Goal: Task Accomplishment & Management: Manage account settings

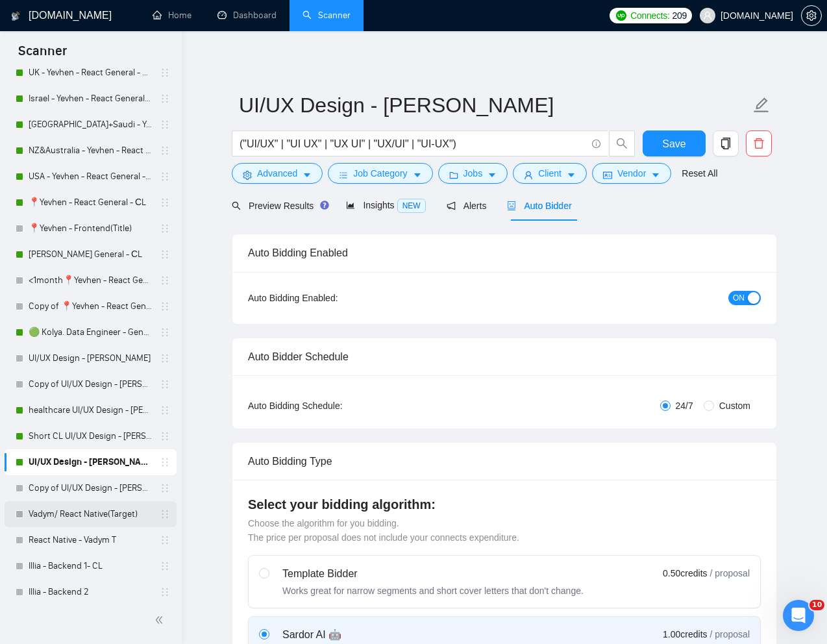
scroll to position [471, 0]
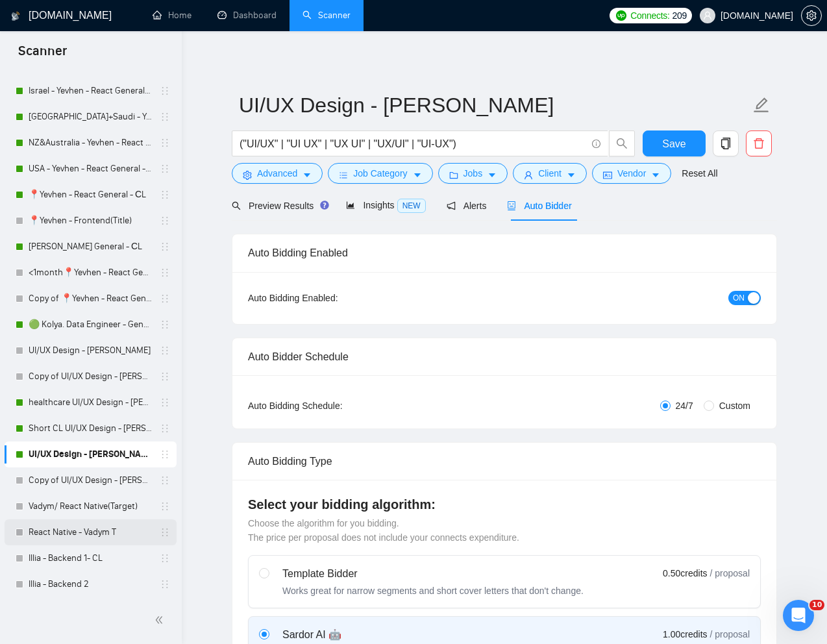
click at [71, 536] on link "React Native - Vadym T" at bounding box center [90, 532] width 123 height 26
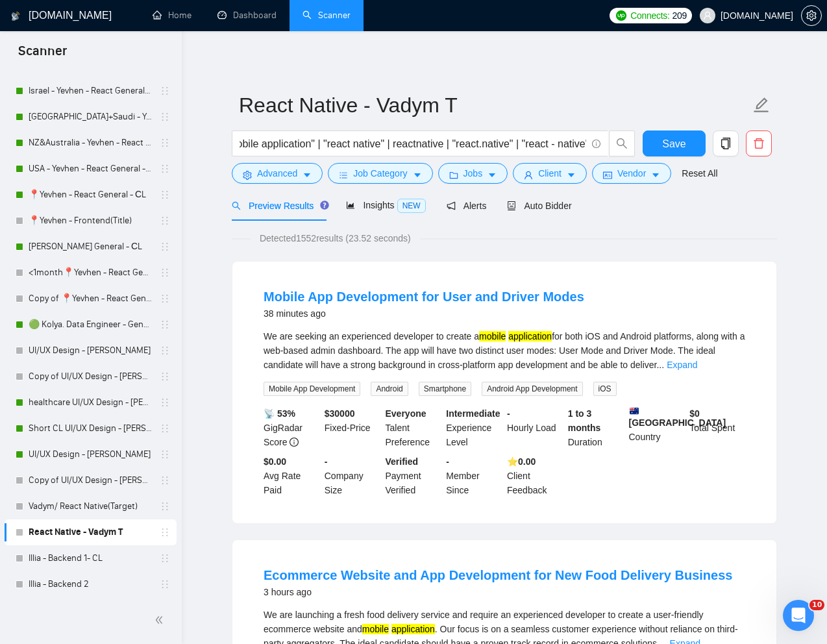
scroll to position [0, 247]
click at [697, 365] on link "Expand" at bounding box center [682, 365] width 31 height 10
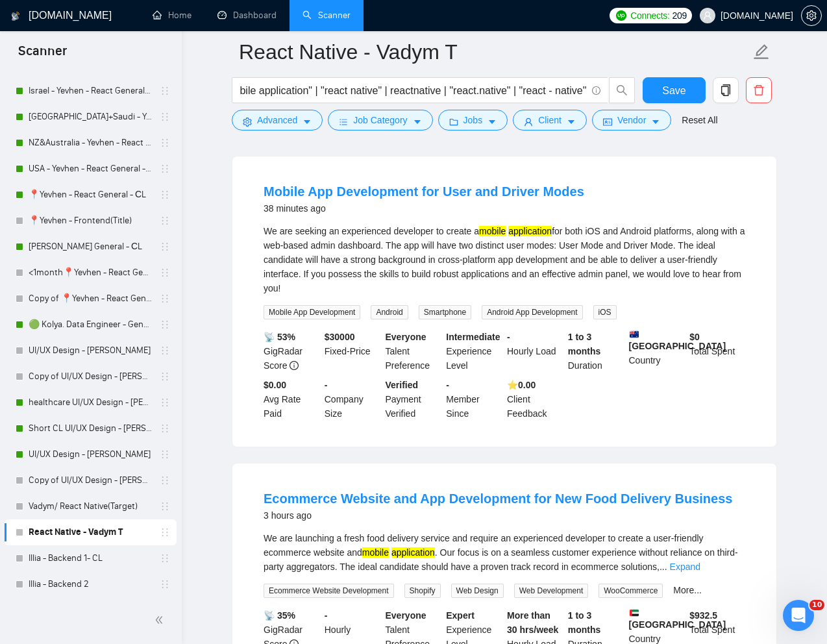
scroll to position [0, 0]
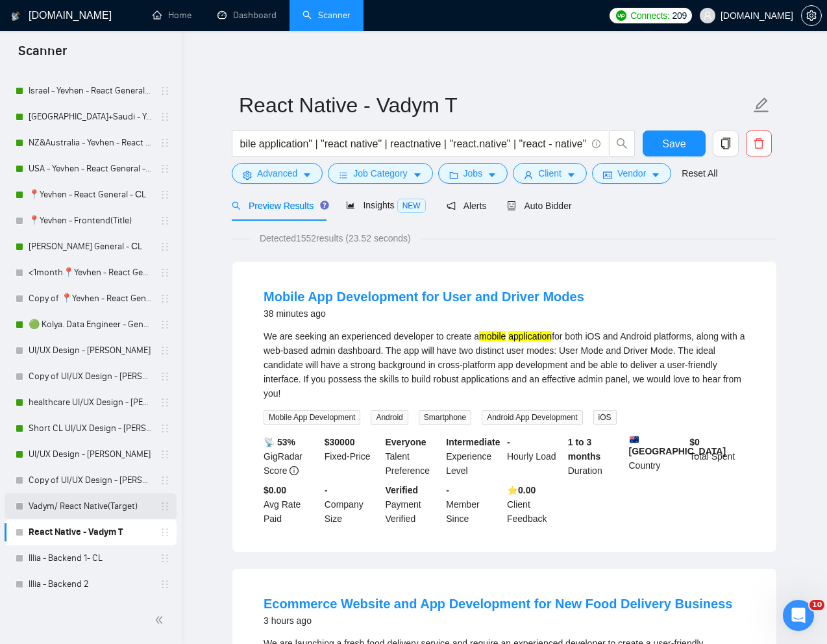
click at [98, 503] on link "Vadym/ React Native(Target)" at bounding box center [90, 506] width 123 height 26
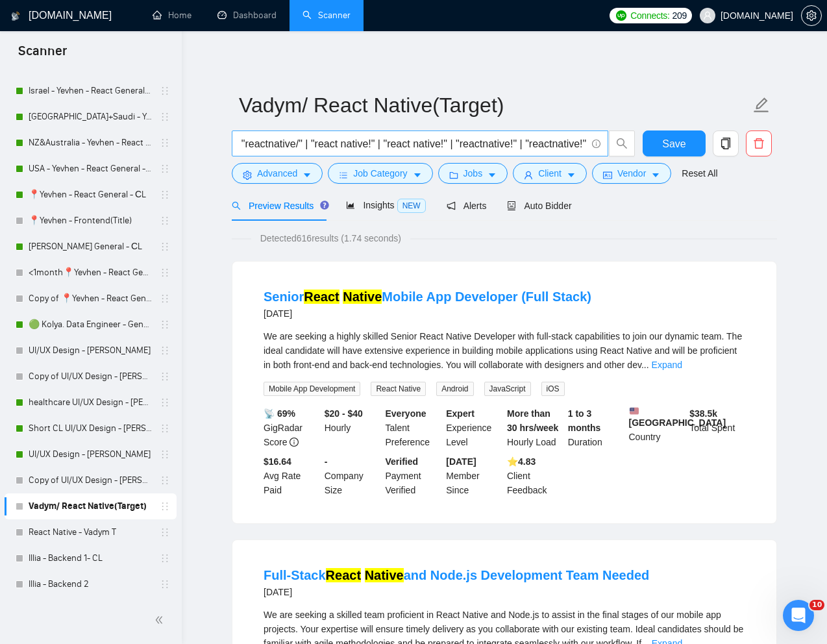
scroll to position [0, 682]
click at [475, 168] on span "Jobs" at bounding box center [473, 173] width 19 height 14
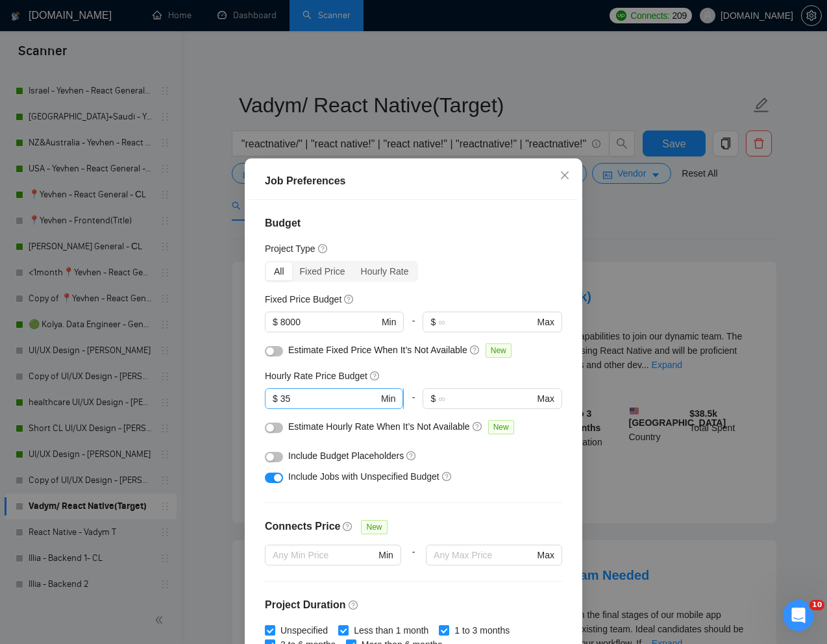
click at [312, 393] on input "35" at bounding box center [329, 399] width 98 height 14
click at [436, 372] on div "Hourly Rate Price Budget" at bounding box center [413, 376] width 297 height 14
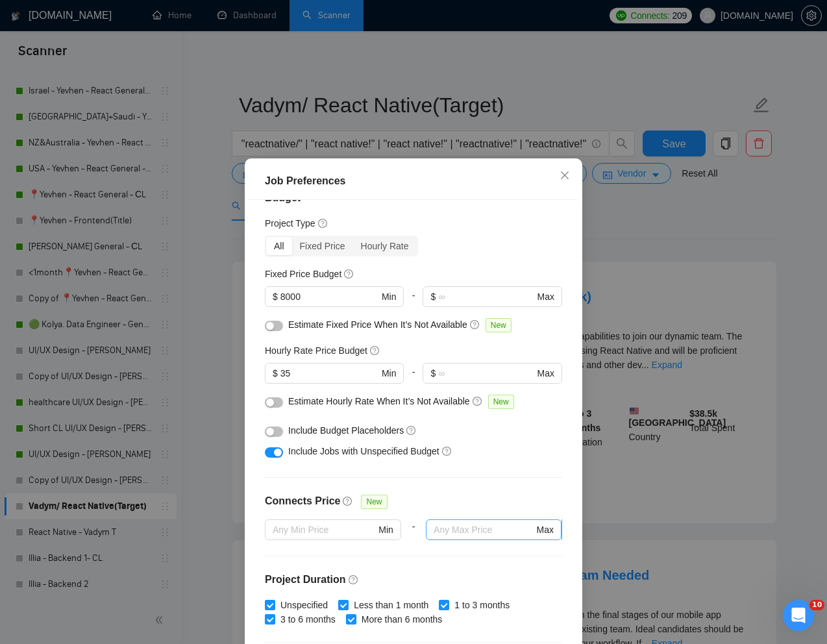
scroll to position [0, 0]
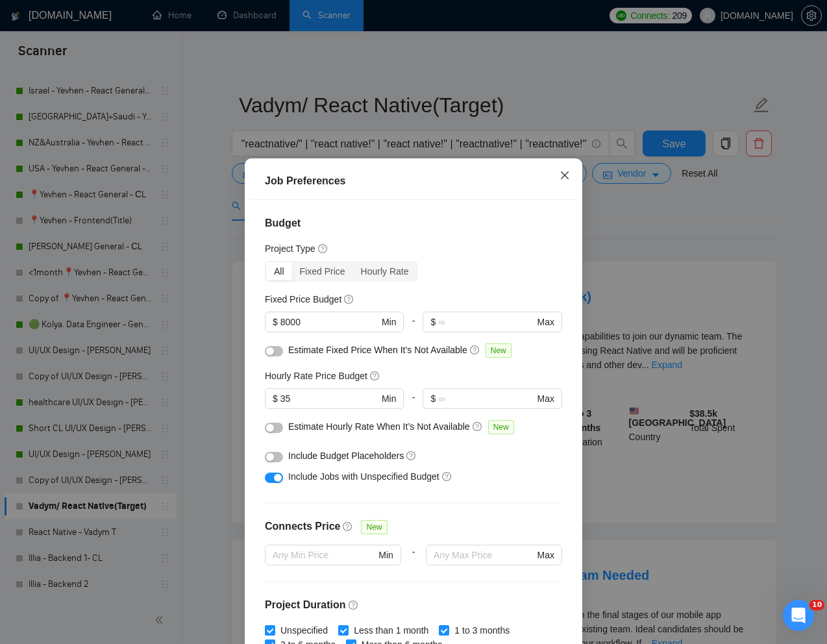
click at [567, 167] on span "Close" at bounding box center [564, 175] width 35 height 35
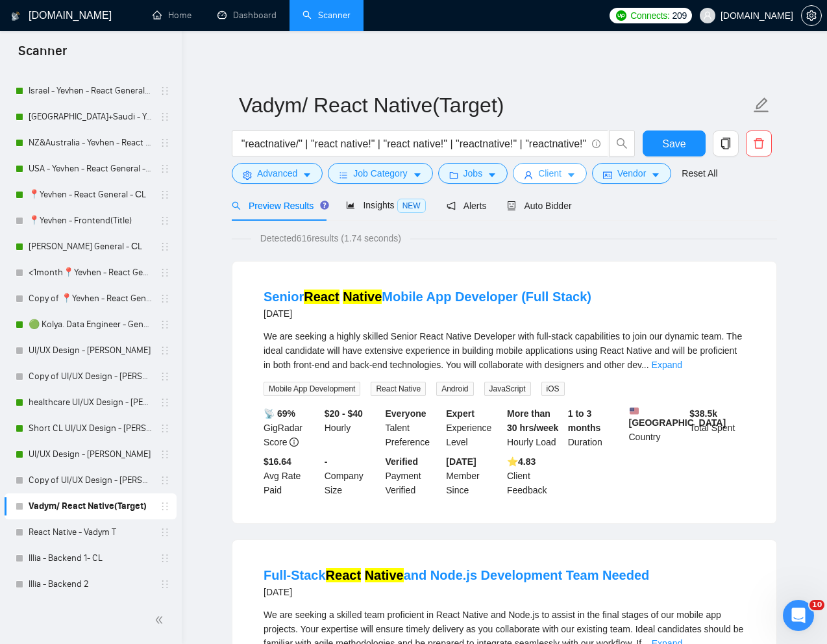
click at [557, 173] on span "Client" at bounding box center [549, 173] width 23 height 14
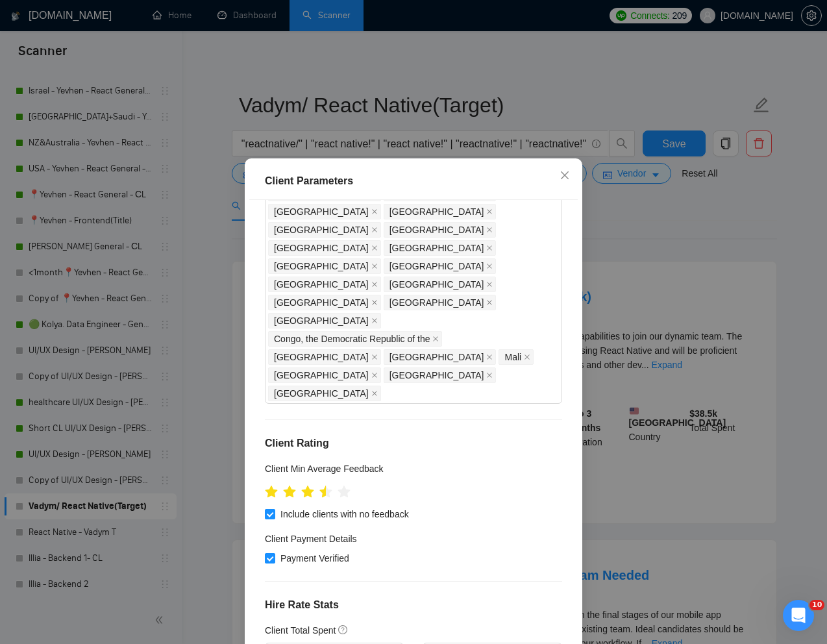
scroll to position [204, 0]
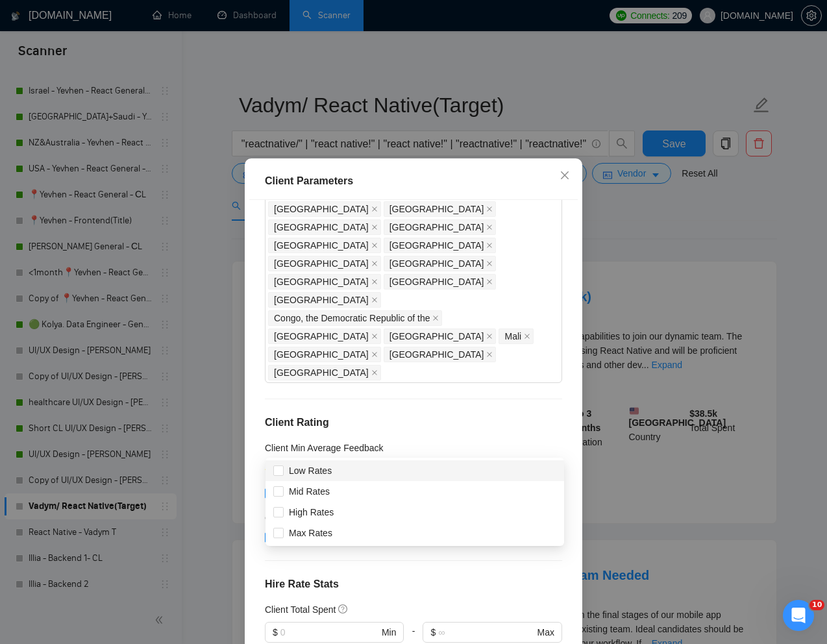
click at [280, 493] on input "Mid Rates" at bounding box center [277, 490] width 9 height 9
checkbox input "true"
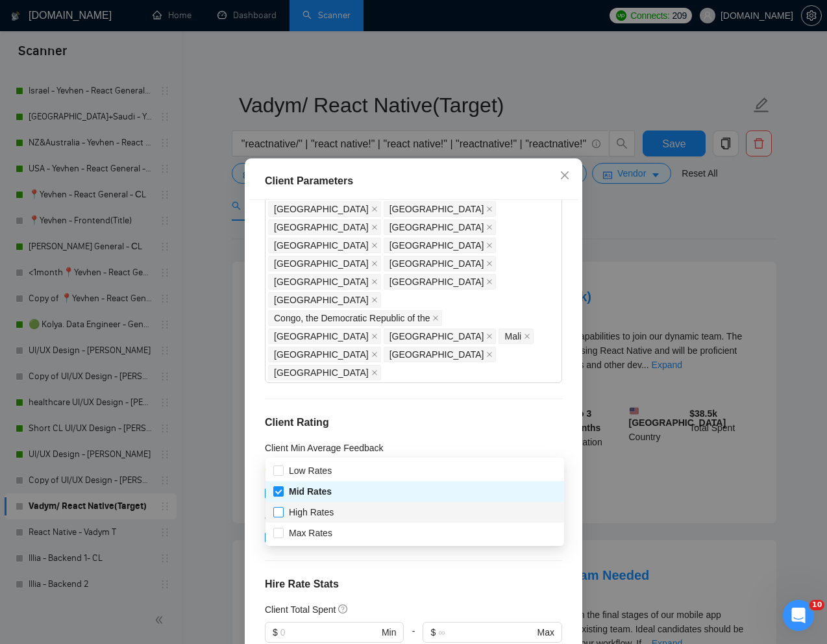
click at [280, 508] on input "High Rates" at bounding box center [277, 511] width 9 height 9
checkbox input "true"
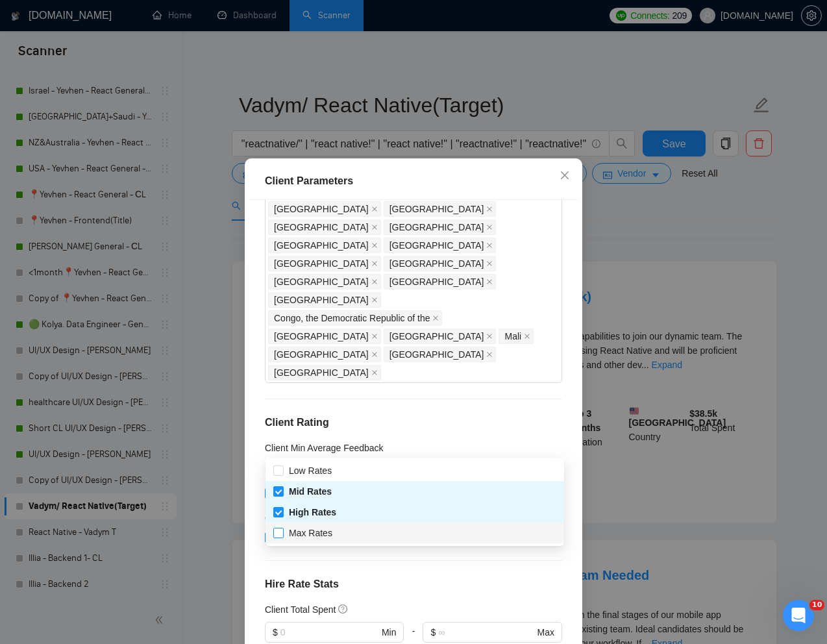
click at [279, 535] on input "Max Rates" at bounding box center [277, 532] width 9 height 9
checkbox input "true"
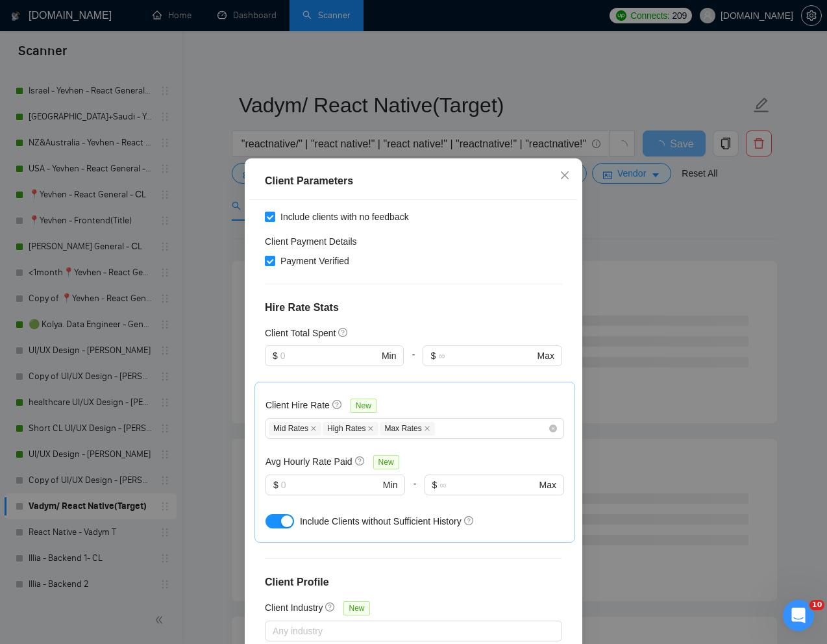
scroll to position [64, 0]
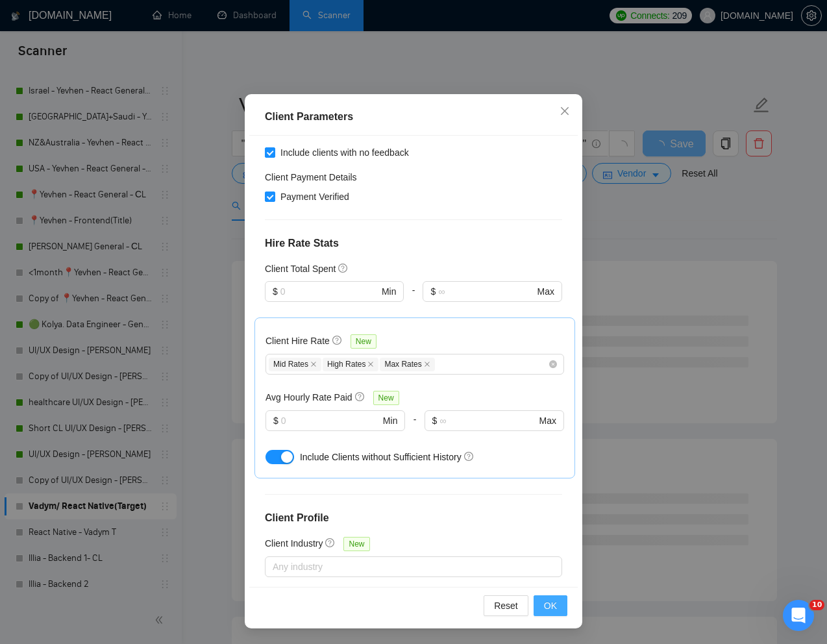
click at [548, 603] on span "OK" at bounding box center [550, 606] width 13 height 14
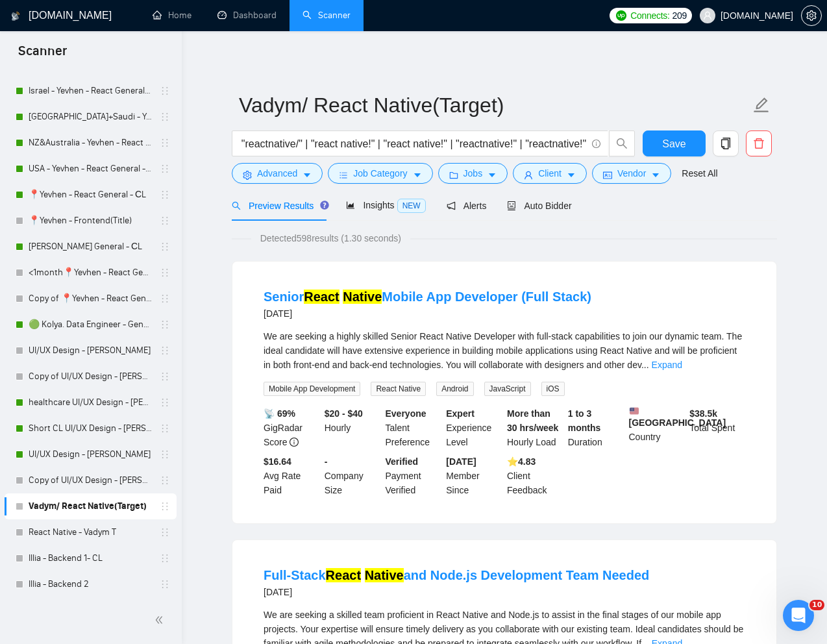
click at [682, 366] on link "Expand" at bounding box center [667, 365] width 31 height 10
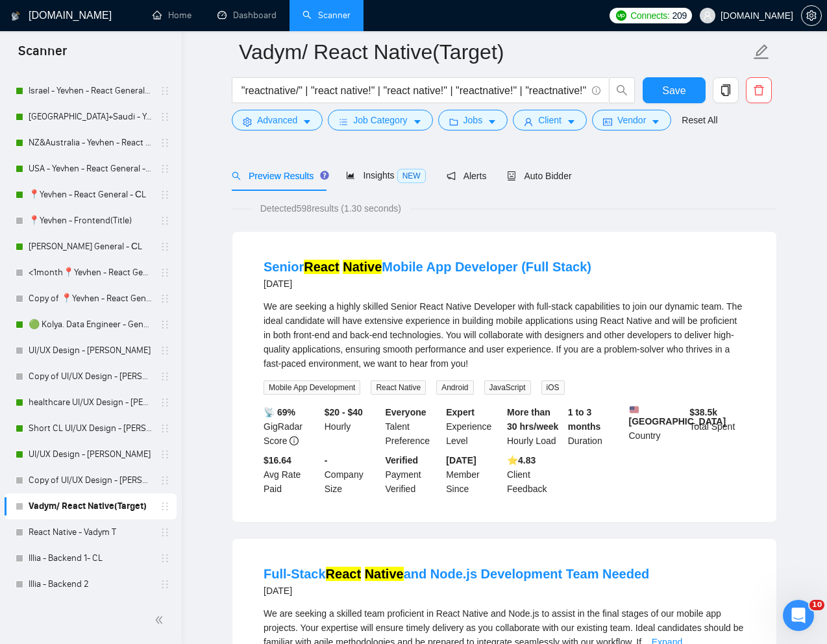
scroll to position [109, 0]
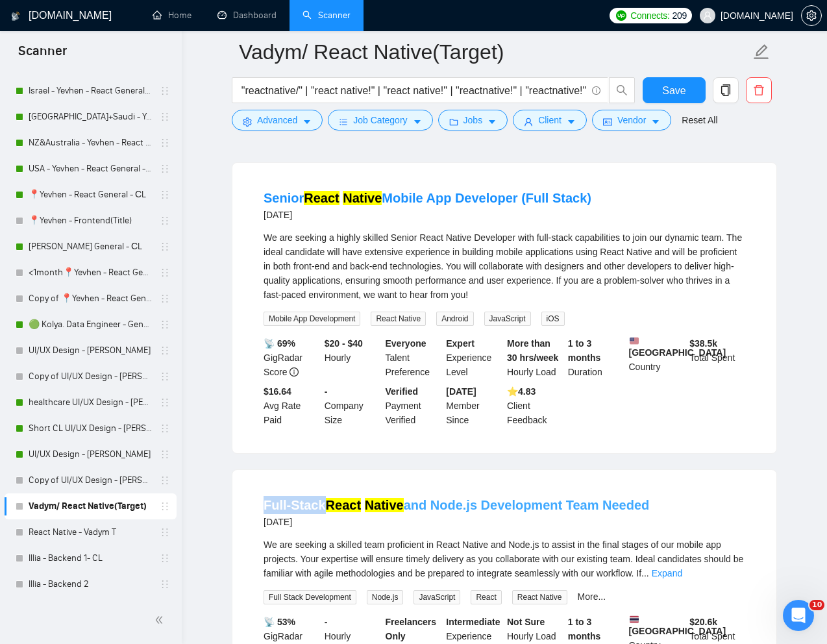
drag, startPoint x: 258, startPoint y: 515, endPoint x: 322, endPoint y: 515, distance: 64.3
click at [322, 515] on li "Full-Stack React Native and Node.js Development Team Needed 4 days ago We are s…" at bounding box center [504, 608] width 513 height 245
copy link "Full-Stack"
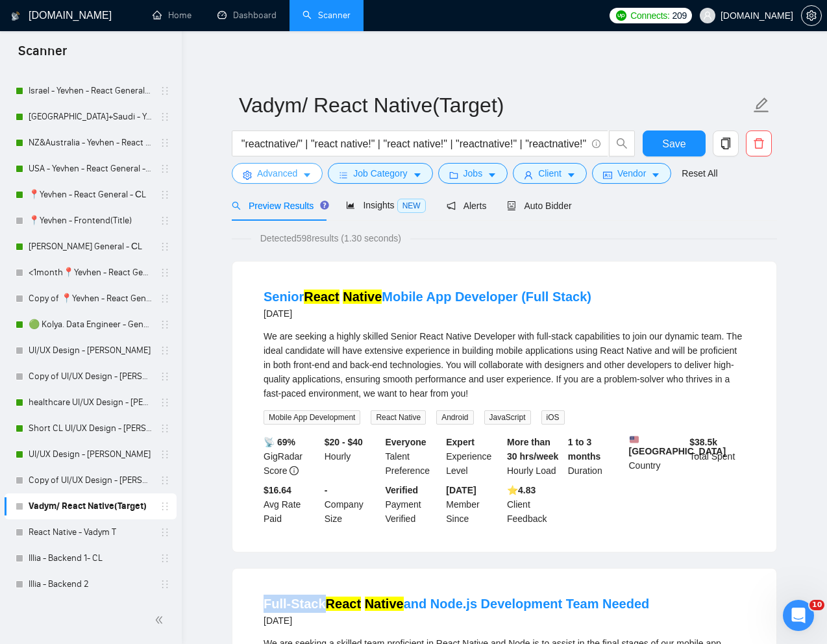
click at [267, 176] on span "Advanced" at bounding box center [277, 173] width 40 height 14
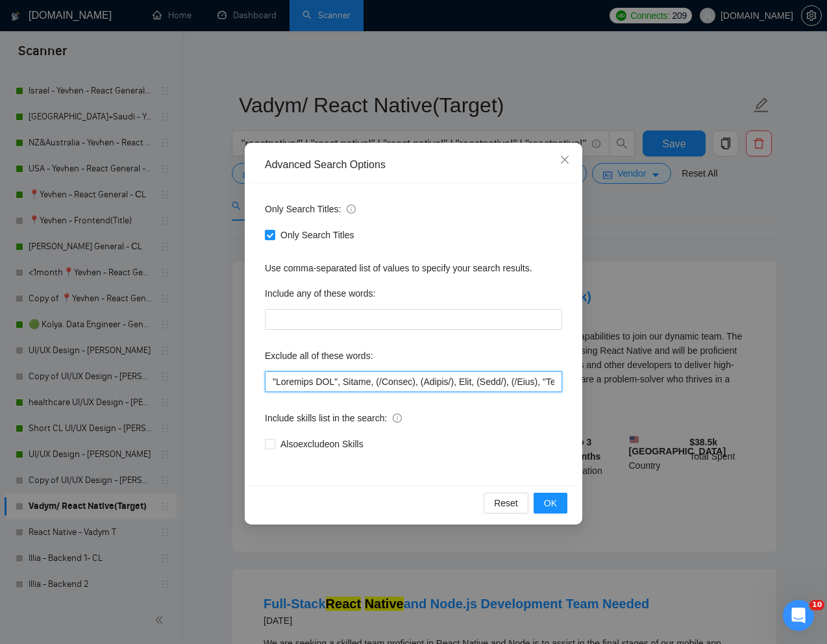
click at [269, 384] on input "text" at bounding box center [413, 381] width 297 height 21
paste input "Full-Stack"
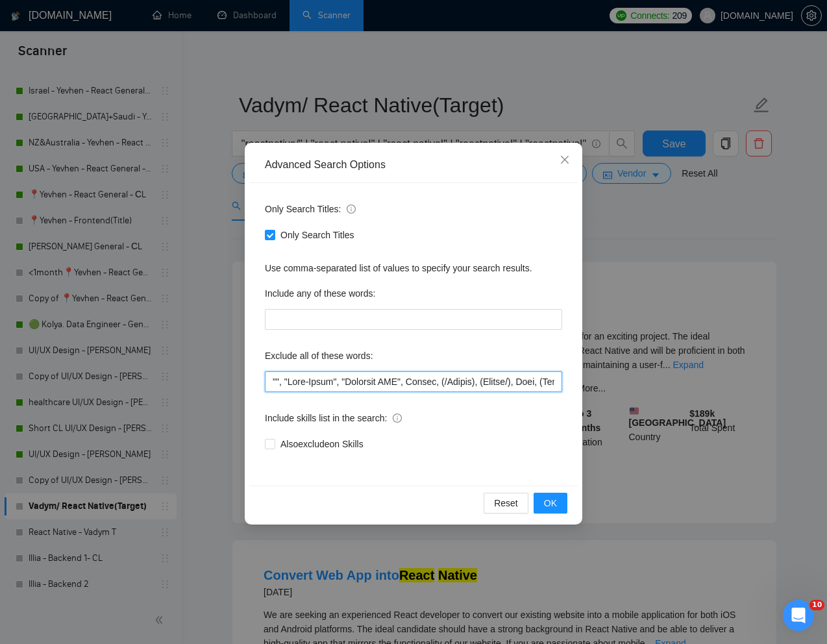
paste input "Full-Stack"
click at [295, 385] on input "text" at bounding box center [413, 381] width 297 height 21
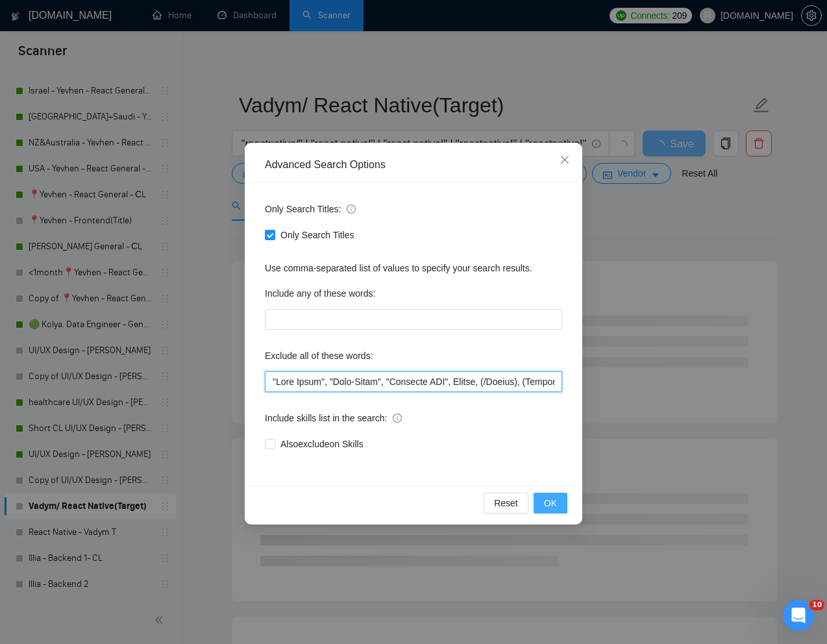
type input ""Full Stack", "Full-Stack", "Windsurf IDE", Kotlin, (/Kotlin), (Kotlin/), Java,…"
click at [545, 510] on button "OK" at bounding box center [551, 503] width 34 height 21
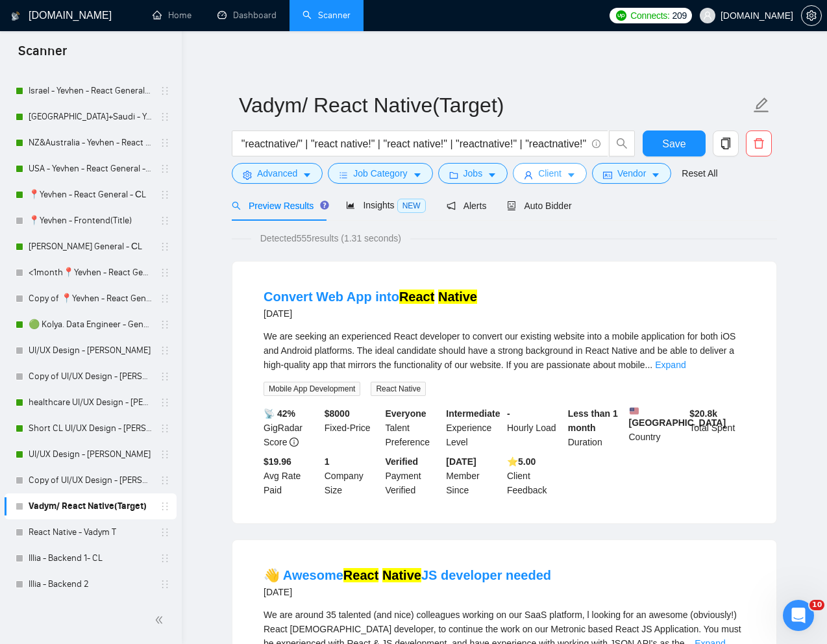
click at [543, 176] on span "Client" at bounding box center [549, 173] width 23 height 14
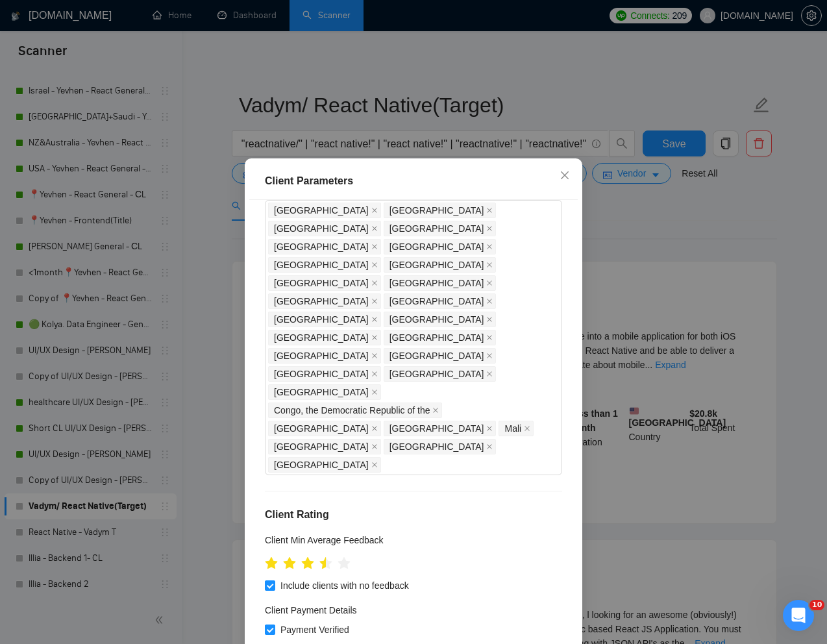
scroll to position [109, 0]
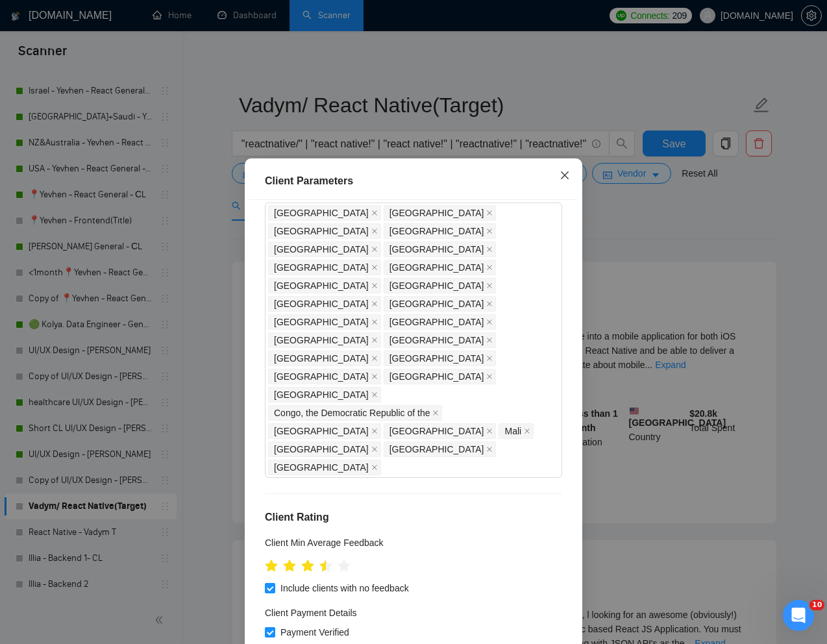
click at [566, 169] on span "Close" at bounding box center [564, 175] width 35 height 35
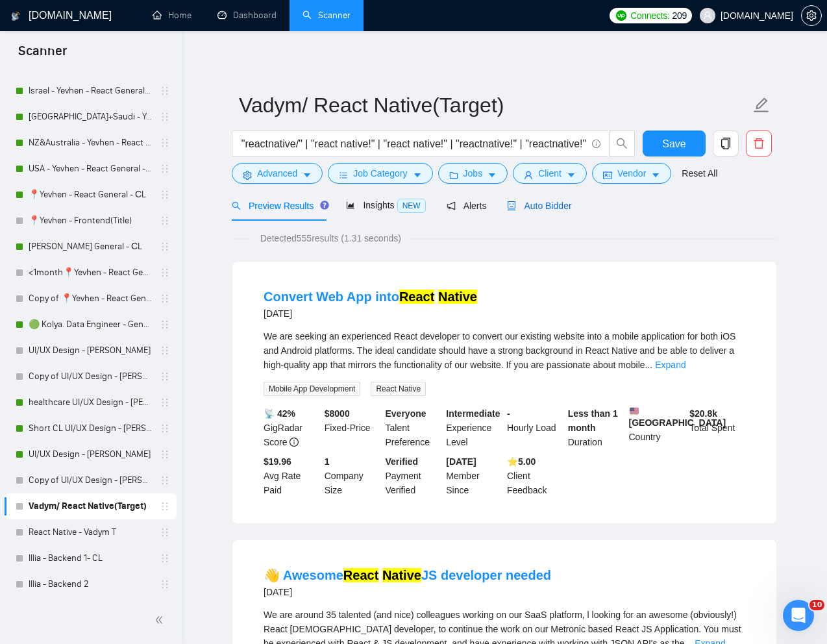
click at [545, 208] on span "Auto Bidder" at bounding box center [539, 206] width 64 height 10
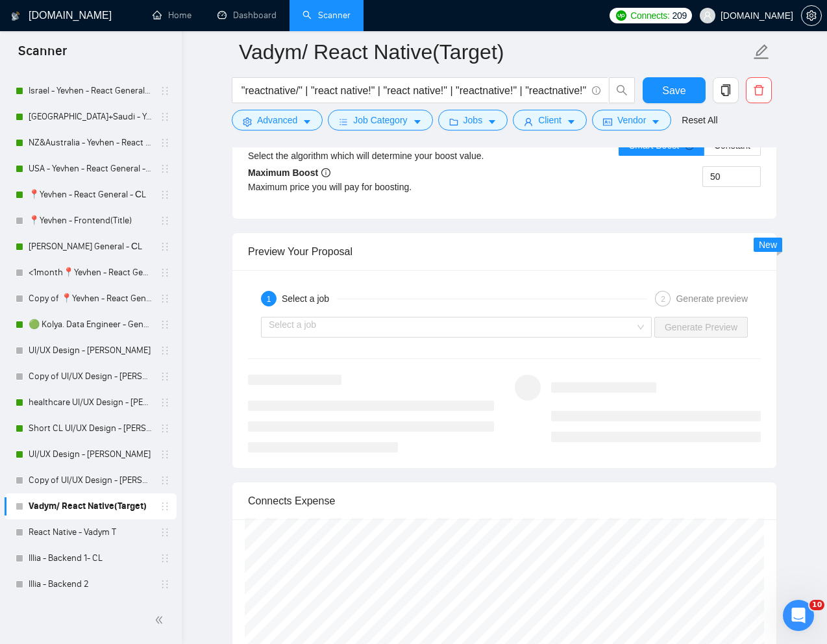
scroll to position [2475, 0]
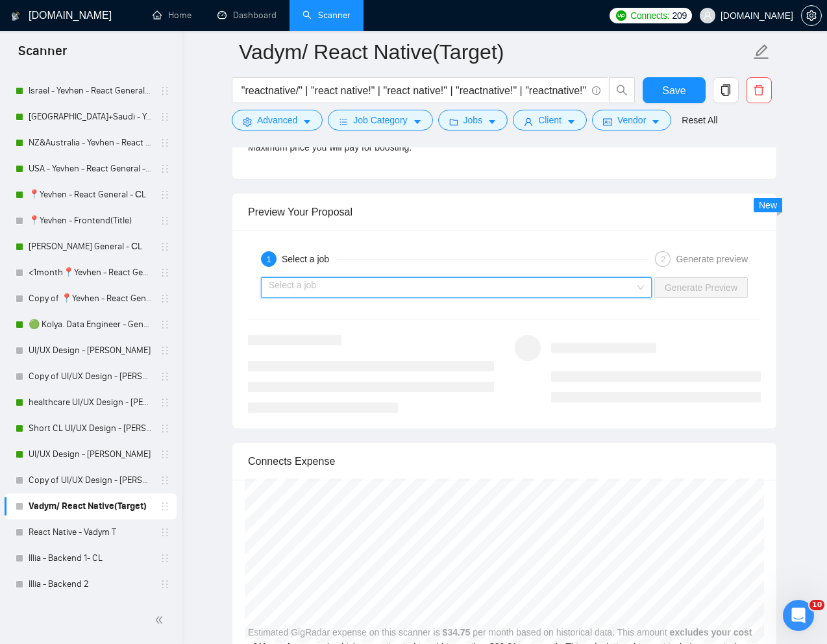
click at [581, 282] on input "search" at bounding box center [452, 287] width 366 height 19
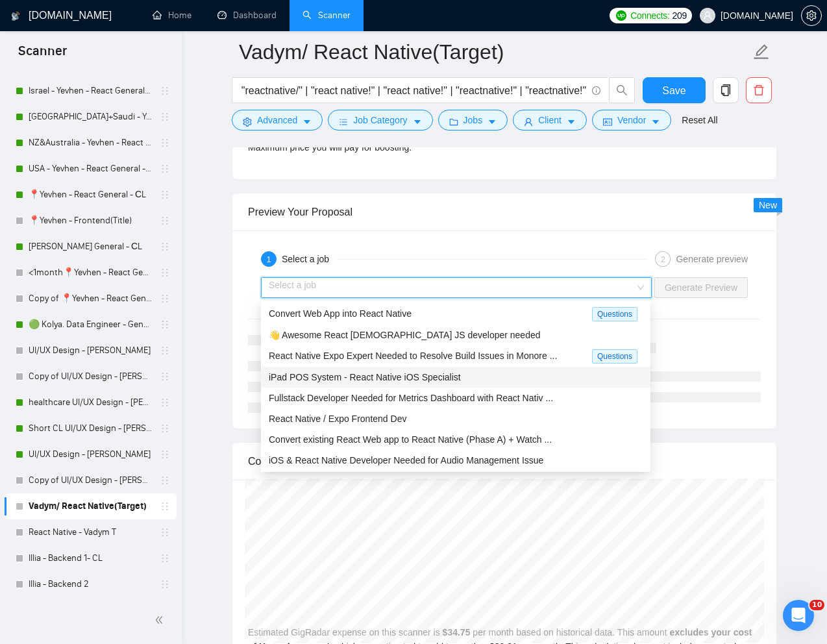
click at [386, 379] on span "iPad POS System - React Native iOS Specialist" at bounding box center [365, 377] width 192 height 10
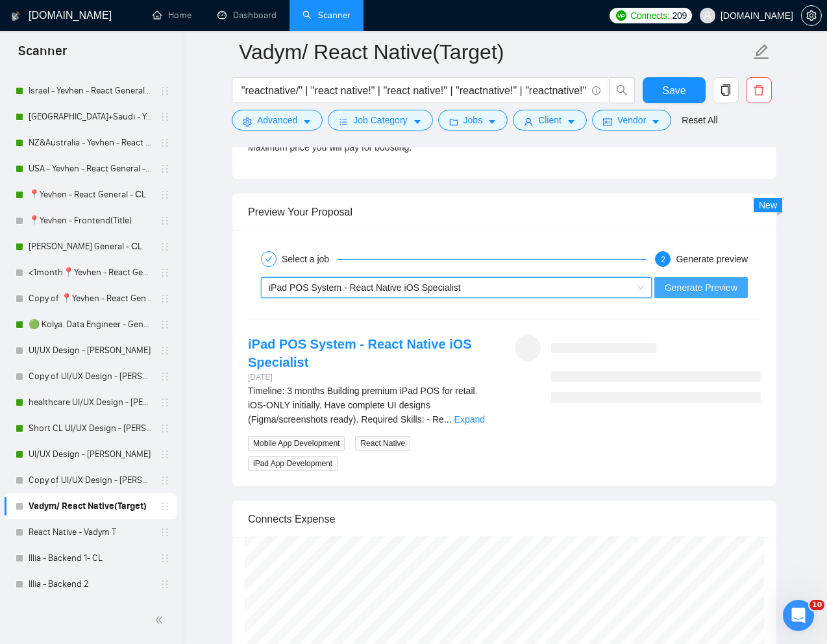
click at [705, 281] on span "Generate Preview" at bounding box center [701, 287] width 73 height 14
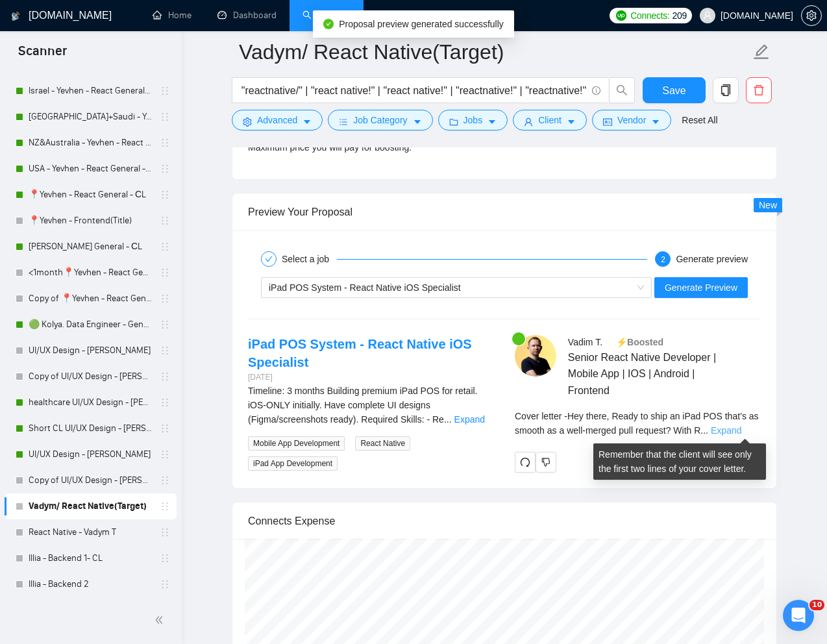
click at [741, 430] on link "Expand" at bounding box center [726, 430] width 31 height 10
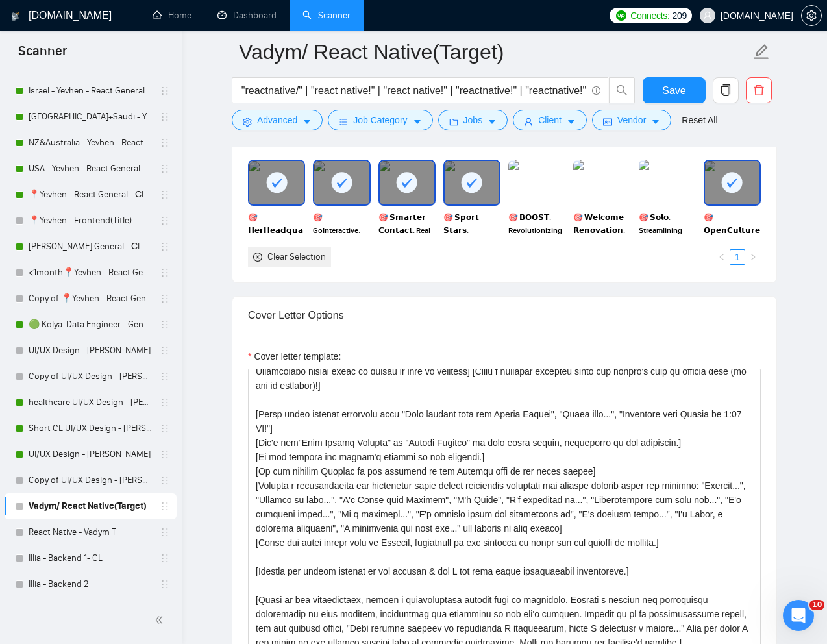
scroll to position [0, 0]
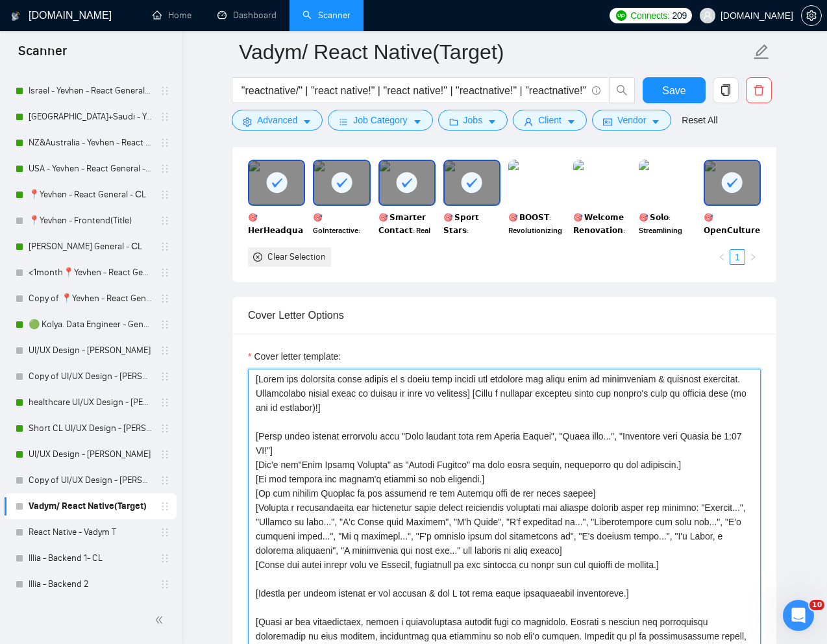
click at [641, 395] on textarea "Cover letter template:" at bounding box center [504, 515] width 513 height 292
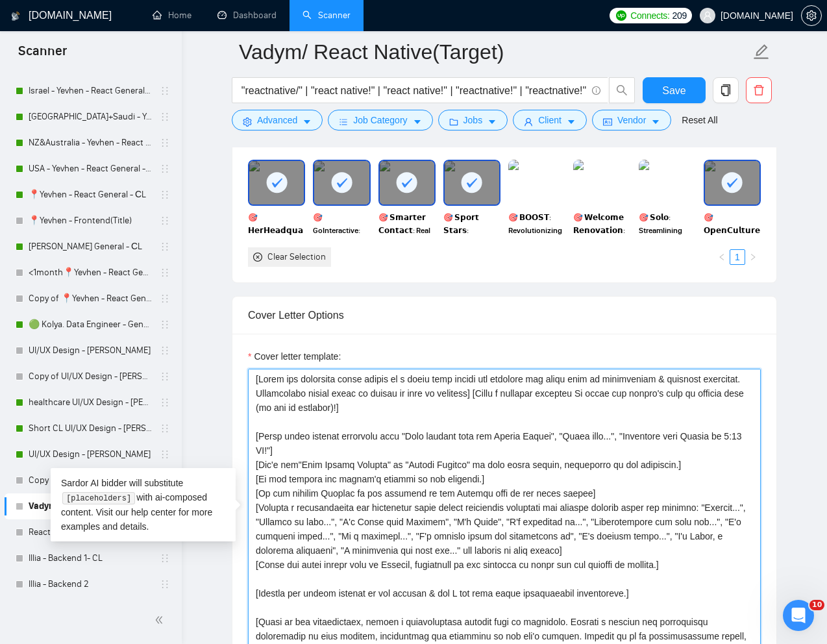
paste textarea "❗"
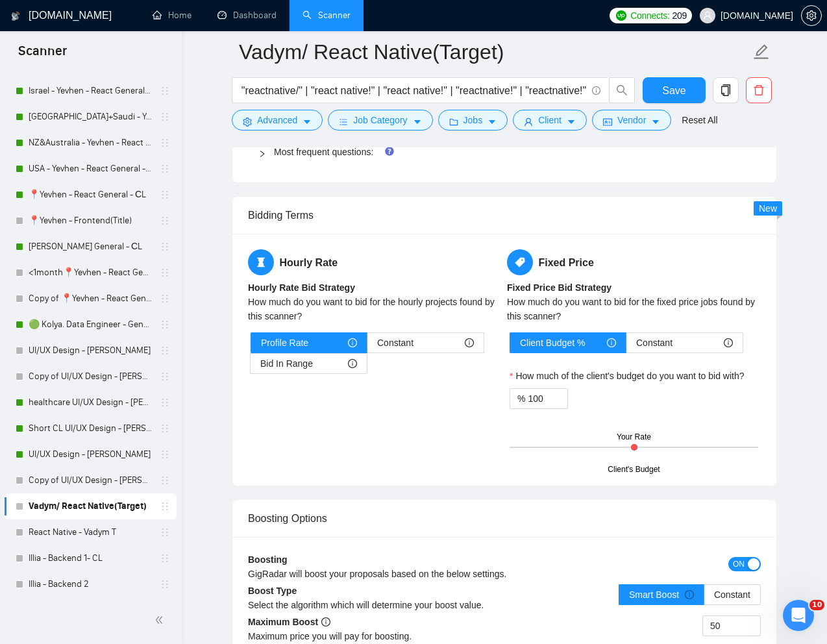
scroll to position [2321, 0]
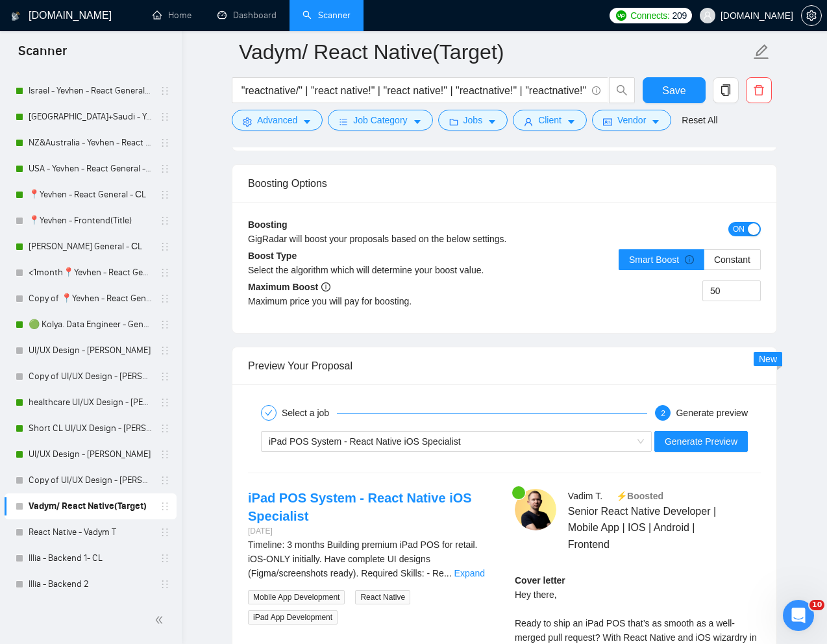
type textarea "[Write the following cover letter in a style that mimics the language and slang…"
click at [710, 452] on div "iPad POS System - React Native iOS Specialist Generate Preview" at bounding box center [505, 441] width 516 height 31
click at [714, 443] on span "Generate Preview" at bounding box center [701, 441] width 73 height 14
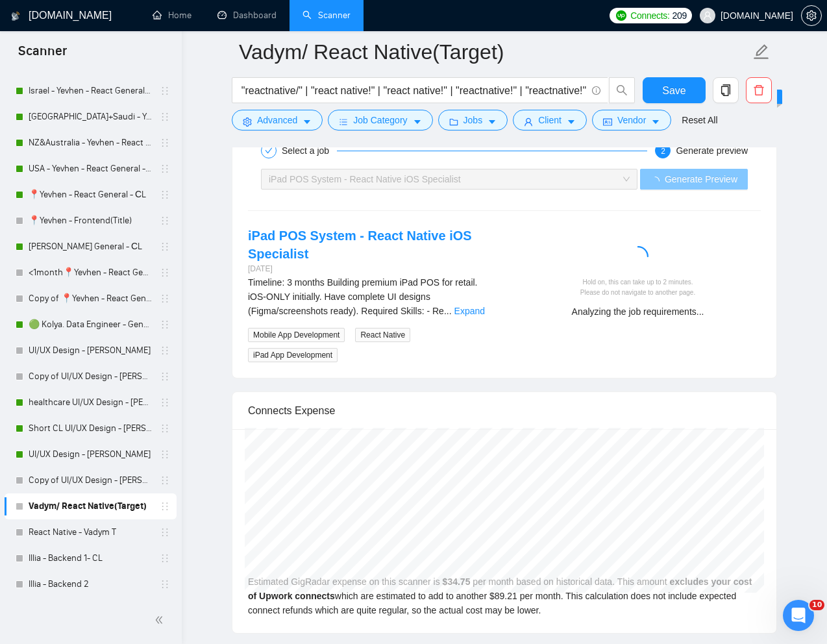
scroll to position [2600, 0]
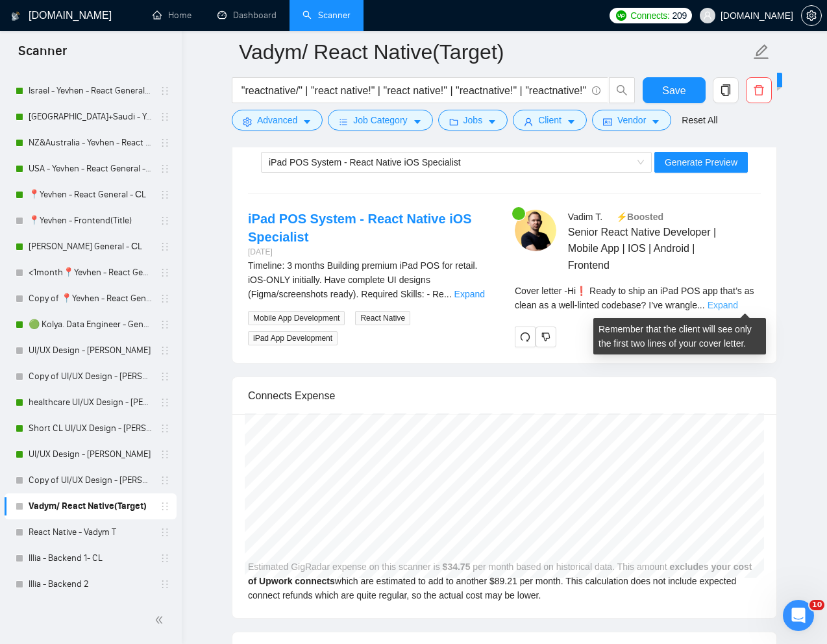
click at [736, 303] on link "Expand" at bounding box center [723, 305] width 31 height 10
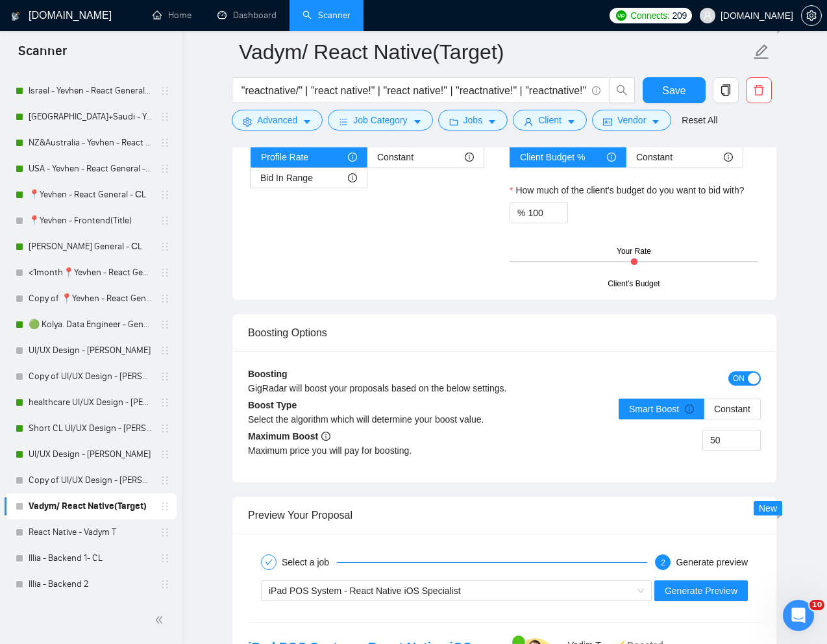
scroll to position [2171, 0]
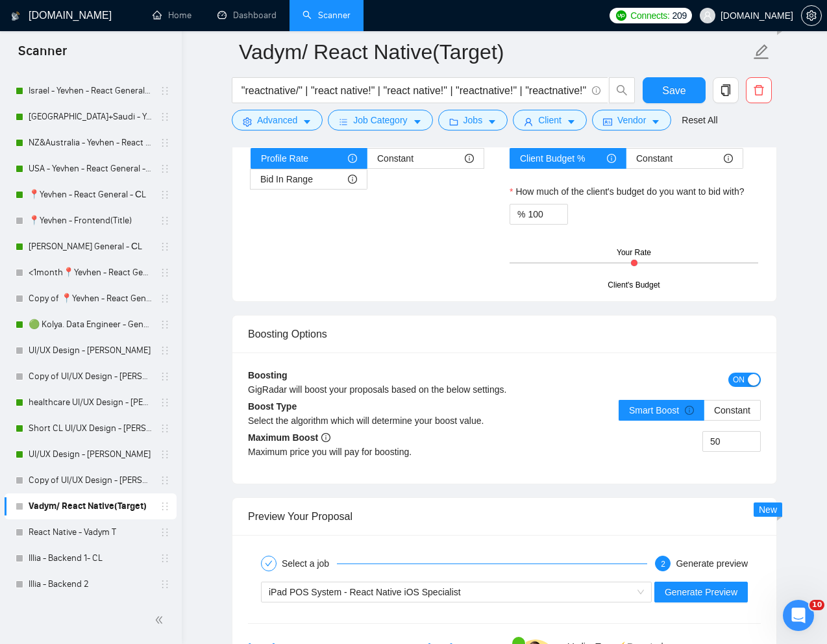
click at [737, 379] on span "ON" at bounding box center [739, 380] width 12 height 14
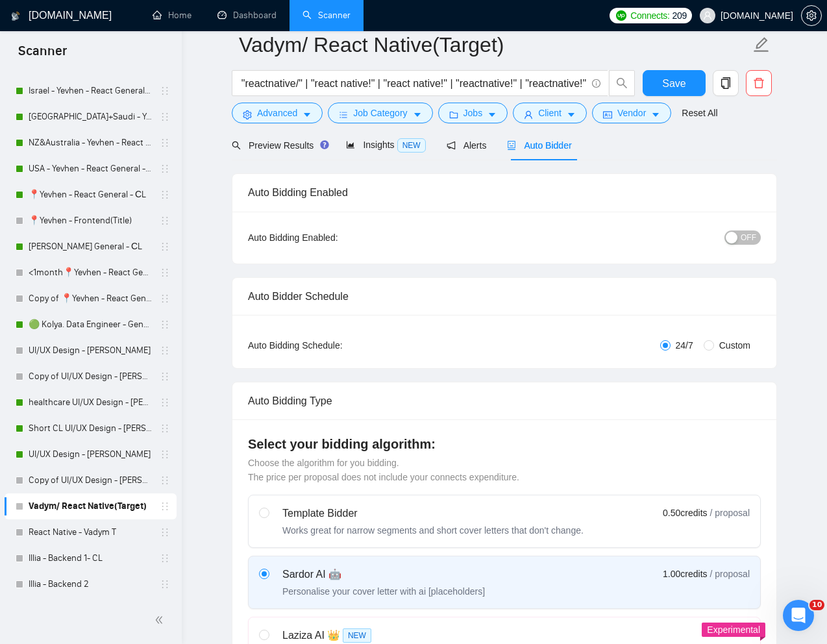
scroll to position [0, 0]
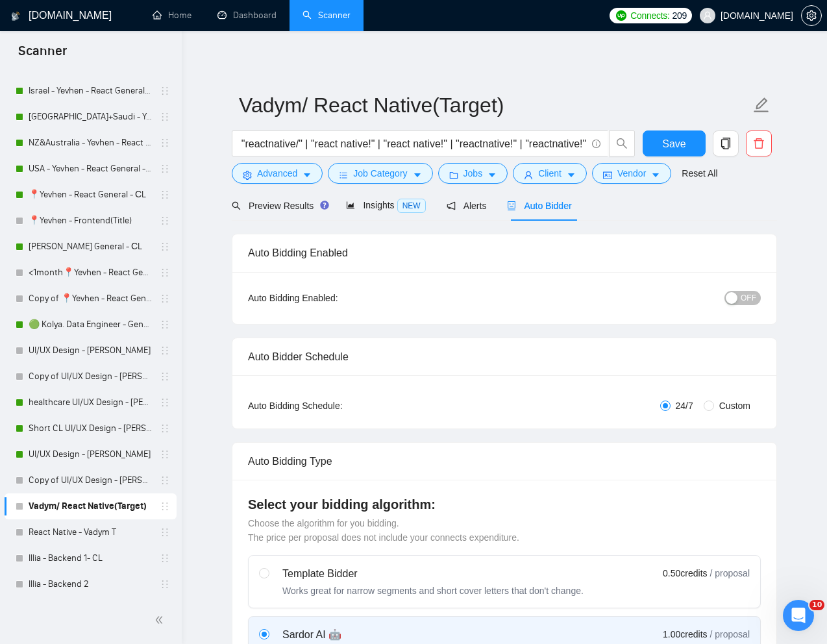
click at [746, 302] on span "OFF" at bounding box center [749, 298] width 16 height 14
click at [676, 141] on span "Save" at bounding box center [673, 144] width 23 height 16
click at [741, 298] on span "ON" at bounding box center [739, 298] width 12 height 14
click at [678, 141] on span "Save" at bounding box center [673, 144] width 23 height 16
click at [721, 143] on icon "copy" at bounding box center [726, 144] width 12 height 12
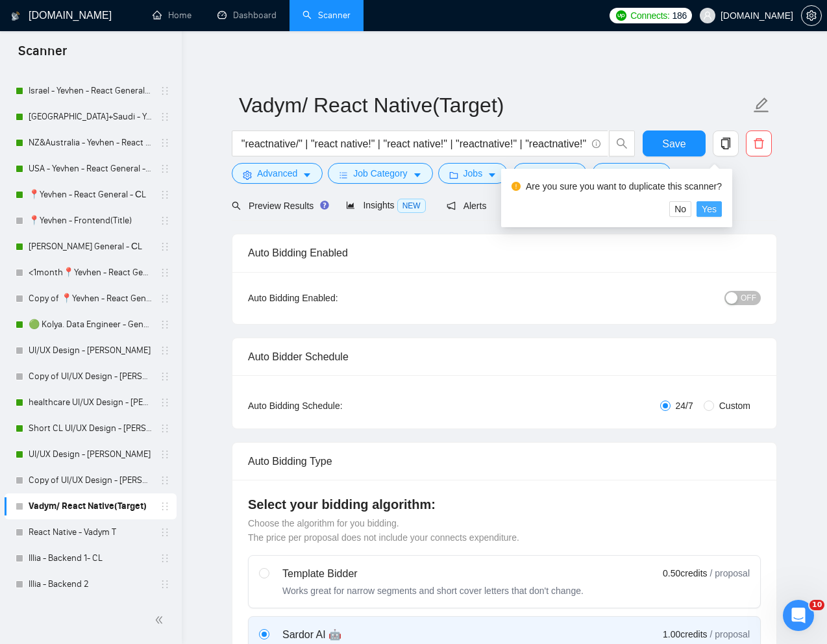
click at [717, 210] on span "Yes" at bounding box center [709, 209] width 15 height 14
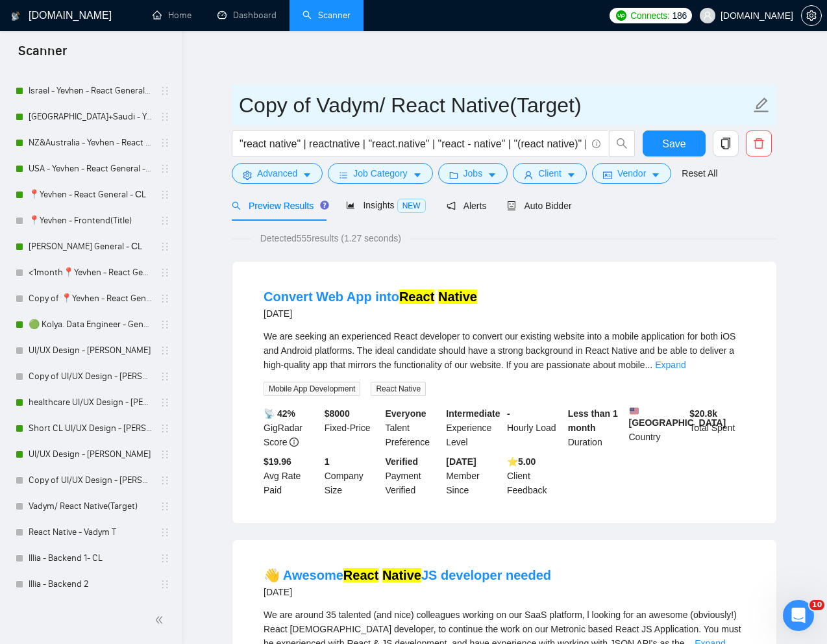
click at [568, 109] on input "Copy of Vadym/ React Native(Target)" at bounding box center [495, 105] width 512 height 32
drag, startPoint x: 586, startPoint y: 109, endPoint x: 231, endPoint y: 105, distance: 355.2
click at [232, 106] on span "Copy of Vadym/ React Native(Target)" at bounding box center [504, 104] width 545 height 41
click at [419, 105] on input "Copy of Vadym/ React Native(Target)" at bounding box center [495, 105] width 512 height 32
drag, startPoint x: 586, startPoint y: 109, endPoint x: 512, endPoint y: 109, distance: 74.0
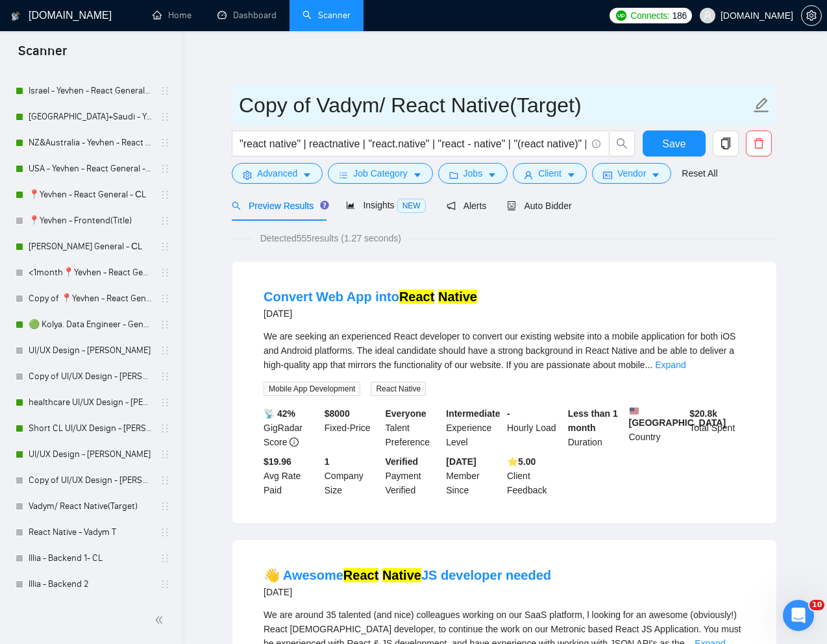
click at [512, 109] on input "Copy of Vadym/ React Native(Target)" at bounding box center [495, 105] width 512 height 32
drag, startPoint x: 384, startPoint y: 107, endPoint x: 237, endPoint y: 105, distance: 146.8
click at [237, 106] on span "Copy of Vadym/ React Native" at bounding box center [504, 104] width 545 height 41
type input "Denys - React Native"
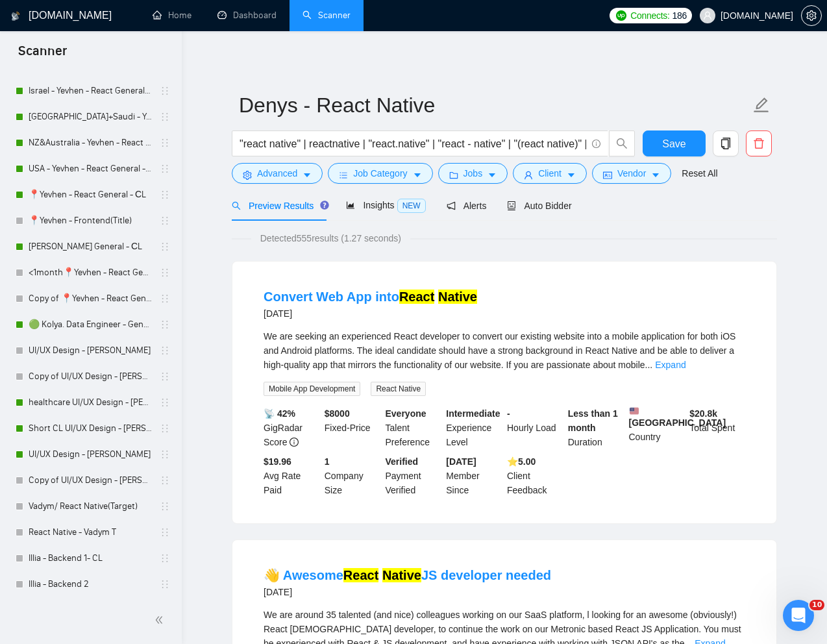
click at [722, 212] on div "Preview Results Insights NEW Alerts Auto Bidder" at bounding box center [504, 205] width 545 height 31
click at [678, 143] on span "Save" at bounding box center [673, 144] width 23 height 16
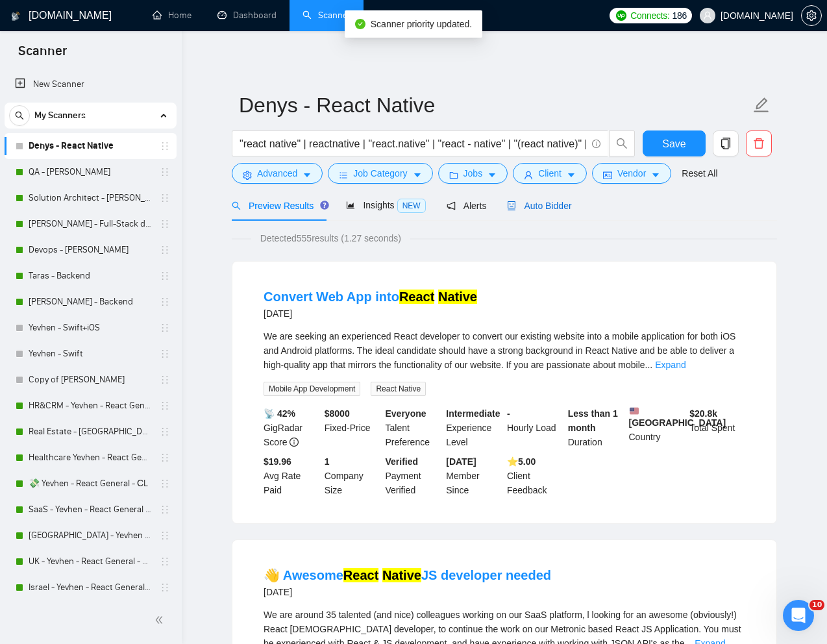
click at [553, 208] on span "Auto Bidder" at bounding box center [539, 206] width 64 height 10
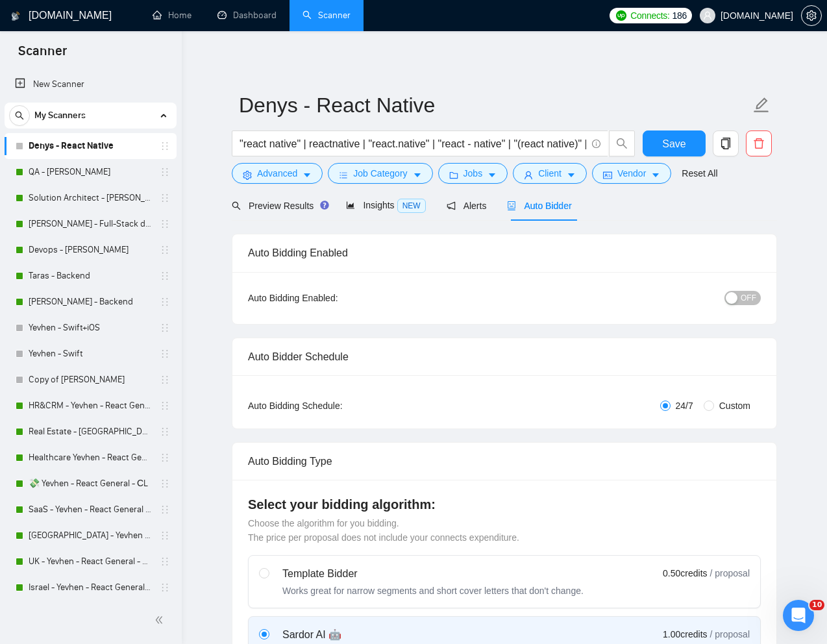
click at [747, 288] on div "OFF" at bounding box center [675, 298] width 171 height 21
click at [747, 295] on span "OFF" at bounding box center [749, 298] width 16 height 14
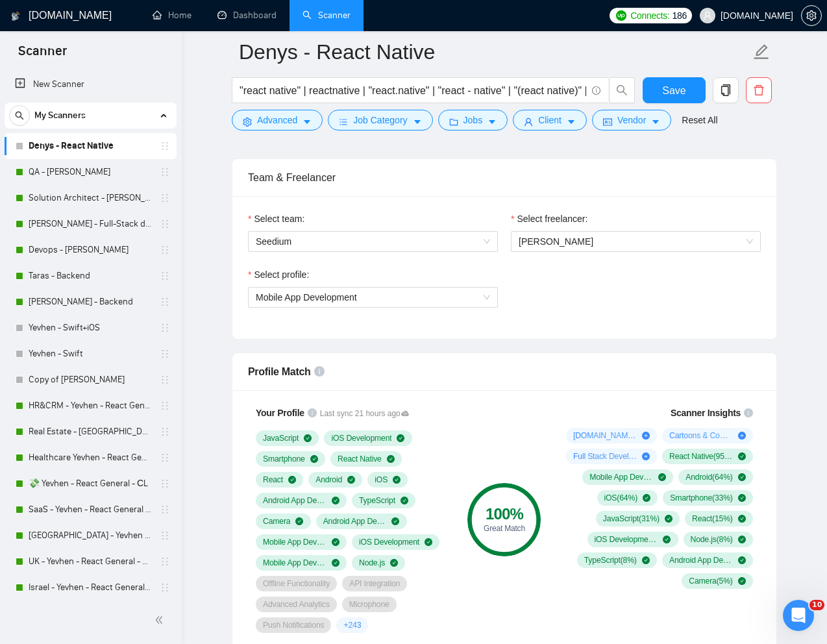
scroll to position [630, 0]
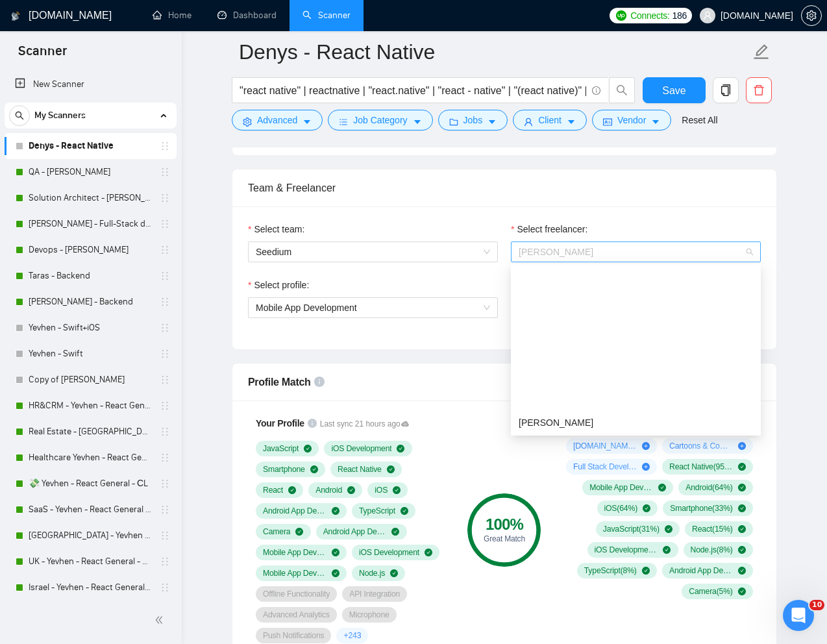
click at [625, 253] on span "Vadim Tarasenko" at bounding box center [636, 251] width 234 height 19
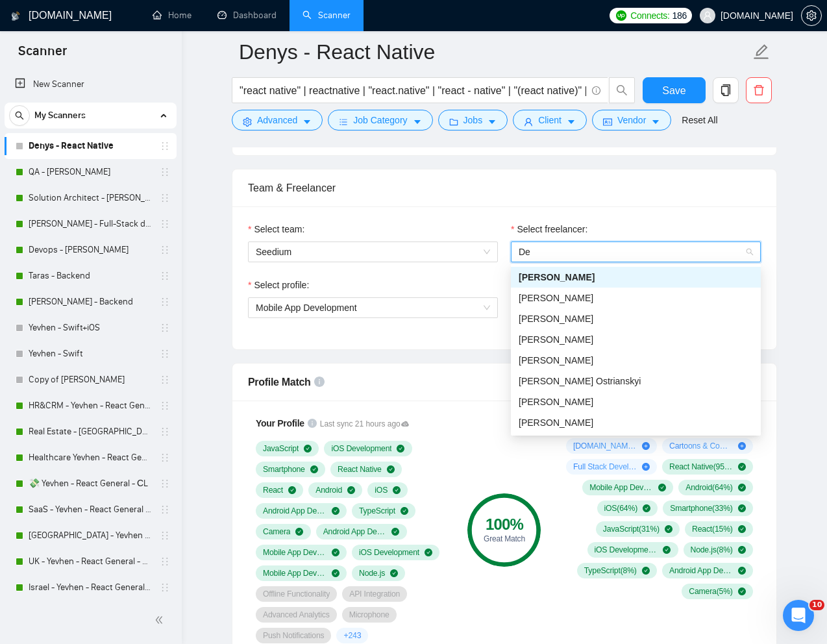
scroll to position [0, 0]
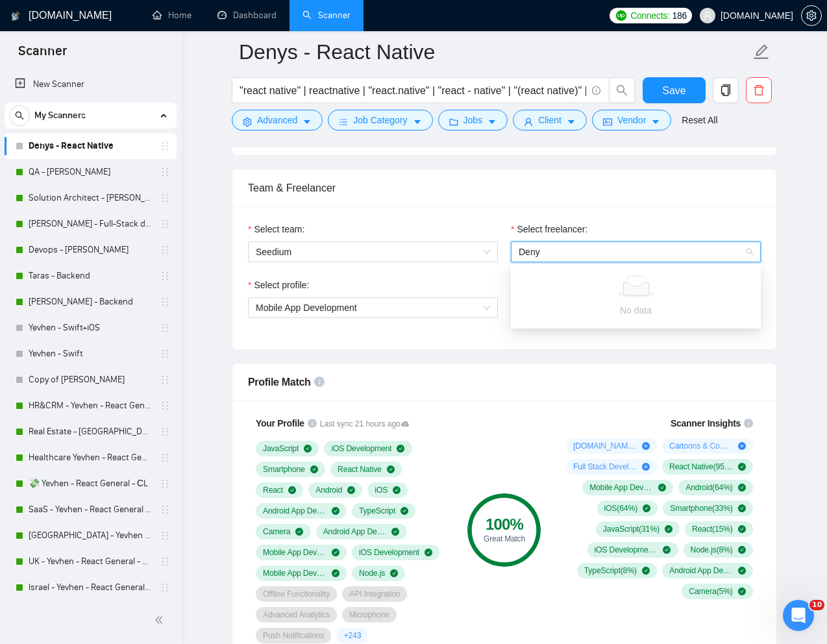
type input "Den"
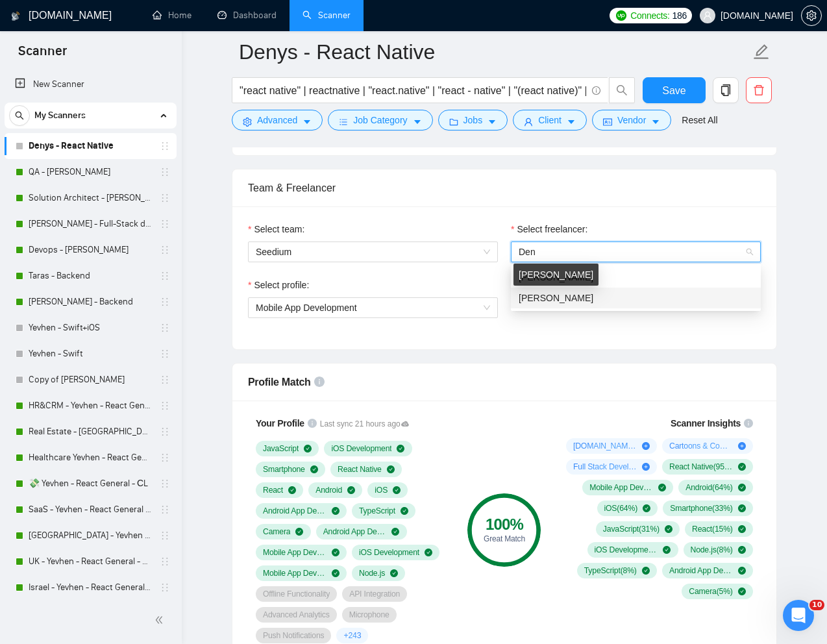
click at [579, 295] on span "Denis Dovzhenko" at bounding box center [556, 298] width 75 height 10
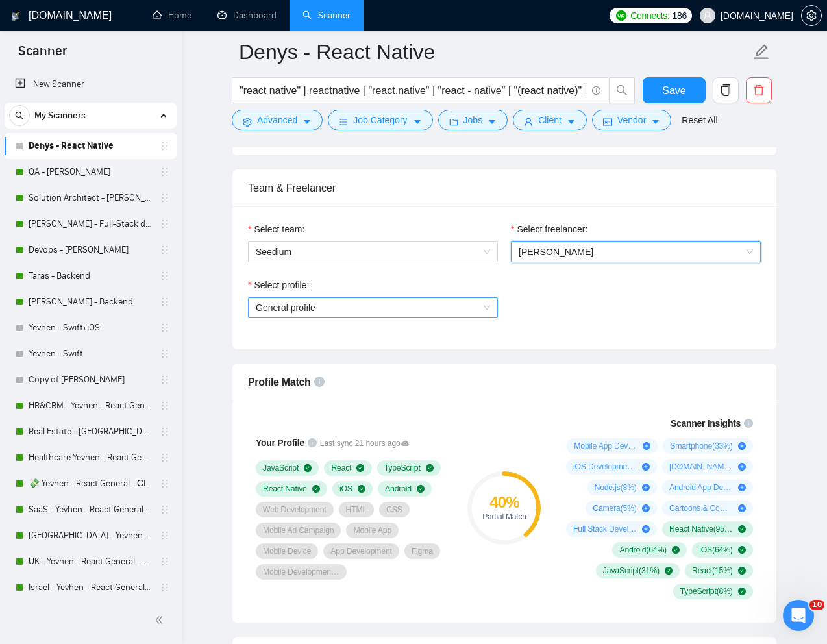
click at [473, 309] on span "General profile" at bounding box center [373, 307] width 234 height 19
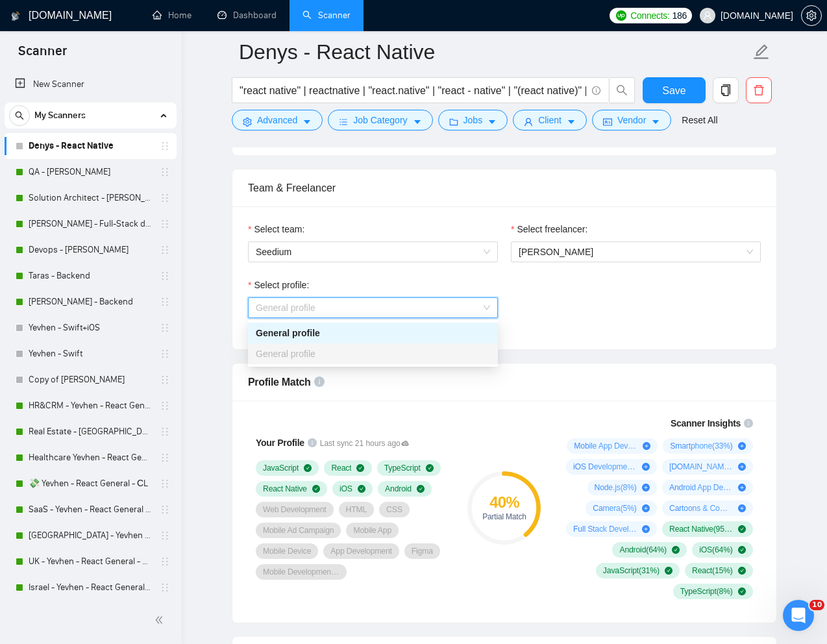
click at [583, 311] on div "Select profile: General profile" at bounding box center [505, 306] width 526 height 56
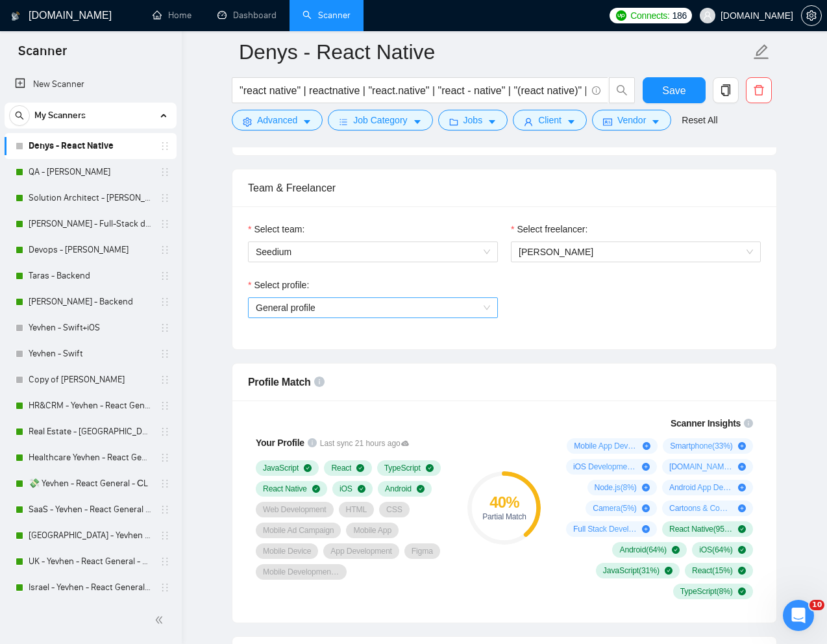
click at [477, 308] on span "General profile" at bounding box center [373, 307] width 234 height 19
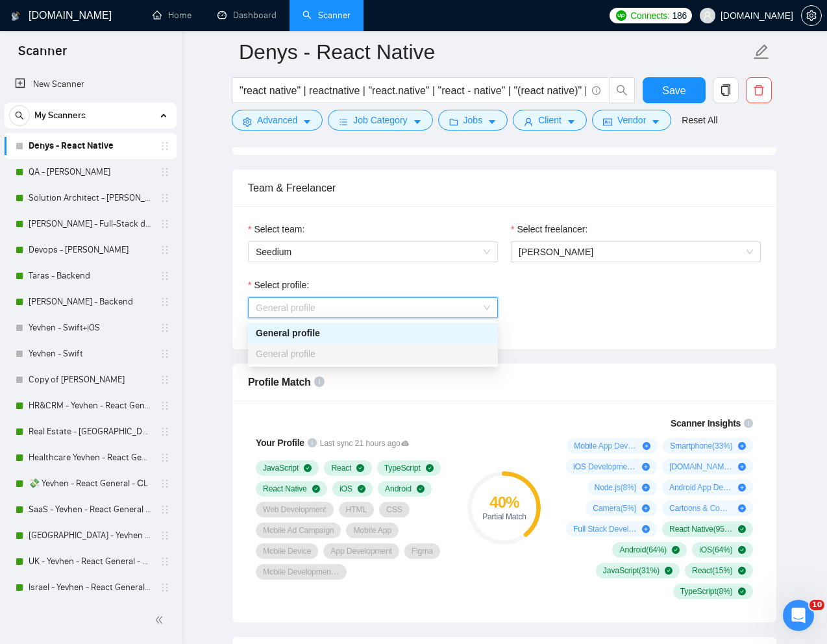
click at [593, 297] on div "Select profile: General profile" at bounding box center [505, 306] width 526 height 56
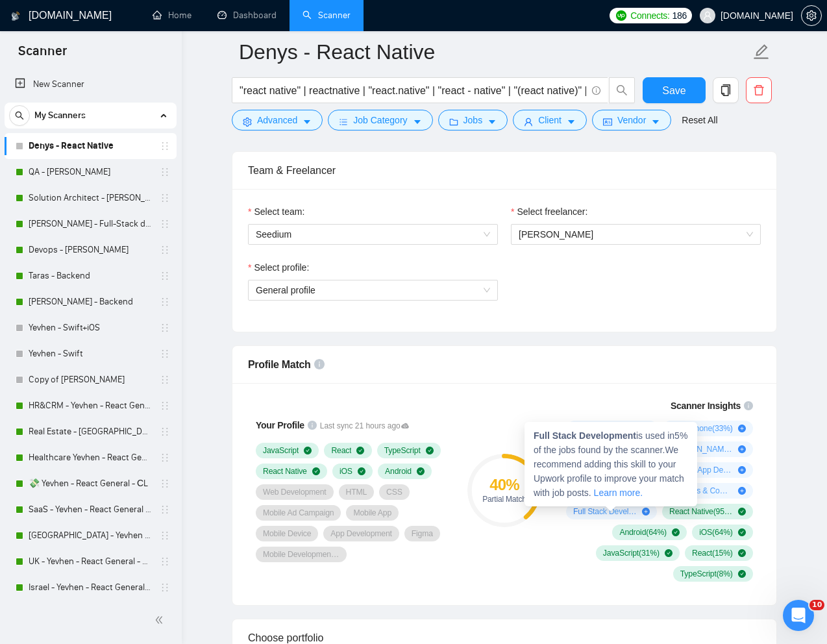
scroll to position [665, 0]
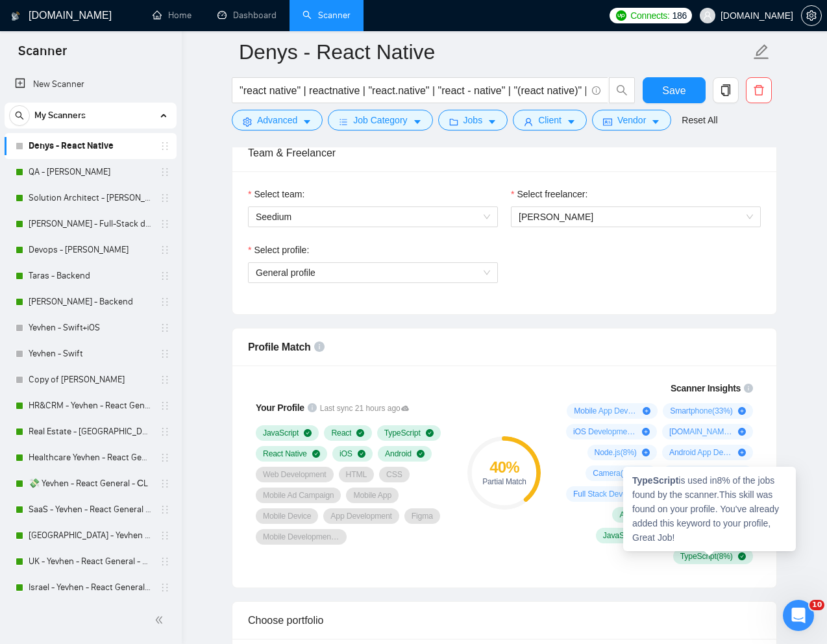
click at [694, 556] on span "TypeScript ( 8 %)" at bounding box center [706, 556] width 53 height 10
click at [656, 480] on strong "TypeScript" at bounding box center [655, 480] width 46 height 10
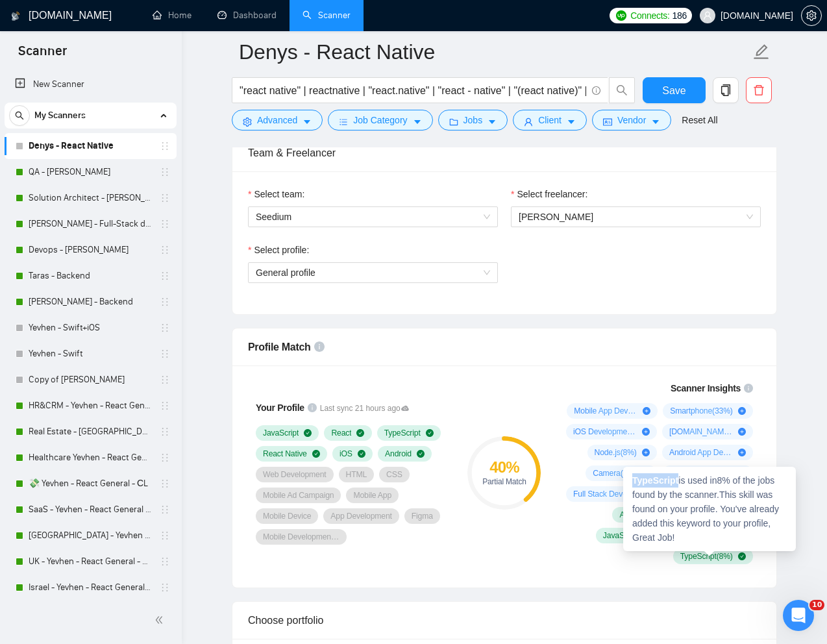
copy strong "TypeScript"
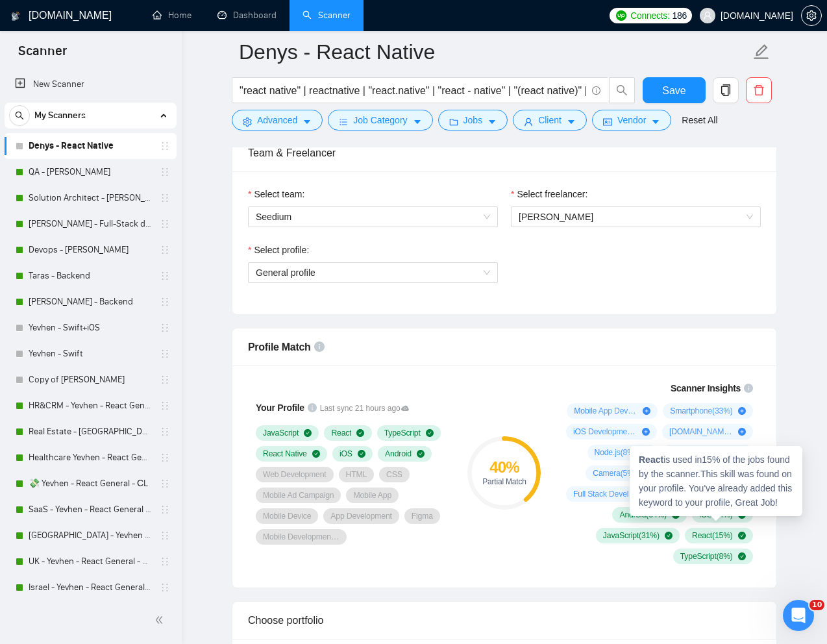
click at [653, 461] on strong "React" at bounding box center [651, 459] width 25 height 10
copy strong "React"
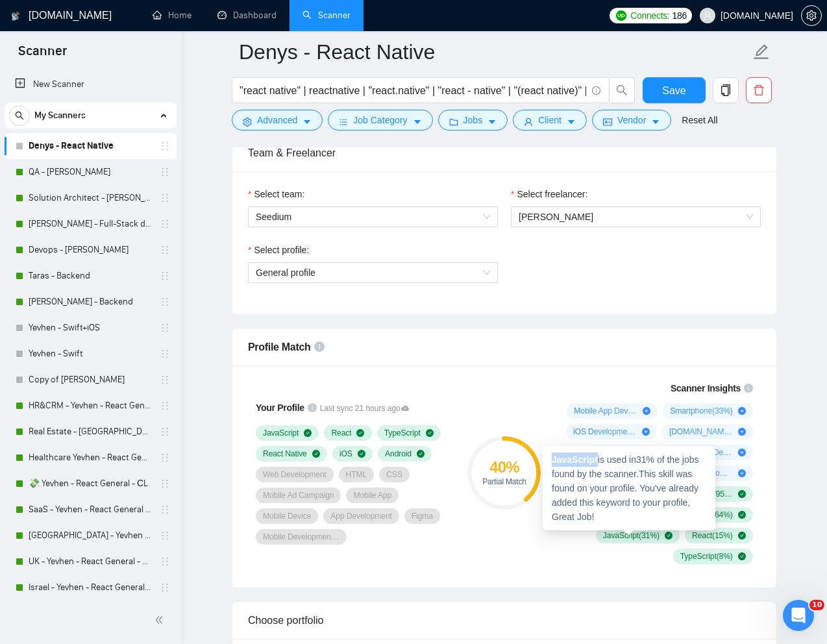
drag, startPoint x: 553, startPoint y: 460, endPoint x: 599, endPoint y: 460, distance: 45.4
click at [598, 460] on strong "JavaScript" at bounding box center [575, 459] width 46 height 10
copy strong "JavaScript"
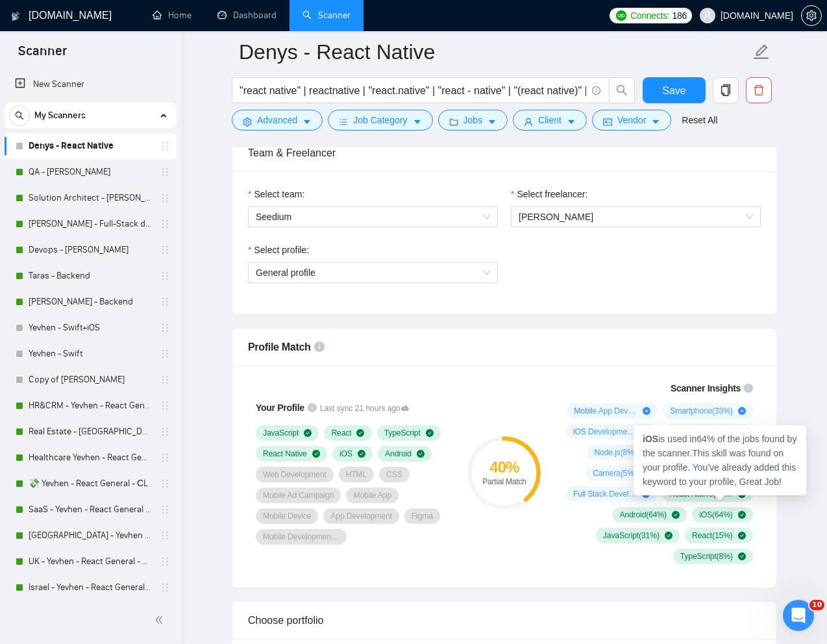
click at [650, 440] on strong "iOS" at bounding box center [651, 439] width 16 height 10
copy strong "iOS"
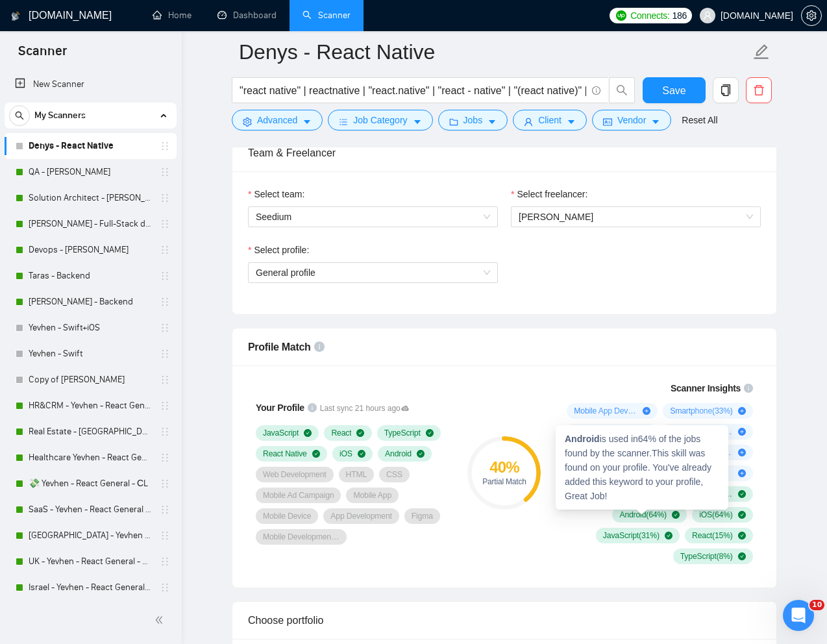
click at [584, 445] on div "Android is used in 64 % of the jobs found by the scanner. This skill was found …" at bounding box center [642, 467] width 173 height 84
copy strong "Android"
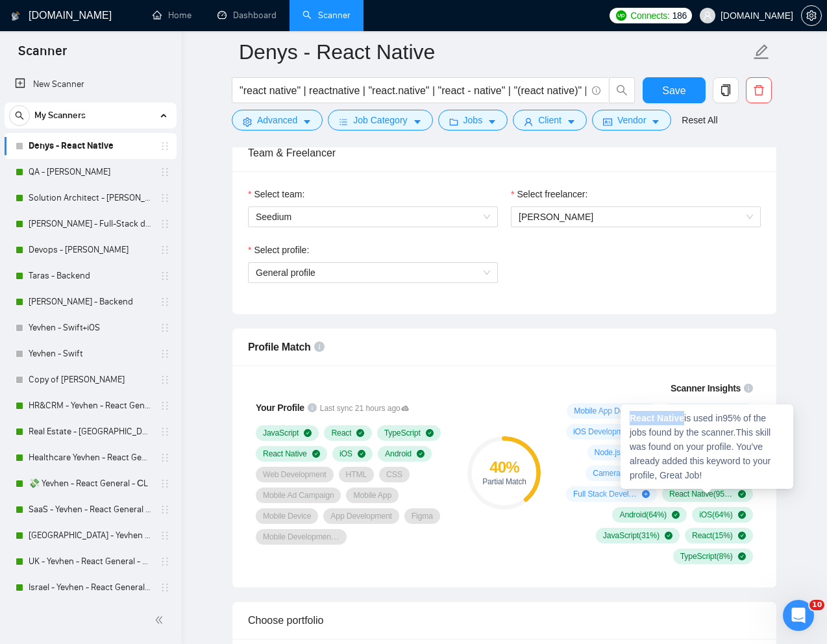
drag, startPoint x: 629, startPoint y: 417, endPoint x: 686, endPoint y: 417, distance: 56.5
click at [686, 417] on div "React Native is used in 95 % of the jobs found by the scanner. This skill was f…" at bounding box center [707, 447] width 173 height 84
copy strong "React Native"
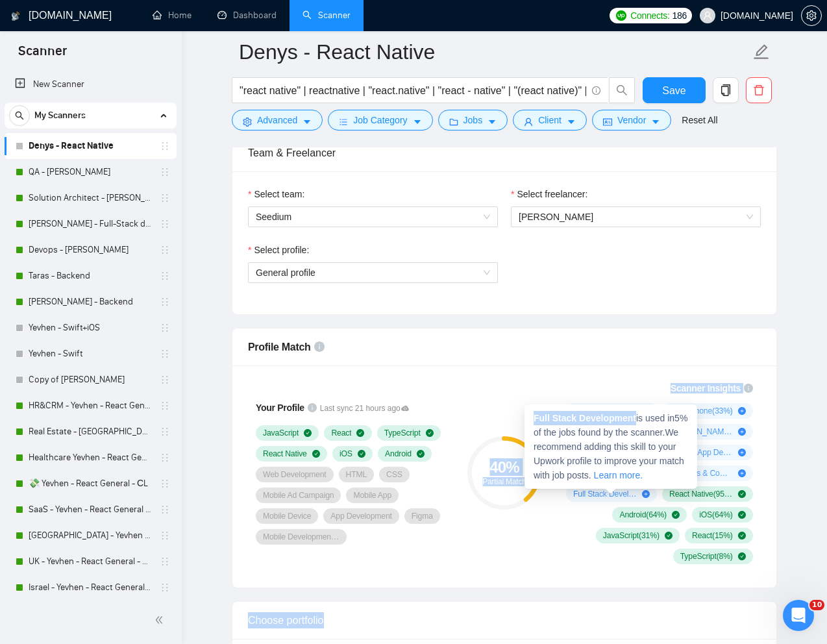
drag, startPoint x: 640, startPoint y: 417, endPoint x: 514, endPoint y: 417, distance: 125.3
click at [560, 419] on strong "Full Stack Development" at bounding box center [585, 418] width 103 height 10
drag, startPoint x: 535, startPoint y: 418, endPoint x: 639, endPoint y: 416, distance: 103.9
click at [639, 416] on span "Full Stack Development is used in 5 % of the jobs found by the scanner. We reco…" at bounding box center [611, 447] width 154 height 68
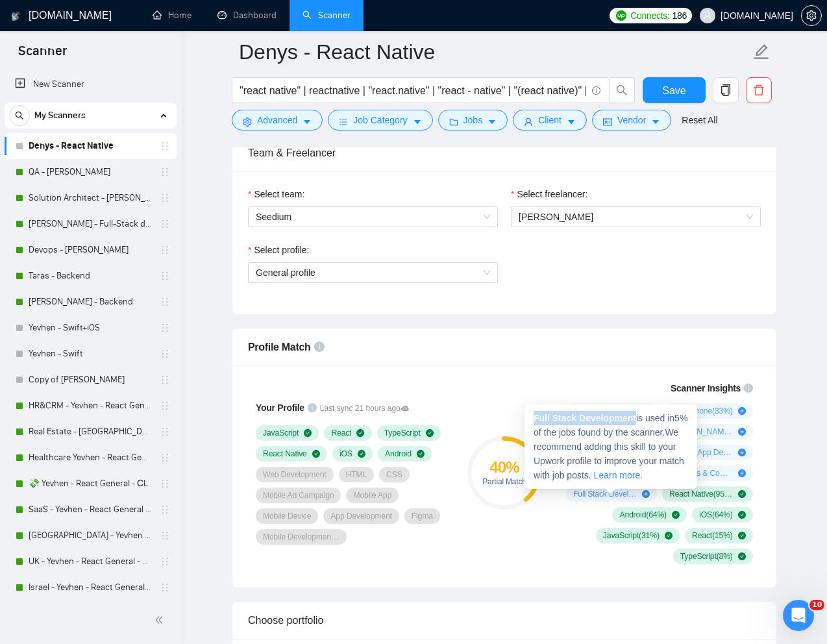
copy strong "Full Stack Development"
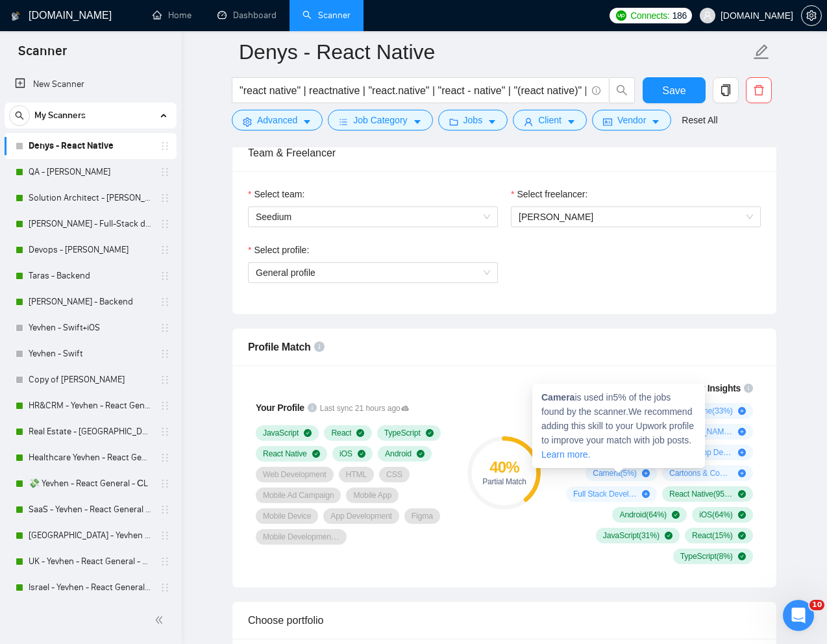
click at [560, 401] on strong "Camera" at bounding box center [558, 397] width 33 height 10
copy strong "Camera"
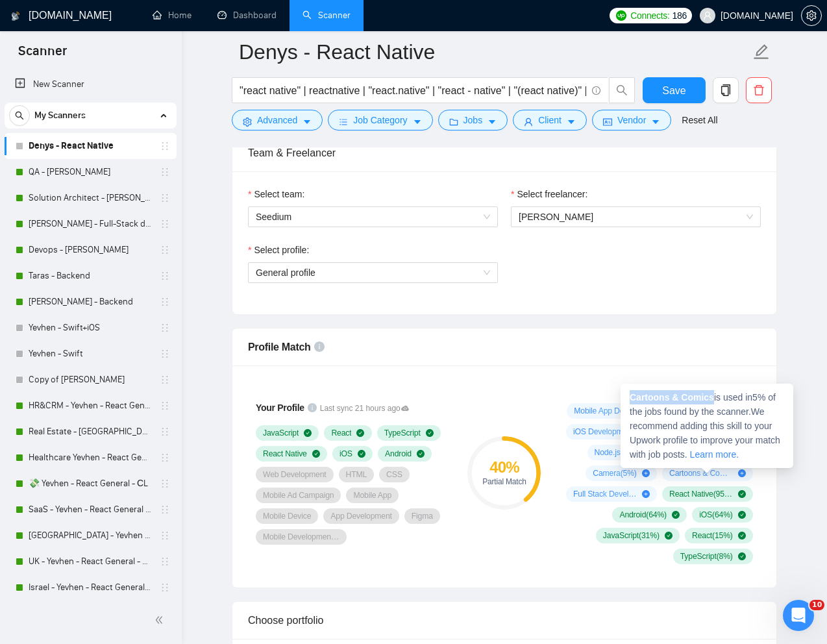
drag, startPoint x: 716, startPoint y: 398, endPoint x: 627, endPoint y: 403, distance: 89.1
click at [627, 403] on div "Cartoons & Comics is used in 5 % of the jobs found by the scanner. We recommend…" at bounding box center [707, 426] width 173 height 84
copy strong "Cartoons & Comics"
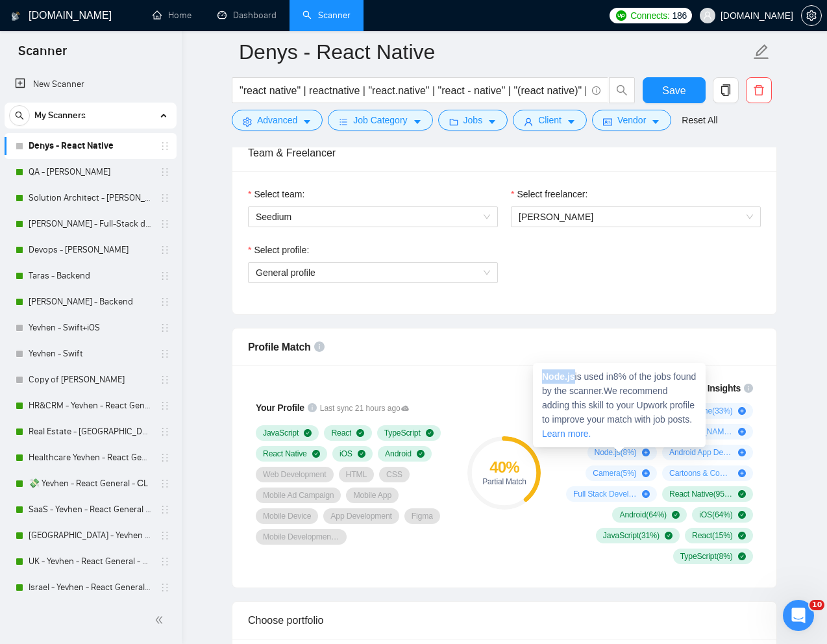
drag, startPoint x: 575, startPoint y: 377, endPoint x: 534, endPoint y: 377, distance: 40.9
click at [534, 377] on div "Node.js is used in 8 % of the jobs found by the scanner. We recommend adding th…" at bounding box center [619, 405] width 173 height 84
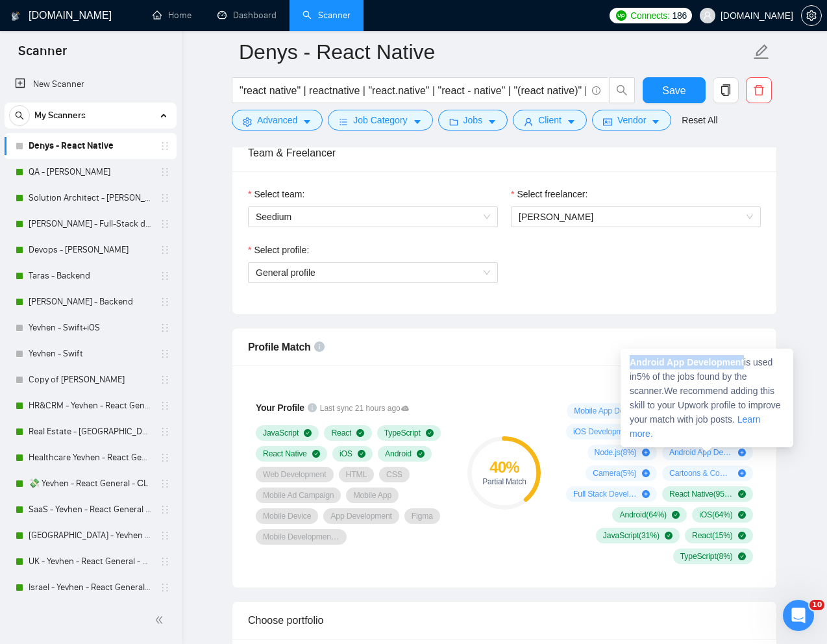
drag, startPoint x: 748, startPoint y: 362, endPoint x: 625, endPoint y: 361, distance: 122.7
click at [625, 361] on div "Android App Development is used in 5 % of the jobs found by the scanner. We rec…" at bounding box center [707, 398] width 173 height 99
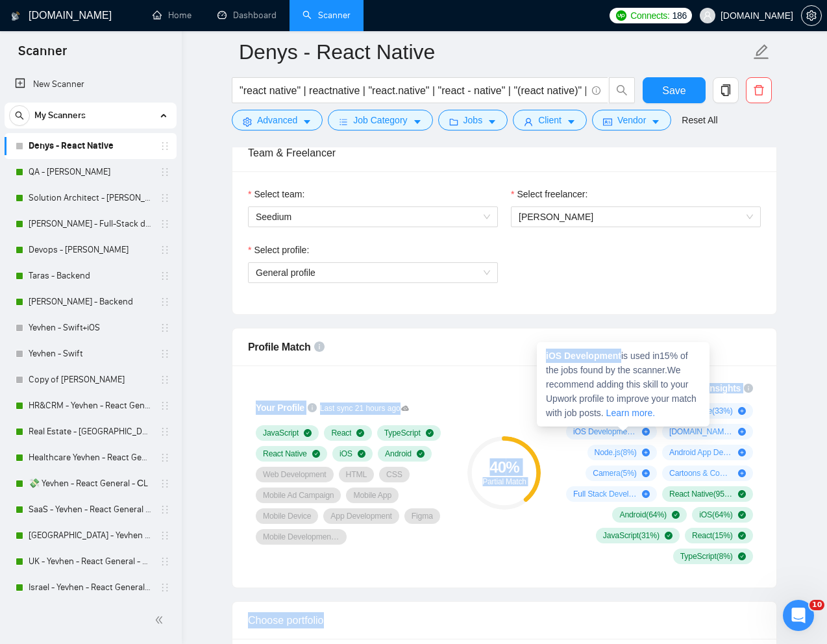
drag, startPoint x: 623, startPoint y: 358, endPoint x: 536, endPoint y: 360, distance: 87.0
click at [537, 360] on div "iOS Development is used in 15 % of the jobs found by the scanner. We recommend …" at bounding box center [623, 384] width 173 height 84
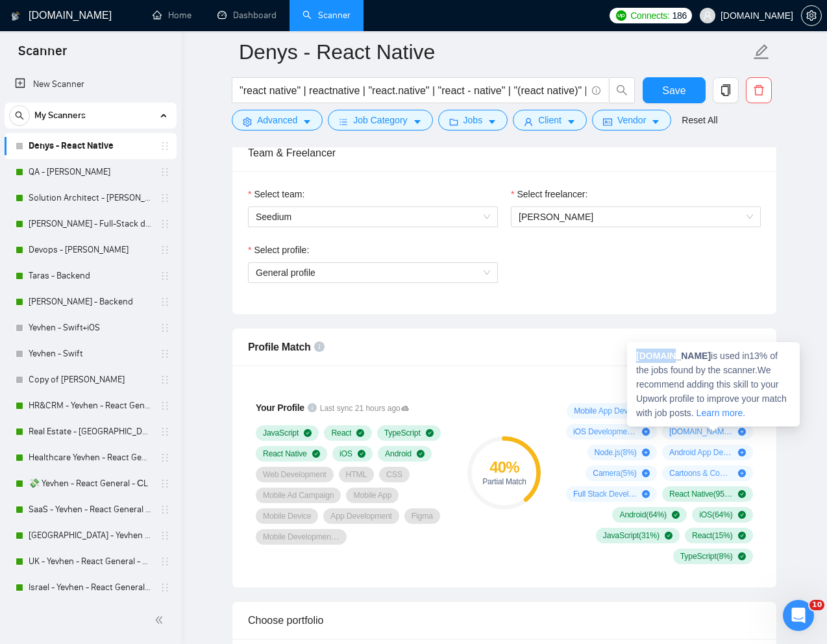
drag, startPoint x: 669, startPoint y: 357, endPoint x: 632, endPoint y: 357, distance: 37.7
click at [632, 357] on div "Expo.io is used in 13 % of the jobs found by the scanner. We recommend adding t…" at bounding box center [713, 384] width 173 height 84
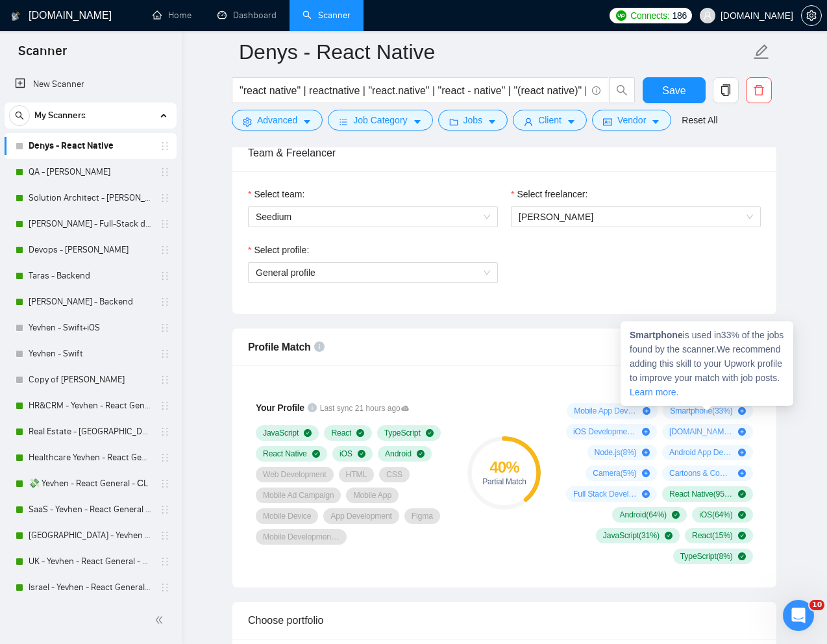
click at [652, 336] on strong "Smartphone" at bounding box center [656, 335] width 53 height 10
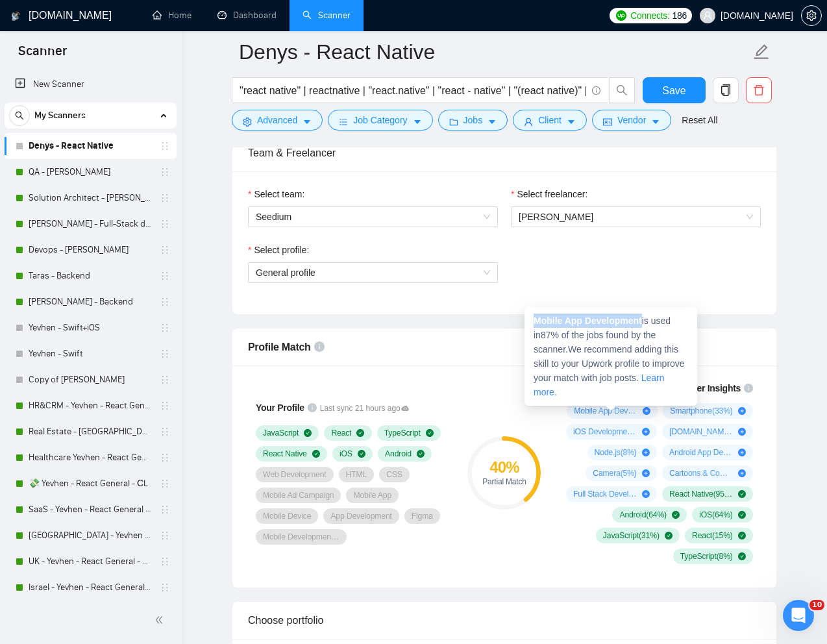
drag, startPoint x: 645, startPoint y: 320, endPoint x: 530, endPoint y: 323, distance: 115.0
click at [530, 322] on div "Mobile App Development is used in 87 % of the jobs found by the scanner. We rec…" at bounding box center [611, 356] width 173 height 99
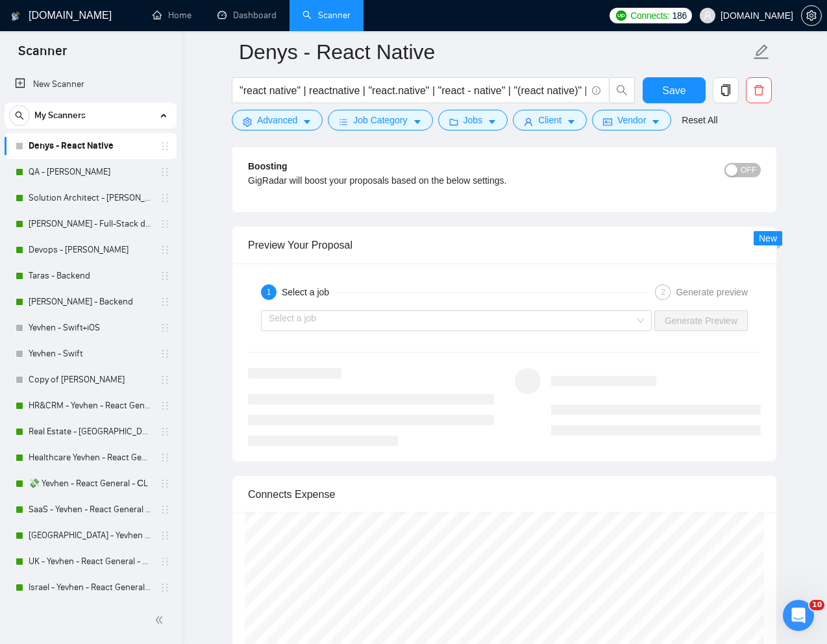
scroll to position [2384, 0]
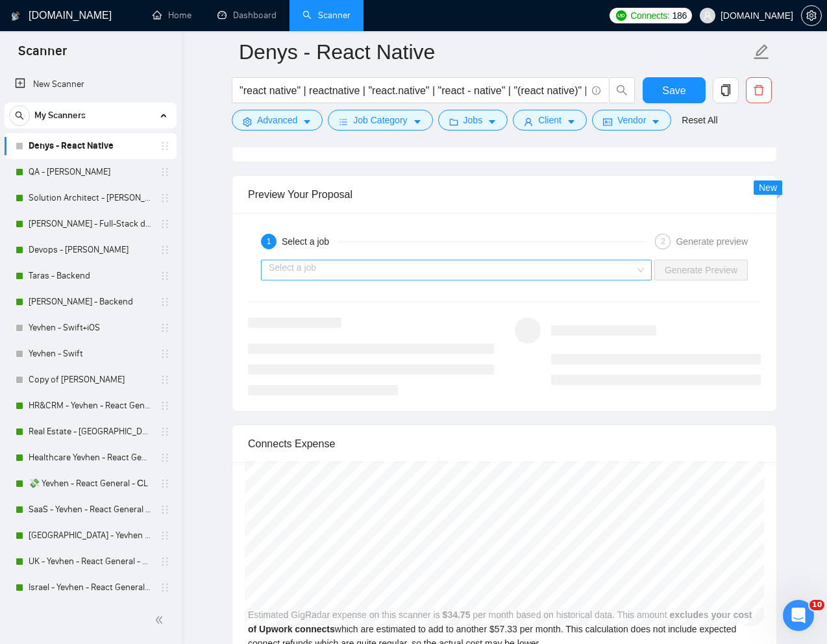
click at [521, 264] on input "search" at bounding box center [452, 269] width 366 height 19
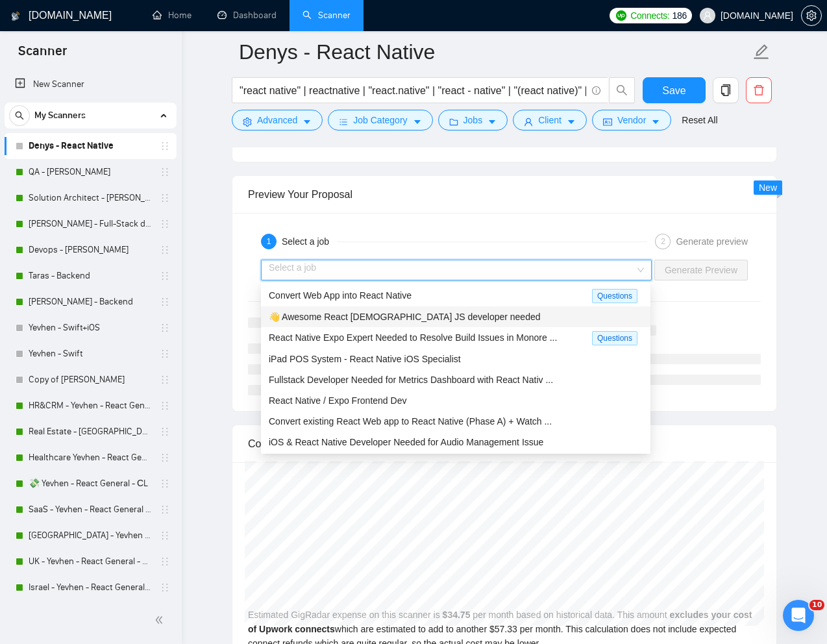
click at [435, 317] on span "👋 Awesome React Native JS developer needed" at bounding box center [405, 317] width 272 height 10
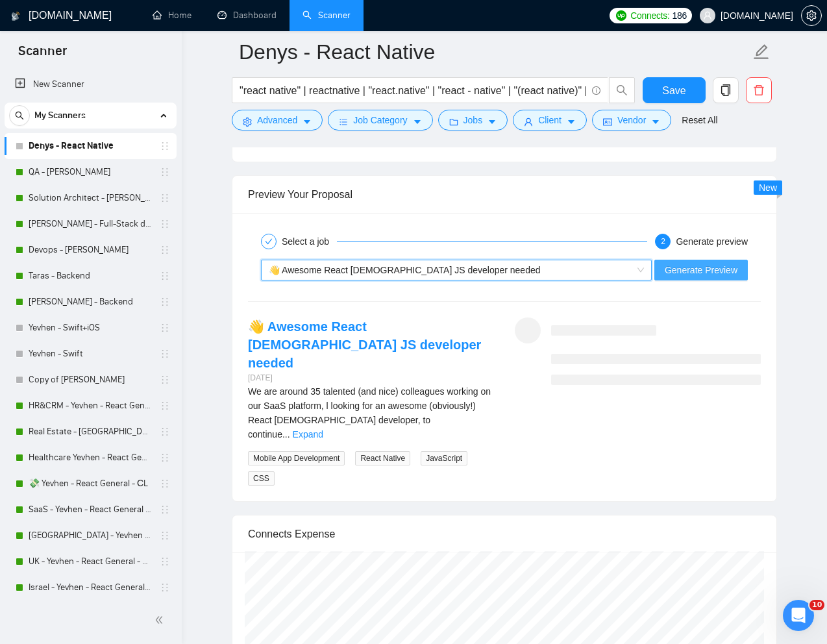
click at [710, 270] on span "Generate Preview" at bounding box center [701, 270] width 73 height 14
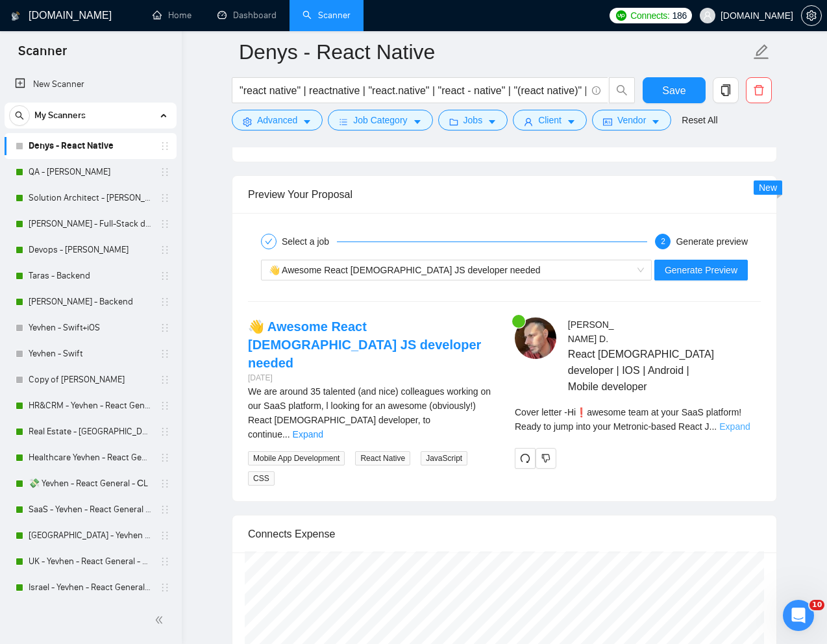
click at [738, 421] on link "Expand" at bounding box center [734, 426] width 31 height 10
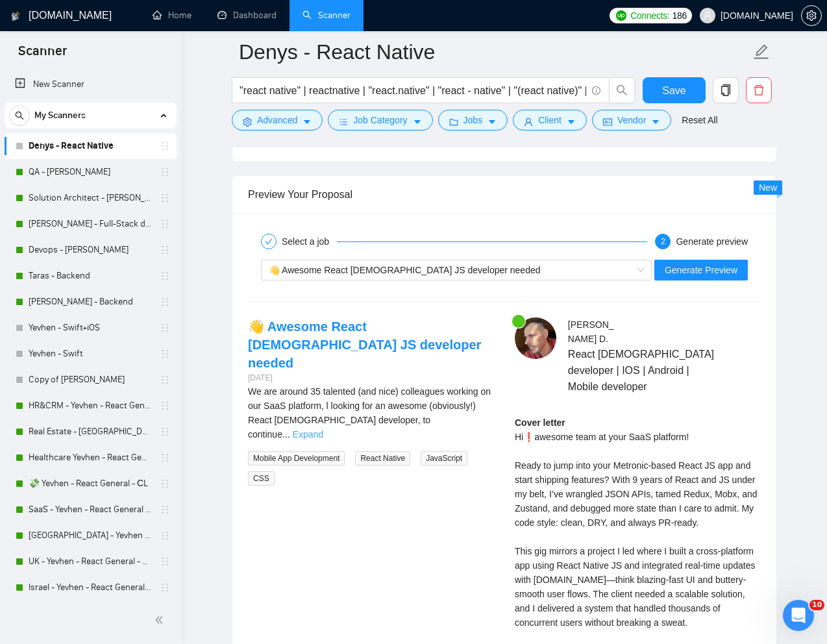
click at [323, 429] on link "Expand" at bounding box center [308, 434] width 31 height 10
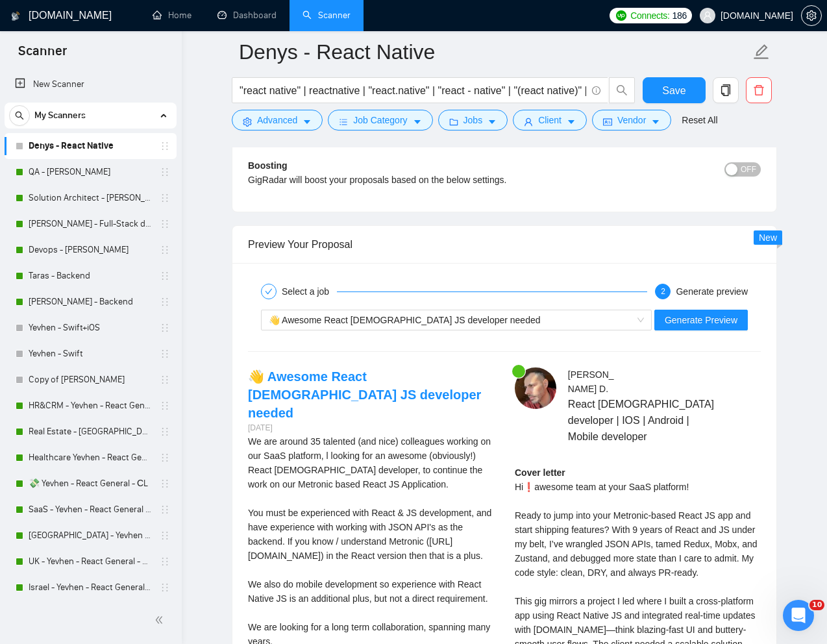
scroll to position [2347, 0]
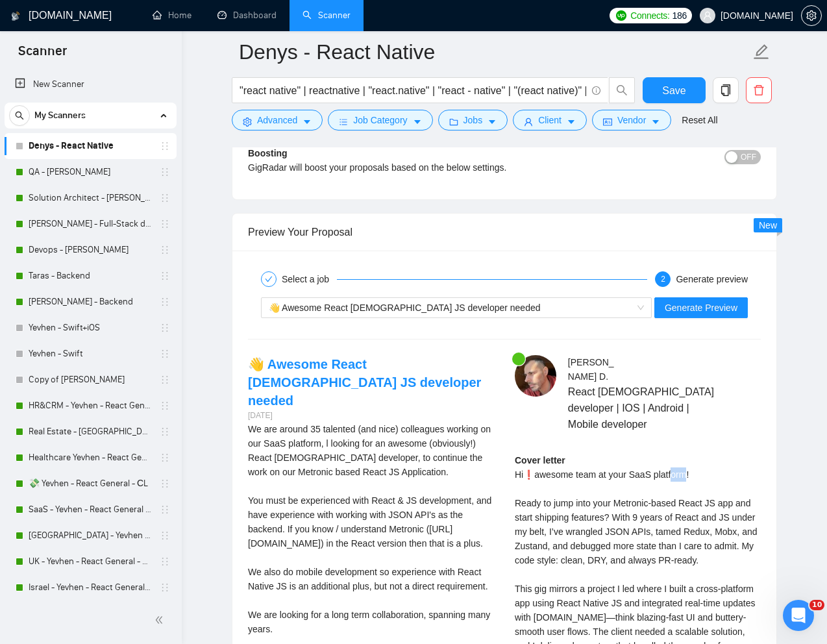
drag, startPoint x: 691, startPoint y: 445, endPoint x: 676, endPoint y: 445, distance: 14.9
click at [676, 453] on div "Cover letter Hi❗awesome team at your SaaS platform! Ready to jump into your Met…" at bounding box center [638, 617] width 246 height 329
click at [558, 453] on div "Cover letter Hi❗awesome team at your SaaS platform! Ready to jump into your Met…" at bounding box center [638, 617] width 246 height 329
click at [621, 453] on div "Cover letter Hi❗awesome team at your SaaS platform! Ready to jump into your Met…" at bounding box center [638, 617] width 246 height 329
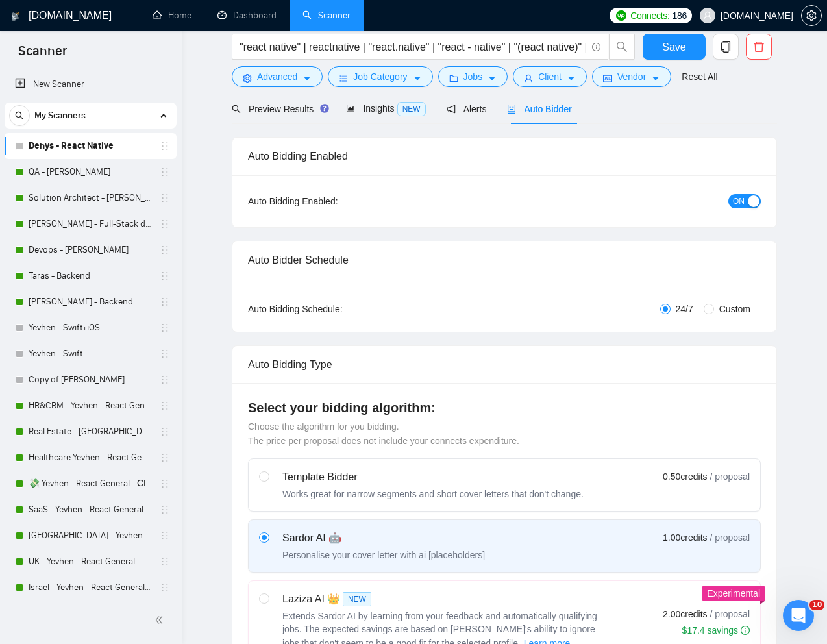
scroll to position [0, 0]
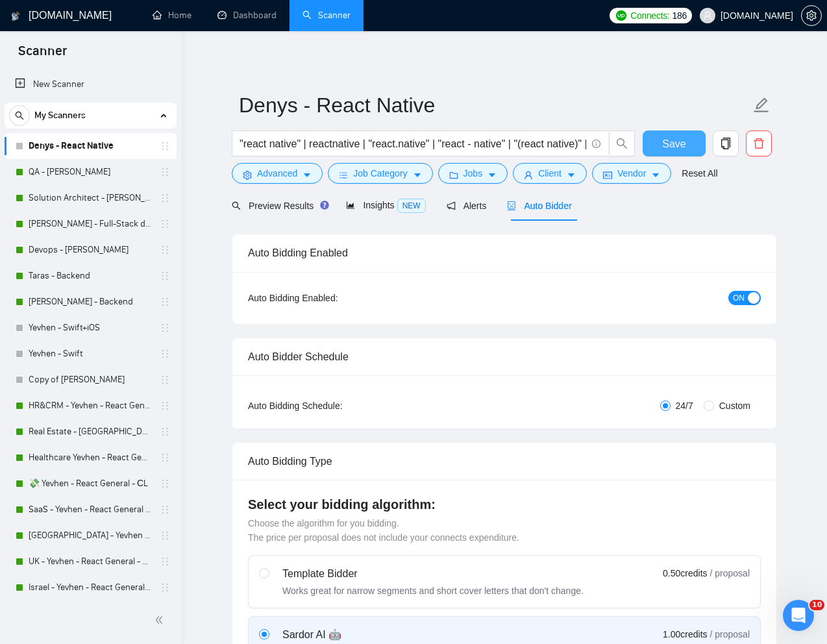
click at [680, 146] on span "Save" at bounding box center [673, 144] width 23 height 16
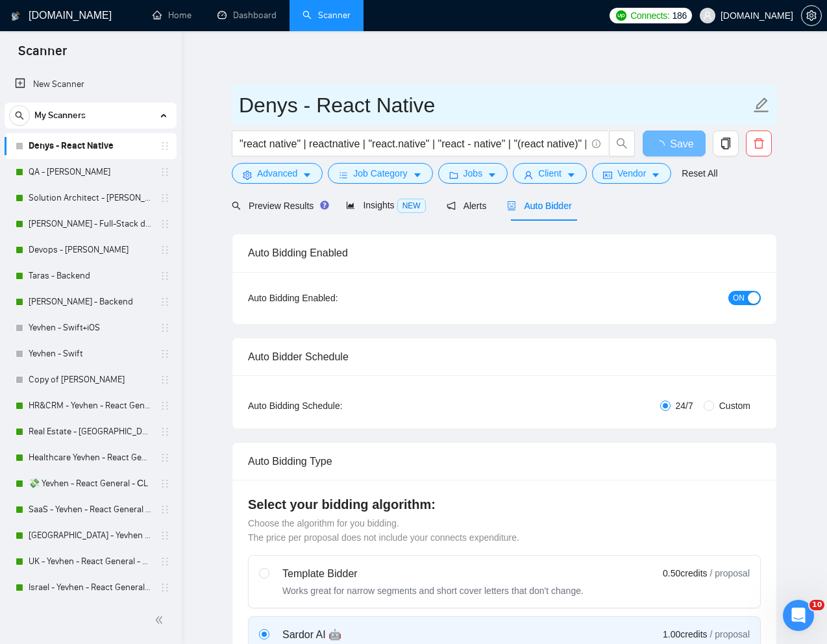
click at [686, 84] on span "Denys - React Native" at bounding box center [504, 104] width 545 height 41
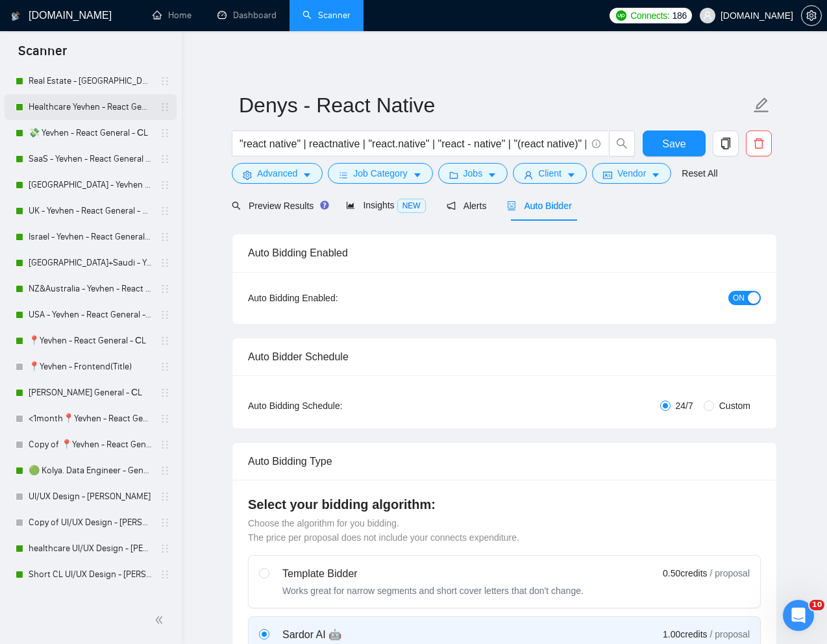
scroll to position [353, 0]
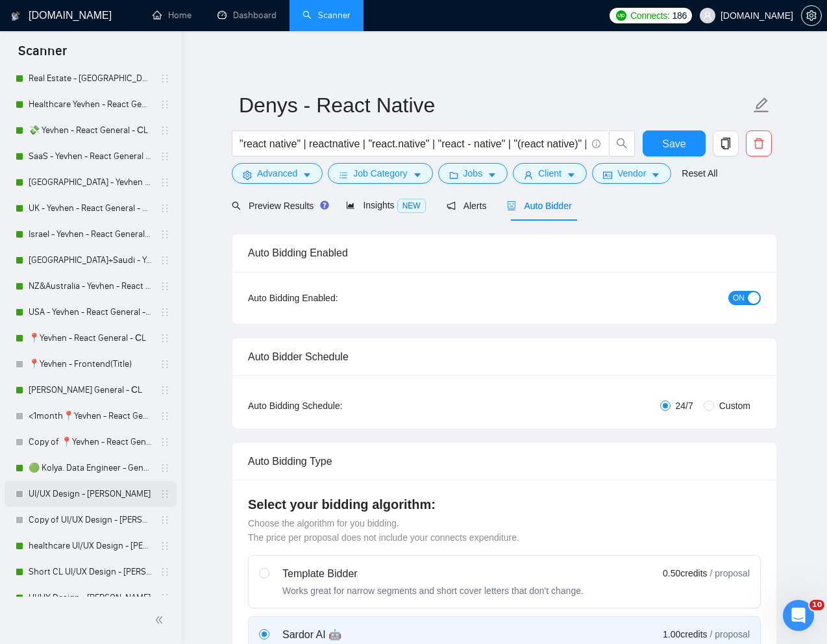
click at [67, 495] on link "UI/UX Design - [PERSON_NAME]" at bounding box center [90, 494] width 123 height 26
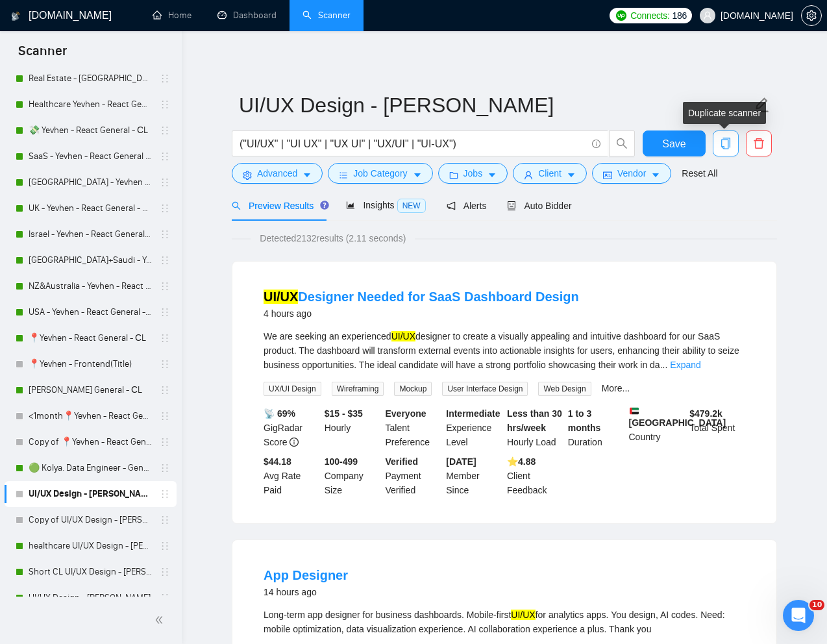
click at [721, 143] on icon "copy" at bounding box center [725, 144] width 9 height 12
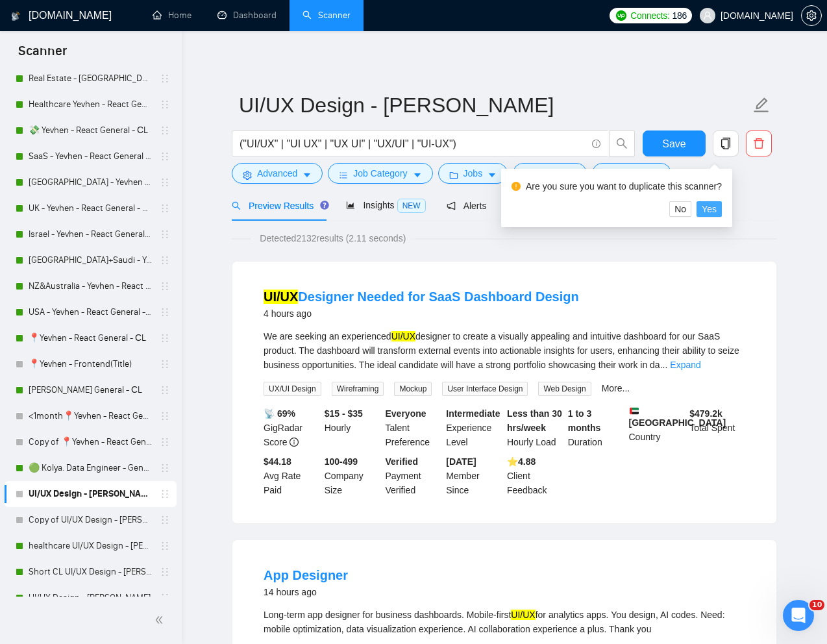
click at [711, 207] on span "Yes" at bounding box center [709, 209] width 15 height 14
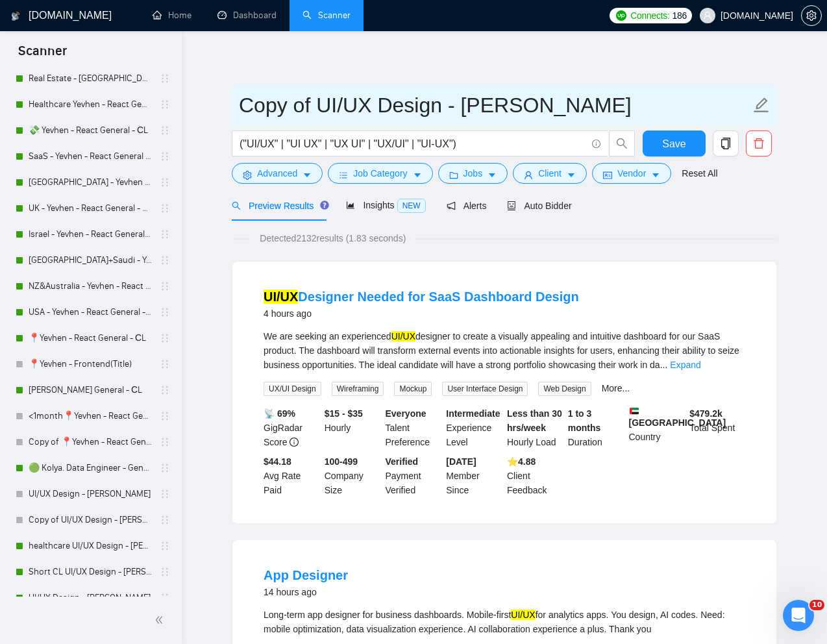
drag, startPoint x: 317, startPoint y: 108, endPoint x: 225, endPoint y: 105, distance: 91.6
drag, startPoint x: 575, startPoint y: 105, endPoint x: 384, endPoint y: 105, distance: 191.5
click at [383, 106] on input "UI/UX Design - [PERSON_NAME]" at bounding box center [495, 105] width 512 height 32
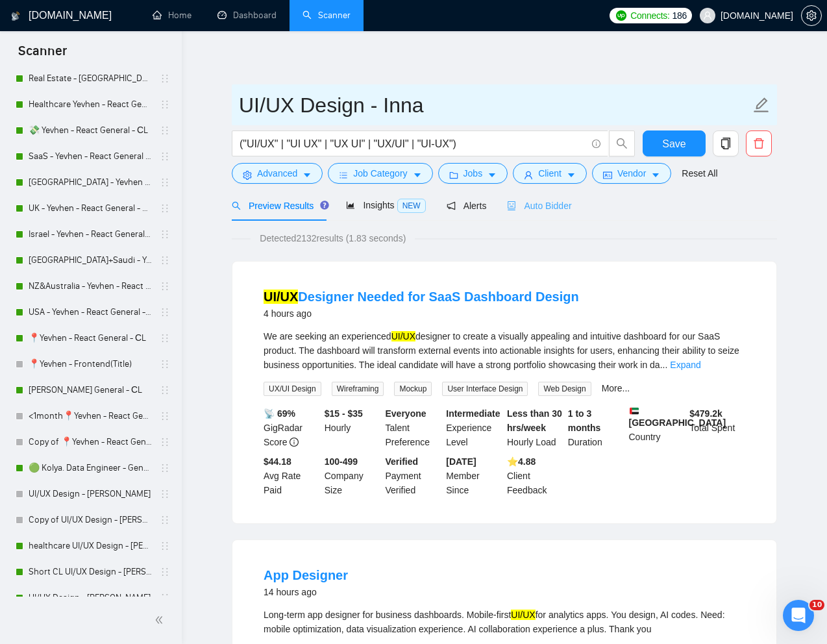
type input "UI/UX Design - Inna"
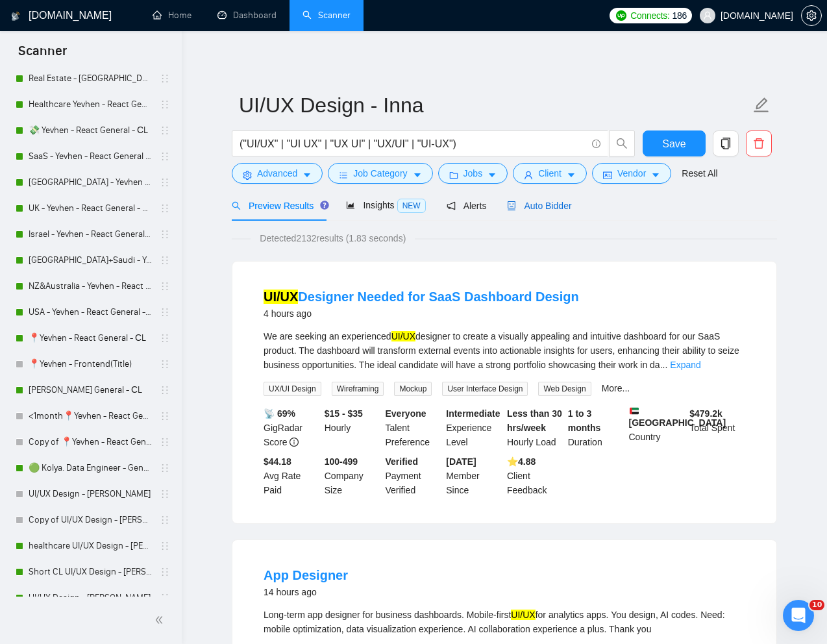
click at [561, 206] on span "Auto Bidder" at bounding box center [539, 206] width 64 height 10
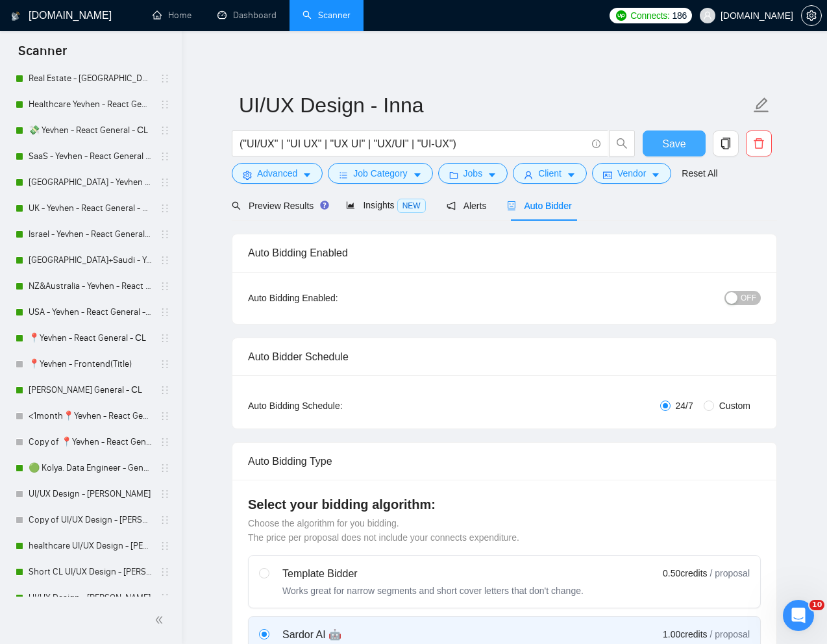
click at [675, 145] on span "Save" at bounding box center [673, 144] width 23 height 16
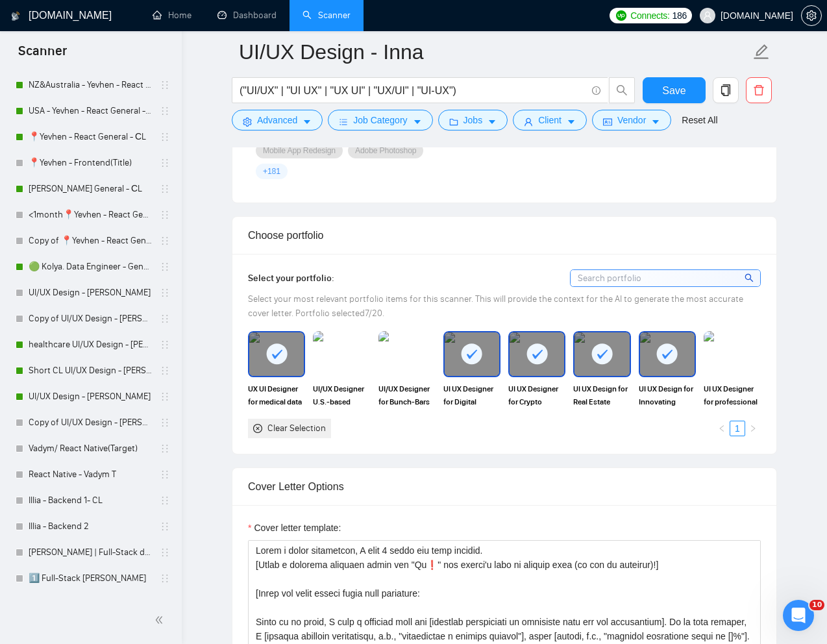
scroll to position [578, 0]
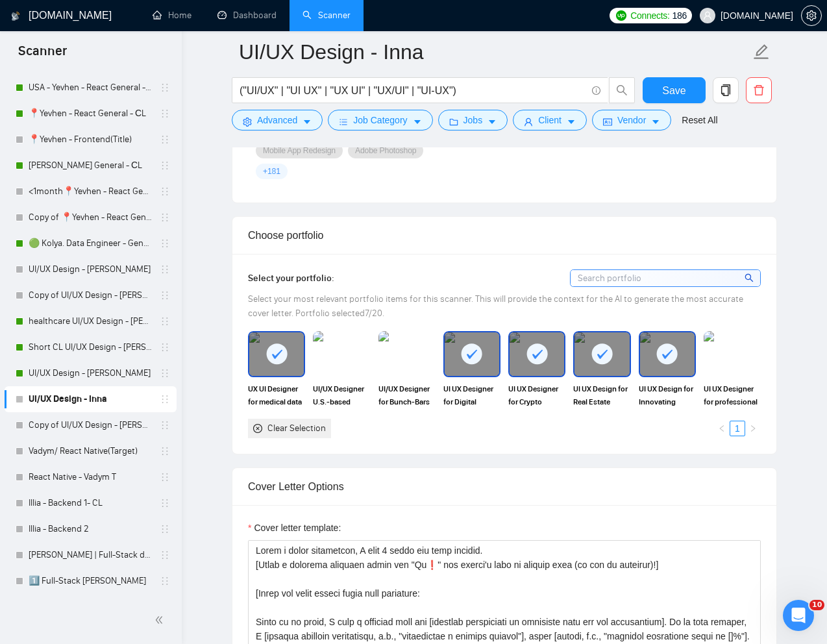
click at [73, 395] on link "UI/UX Design - Inna" at bounding box center [90, 399] width 123 height 26
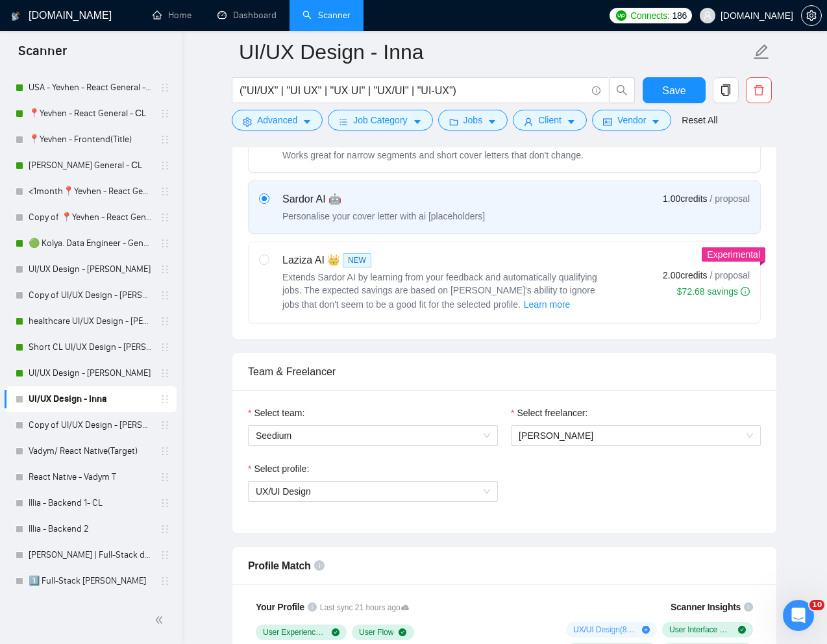
scroll to position [454, 0]
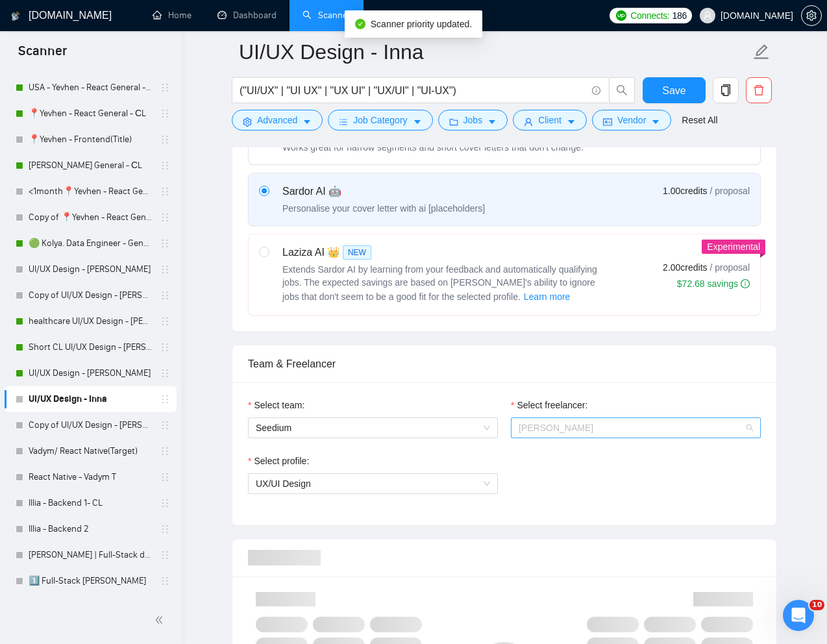
click at [561, 428] on span "Mariana Derevianko" at bounding box center [556, 428] width 75 height 10
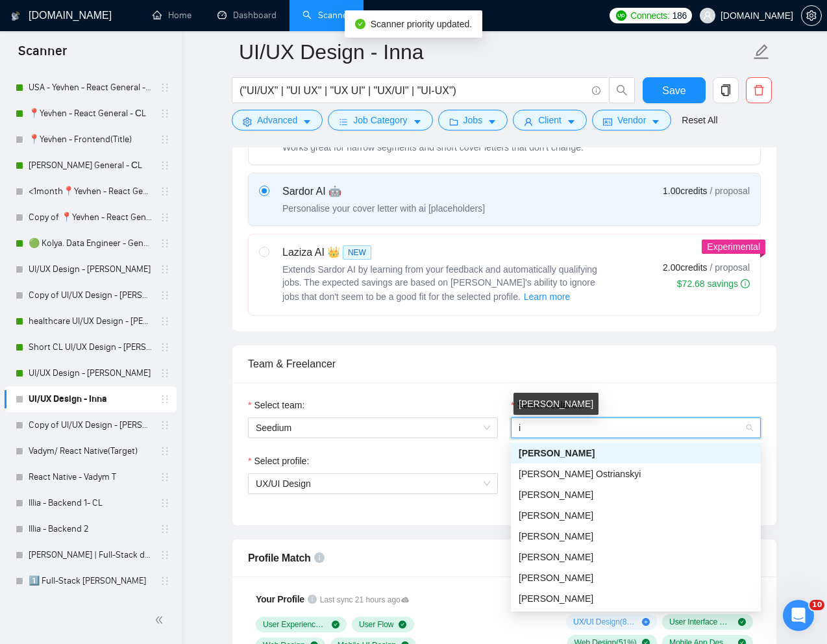
type input "in"
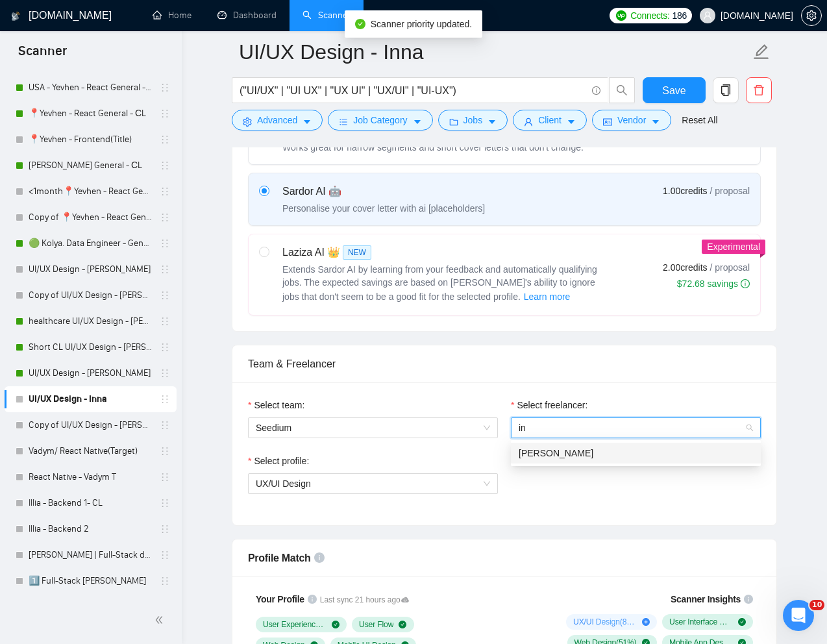
scroll to position [0, 0]
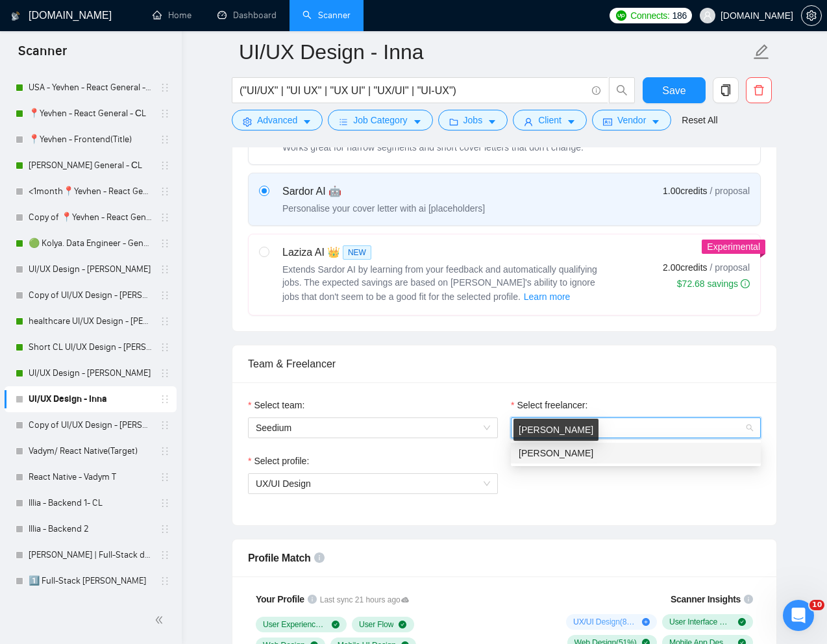
click at [575, 452] on span "Inna MacHekhina" at bounding box center [556, 453] width 75 height 10
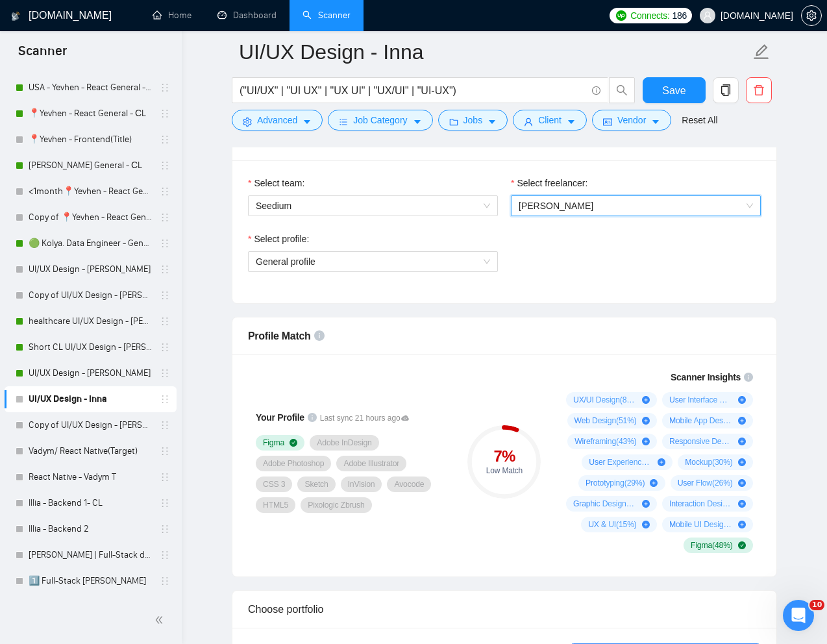
scroll to position [677, 0]
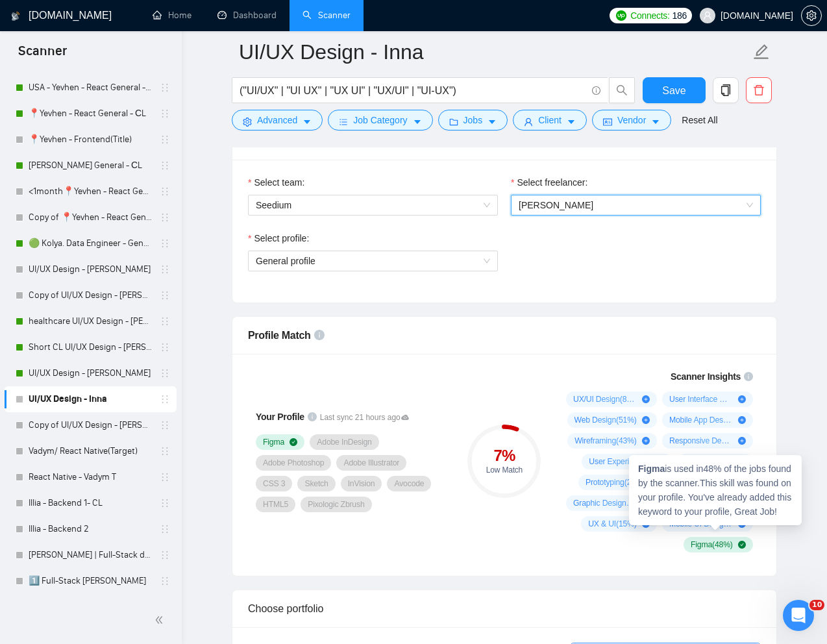
click at [697, 543] on span "Figma ( 48 %)" at bounding box center [712, 545] width 42 height 10
click at [651, 469] on strong "Figma" at bounding box center [651, 469] width 27 height 10
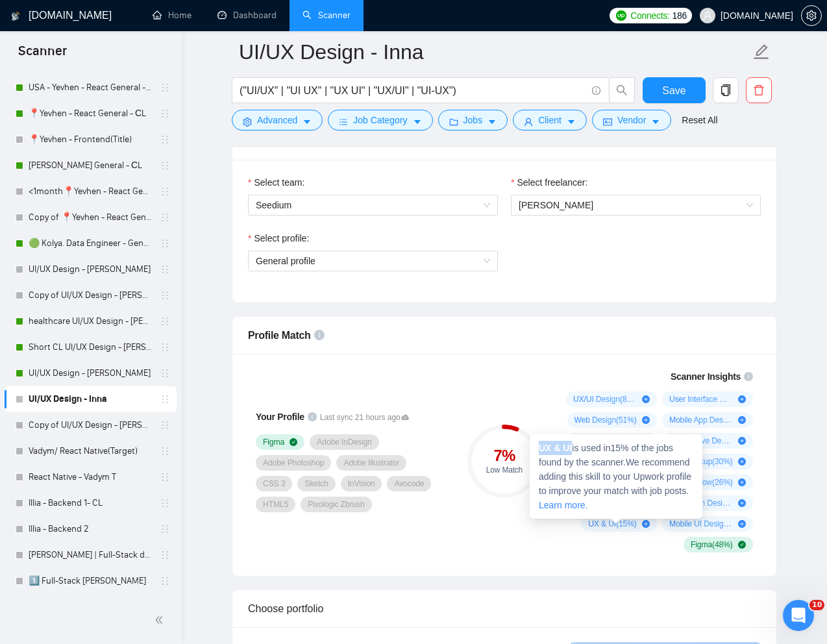
drag, startPoint x: 574, startPoint y: 449, endPoint x: 540, endPoint y: 448, distance: 33.8
click at [540, 448] on span "UX & UI is used in 15 % of the jobs found by the scanner. We recommend adding t…" at bounding box center [615, 477] width 153 height 68
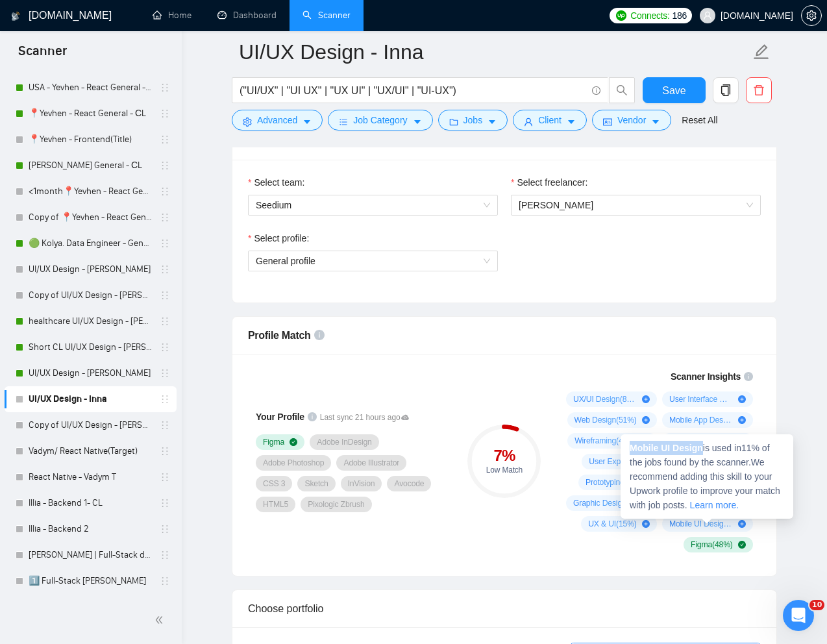
drag, startPoint x: 704, startPoint y: 449, endPoint x: 630, endPoint y: 449, distance: 74.0
click at [630, 449] on span "Mobile UI Design is used in 11 % of the jobs found by the scanner. We recommend…" at bounding box center [705, 477] width 151 height 68
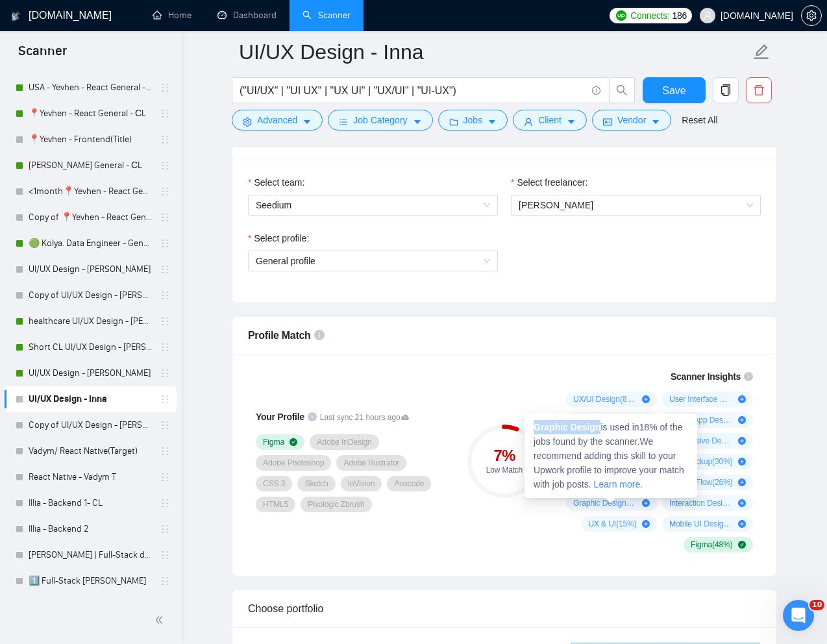
drag, startPoint x: 602, startPoint y: 426, endPoint x: 533, endPoint y: 426, distance: 68.8
click at [534, 426] on span "Graphic Design is used in 18 % of the jobs found by the scanner. We recommend a…" at bounding box center [609, 456] width 151 height 68
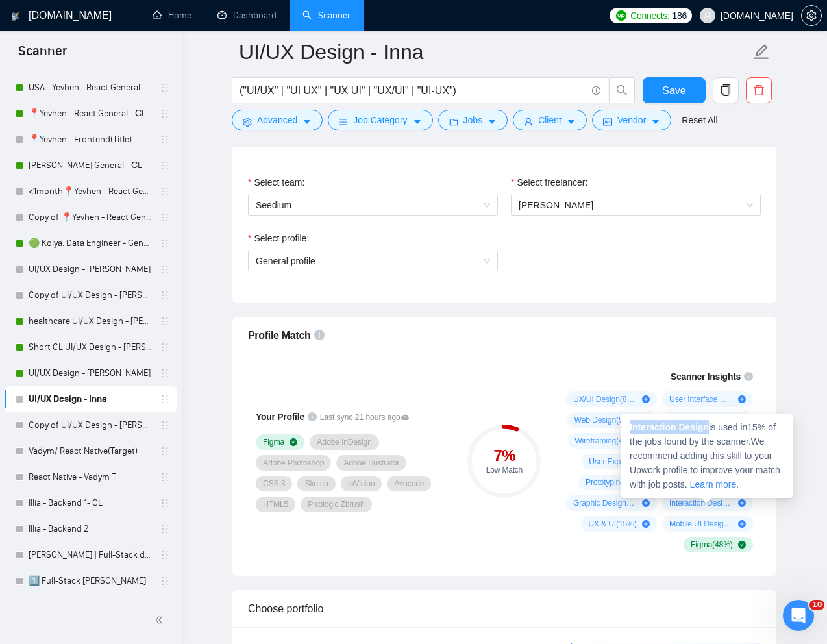
drag, startPoint x: 712, startPoint y: 428, endPoint x: 629, endPoint y: 427, distance: 82.5
click at [630, 427] on span "Interaction Design is used in 15 % of the jobs found by the scanner. We recomme…" at bounding box center [705, 456] width 151 height 68
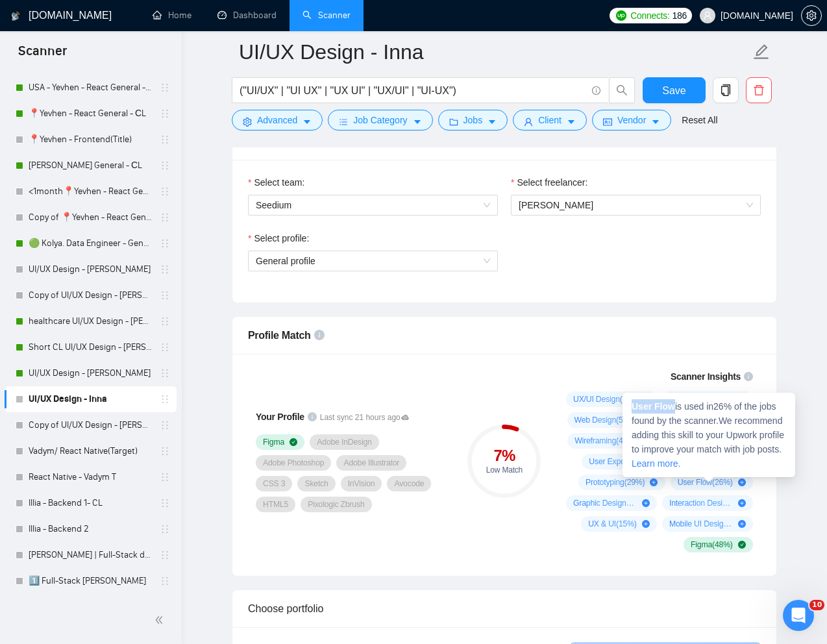
drag, startPoint x: 676, startPoint y: 406, endPoint x: 632, endPoint y: 406, distance: 44.2
click at [632, 406] on span "User Flow is used in 26 % of the jobs found by the scanner. We recommend adding…" at bounding box center [708, 435] width 153 height 68
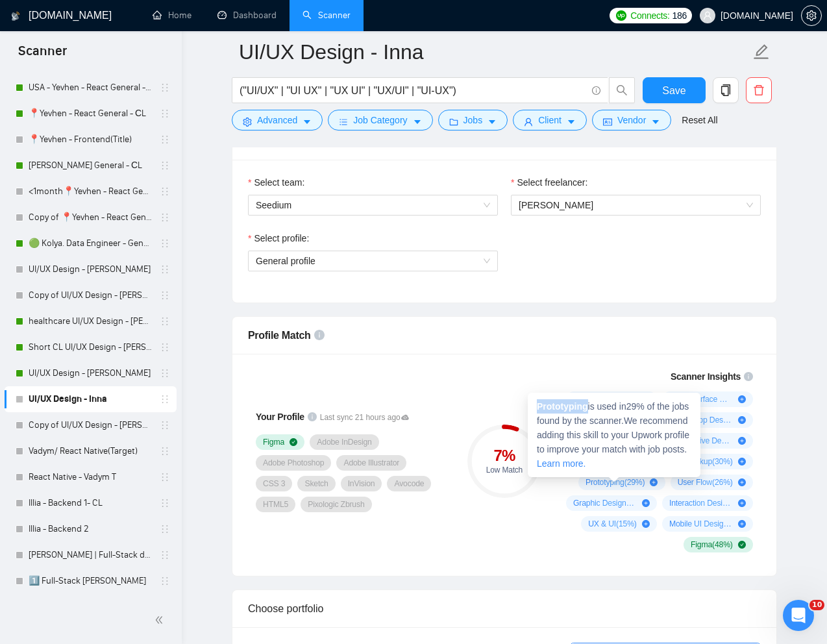
drag, startPoint x: 590, startPoint y: 408, endPoint x: 539, endPoint y: 406, distance: 51.3
click at [539, 406] on span "Prototyping is used in 29 % of the jobs found by the scanner. We recommend addi…" at bounding box center [613, 435] width 153 height 68
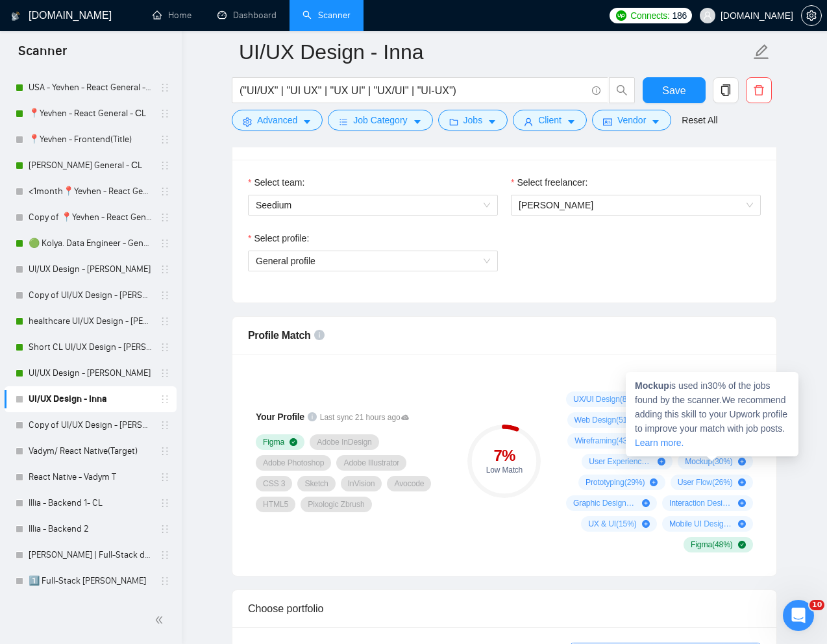
click at [654, 386] on strong "Mockup" at bounding box center [652, 385] width 34 height 10
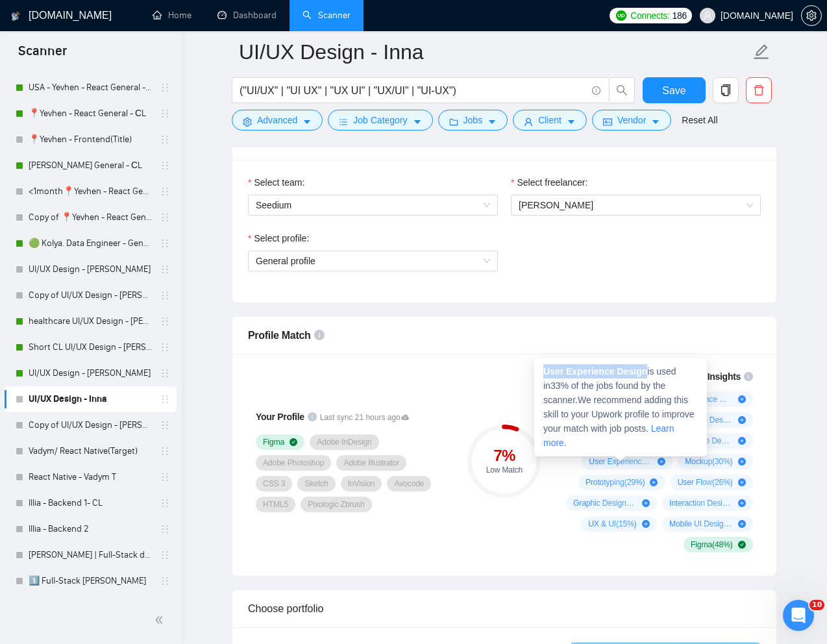
drag, startPoint x: 650, startPoint y: 371, endPoint x: 545, endPoint y: 371, distance: 105.2
click at [545, 371] on span "User Experience Design is used in 33 % of the jobs found by the scanner. We rec…" at bounding box center [618, 407] width 151 height 82
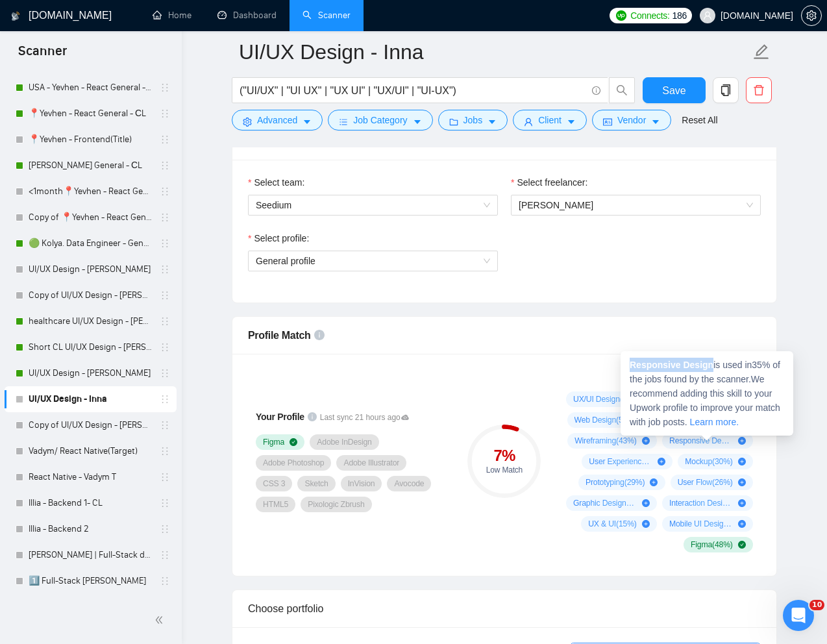
drag, startPoint x: 714, startPoint y: 367, endPoint x: 625, endPoint y: 364, distance: 89.0
click at [625, 364] on div "Responsive Design is used in 35 % of the jobs found by the scanner. We recommen…" at bounding box center [707, 393] width 173 height 84
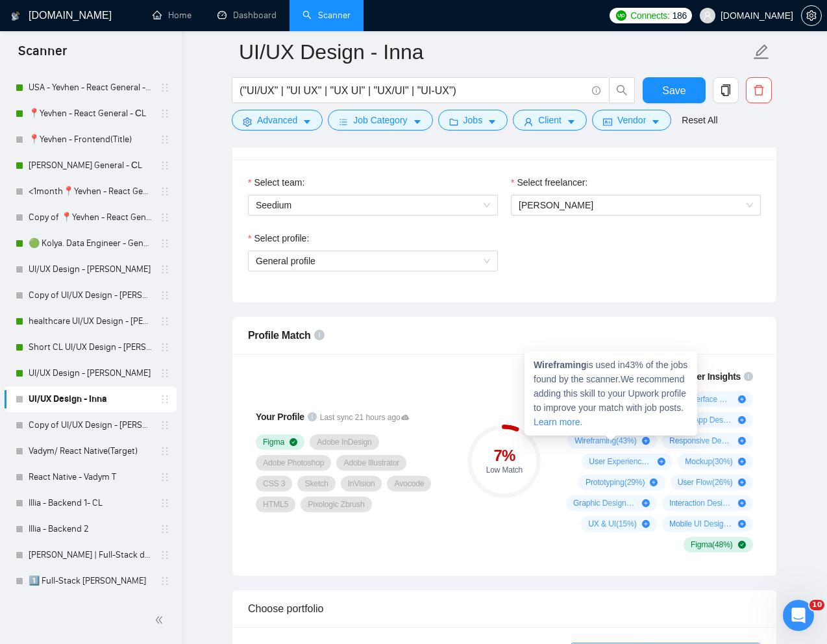
click at [562, 366] on strong "Wireframing" at bounding box center [560, 365] width 53 height 10
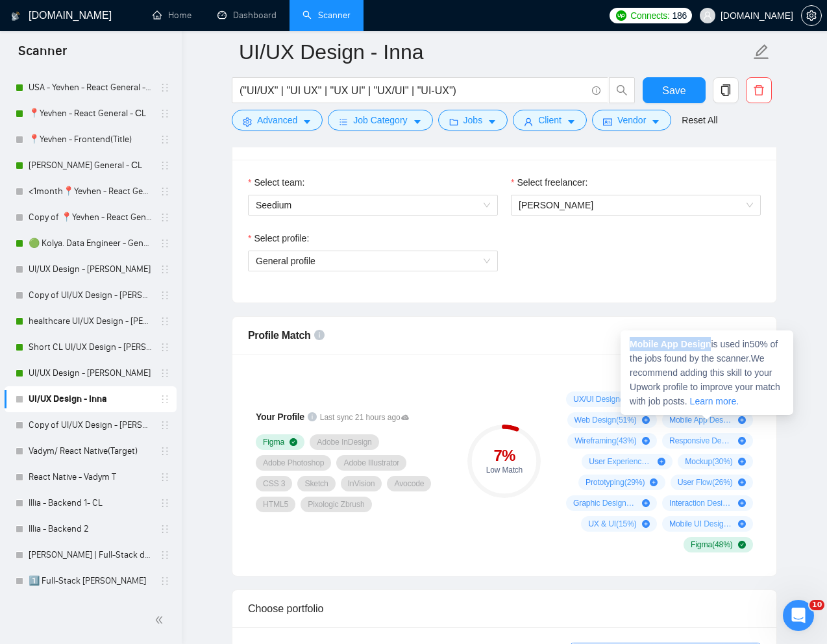
drag, startPoint x: 712, startPoint y: 345, endPoint x: 624, endPoint y: 343, distance: 88.3
click at [624, 343] on div "Mobile App Design is used in 50 % of the jobs found by the scanner. We recommen…" at bounding box center [707, 372] width 173 height 84
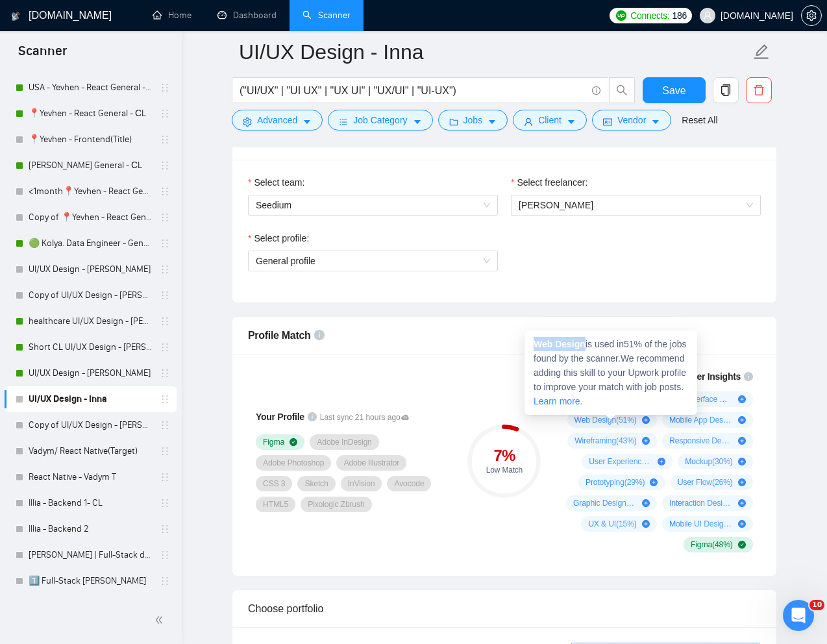
drag, startPoint x: 586, startPoint y: 344, endPoint x: 530, endPoint y: 342, distance: 55.2
click at [530, 342] on div "Web Design is used in 51 % of the jobs found by the scanner. We recommend addin…" at bounding box center [611, 372] width 173 height 84
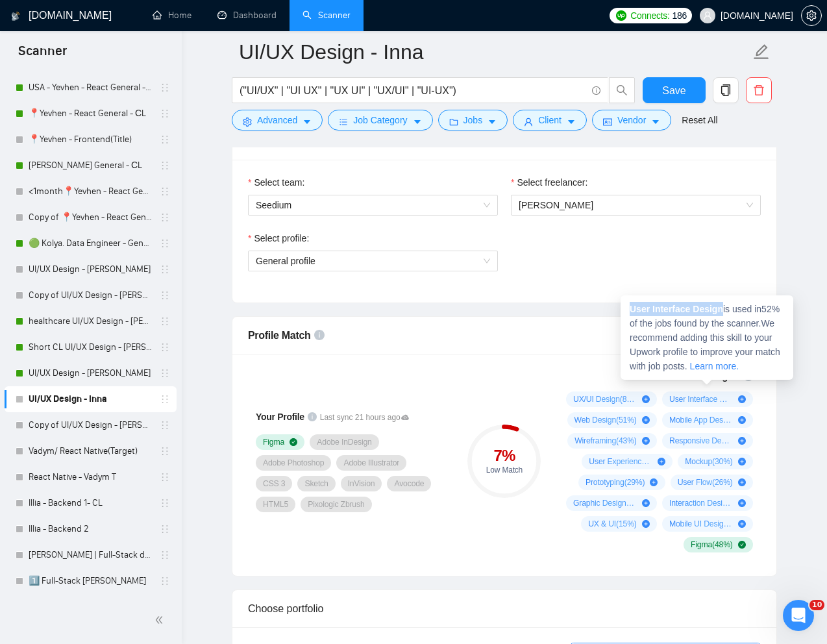
drag, startPoint x: 727, startPoint y: 311, endPoint x: 622, endPoint y: 310, distance: 105.2
click at [622, 310] on div "User Interface Design is used in 52 % of the jobs found by the scanner. We reco…" at bounding box center [707, 337] width 173 height 84
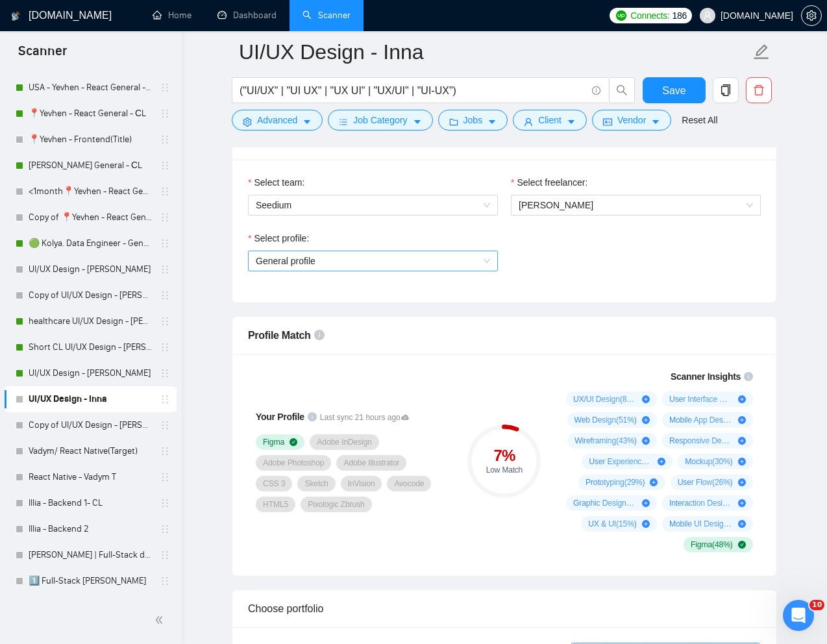
click at [469, 259] on span "General profile" at bounding box center [373, 260] width 234 height 19
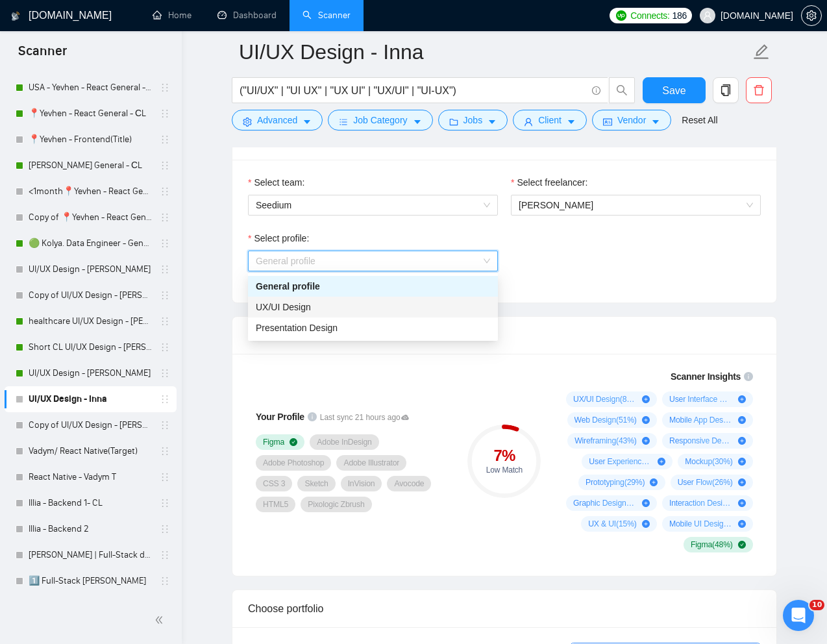
click at [362, 308] on div "UX/UI Design" at bounding box center [373, 307] width 234 height 14
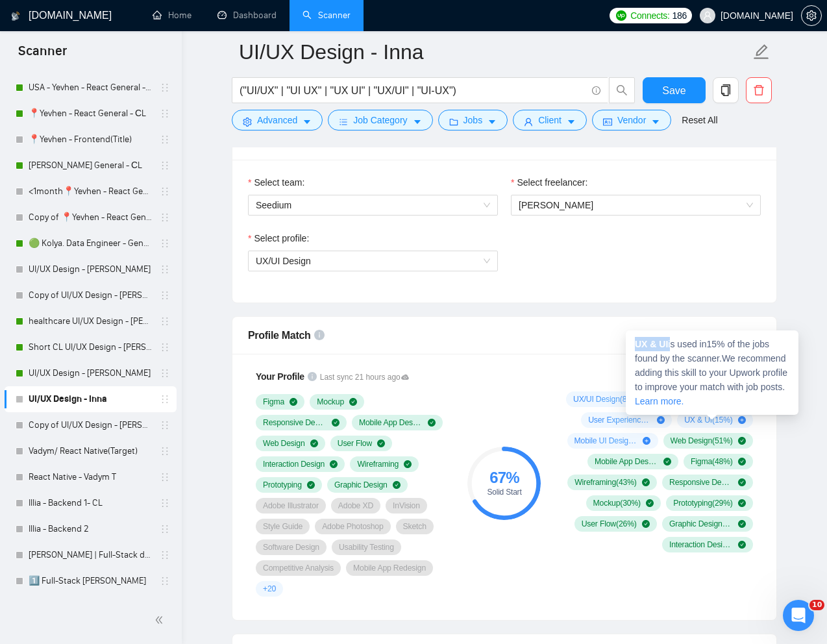
drag, startPoint x: 671, startPoint y: 345, endPoint x: 628, endPoint y: 344, distance: 42.9
click at [628, 344] on div "UX & UI is used in 15 % of the jobs found by the scanner. We recommend adding t…" at bounding box center [712, 372] width 173 height 84
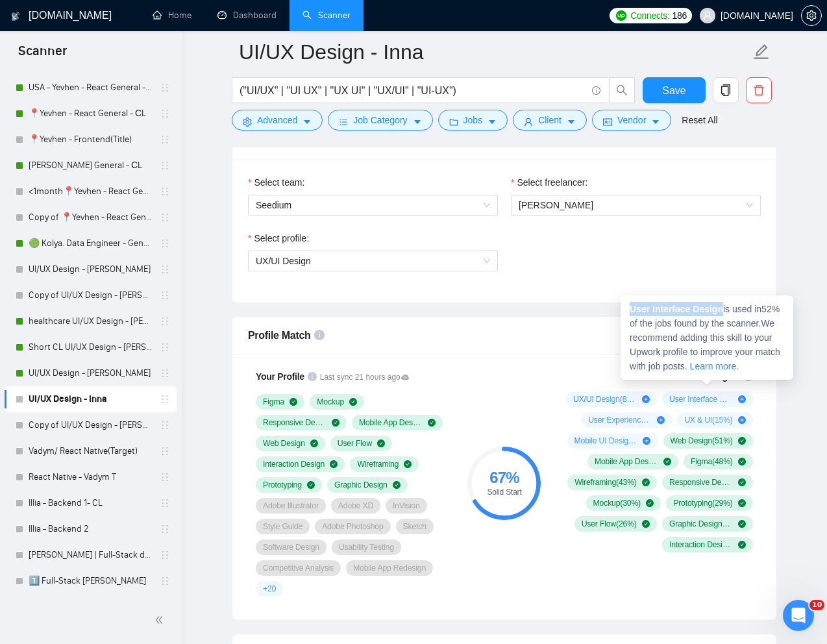
drag, startPoint x: 728, startPoint y: 310, endPoint x: 630, endPoint y: 308, distance: 97.4
click at [630, 308] on span "User Interface Design is used in 52 % of the jobs found by the scanner. We reco…" at bounding box center [705, 338] width 151 height 68
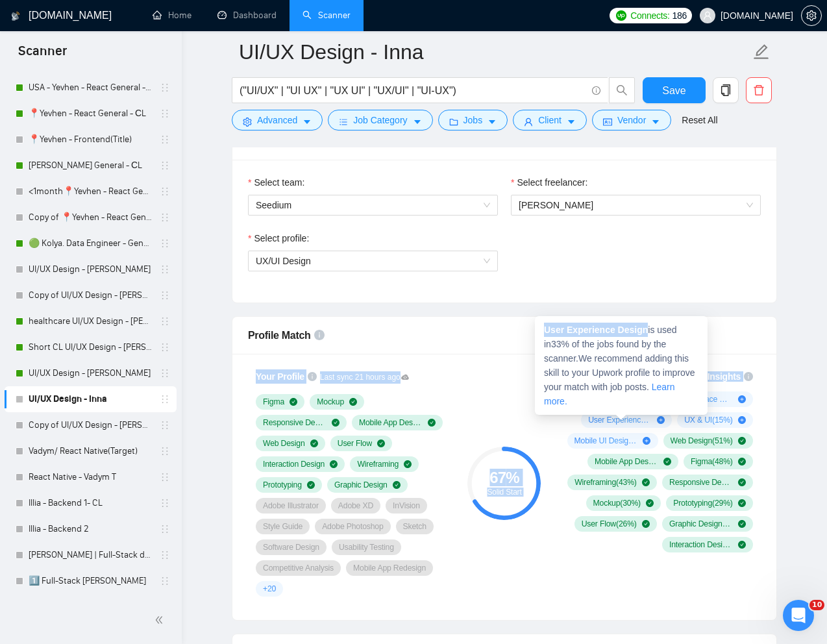
drag, startPoint x: 651, startPoint y: 331, endPoint x: 530, endPoint y: 327, distance: 120.2
click at [575, 329] on strong "User Experience Design" at bounding box center [596, 330] width 104 height 10
drag, startPoint x: 544, startPoint y: 329, endPoint x: 651, endPoint y: 327, distance: 106.5
click at [651, 327] on span "User Experience Design is used in 33 % of the jobs found by the scanner. We rec…" at bounding box center [619, 366] width 151 height 82
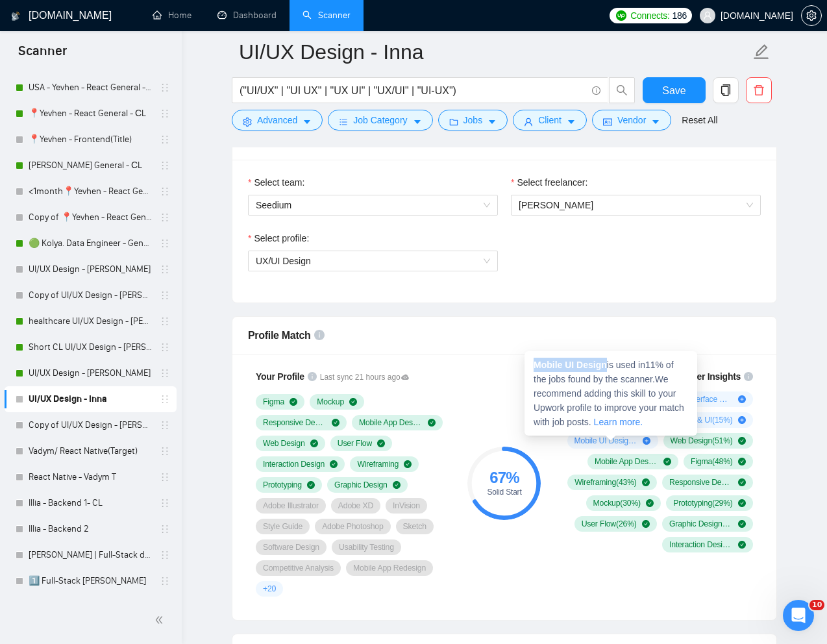
drag, startPoint x: 608, startPoint y: 366, endPoint x: 534, endPoint y: 364, distance: 74.0
click at [534, 364] on span "Mobile UI Design is used in 11 % of the jobs found by the scanner. We recommend…" at bounding box center [609, 394] width 151 height 68
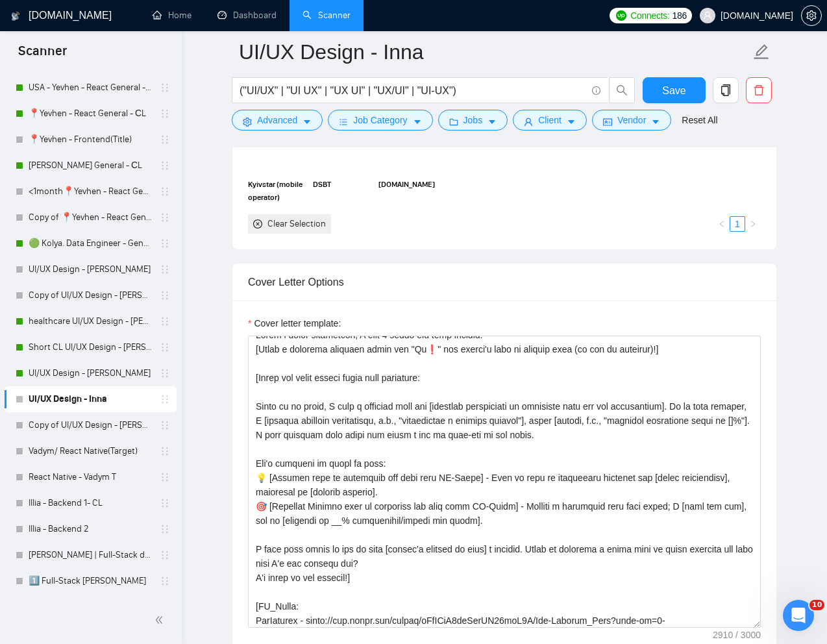
scroll to position [0, 0]
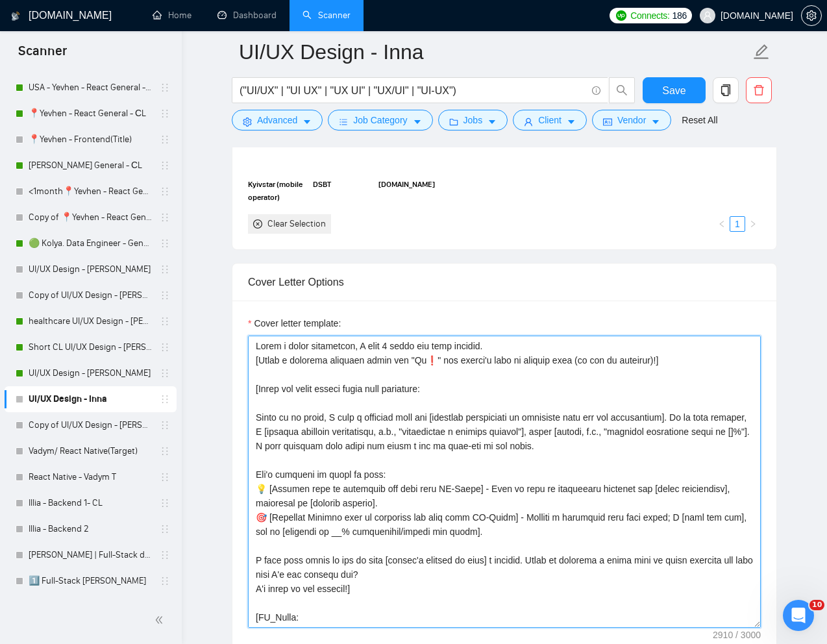
click at [409, 527] on textarea "Cover letter template:" at bounding box center [504, 482] width 513 height 292
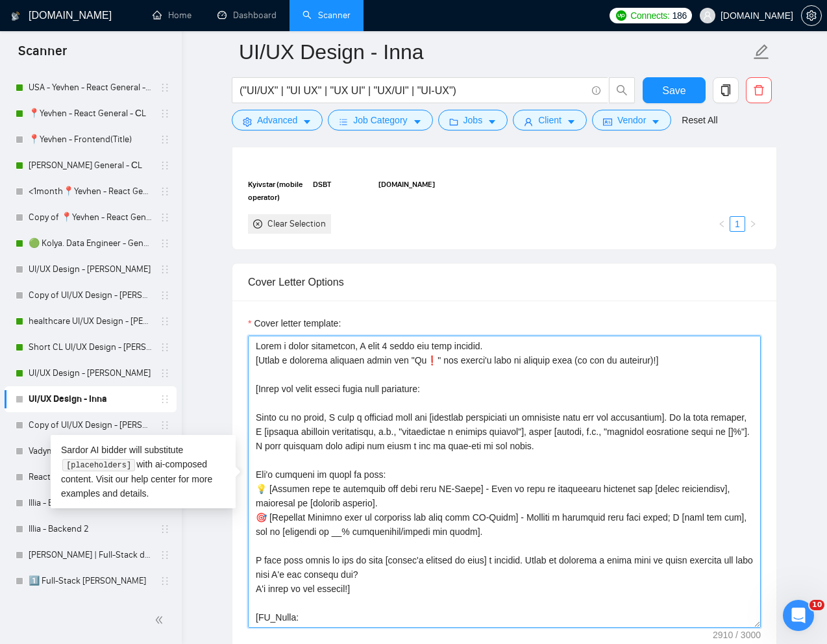
click at [432, 464] on textarea "Cover letter template:" at bounding box center [504, 482] width 513 height 292
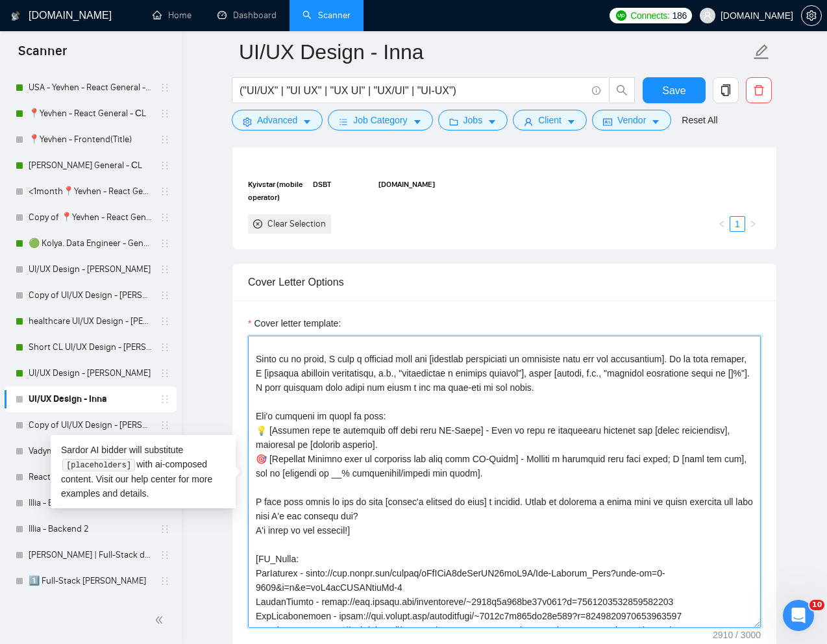
scroll to position [42, 0]
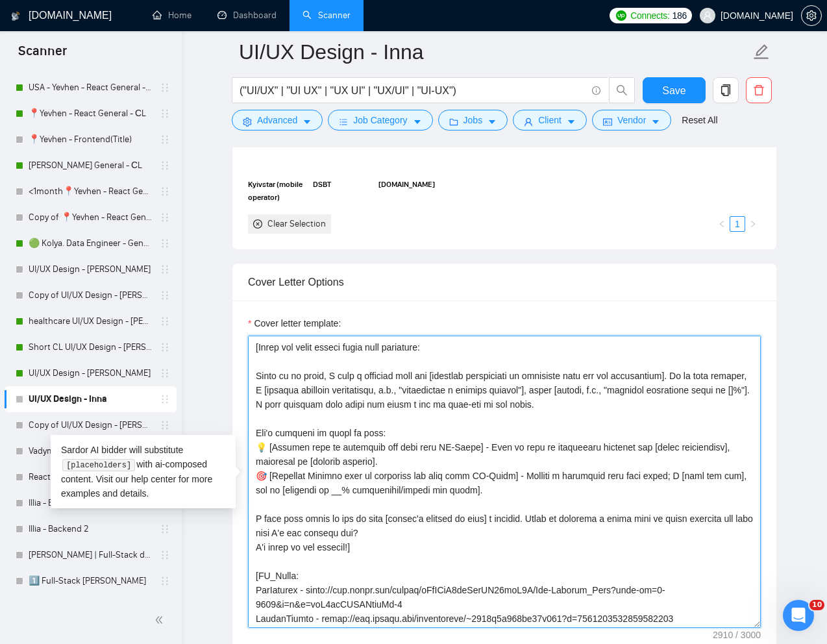
click at [395, 389] on textarea "Cover letter template:" at bounding box center [504, 482] width 513 height 292
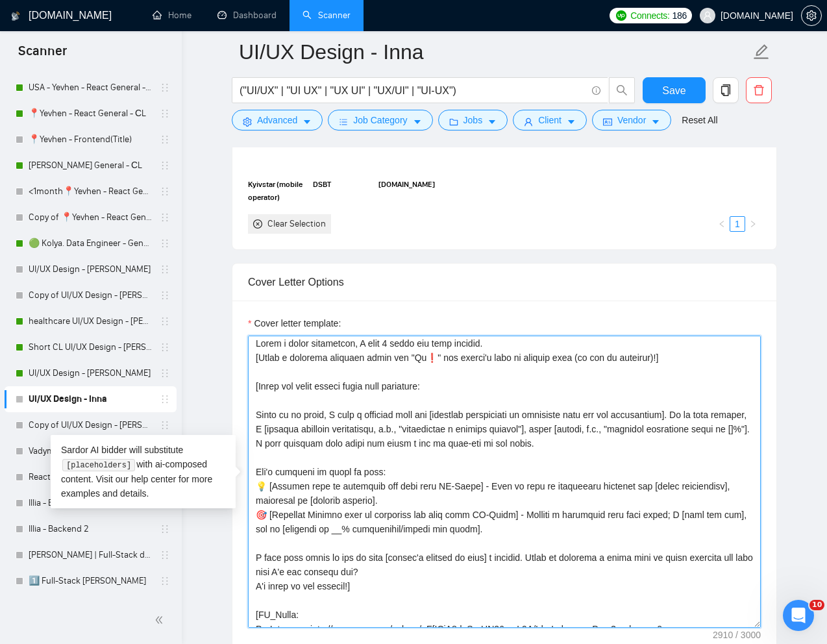
scroll to position [0, 0]
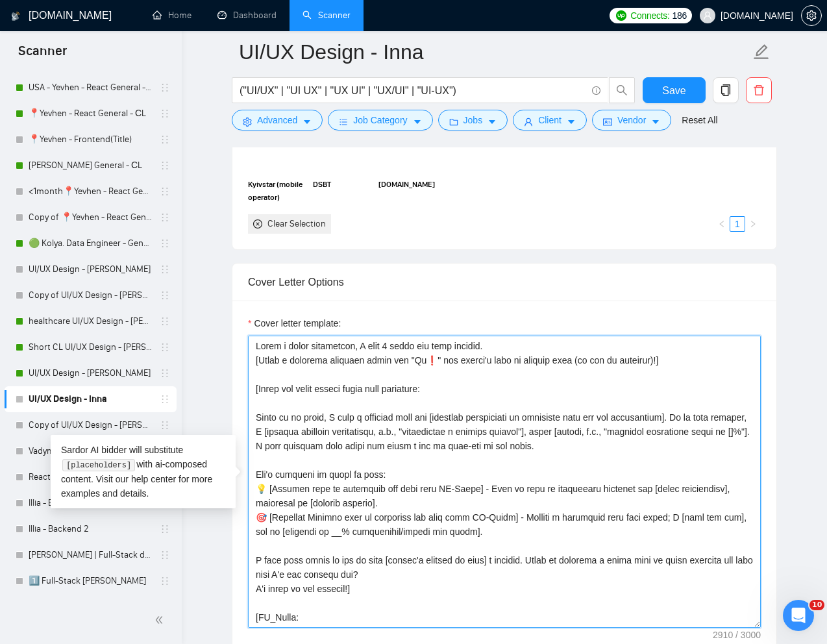
click at [260, 390] on textarea "Cover letter template:" at bounding box center [504, 482] width 513 height 292
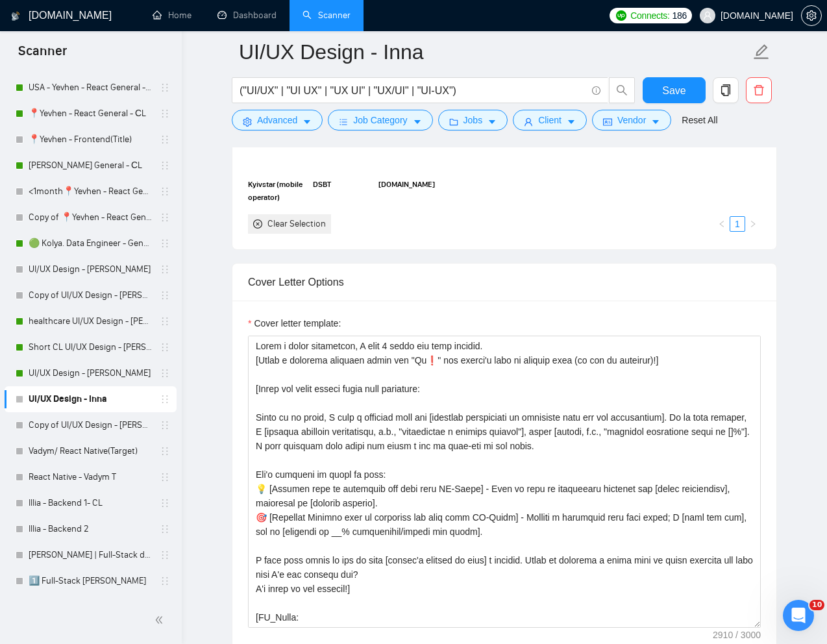
scroll to position [3, 0]
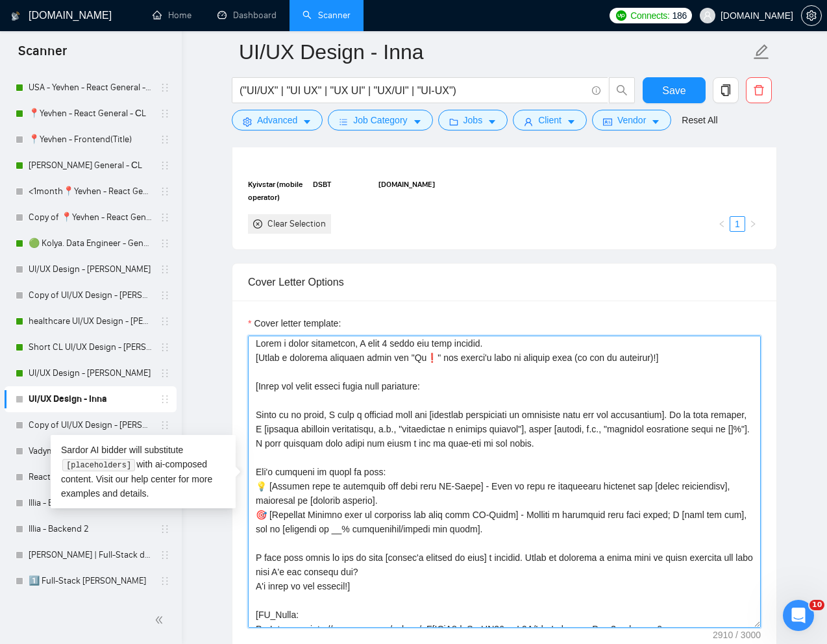
drag, startPoint x: 259, startPoint y: 387, endPoint x: 356, endPoint y: 584, distance: 220.1
click at [356, 584] on textarea "Cover letter template:" at bounding box center [504, 482] width 513 height 292
paste textarea "Make it non-generic - avoid clichés like “I am passionate about design” or “I h…"
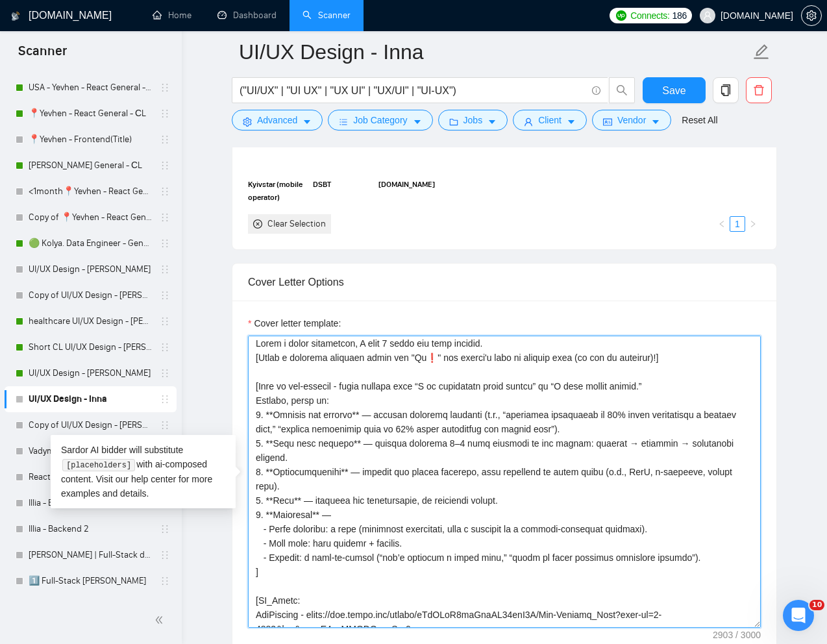
click at [273, 416] on textarea "Cover letter template:" at bounding box center [504, 482] width 513 height 292
click at [355, 416] on textarea "Cover letter template:" at bounding box center [504, 482] width 513 height 292
click at [354, 439] on textarea "Cover letter template:" at bounding box center [504, 482] width 513 height 292
click at [275, 443] on textarea "Cover letter template:" at bounding box center [504, 482] width 513 height 292
click at [274, 458] on textarea "Cover letter template:" at bounding box center [504, 482] width 513 height 292
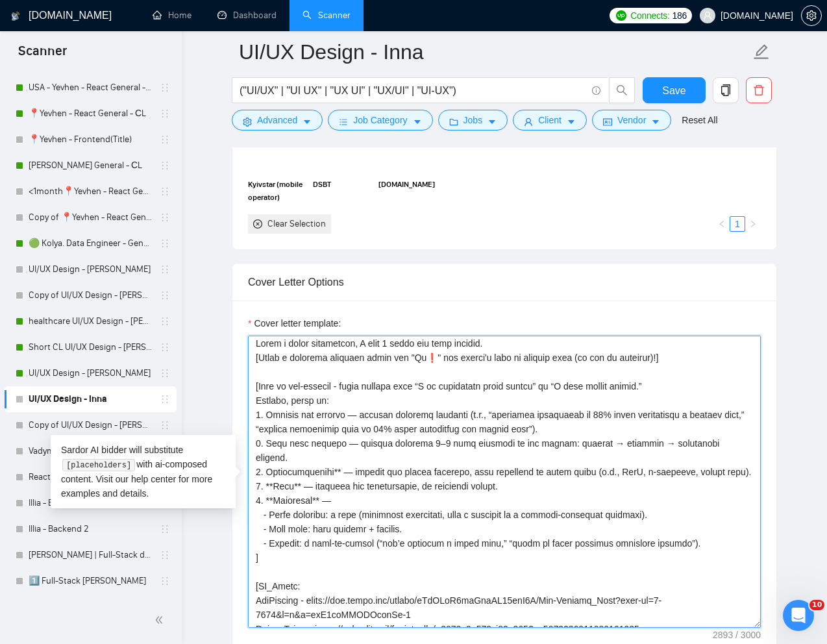
click at [336, 458] on textarea "Cover letter template:" at bounding box center [504, 482] width 513 height 292
click at [302, 475] on textarea "Cover letter template:" at bounding box center [504, 482] width 513 height 292
click at [277, 472] on textarea "Cover letter template:" at bounding box center [504, 482] width 513 height 292
click at [321, 486] on textarea "Cover letter template:" at bounding box center [504, 482] width 513 height 292
click at [274, 484] on textarea "Cover letter template:" at bounding box center [504, 482] width 513 height 292
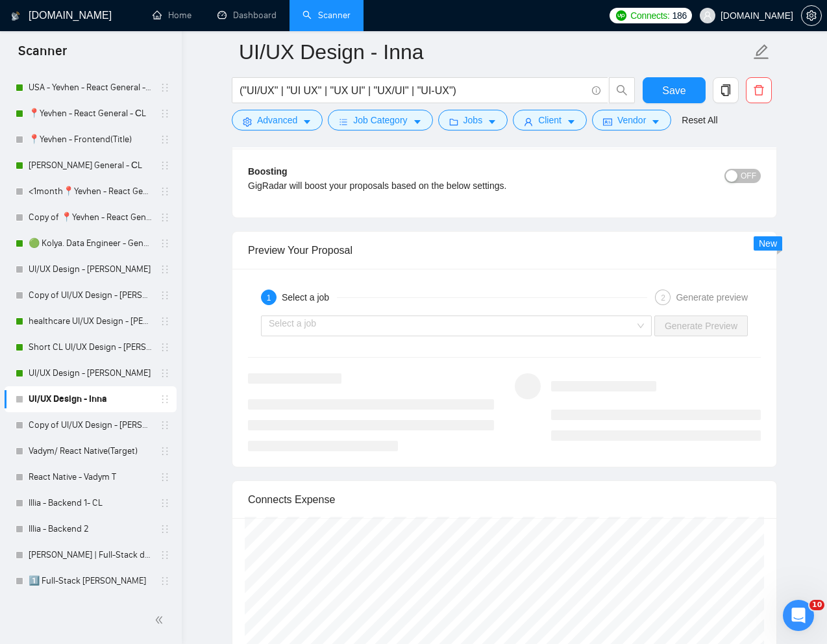
scroll to position [2370, 0]
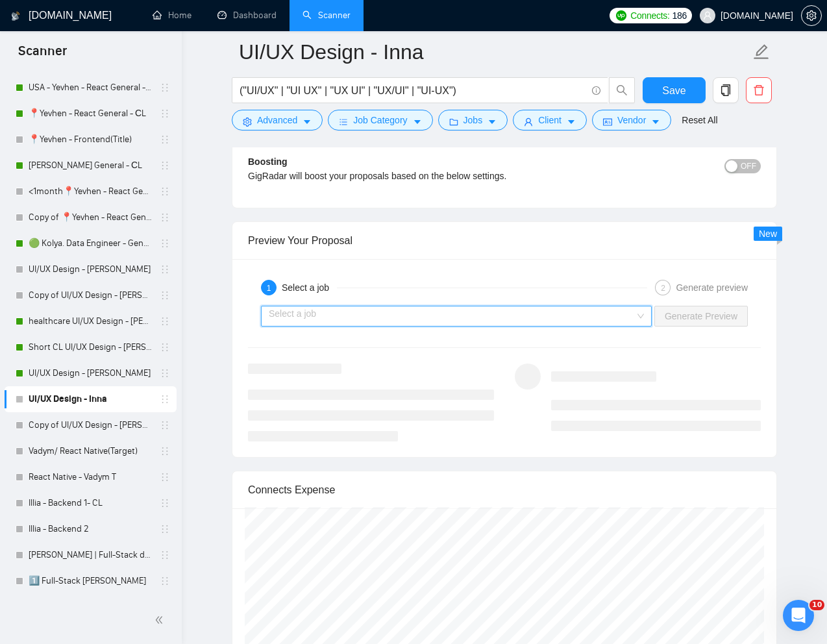
click at [614, 325] on input "search" at bounding box center [452, 315] width 366 height 19
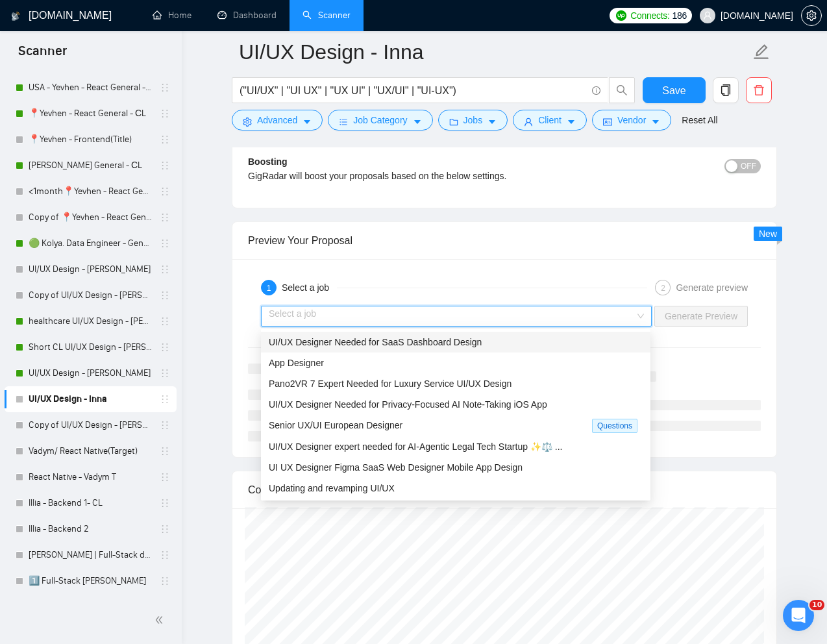
click at [425, 345] on span "UI/UX Designer Needed for SaaS Dashboard Design" at bounding box center [375, 342] width 213 height 10
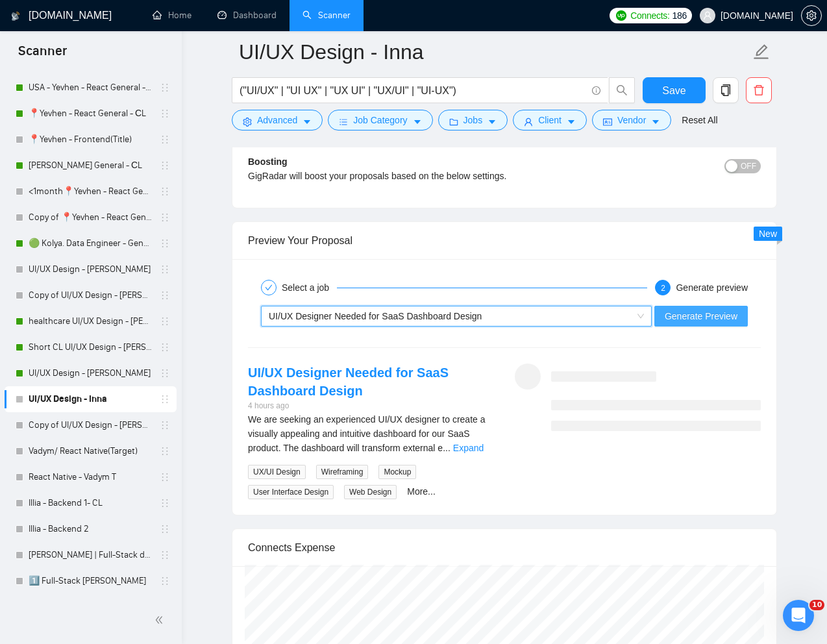
click at [712, 316] on span "Generate Preview" at bounding box center [701, 316] width 73 height 14
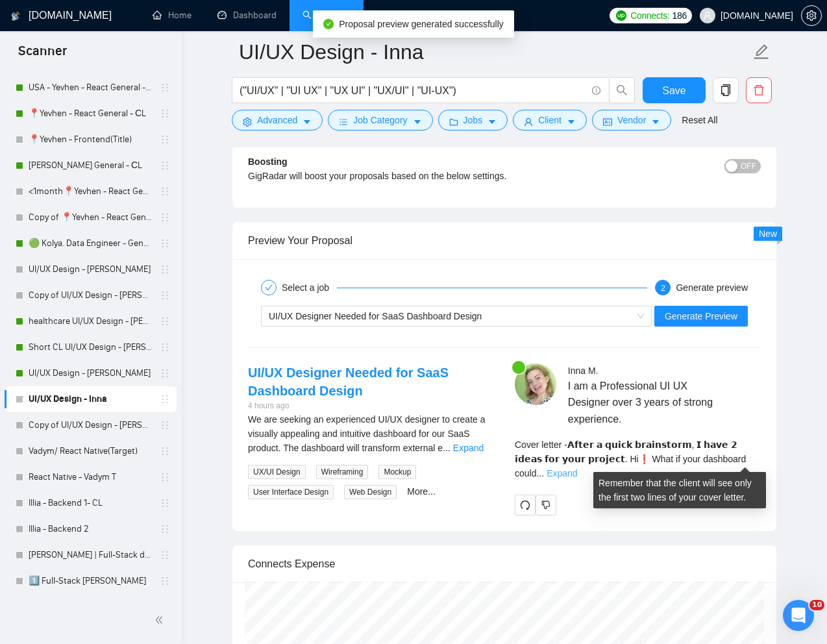
click at [577, 468] on link "Expand" at bounding box center [562, 473] width 31 height 10
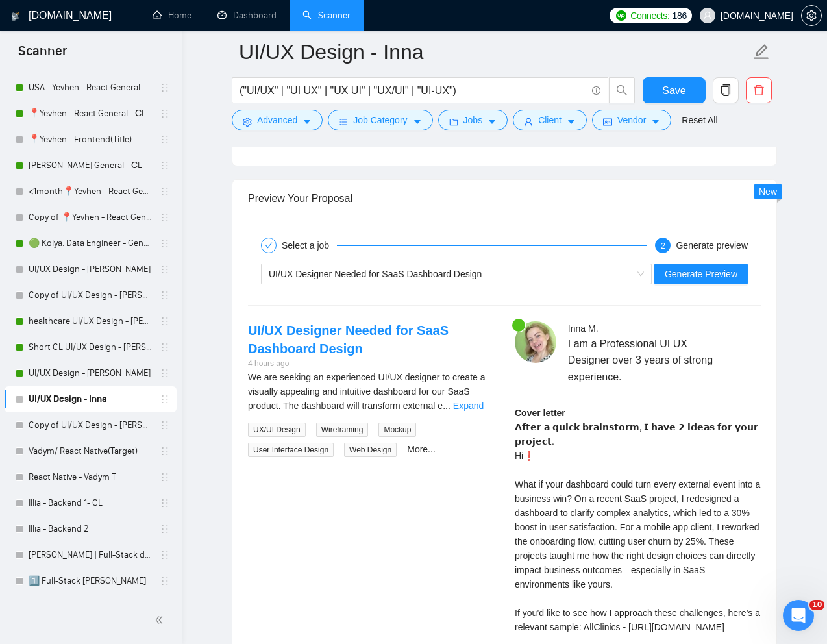
scroll to position [2414, 0]
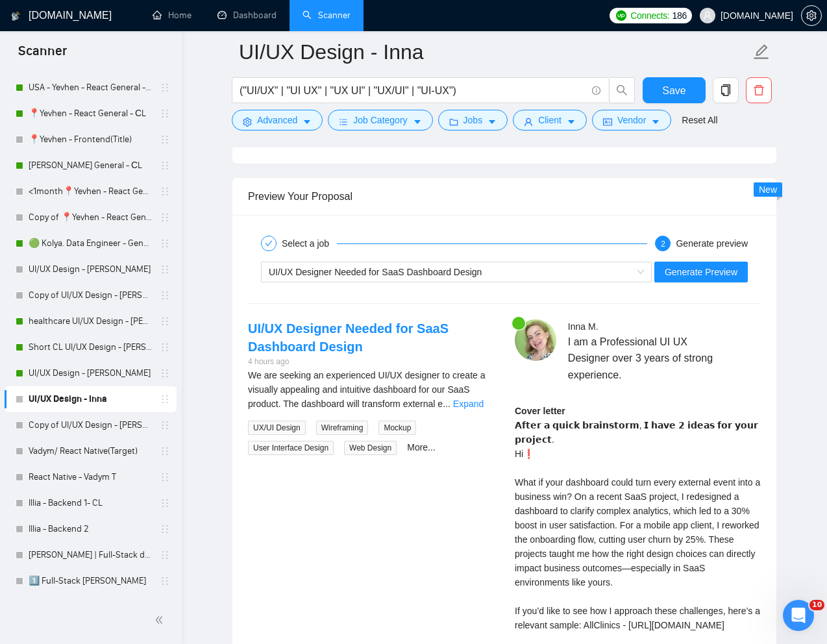
click at [495, 489] on div "UI/UX Designer Needed for SaaS Dashboard Design 4 hours ago We are seeking an e…" at bounding box center [505, 528] width 534 height 419
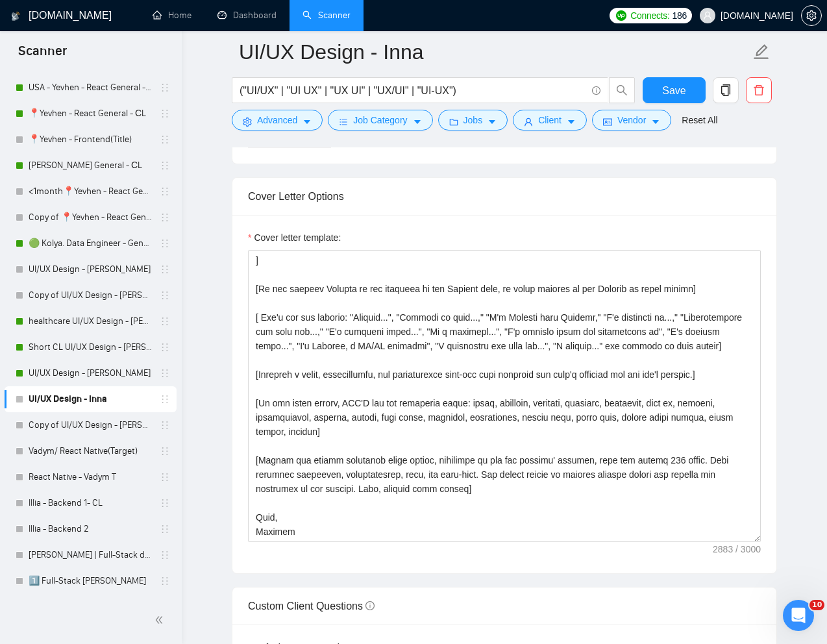
scroll to position [1376, 0]
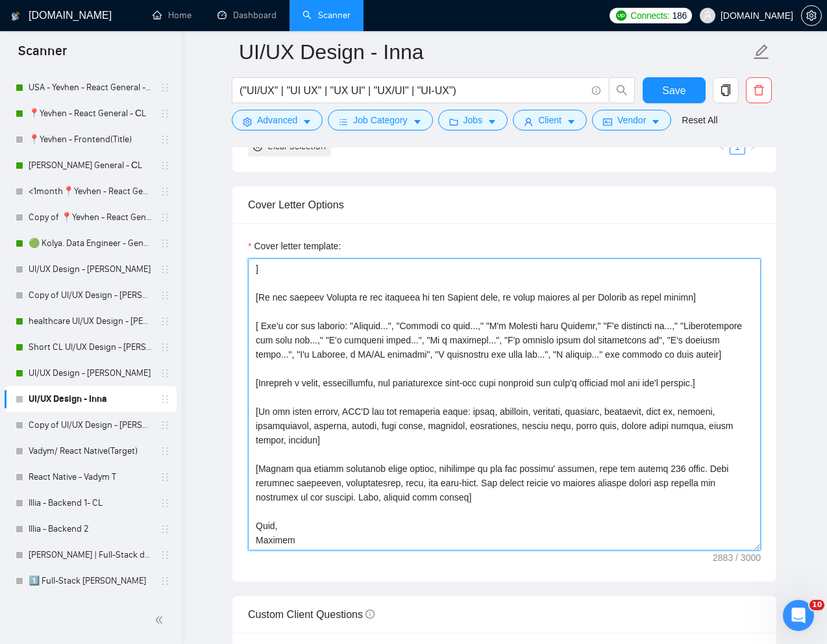
click at [306, 539] on textarea "Cover letter template:" at bounding box center [504, 404] width 513 height 292
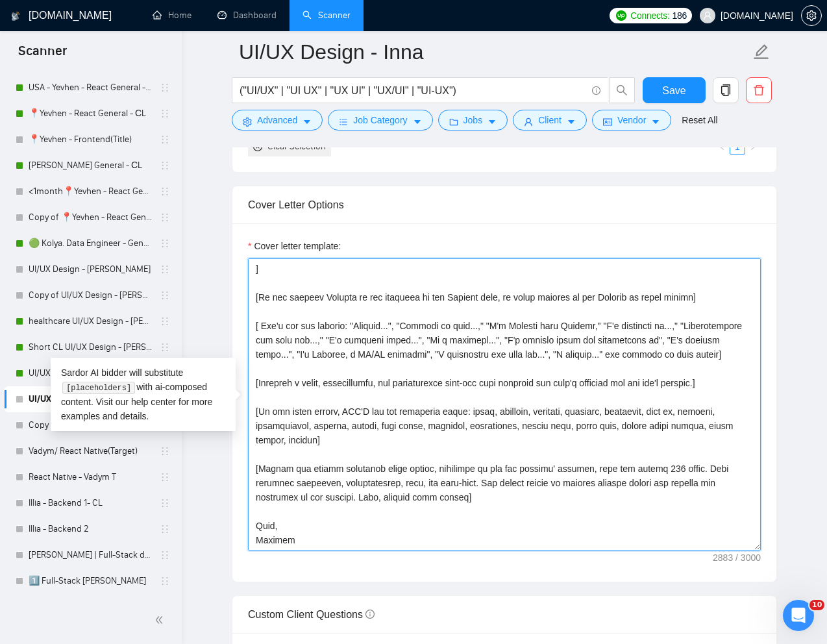
drag, startPoint x: 297, startPoint y: 539, endPoint x: 251, endPoint y: 540, distance: 46.1
click at [251, 540] on textarea "Cover letter template:" at bounding box center [504, 404] width 513 height 292
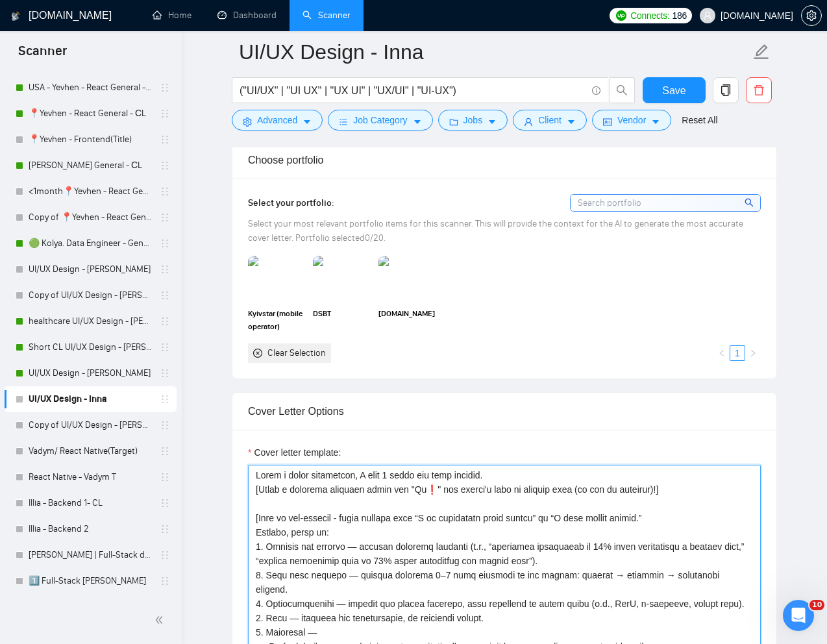
scroll to position [1124, 0]
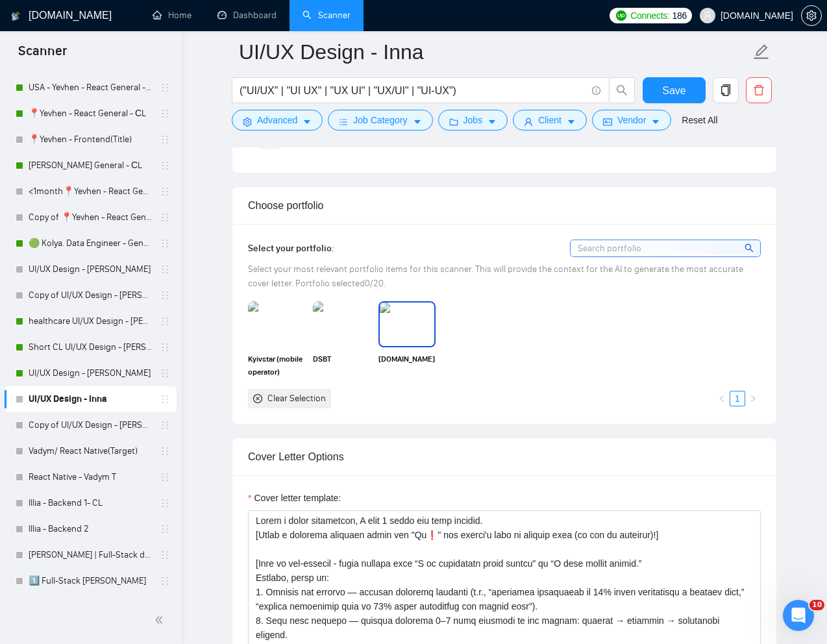
click at [403, 340] on img at bounding box center [407, 324] width 55 height 43
click at [346, 335] on img at bounding box center [341, 324] width 55 height 43
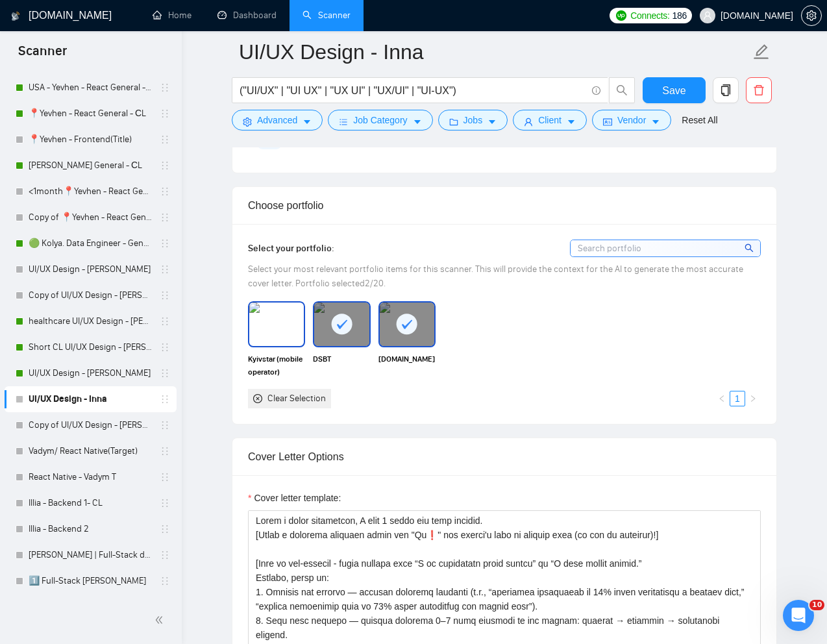
click at [277, 335] on img at bounding box center [276, 324] width 55 height 43
click at [509, 379] on div "Kyivstar (mobile operator) DSBT My3d.Cloud Clear Selection 1" at bounding box center [504, 354] width 521 height 106
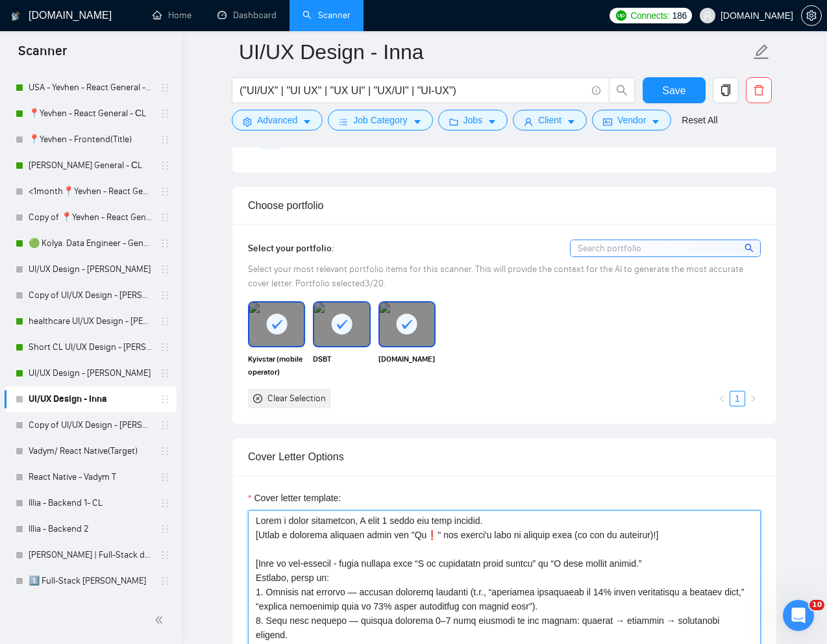
click at [482, 520] on textarea "Cover letter template:" at bounding box center [504, 656] width 513 height 292
drag, startPoint x: 489, startPoint y: 520, endPoint x: 246, endPoint y: 514, distance: 242.9
click at [246, 514] on div "Cover letter template:" at bounding box center [504, 654] width 544 height 358
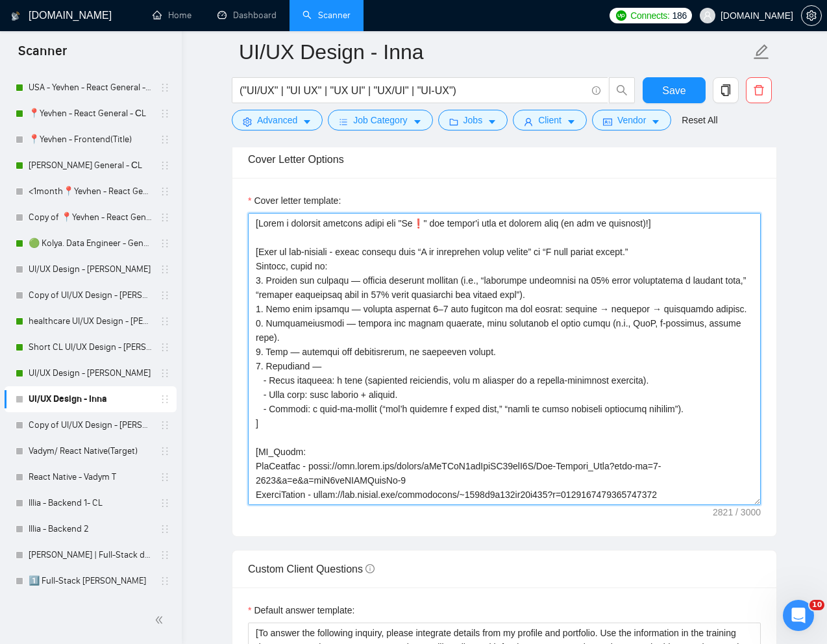
scroll to position [1416, 0]
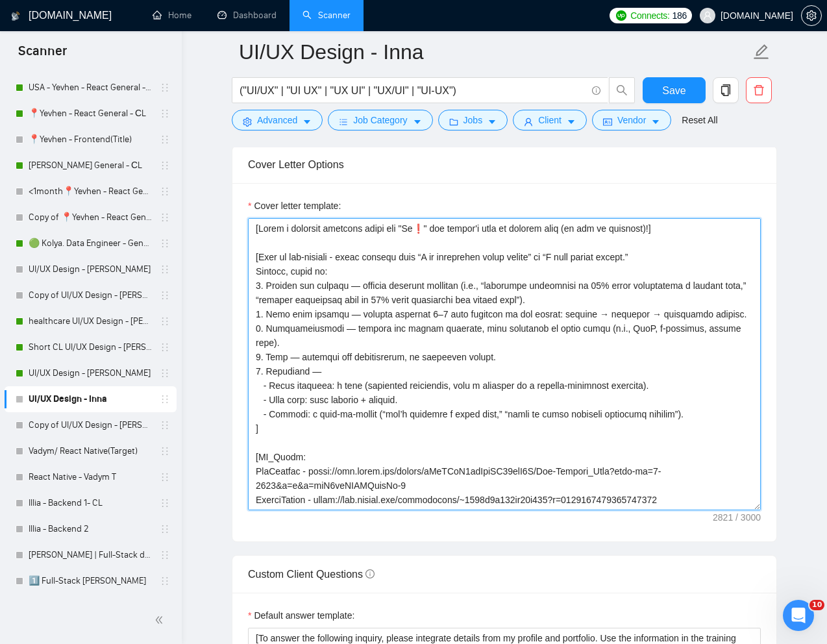
click at [358, 288] on textarea "Cover letter template:" at bounding box center [504, 364] width 513 height 292
click at [346, 314] on textarea "Cover letter template:" at bounding box center [504, 364] width 513 height 292
click at [338, 332] on textarea "Cover letter template:" at bounding box center [504, 364] width 513 height 292
click at [317, 358] on textarea "Cover letter template:" at bounding box center [504, 364] width 513 height 292
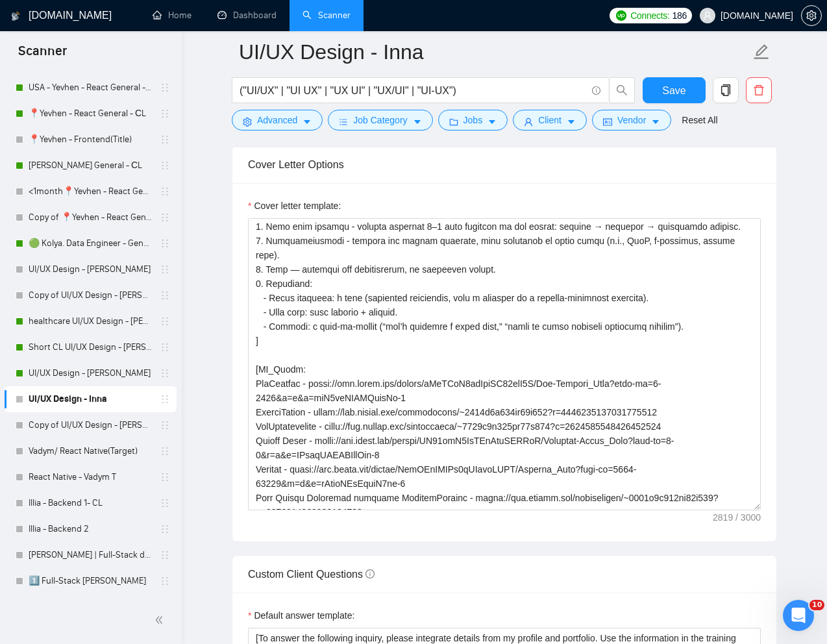
scroll to position [93, 0]
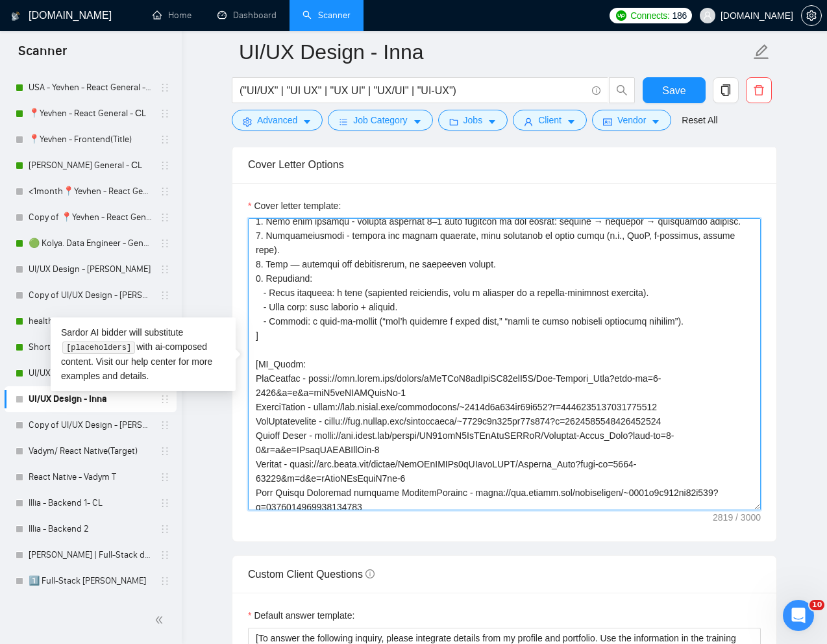
click at [342, 371] on textarea "Cover letter template:" at bounding box center [504, 364] width 513 height 292
drag, startPoint x: 303, startPoint y: 364, endPoint x: 416, endPoint y: 377, distance: 113.0
click at [416, 377] on textarea "Cover letter template:" at bounding box center [504, 364] width 513 height 292
paste textarea "upwork.com/freelancers/~0180812aea2caca88b?p=1966111451919323136"
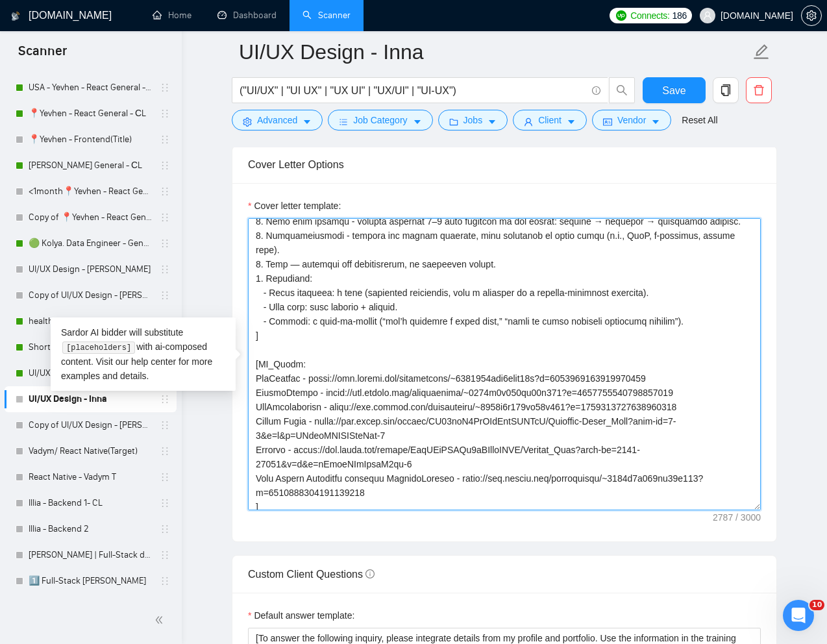
click at [295, 366] on textarea "Cover letter template:" at bounding box center [504, 364] width 513 height 292
click at [258, 390] on textarea "Cover letter template:" at bounding box center [504, 364] width 513 height 292
drag, startPoint x: 255, startPoint y: 390, endPoint x: 707, endPoint y: 393, distance: 451.9
click at [707, 393] on textarea "Cover letter template:" at bounding box center [504, 364] width 513 height 292
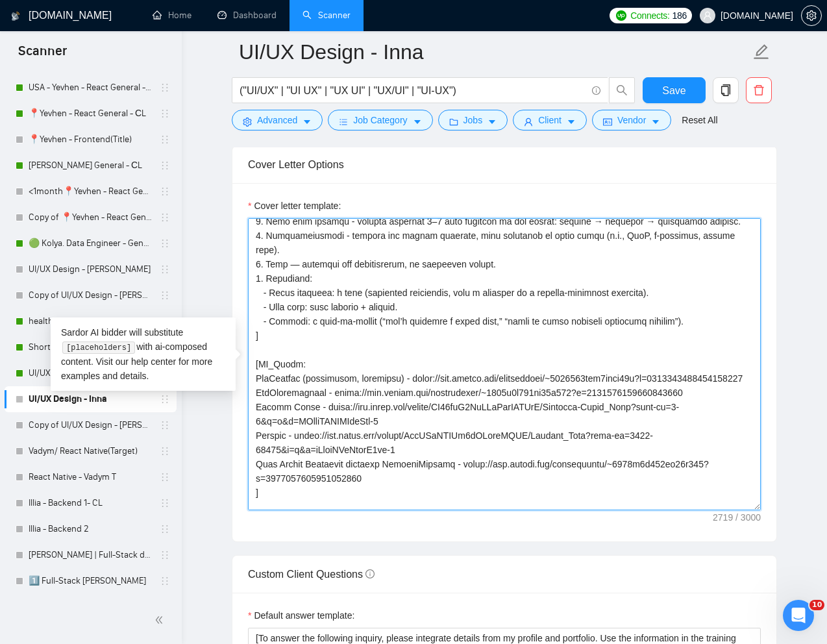
drag, startPoint x: 337, startPoint y: 393, endPoint x: 726, endPoint y: 393, distance: 388.9
click at [726, 393] on textarea "Cover letter template:" at bounding box center [504, 364] width 513 height 292
paste textarea "0812aea2caca88b?p=1966115139408793600"
click at [330, 395] on textarea "Cover letter template:" at bounding box center [504, 364] width 513 height 292
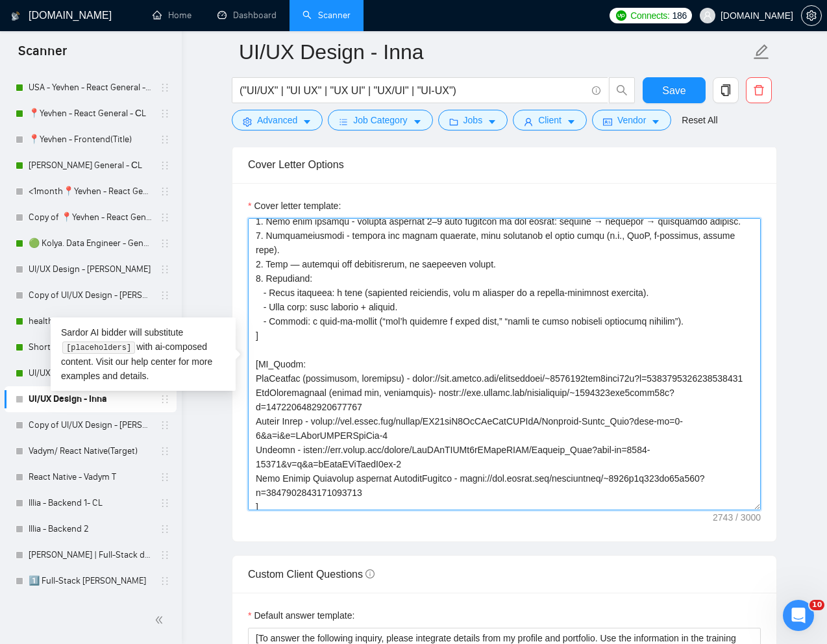
click at [249, 424] on textarea "Cover letter template:" at bounding box center [504, 364] width 513 height 292
drag, startPoint x: 252, startPoint y: 423, endPoint x: 414, endPoint y: 461, distance: 166.8
click at [414, 461] on textarea "Cover letter template:" at bounding box center [504, 364] width 513 height 292
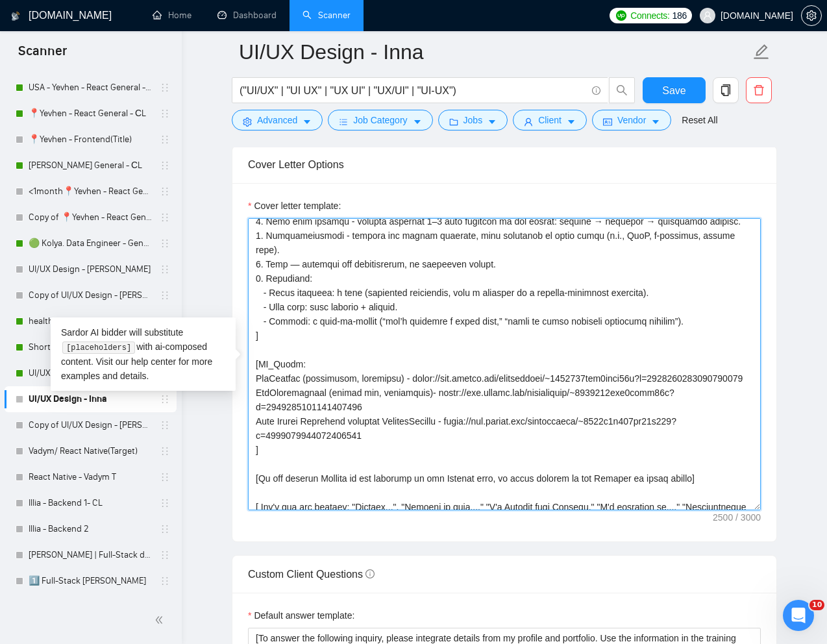
drag, startPoint x: 463, startPoint y: 420, endPoint x: 463, endPoint y: 432, distance: 12.3
click at [463, 432] on textarea "Cover letter template:" at bounding box center [504, 364] width 513 height 292
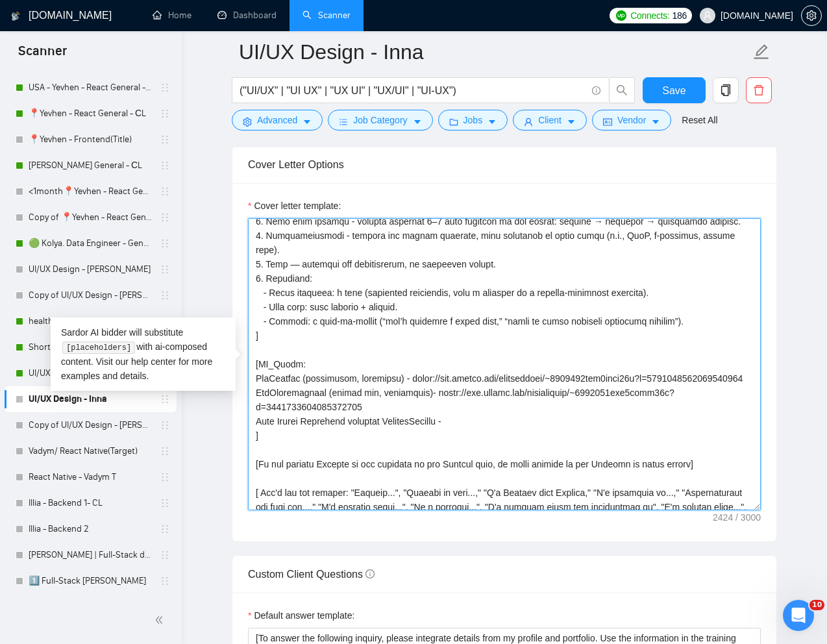
paste textarea "https://www.upwork.com/freelancers/~0180812aea2caca88b?p=1966105134026694656"
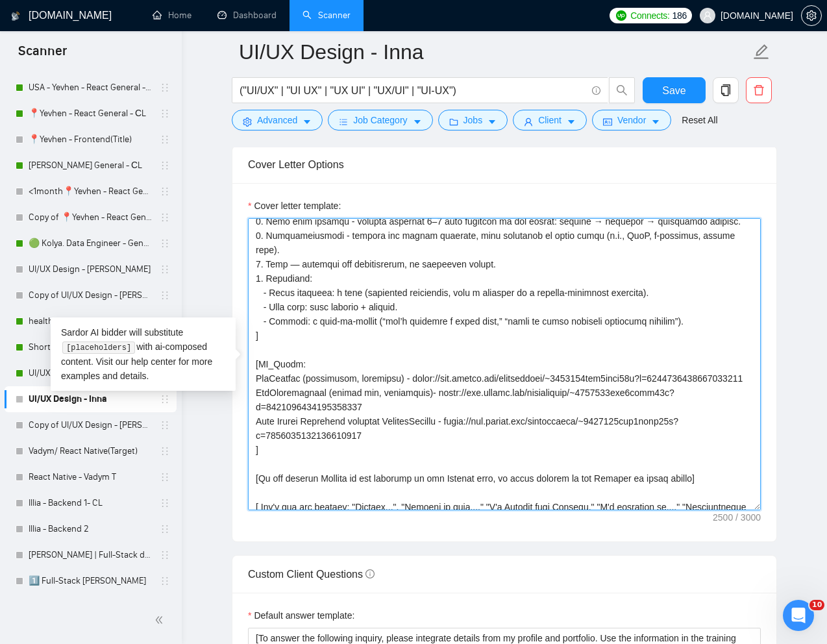
click at [453, 421] on textarea "Cover letter template:" at bounding box center [504, 364] width 513 height 292
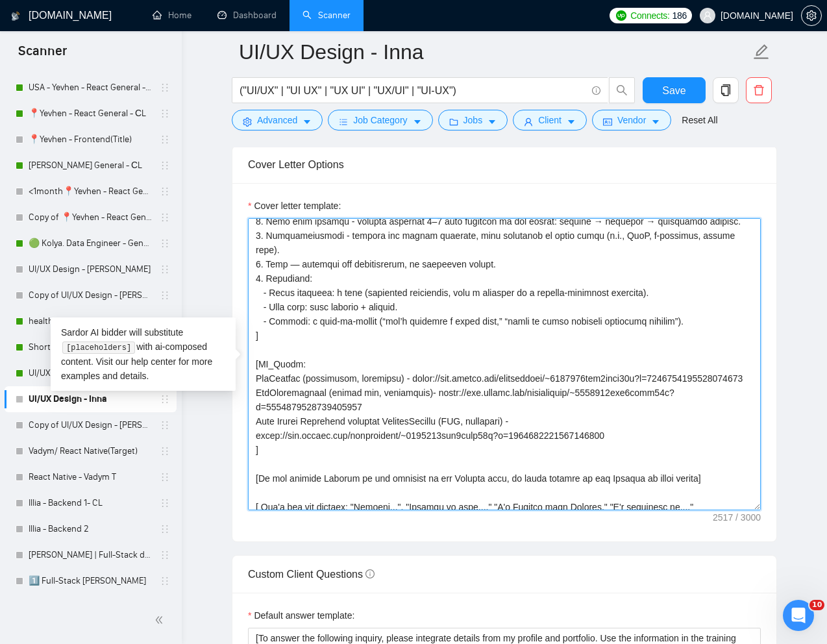
click at [654, 436] on textarea "Cover letter template:" at bounding box center [504, 364] width 513 height 292
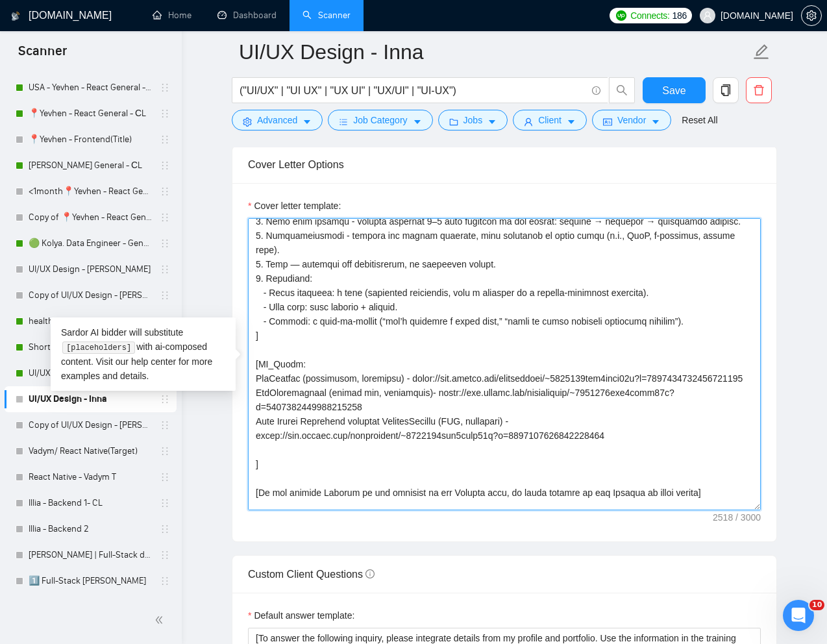
paste textarea "data storage and collaboration platform"
click at [258, 453] on textarea "Cover letter template:" at bounding box center [504, 364] width 513 height 292
click at [461, 451] on textarea "Cover letter template:" at bounding box center [504, 364] width 513 height 292
paste textarea "https://www.upwork.com/freelancers/~0180812aea2caca88b?p=1512426722124451840"
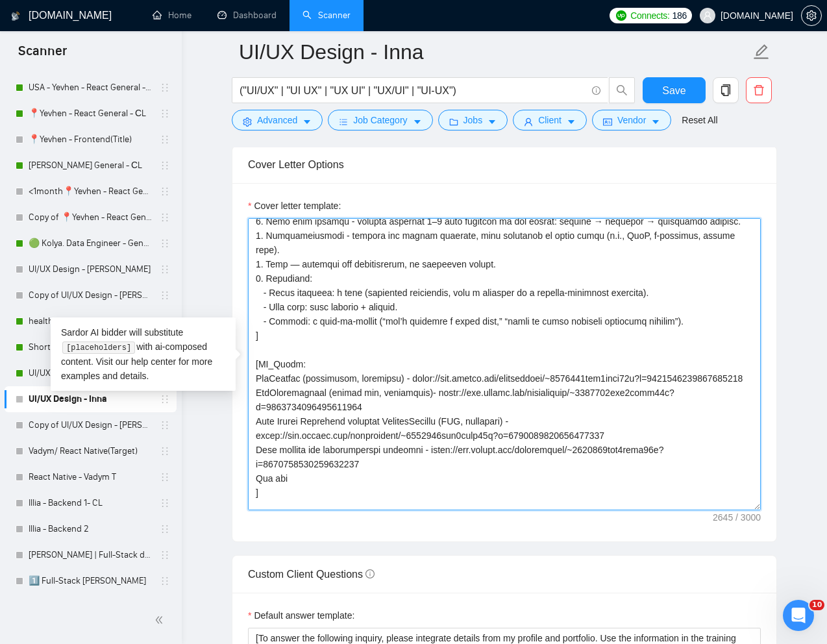
paste textarea "government"
click at [292, 480] on textarea "Cover letter template:" at bounding box center [504, 364] width 513 height 292
click at [377, 476] on textarea "Cover letter template:" at bounding box center [504, 364] width 513 height 292
paste textarea "https://www.upwork.com/freelancers/~0180812aea2caca88b?p=1512425518623444992"
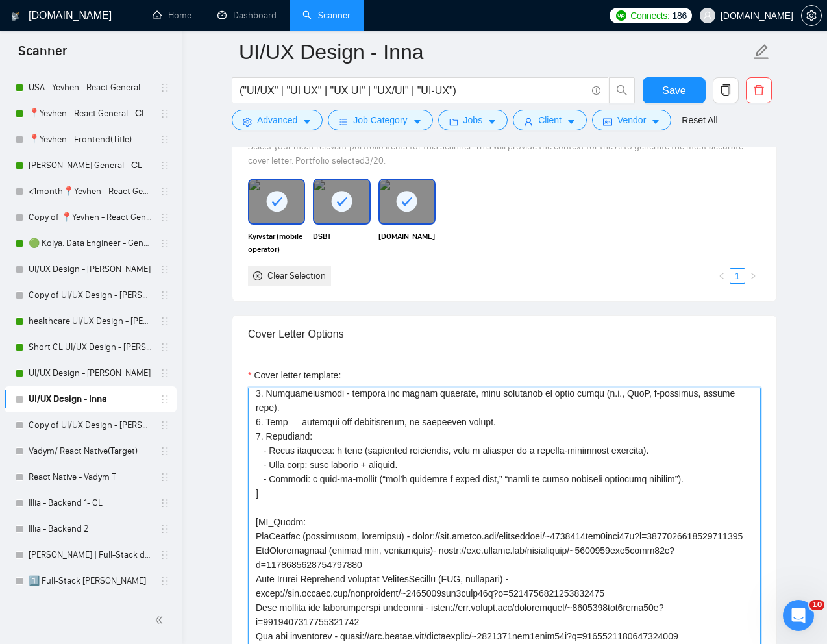
scroll to position [106, 0]
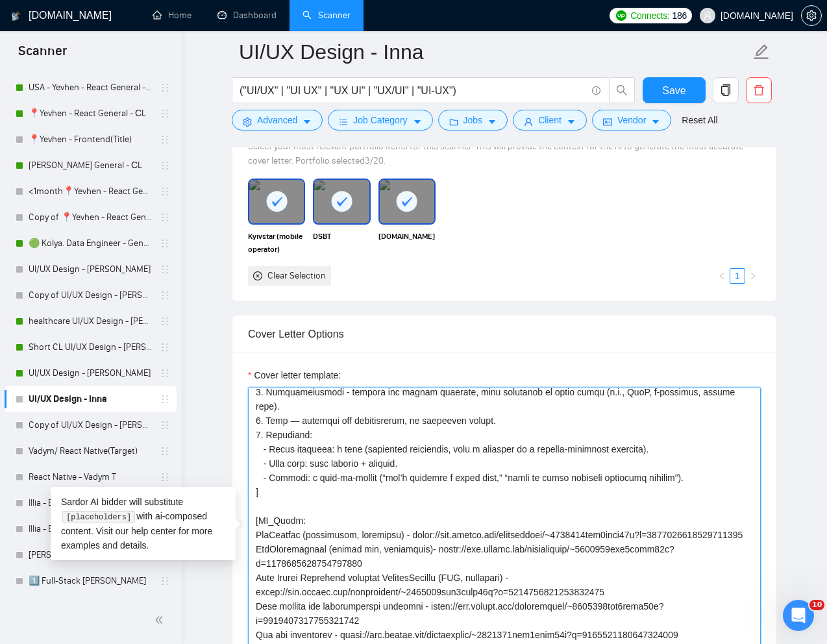
click at [446, 491] on textarea "Cover letter template:" at bounding box center [504, 534] width 513 height 292
paste textarea "When you give some examples, take them from"
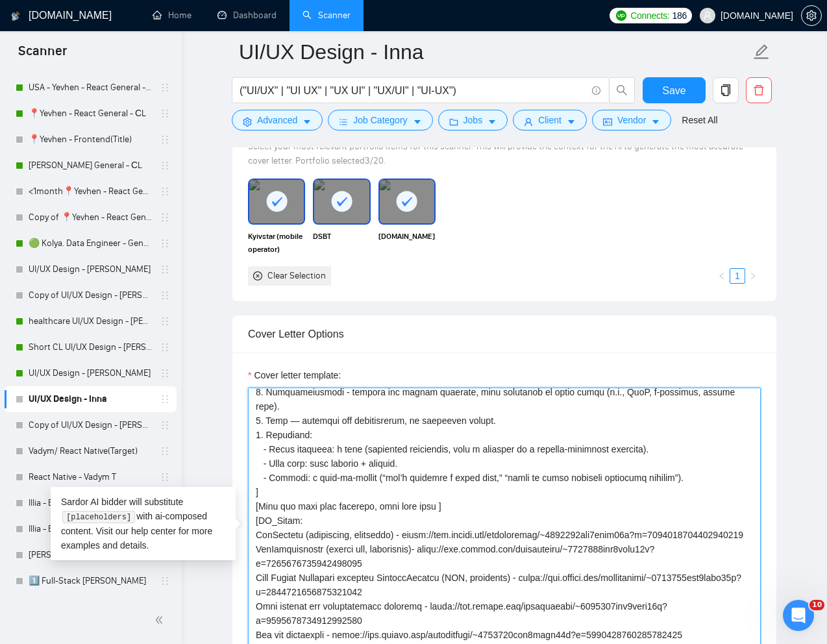
drag, startPoint x: 297, startPoint y: 508, endPoint x: 257, endPoint y: 507, distance: 40.3
click at [257, 508] on textarea "Cover letter template:" at bounding box center [504, 534] width 513 height 292
click at [276, 507] on textarea "Cover letter template:" at bounding box center [504, 534] width 513 height 292
drag, startPoint x: 258, startPoint y: 507, endPoint x: 298, endPoint y: 509, distance: 39.7
click at [298, 509] on textarea "Cover letter template:" at bounding box center [504, 534] width 513 height 292
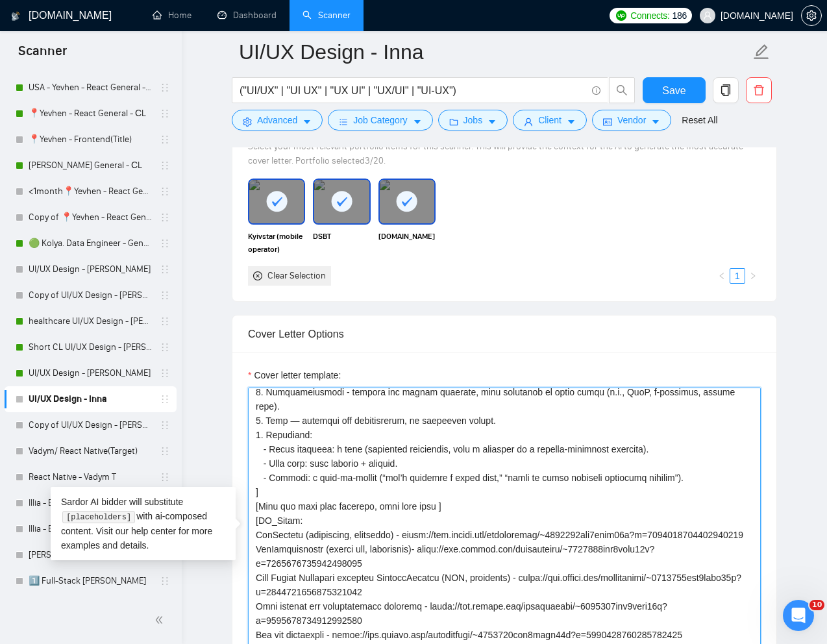
click at [461, 492] on textarea "Cover letter template:" at bounding box center [504, 534] width 513 height 292
paste textarea "PR_Links"
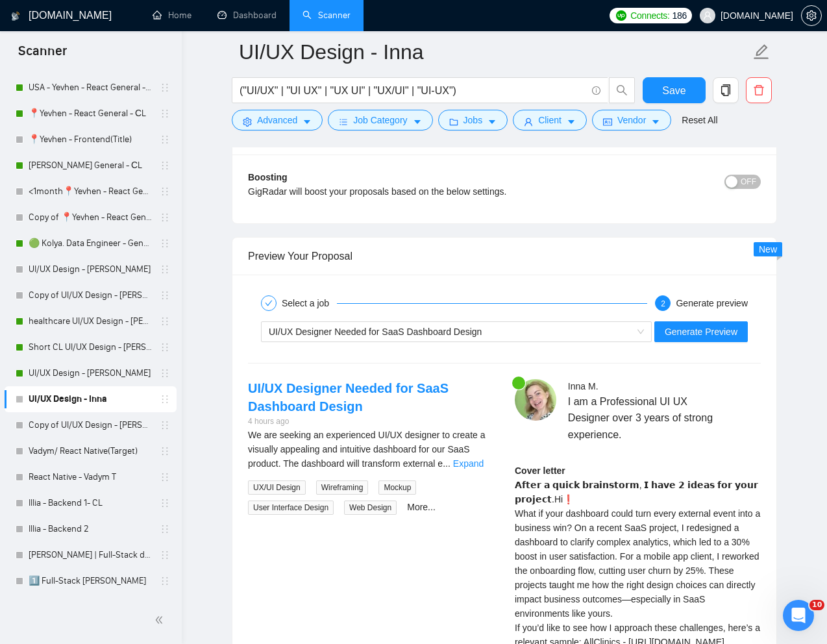
scroll to position [2350, 0]
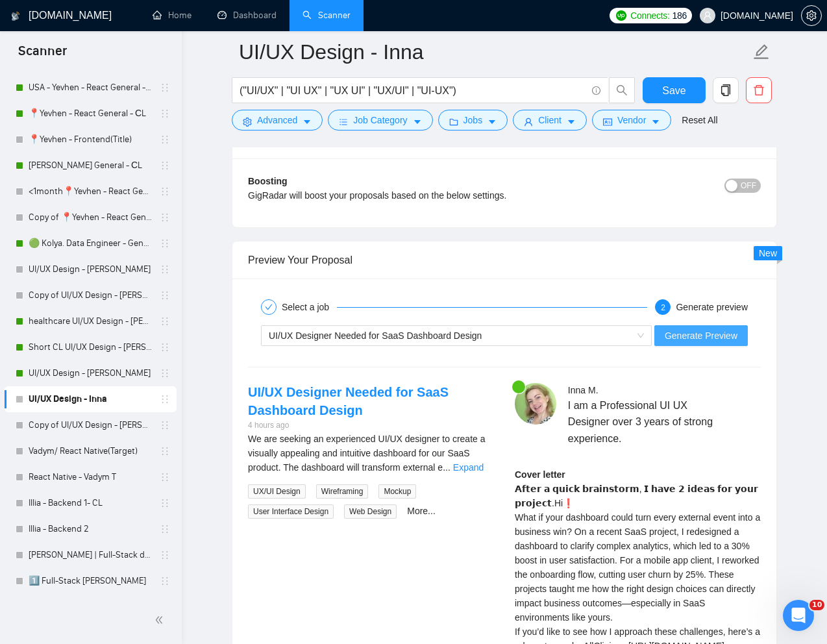
click at [692, 334] on span "Generate Preview" at bounding box center [701, 336] width 73 height 14
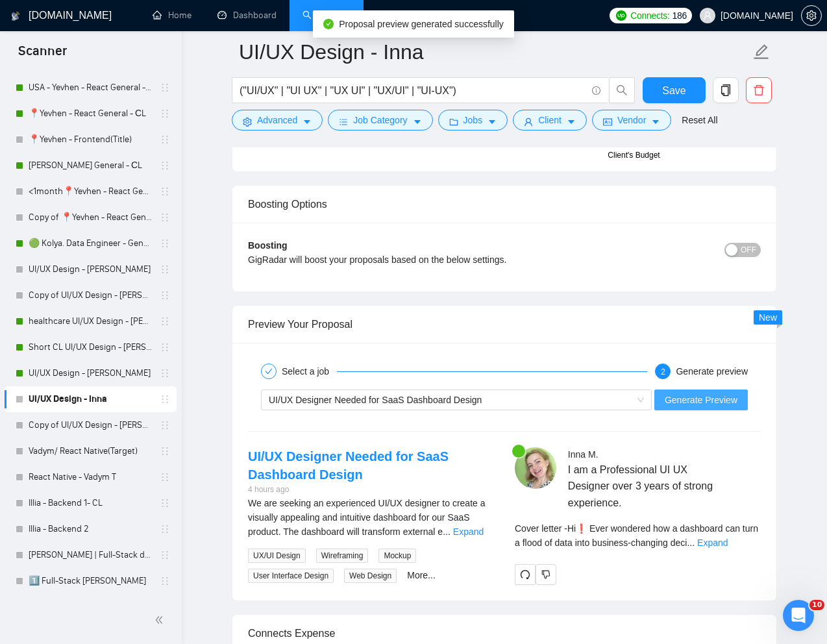
scroll to position [2293, 0]
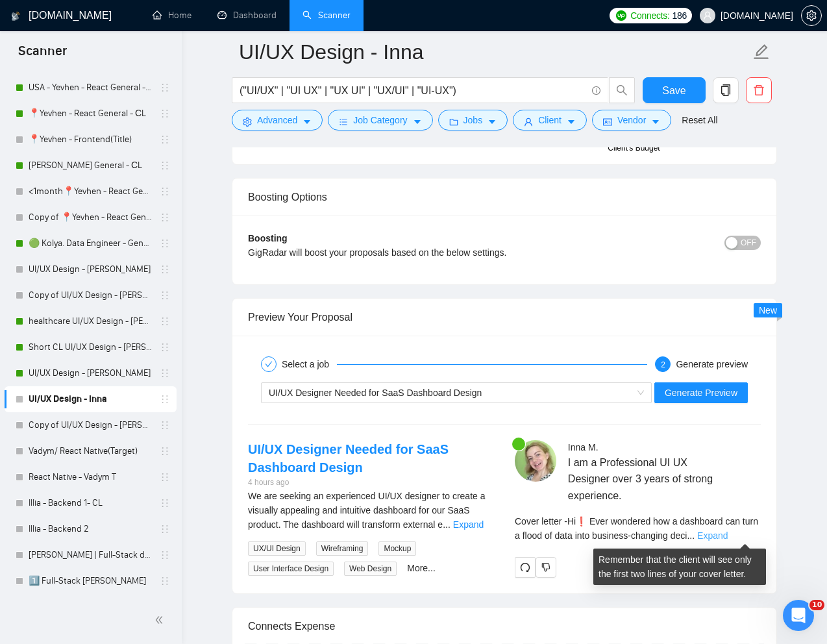
click at [728, 535] on link "Expand" at bounding box center [712, 535] width 31 height 10
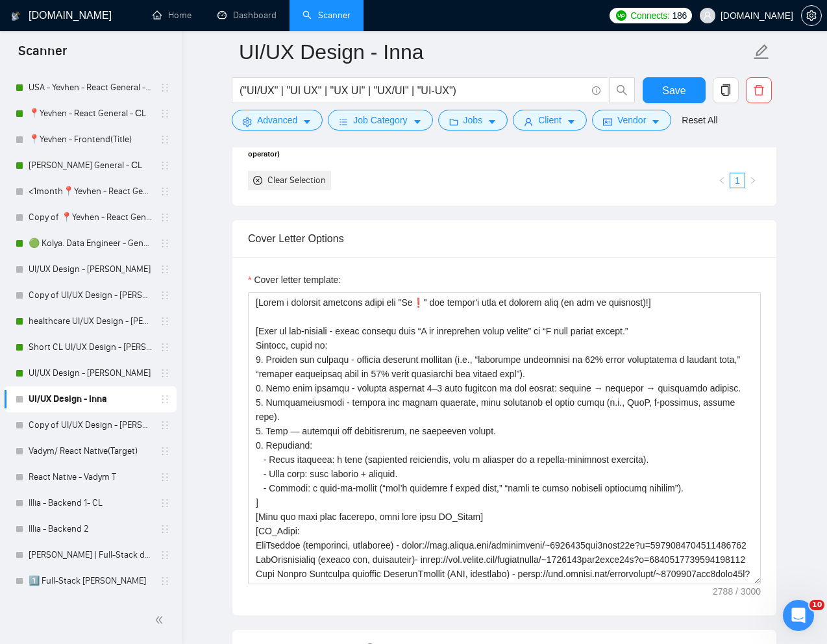
scroll to position [1288, 0]
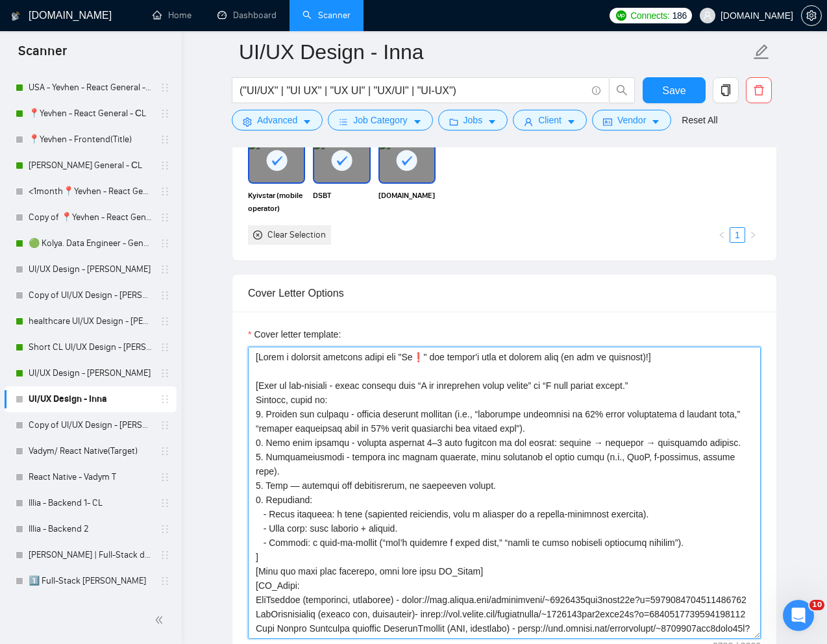
click at [419, 368] on textarea "Cover letter template:" at bounding box center [504, 493] width 513 height 292
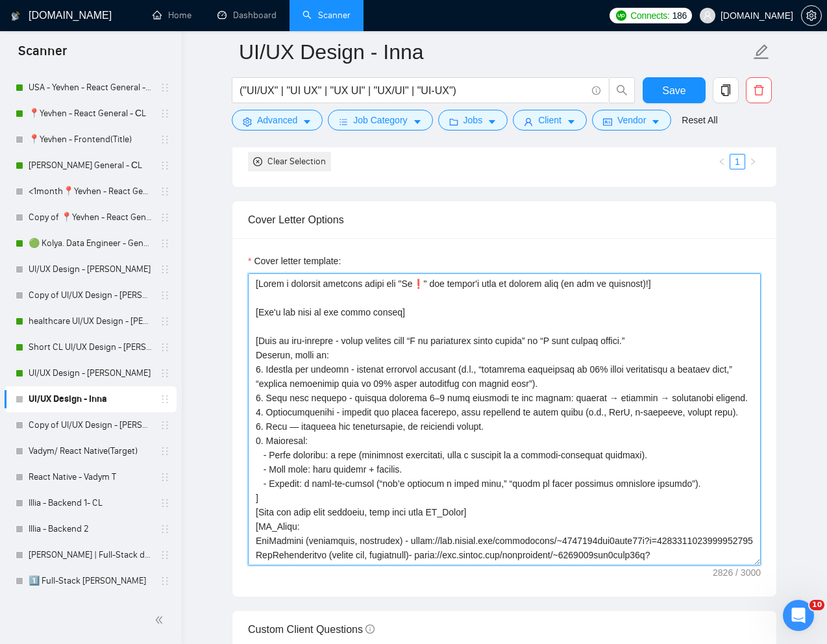
scroll to position [1325, 0]
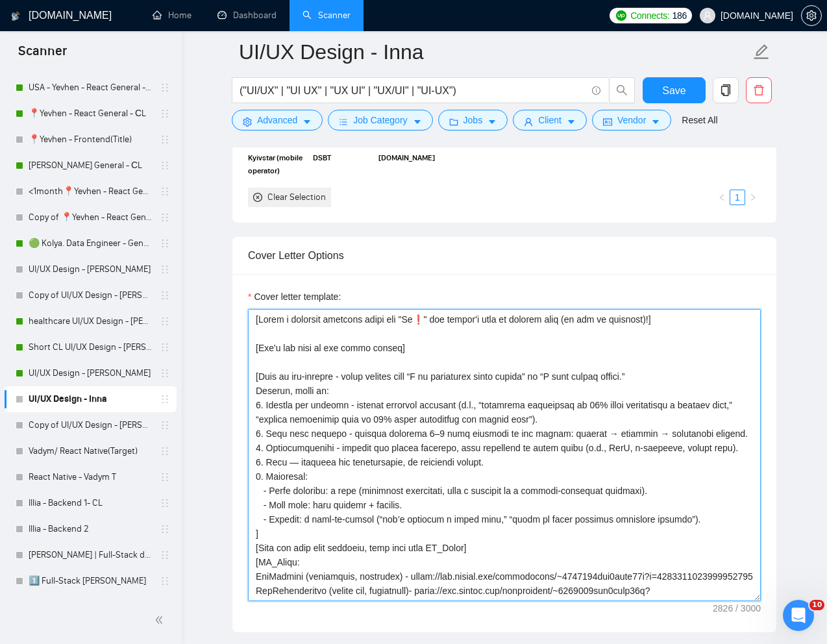
drag, startPoint x: 265, startPoint y: 479, endPoint x: 255, endPoint y: 479, distance: 10.4
click at [255, 479] on textarea "Cover letter template:" at bounding box center [504, 455] width 513 height 292
click at [255, 532] on textarea "Cover letter template:" at bounding box center [504, 455] width 513 height 292
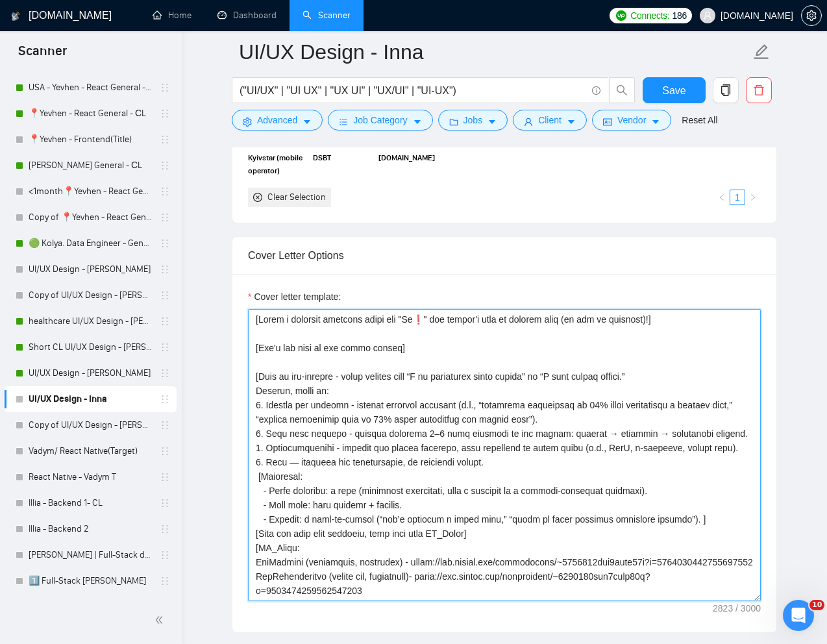
click at [498, 463] on textarea "Cover letter template:" at bounding box center [504, 455] width 513 height 292
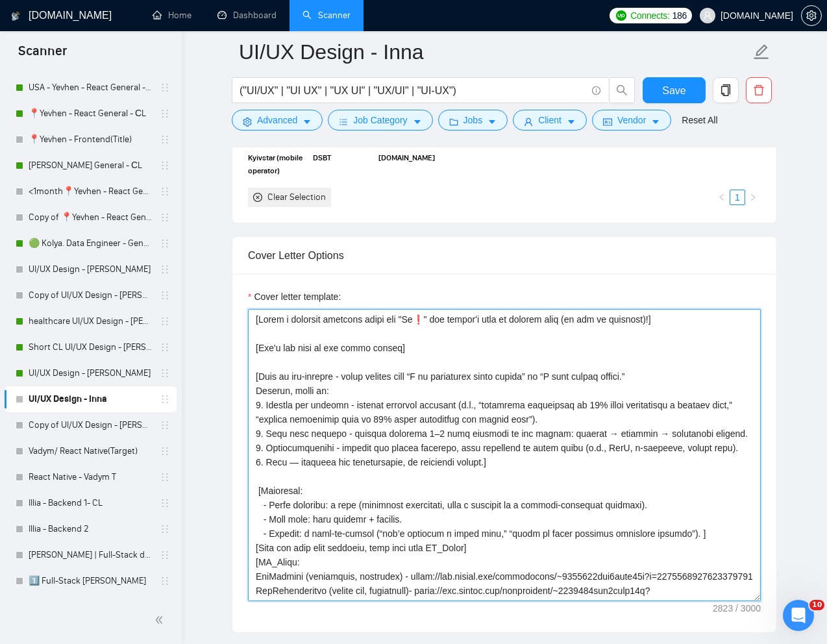
click at [712, 540] on textarea "Cover letter template:" at bounding box center [504, 455] width 513 height 292
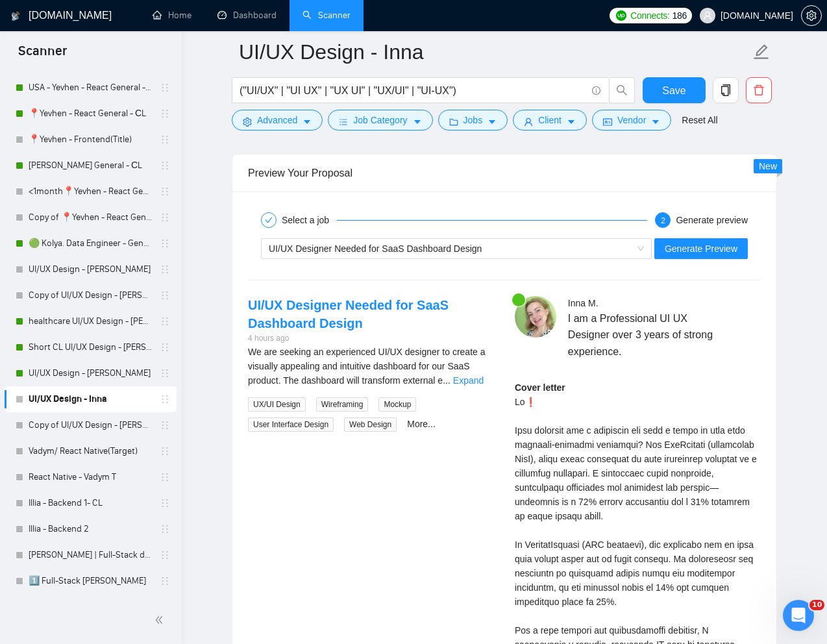
scroll to position [2438, 0]
click at [703, 256] on button "Generate Preview" at bounding box center [700, 248] width 93 height 21
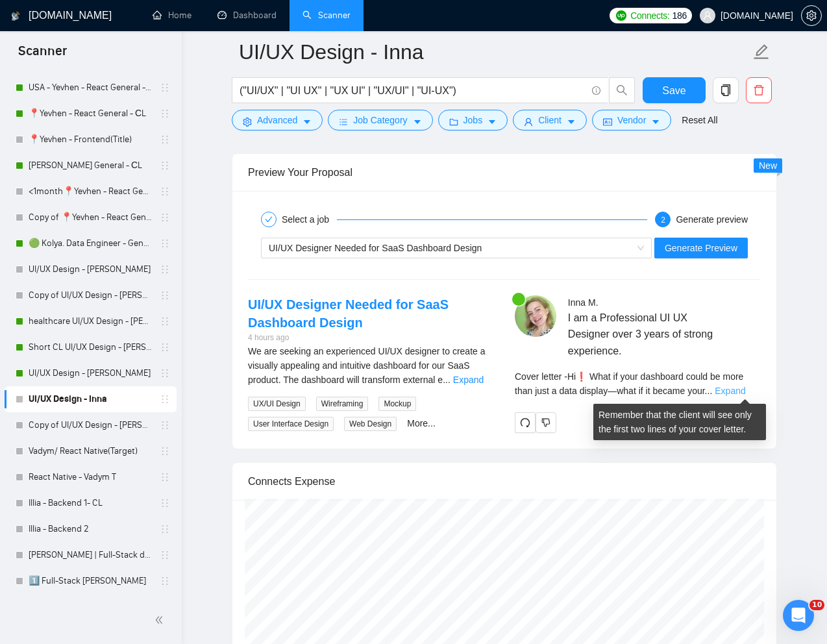
click at [733, 391] on link "Expand" at bounding box center [730, 391] width 31 height 10
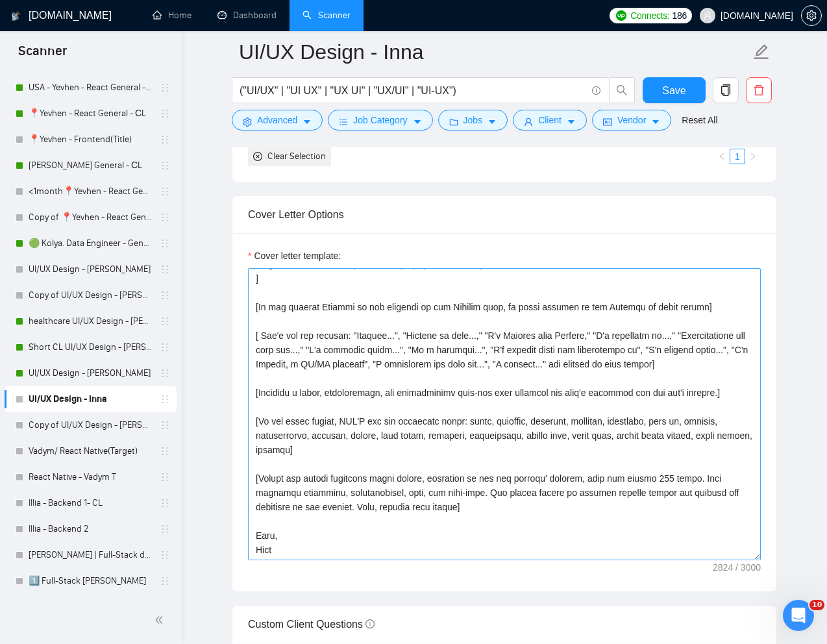
scroll to position [1371, 0]
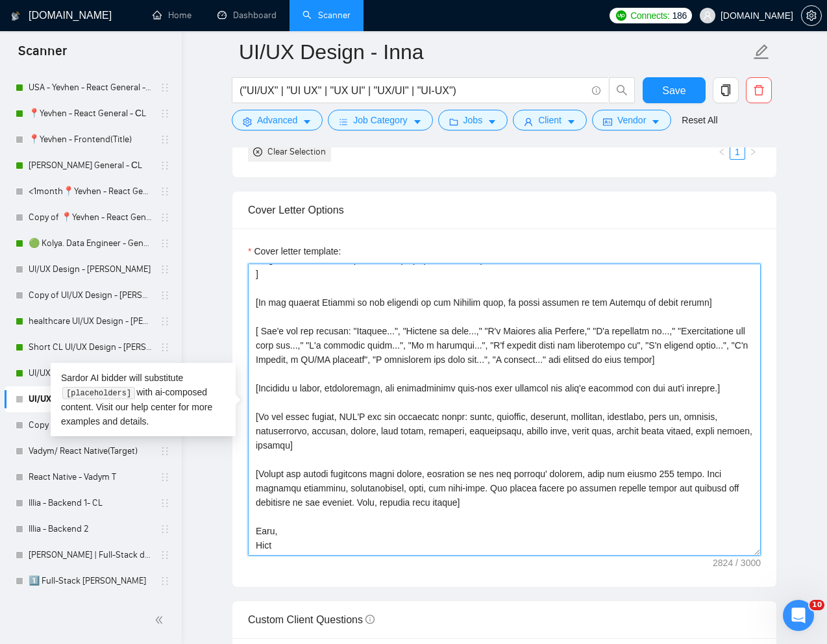
drag, startPoint x: 479, startPoint y: 506, endPoint x: 373, endPoint y: 507, distance: 105.2
click at [373, 507] on textarea "Cover letter template:" at bounding box center [504, 410] width 513 height 292
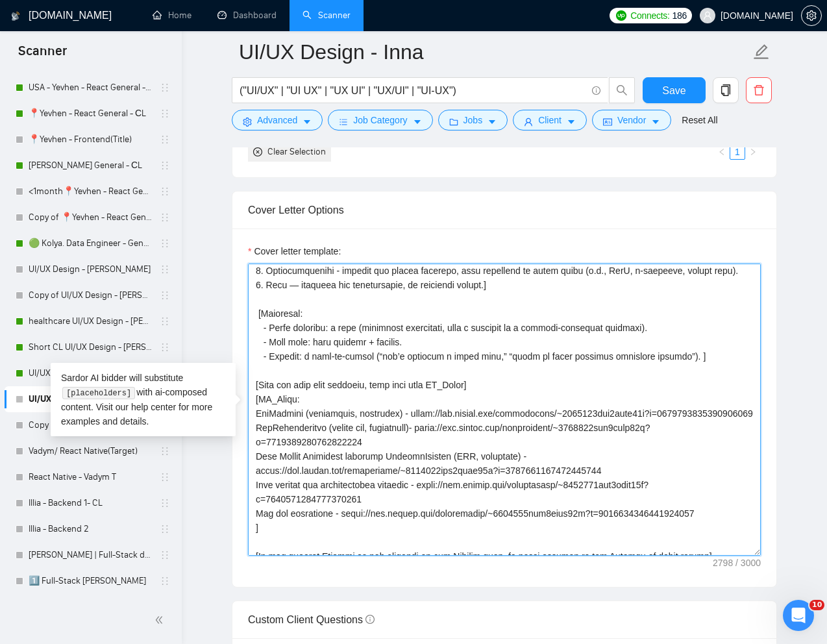
scroll to position [127, 0]
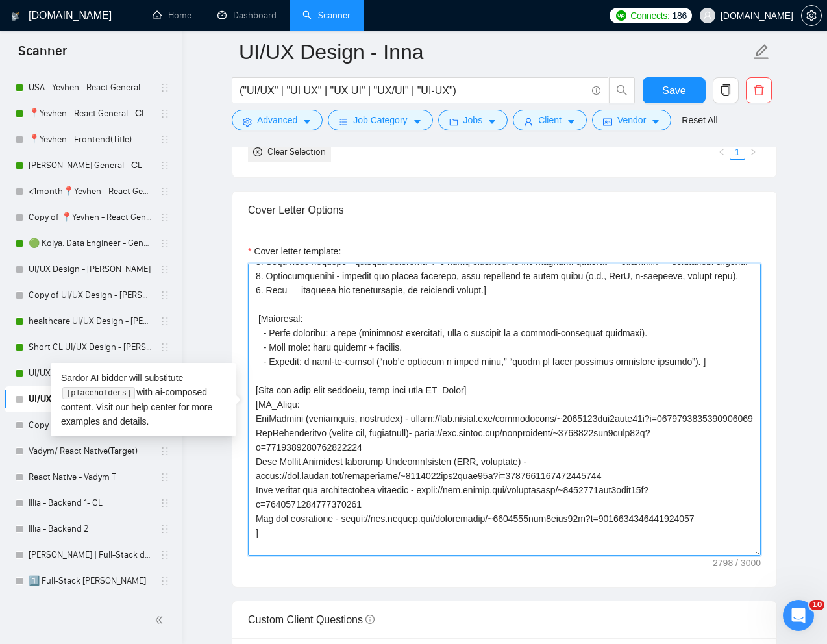
drag, startPoint x: 685, startPoint y: 362, endPoint x: 500, endPoint y: 363, distance: 185.0
click at [500, 363] on textarea "Cover letter template:" at bounding box center [504, 410] width 513 height 292
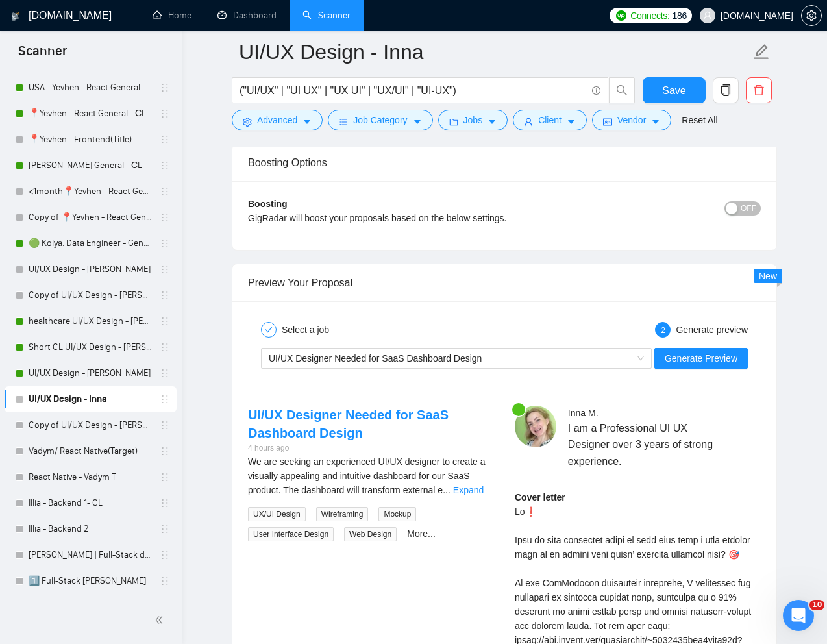
scroll to position [2370, 0]
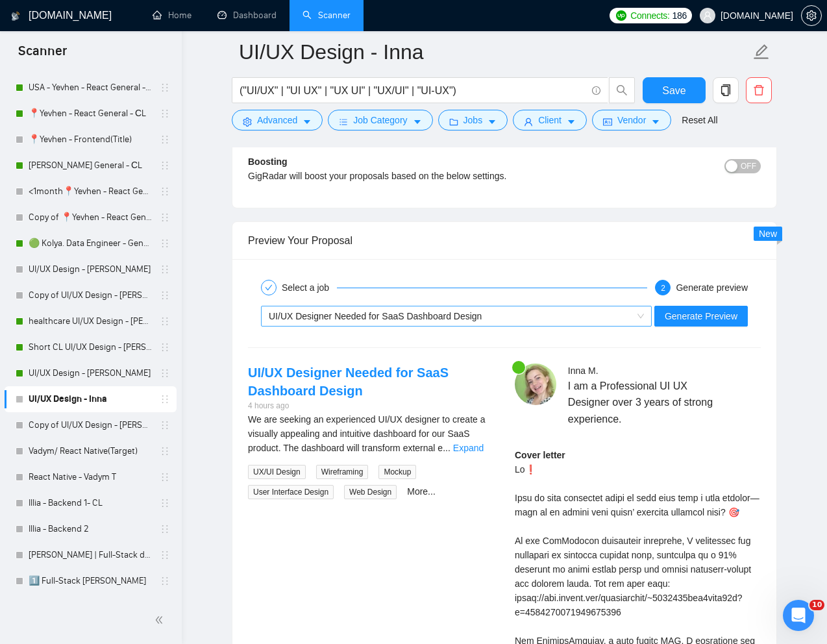
click at [501, 314] on div "UI/UX Designer Needed for SaaS Dashboard Design" at bounding box center [451, 315] width 364 height 19
type textarea "[Write a personal greeting using the "Hi❗" and client's name or company name (i…"
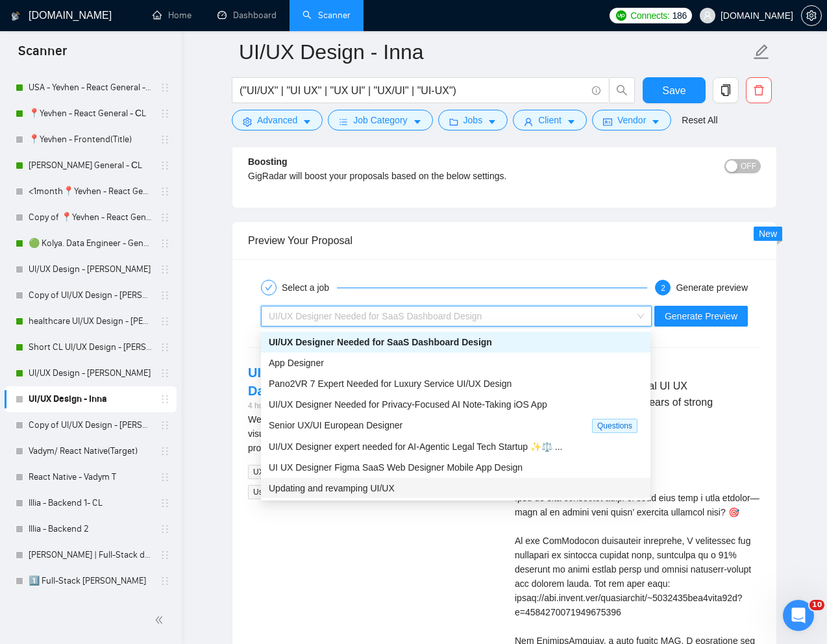
click at [352, 490] on span "Updating and revamping UI/UX" at bounding box center [332, 488] width 126 height 10
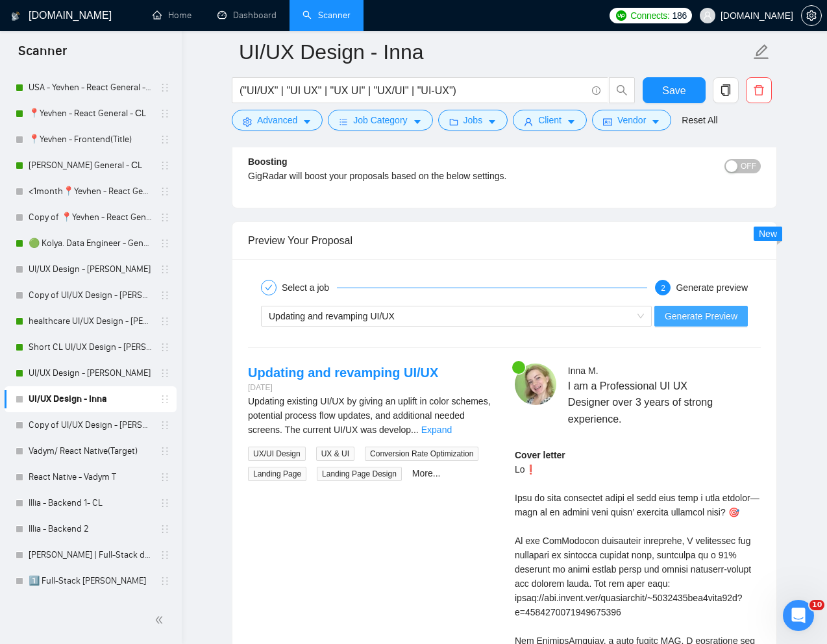
click at [725, 314] on span "Generate Preview" at bounding box center [701, 316] width 73 height 14
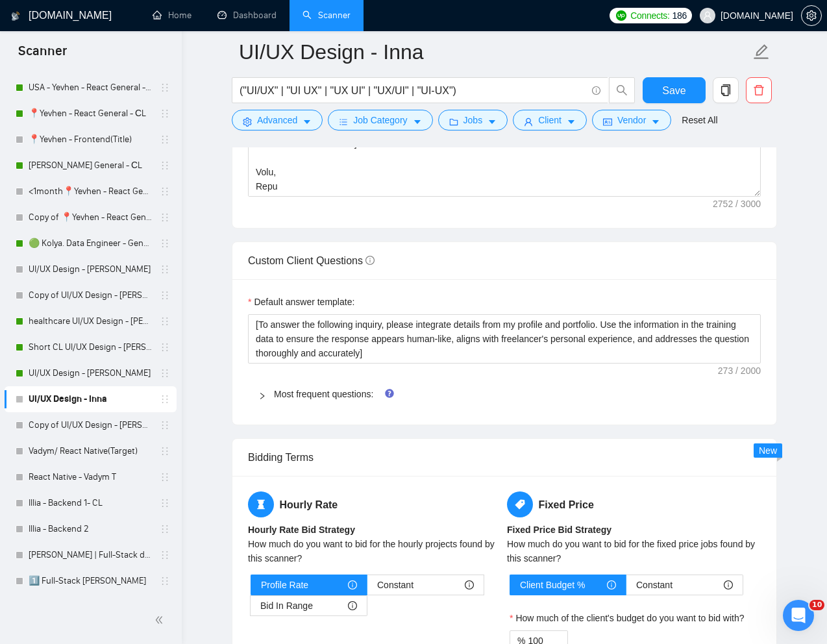
scroll to position [1638, 0]
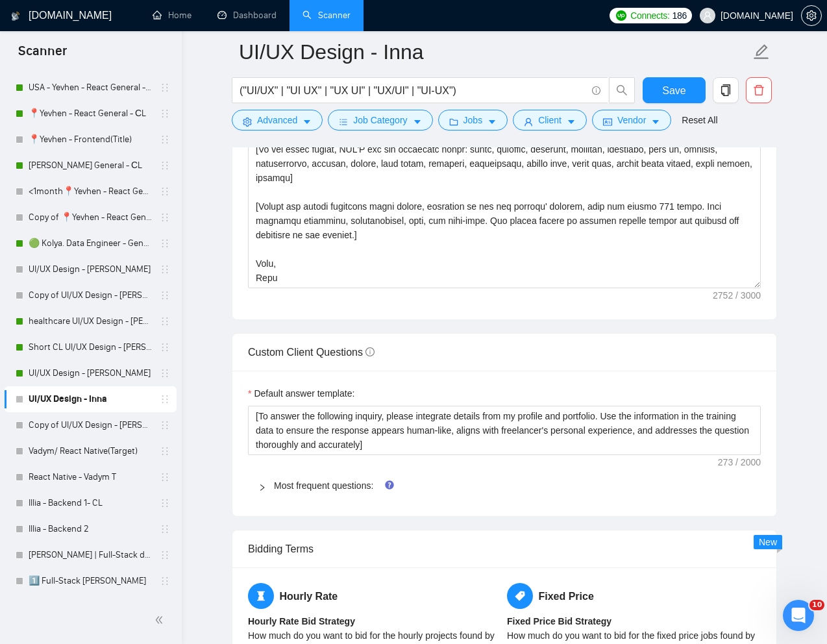
click at [259, 486] on icon "right" at bounding box center [262, 488] width 8 height 8
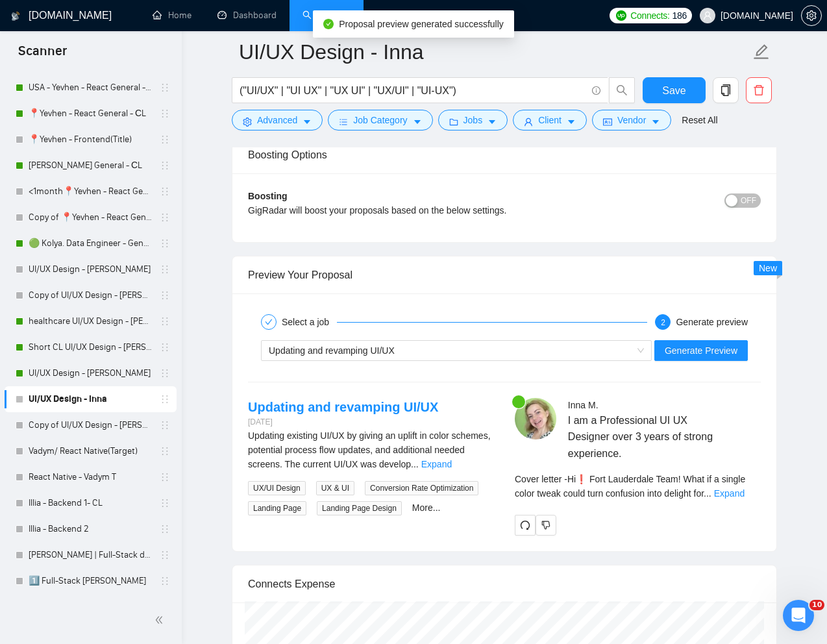
scroll to position [3298, 0]
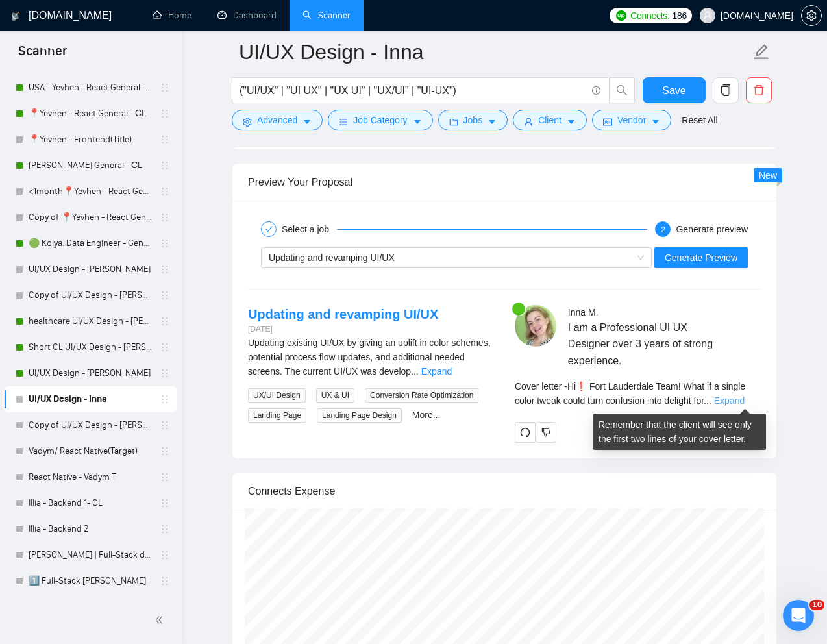
click at [745, 396] on link "Expand" at bounding box center [729, 400] width 31 height 10
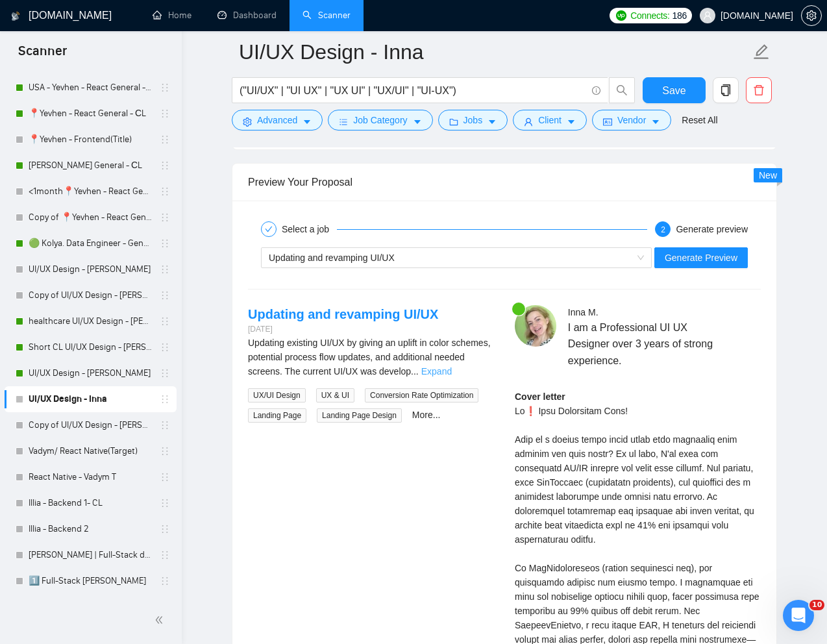
click at [452, 373] on link "Expand" at bounding box center [436, 371] width 31 height 10
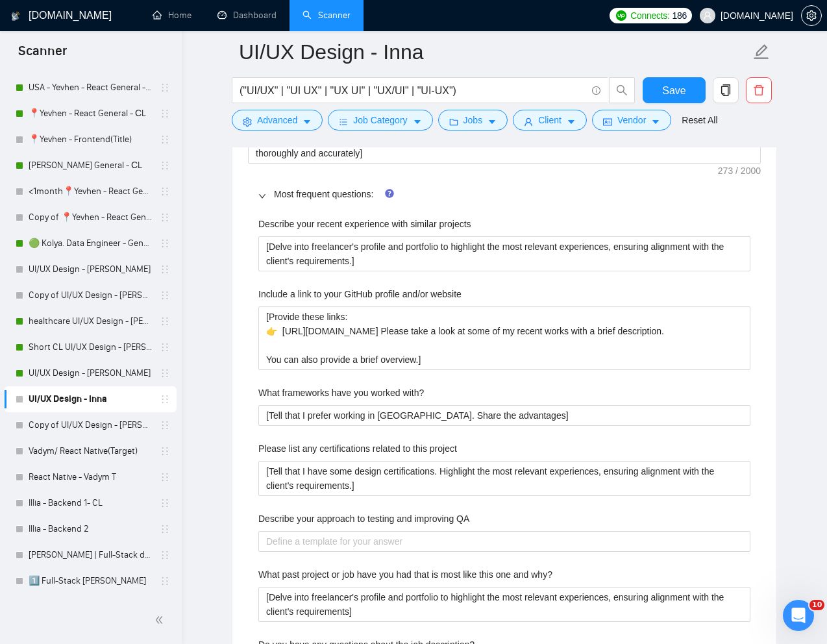
scroll to position [1930, 0]
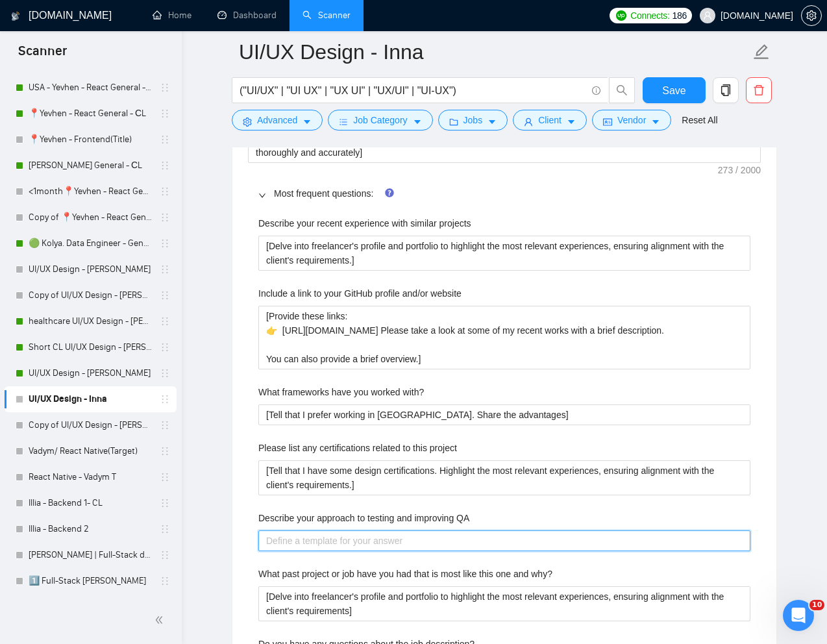
click at [380, 540] on QA "Describe your approach to testing and improving QA" at bounding box center [504, 540] width 492 height 21
paste QA "I combine structured QA testing with iterative improvements: start with clear a…"
type QA "I combine structured QA testing with iterative improvements: start with clear a…"
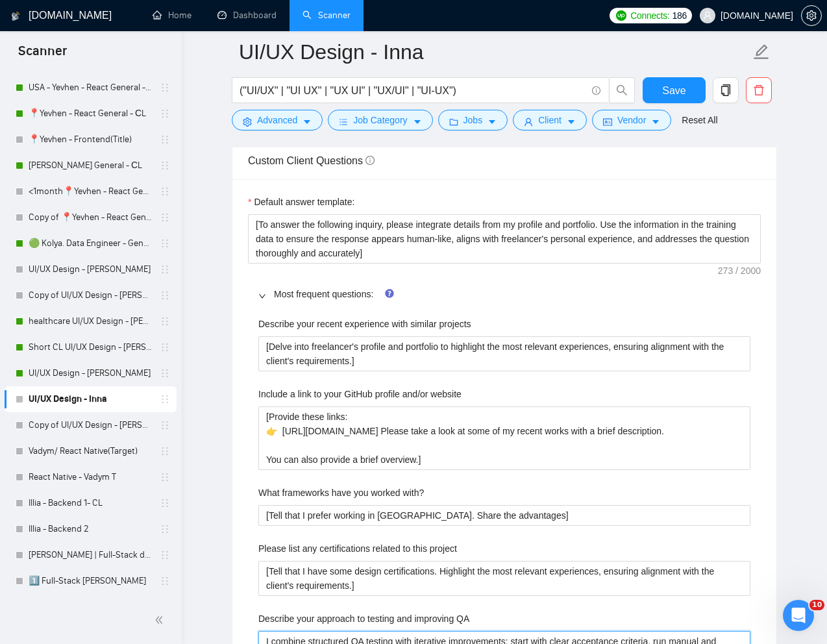
scroll to position [1783, 0]
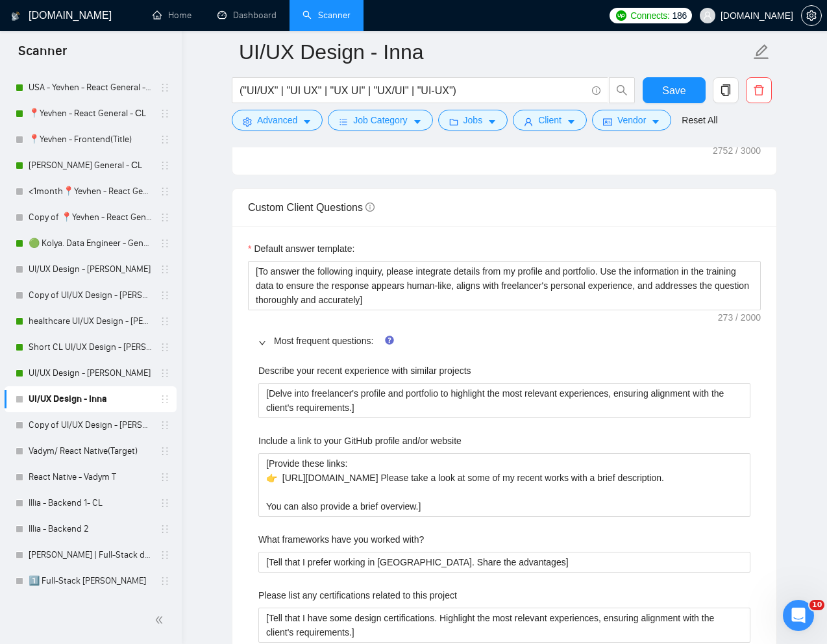
type QA "I combine structured QA testing with iterative improvements: start with clear a…"
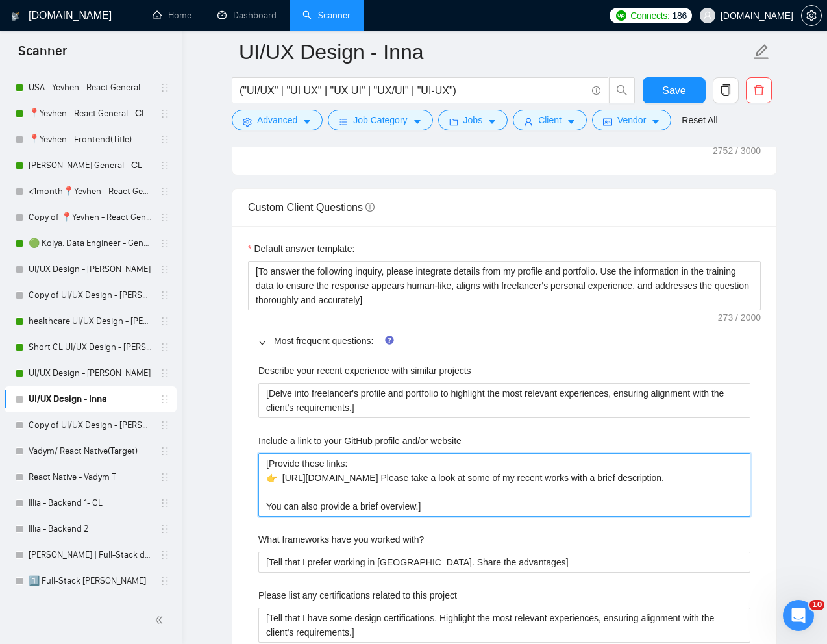
drag, startPoint x: 425, startPoint y: 509, endPoint x: 272, endPoint y: 469, distance: 157.6
click at [272, 469] on website "[Provide these links: 👉 https://bit.ly/39FXRHR Please take a look at some of my…" at bounding box center [504, 485] width 492 height 64
paste website "select the most relevant works from my portfolio to the needs of the job descri…"
type website "[select the most relevant works from my portfolio to the needs of the job descr…"
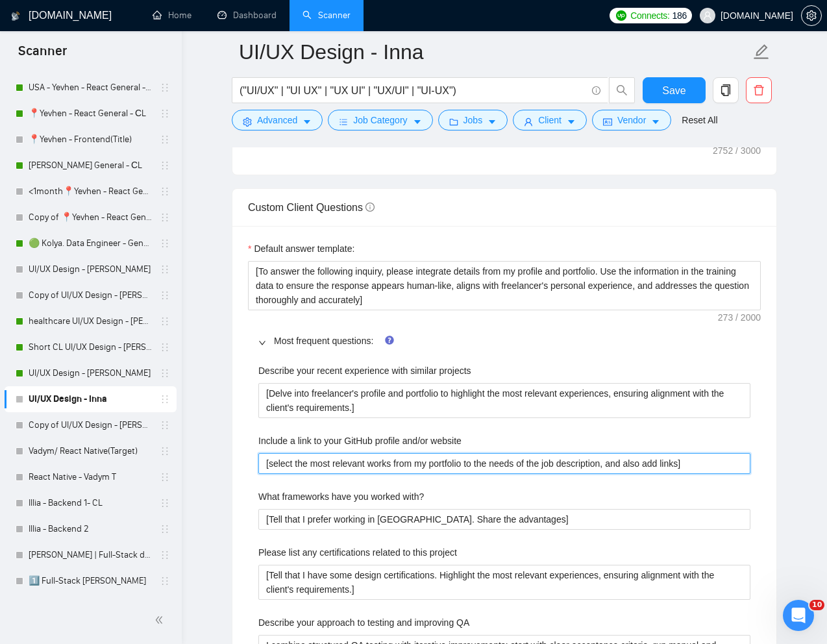
type website "[select the most relevant works from my portfolio to the needs of the job descr…"
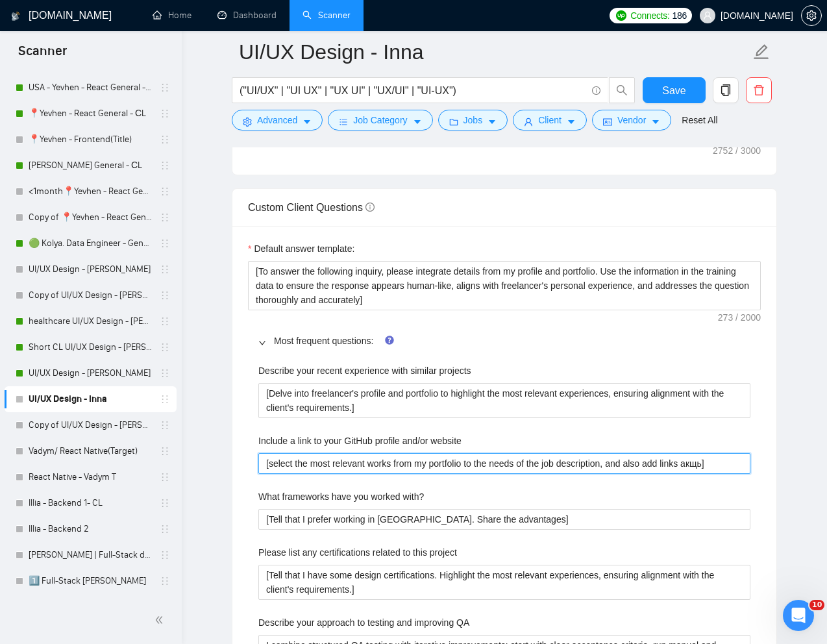
type website "[select the most relevant works from my portfolio to the needs of the job descr…"
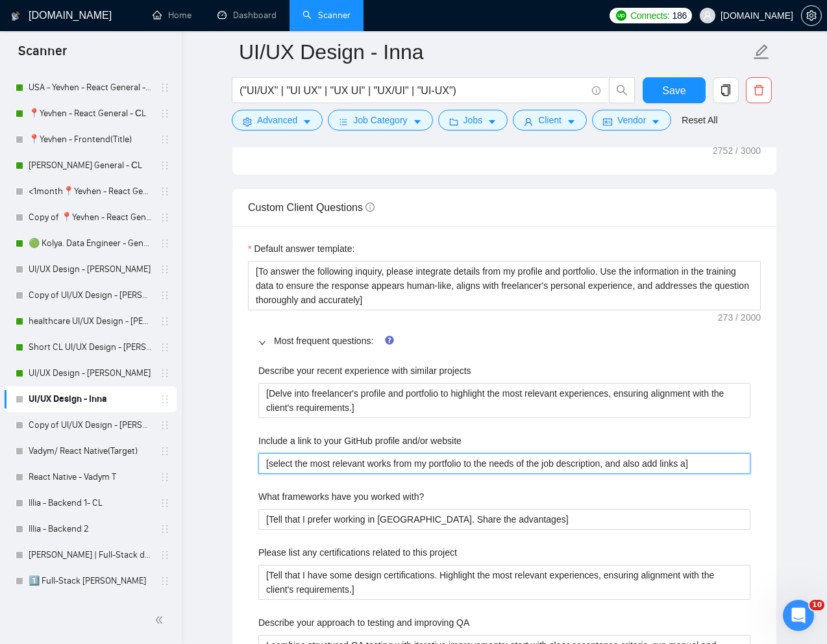
type website "[select the most relevant works from my portfolio to the needs of the job descr…"
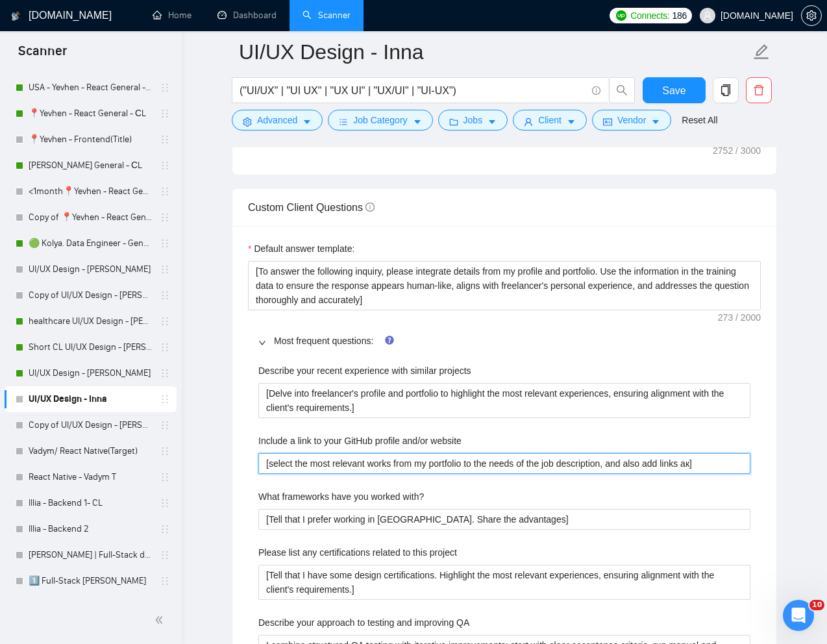
type website "[select the most relevant works from my portfolio to the needs of the job descr…"
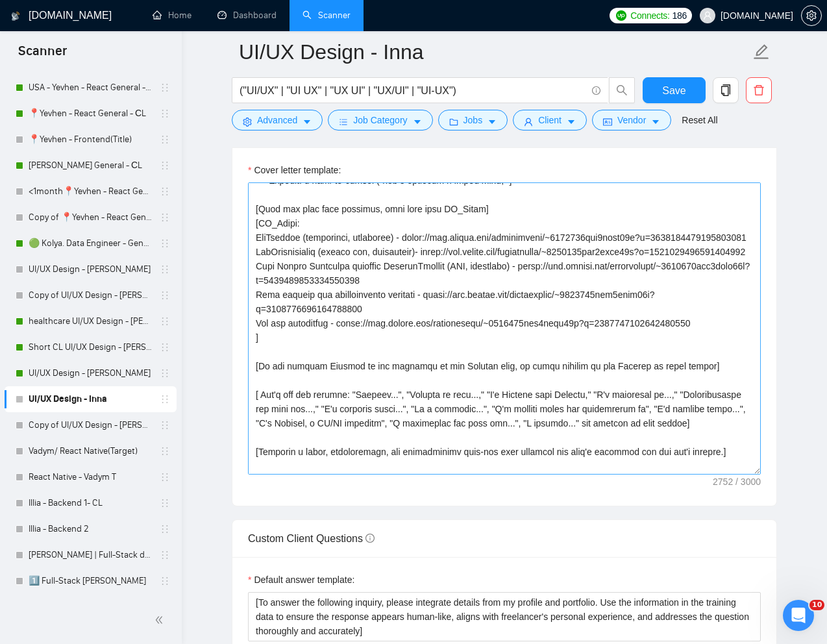
scroll to position [201, 0]
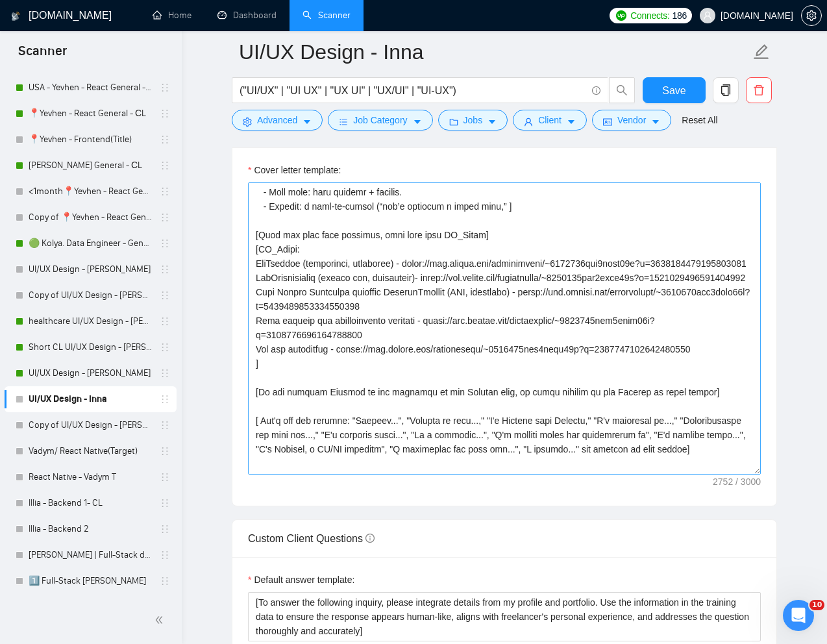
type website "[select the most relevant works from my portfolio to the needs of the job descr…"
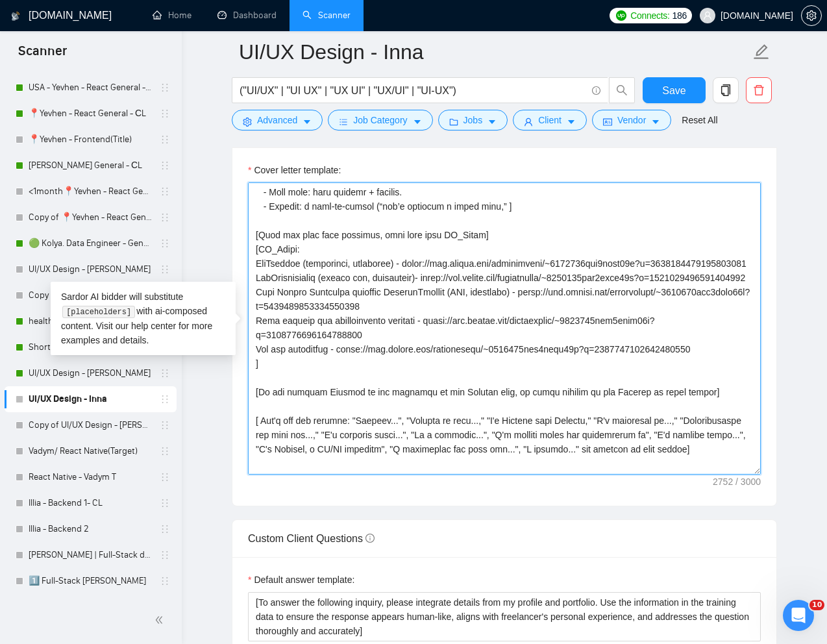
drag, startPoint x: 299, startPoint y: 255, endPoint x: 261, endPoint y: 255, distance: 37.7
click at [261, 255] on textarea "Cover letter template:" at bounding box center [504, 328] width 513 height 292
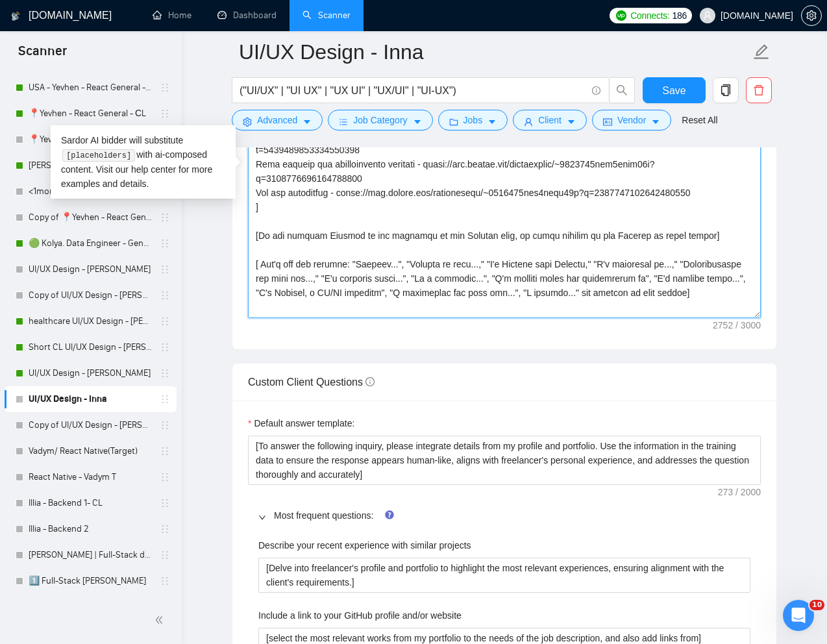
scroll to position [1743, 0]
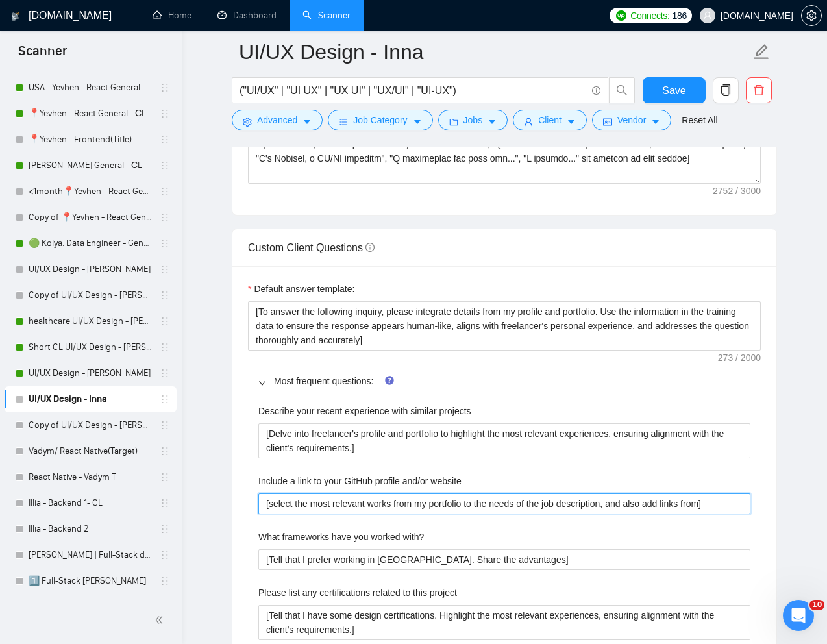
click at [719, 505] on website "[select the most relevant works from my portfolio to the needs of the job descr…" at bounding box center [504, 503] width 492 height 21
type website "[select the most relevant works from my portfolio to the needs of the job descr…"
paste website "PR_Links"
type website "[select the most relevant works from my portfolio to the needs of the job descr…"
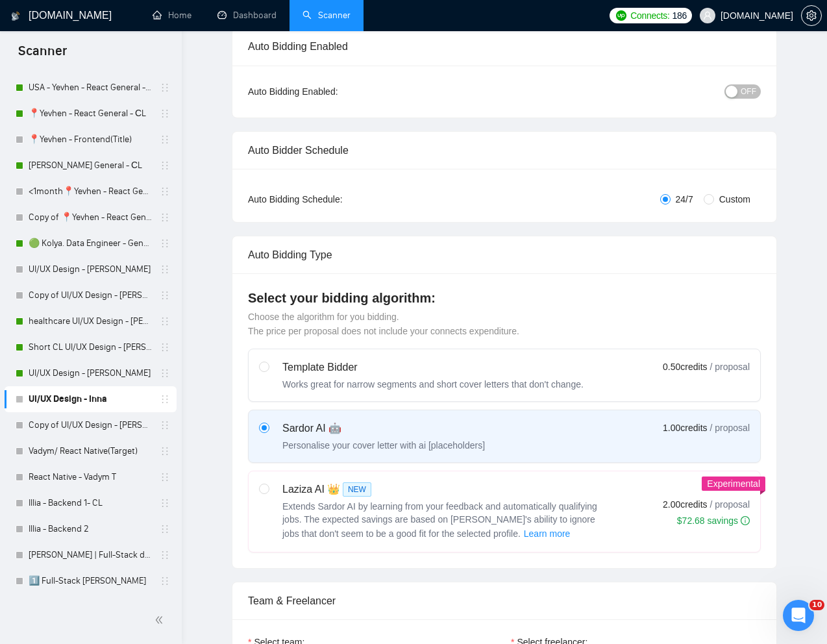
scroll to position [0, 0]
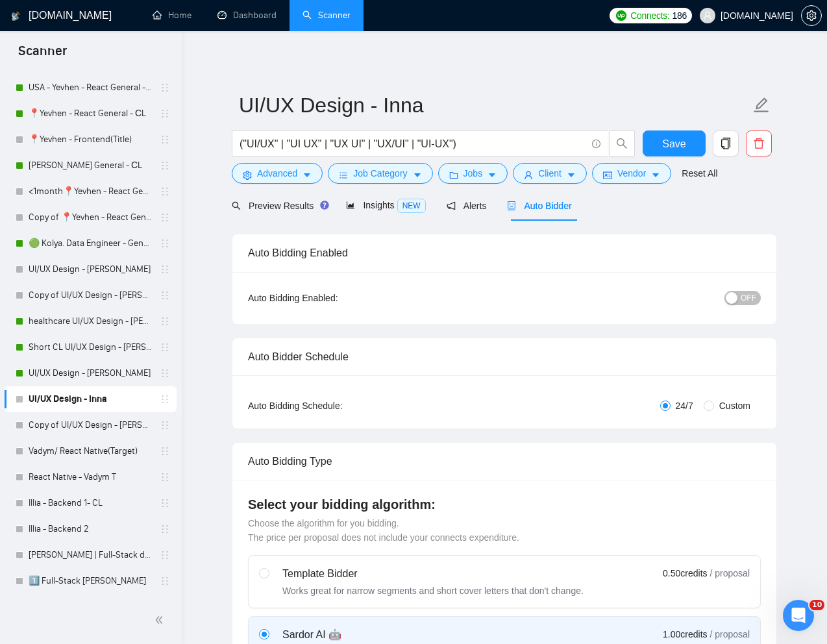
type website "[select the most relevant works from my portfolio to the needs of the job descr…"
click at [743, 295] on span "OFF" at bounding box center [749, 298] width 16 height 14
click at [674, 141] on span "Save" at bounding box center [673, 144] width 23 height 16
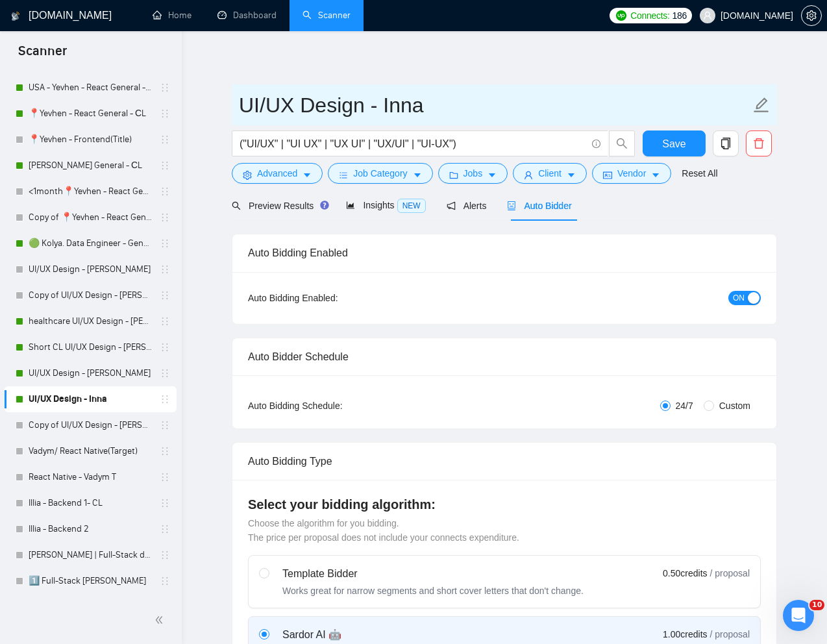
click at [614, 102] on input "UI/UX Design - Inna" at bounding box center [495, 105] width 512 height 32
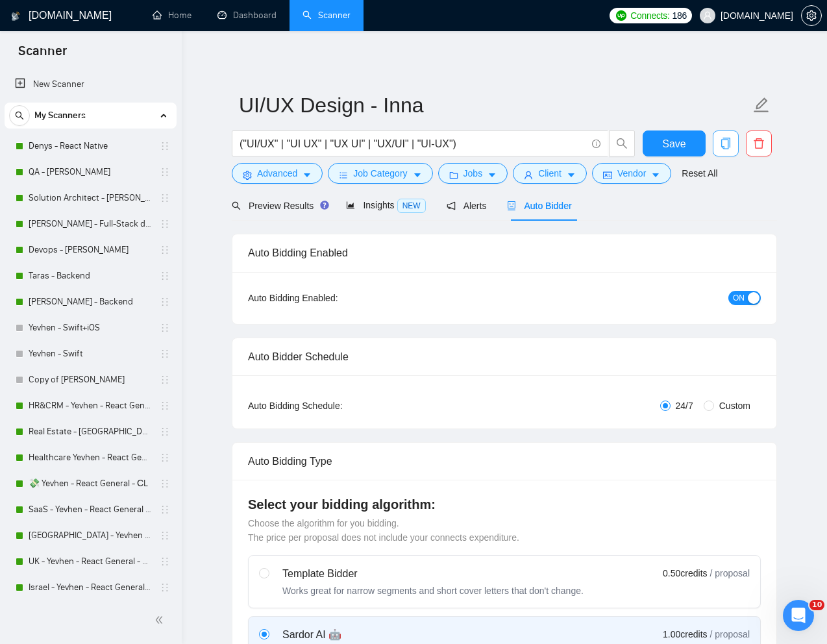
click at [727, 145] on icon "copy" at bounding box center [726, 144] width 12 height 12
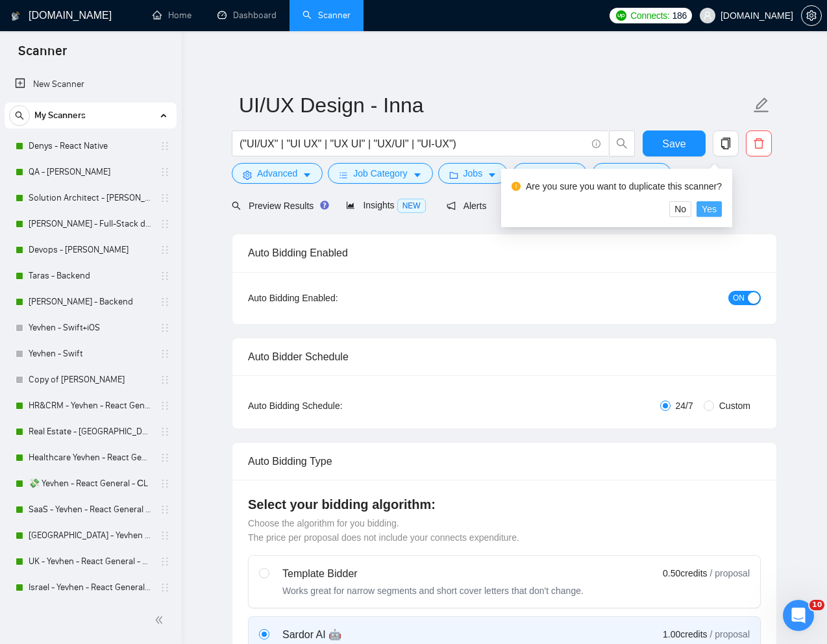
click at [717, 208] on span "Yes" at bounding box center [709, 209] width 15 height 14
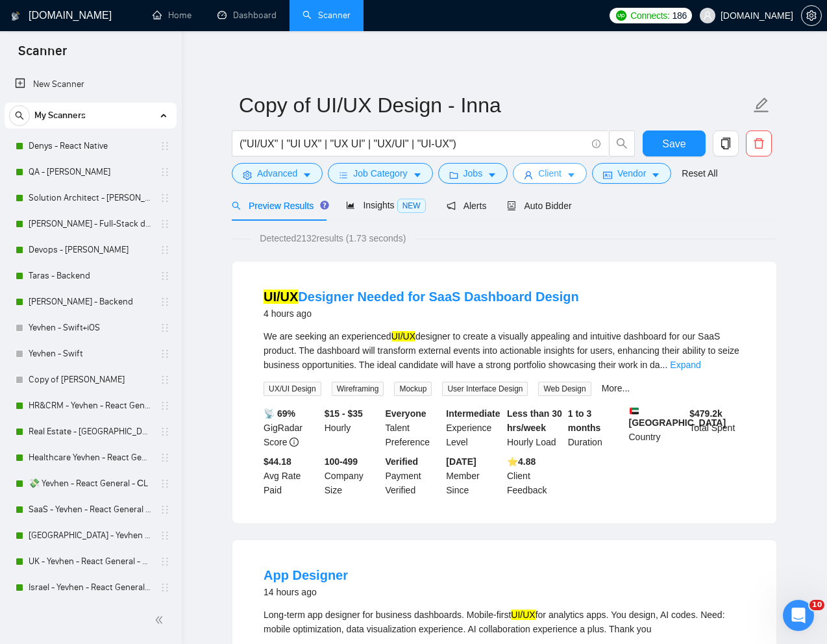
click at [545, 172] on span "Client" at bounding box center [549, 173] width 23 height 14
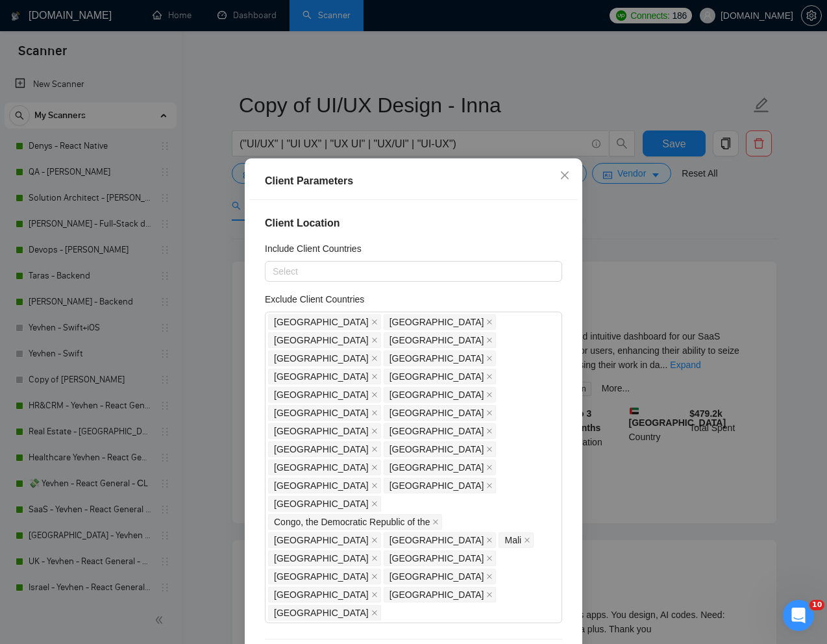
click at [648, 253] on div "Client Parameters Client Location Include Client Countries Select Exclude Clien…" at bounding box center [413, 322] width 827 height 644
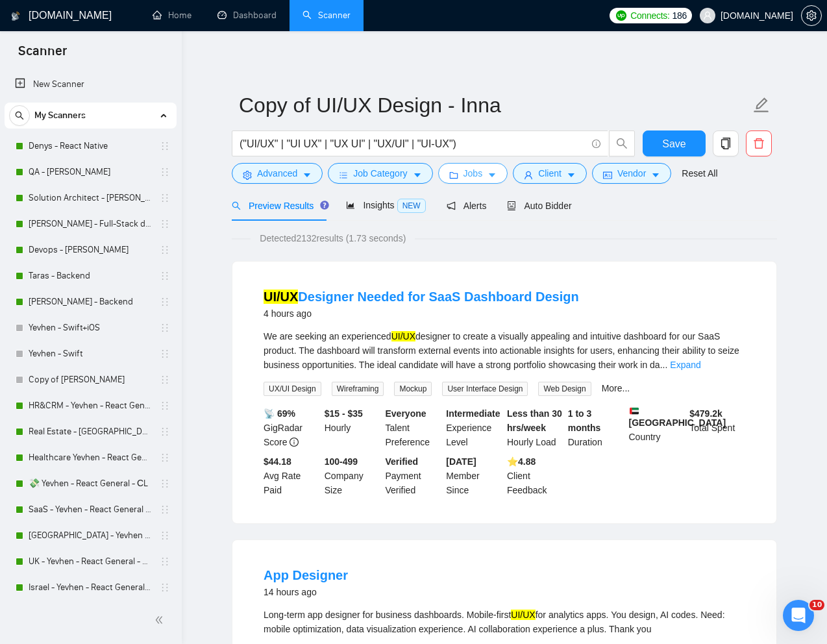
click at [490, 175] on button "Jobs" at bounding box center [473, 173] width 70 height 21
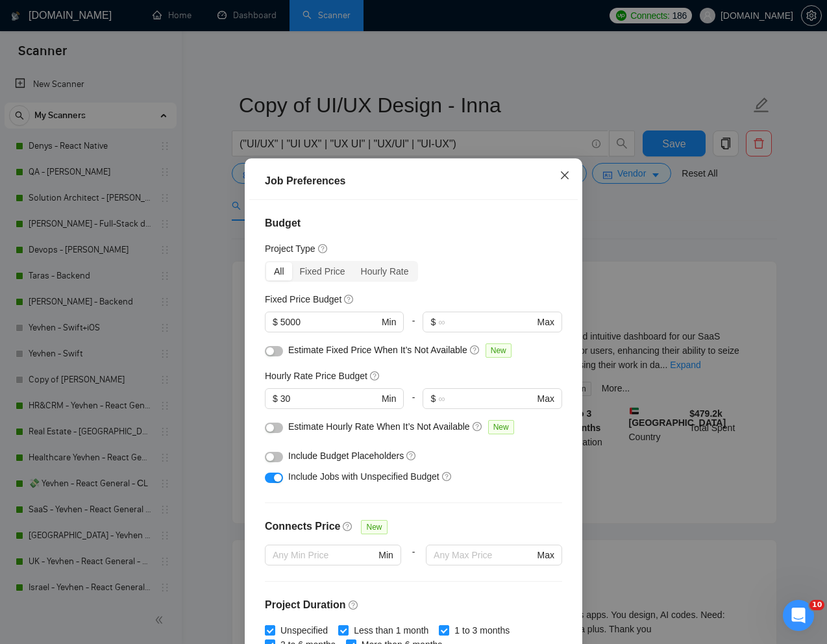
click at [563, 175] on icon "close" at bounding box center [565, 175] width 10 height 10
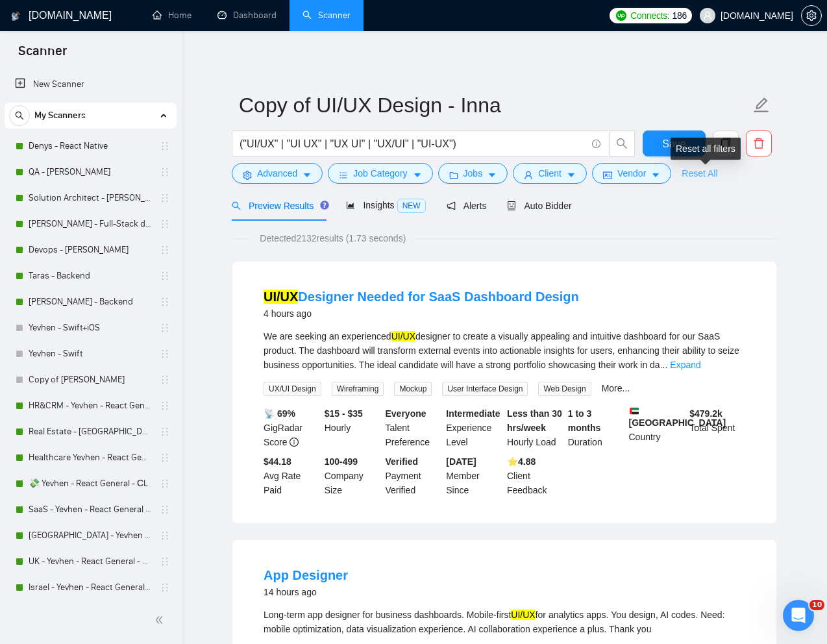
click at [706, 170] on link "Reset All" at bounding box center [700, 173] width 36 height 14
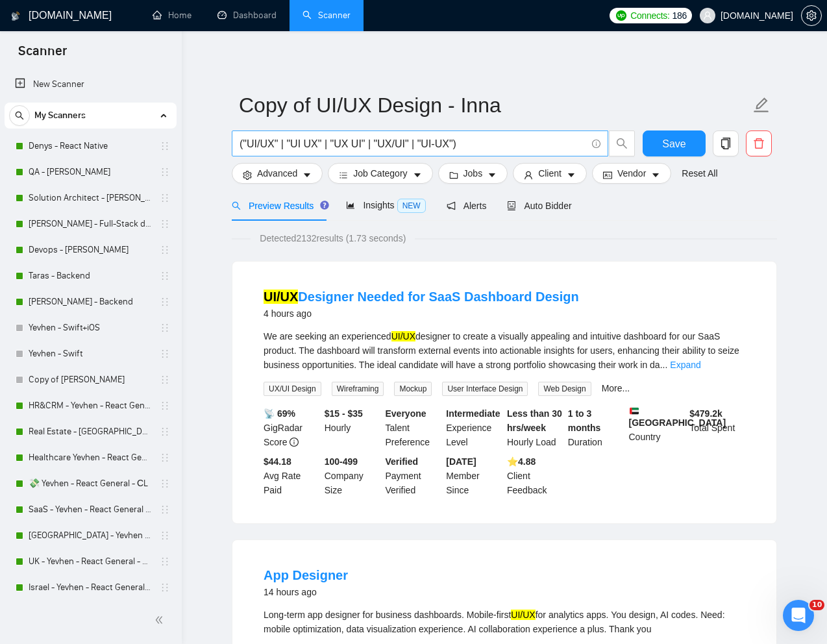
click at [447, 143] on input "("UI/UX" | "UI UX" | "UX UI" | "UX/UI" | "UI-UX")" at bounding box center [413, 144] width 347 height 16
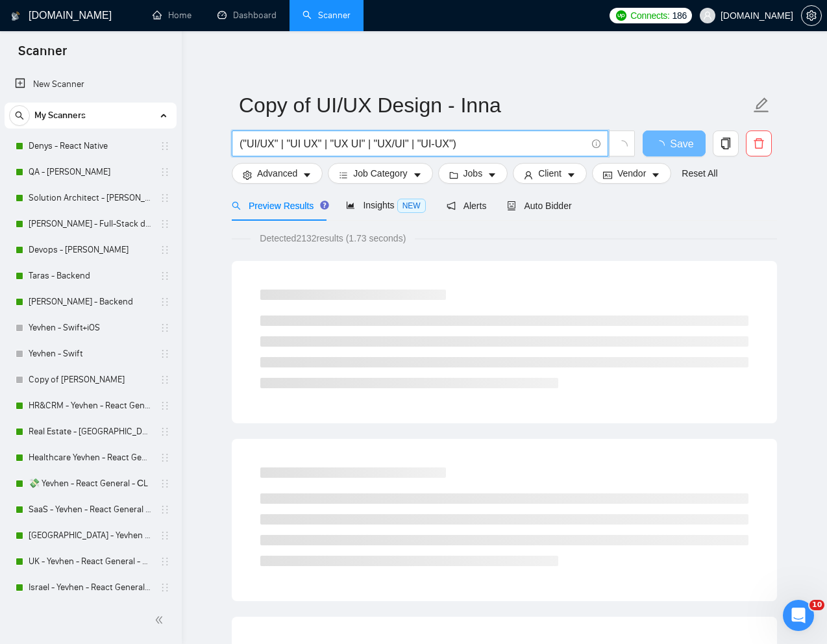
paste input "Experienced UI/UX Designer for a Global Marketplace Platform"
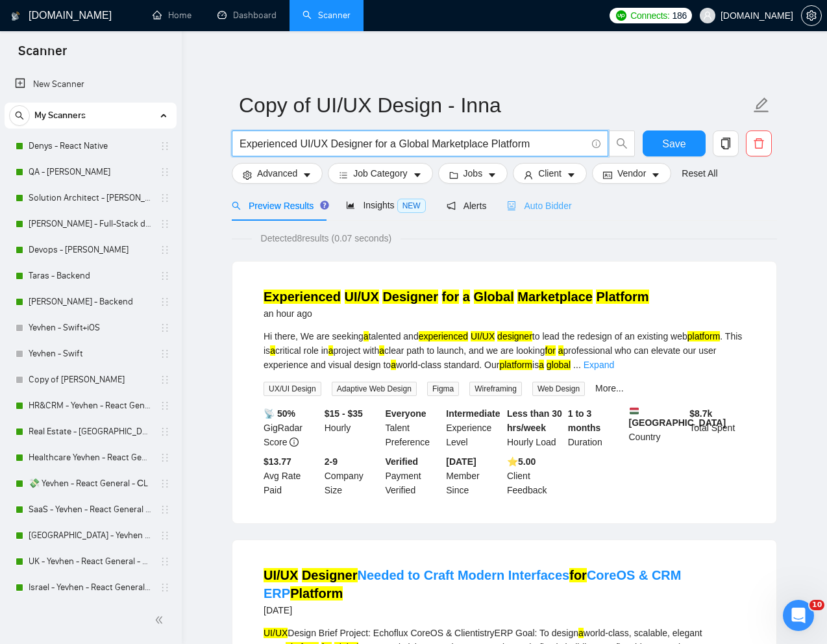
type input "Experienced UI/UX Designer for a Global Marketplace Platform"
click at [553, 206] on span "Auto Bidder" at bounding box center [539, 206] width 64 height 10
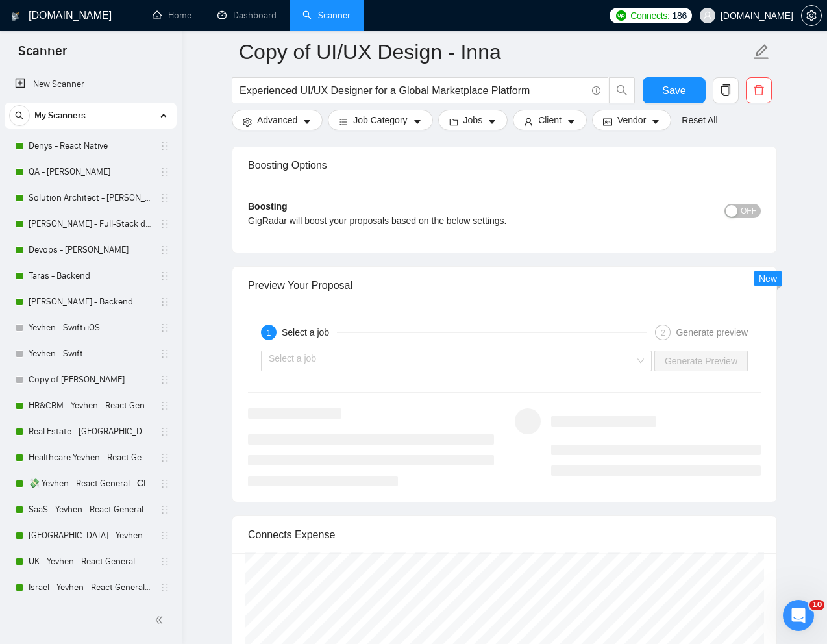
scroll to position [2356, 0]
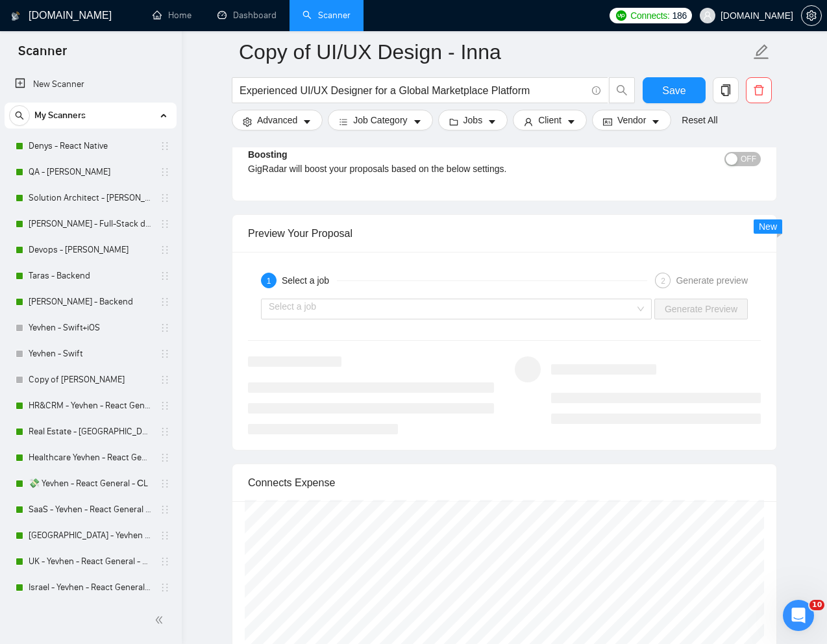
click at [577, 320] on div "Select a job Generate Preview" at bounding box center [505, 308] width 516 height 31
click at [581, 316] on input "search" at bounding box center [452, 308] width 366 height 19
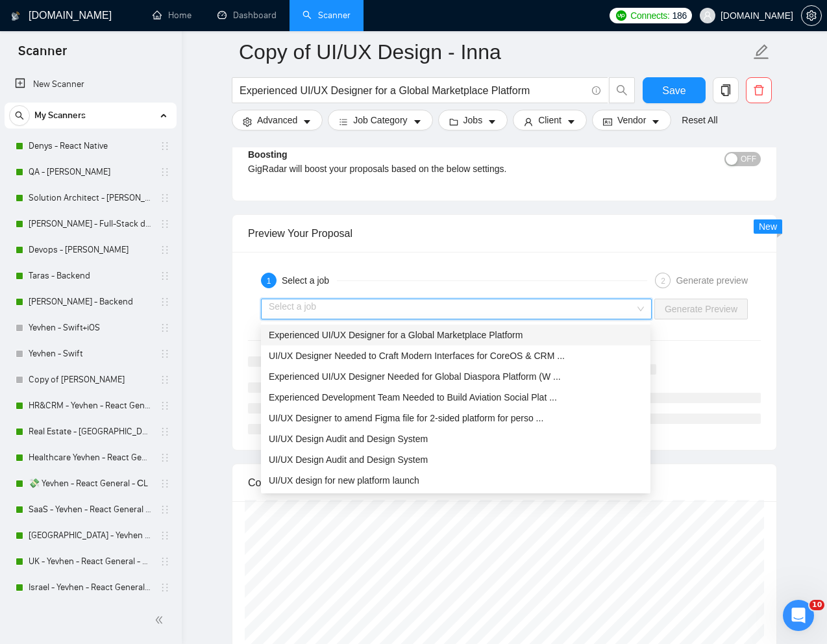
click at [495, 336] on span "Experienced UI/UX Designer for a Global Marketplace Platform" at bounding box center [396, 335] width 254 height 10
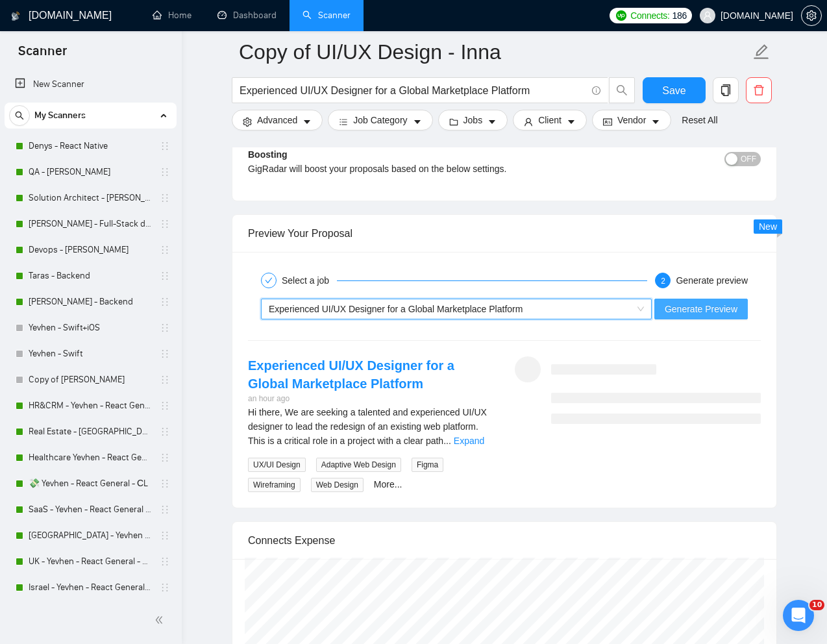
click at [693, 302] on span "Generate Preview" at bounding box center [701, 309] width 73 height 14
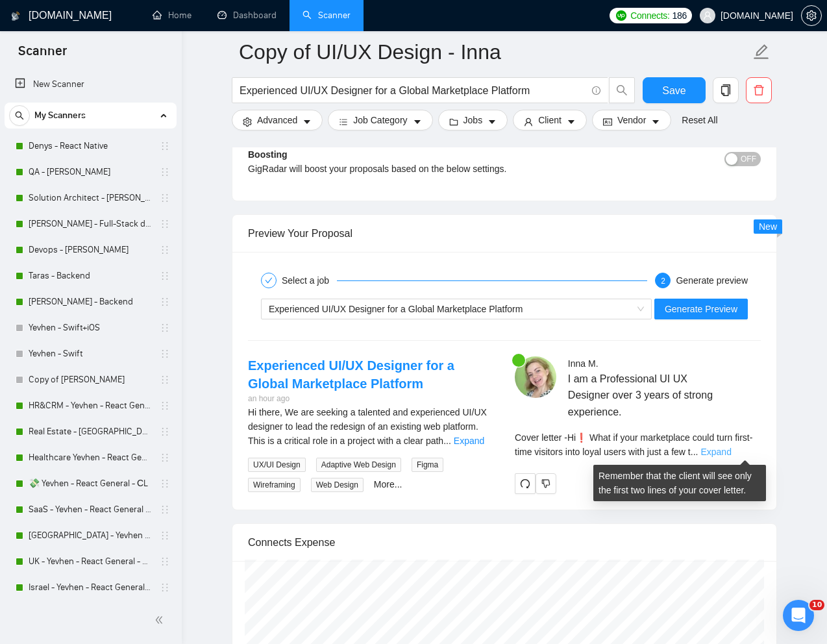
click at [731, 449] on link "Expand" at bounding box center [716, 452] width 31 height 10
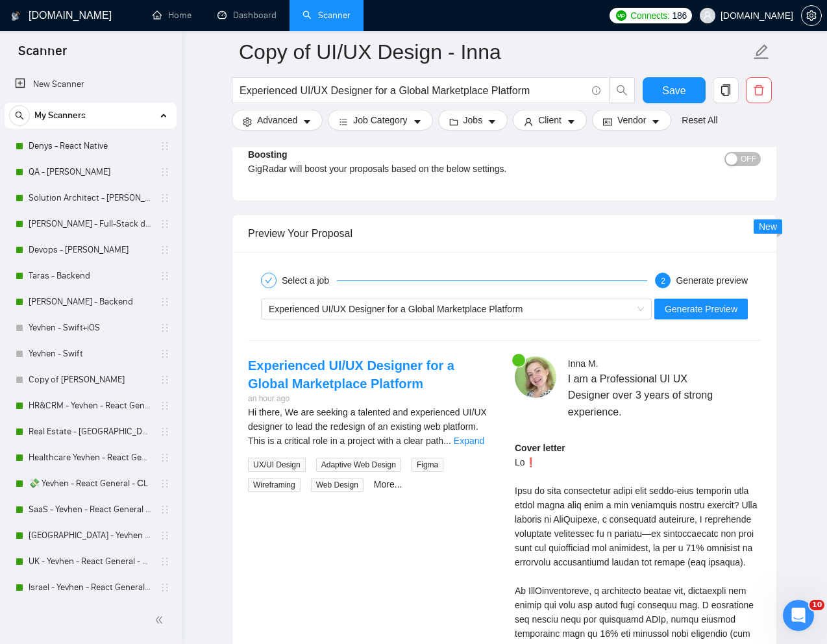
click at [539, 496] on div "Cover letter" at bounding box center [638, 641] width 246 height 400
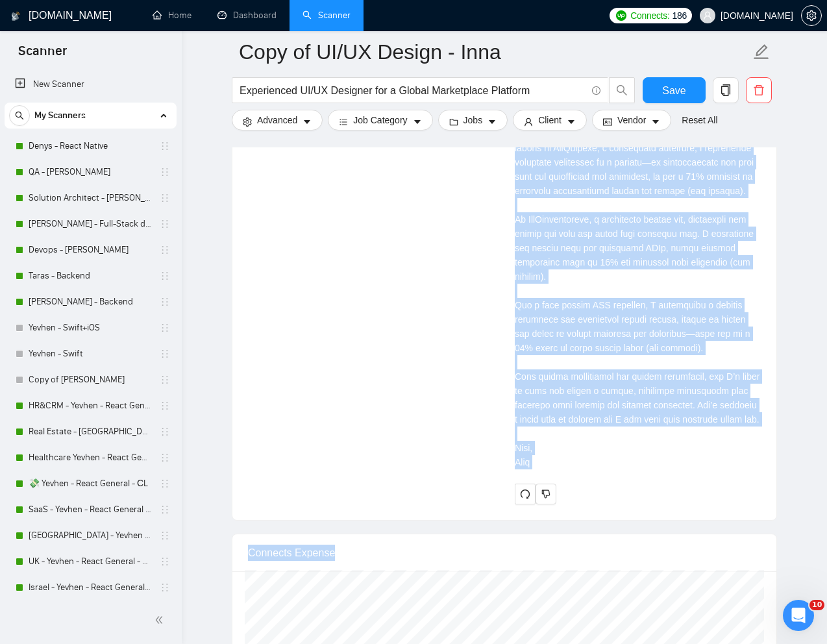
scroll to position [2765, 0]
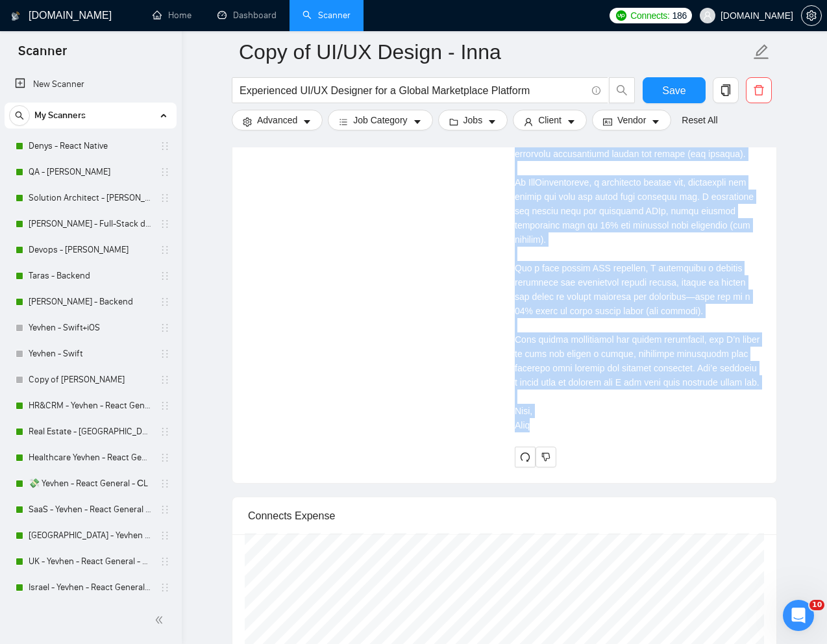
drag, startPoint x: 514, startPoint y: 238, endPoint x: 554, endPoint y: 453, distance: 218.8
click at [554, 453] on div "Inna M . I am a Professional UI UX Designer over 3 years of strong experience. …" at bounding box center [637, 207] width 267 height 519
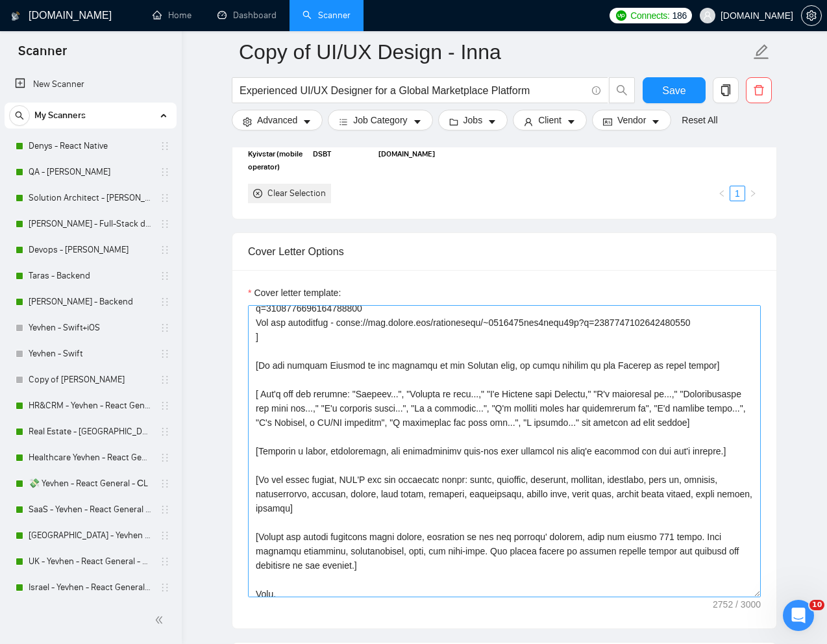
scroll to position [294, 0]
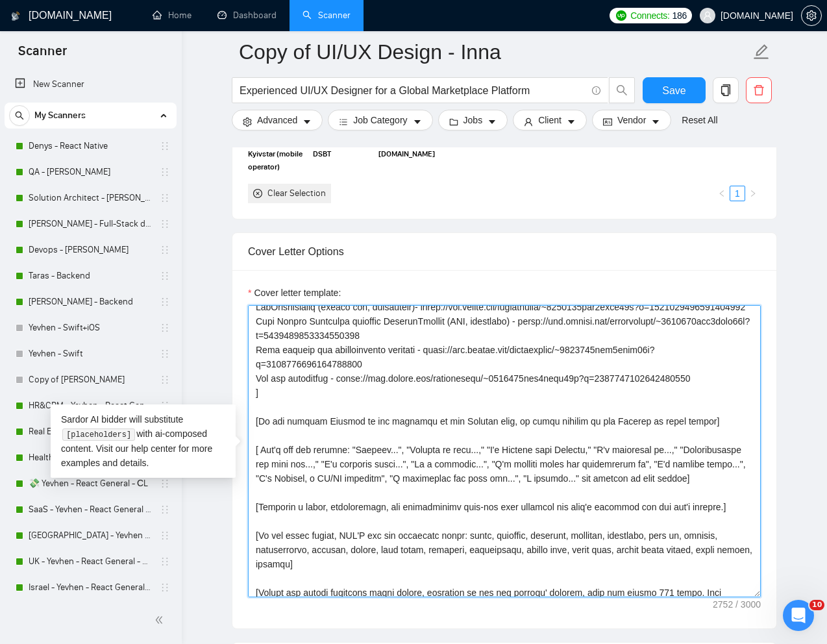
drag, startPoint x: 379, startPoint y: 510, endPoint x: 351, endPoint y: 510, distance: 28.6
click at [351, 510] on textarea "Cover letter template:" at bounding box center [504, 451] width 513 height 292
click at [540, 477] on textarea "Cover letter template:" at bounding box center [504, 451] width 513 height 292
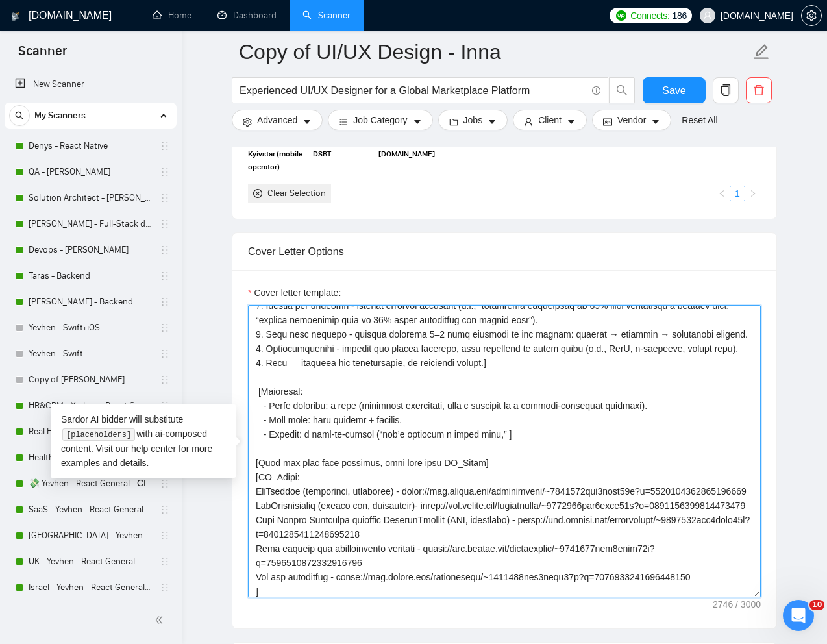
scroll to position [94, 0]
drag, startPoint x: 381, startPoint y: 437, endPoint x: 399, endPoint y: 432, distance: 18.1
click at [398, 434] on textarea "Cover letter template:" at bounding box center [504, 451] width 513 height 292
drag, startPoint x: 479, startPoint y: 436, endPoint x: 377, endPoint y: 438, distance: 102.0
click at [377, 438] on textarea "Cover letter template:" at bounding box center [504, 451] width 513 height 292
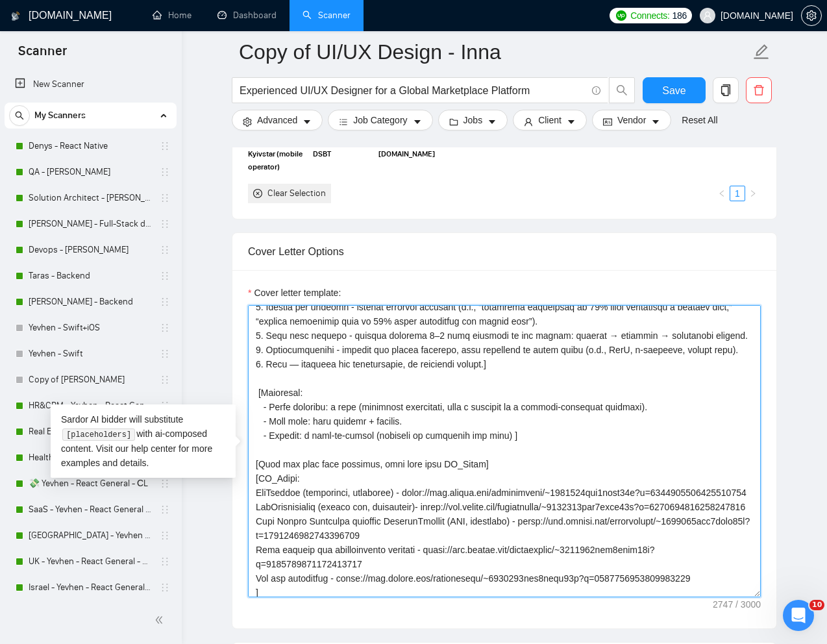
drag, startPoint x: 378, startPoint y: 437, endPoint x: 501, endPoint y: 436, distance: 122.7
click at [501, 436] on textarea "Cover letter template:" at bounding box center [504, 451] width 513 height 292
click at [447, 434] on textarea "Cover letter template:" at bounding box center [504, 451] width 513 height 292
paste textarea
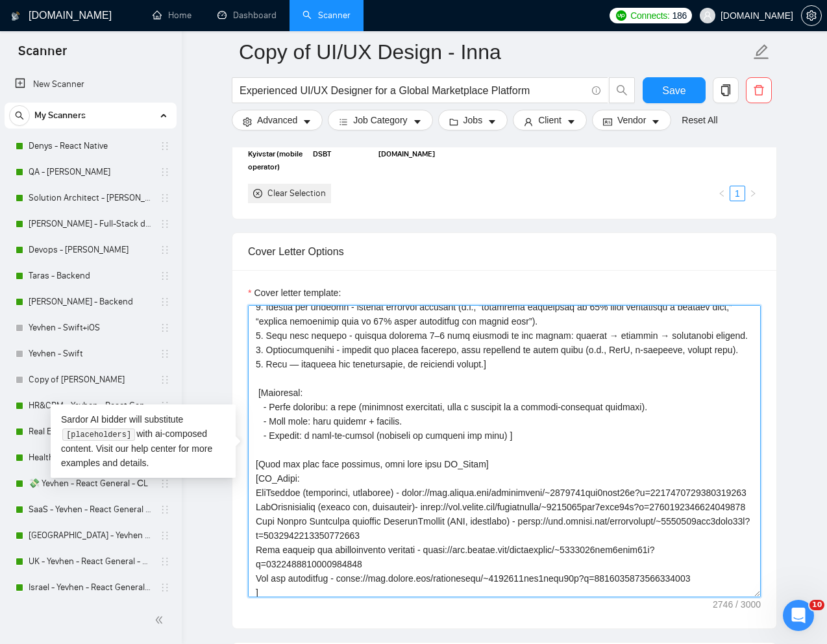
click at [575, 423] on textarea "Cover letter template:" at bounding box center [504, 451] width 513 height 292
click at [497, 464] on textarea "Cover letter template:" at bounding box center [504, 451] width 513 height 292
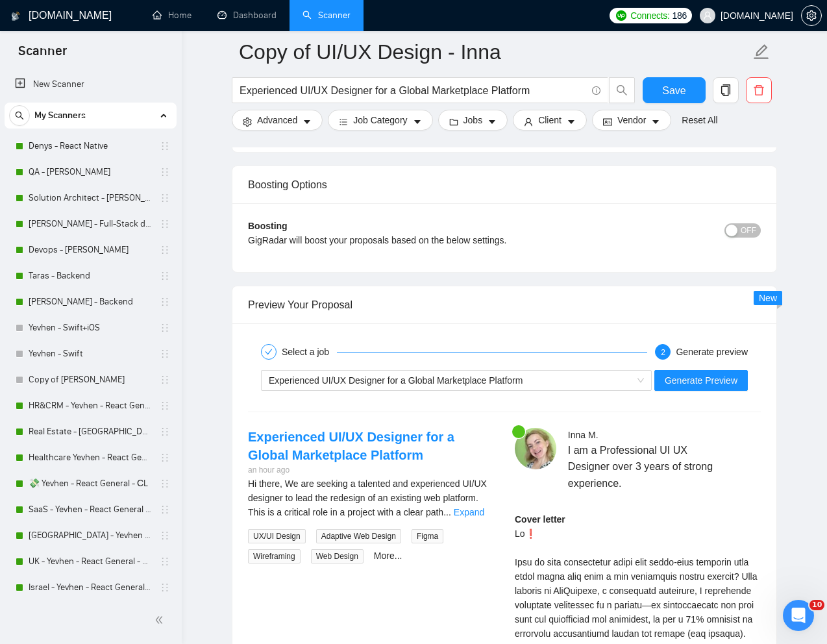
scroll to position [2335, 0]
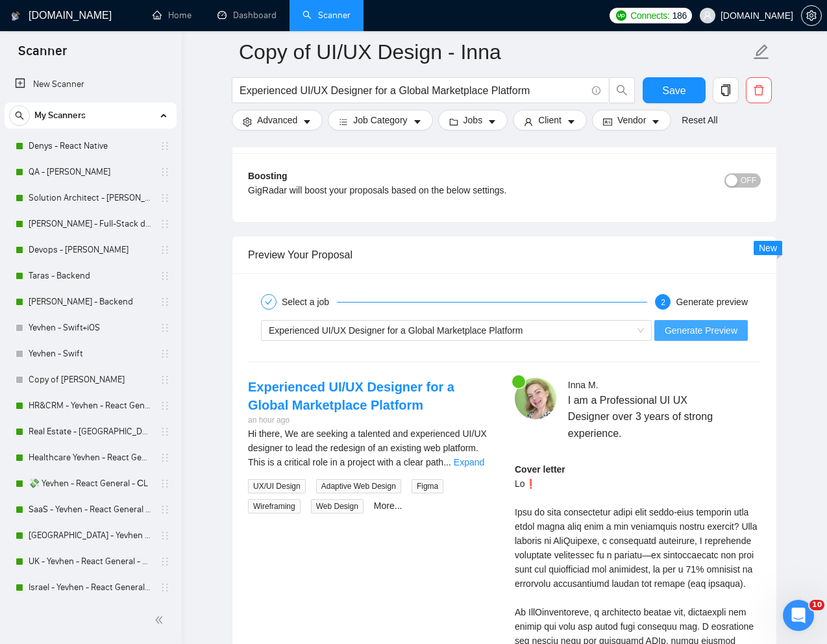
type textarea "[Write a personal greeting using the "Hi❗" and client's name or company name (i…"
click at [689, 329] on span "Generate Preview" at bounding box center [701, 330] width 73 height 14
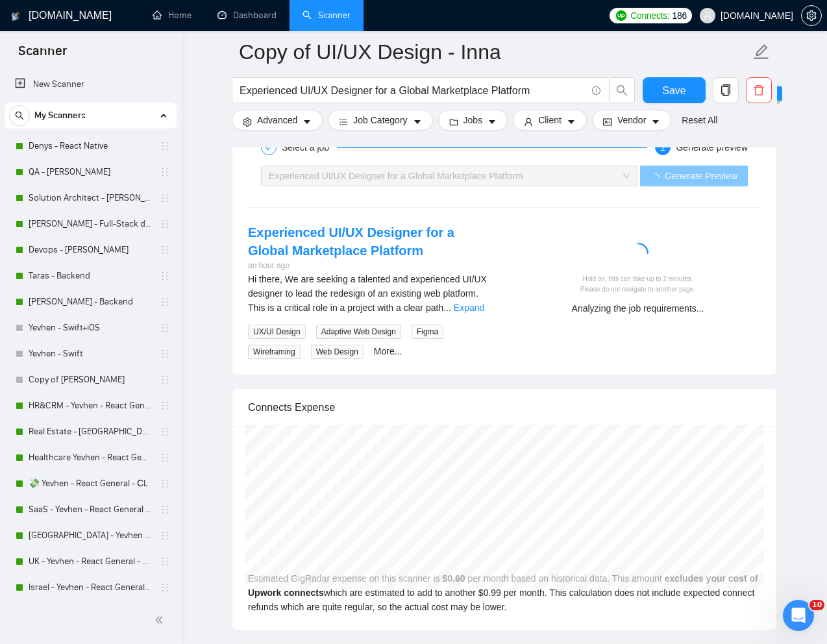
scroll to position [2491, 0]
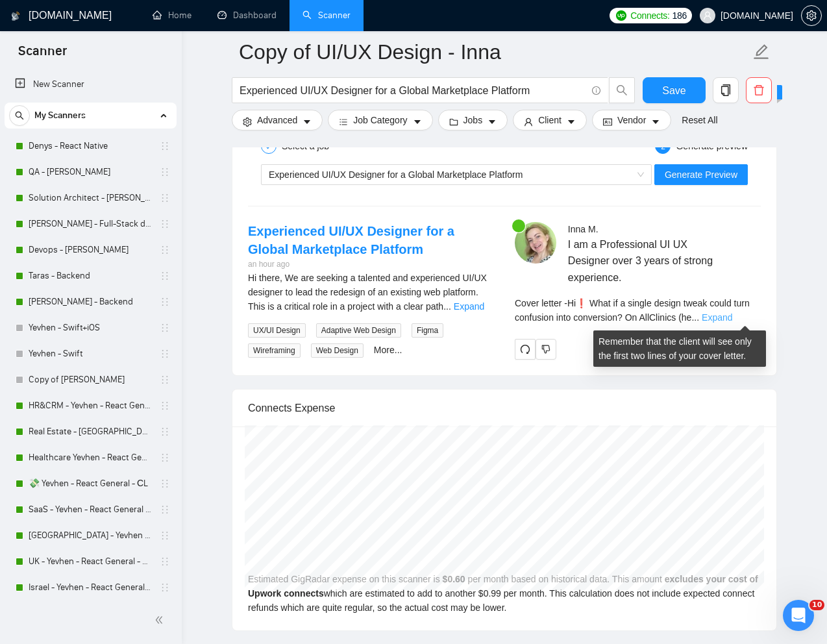
click at [732, 317] on link "Expand" at bounding box center [717, 317] width 31 height 10
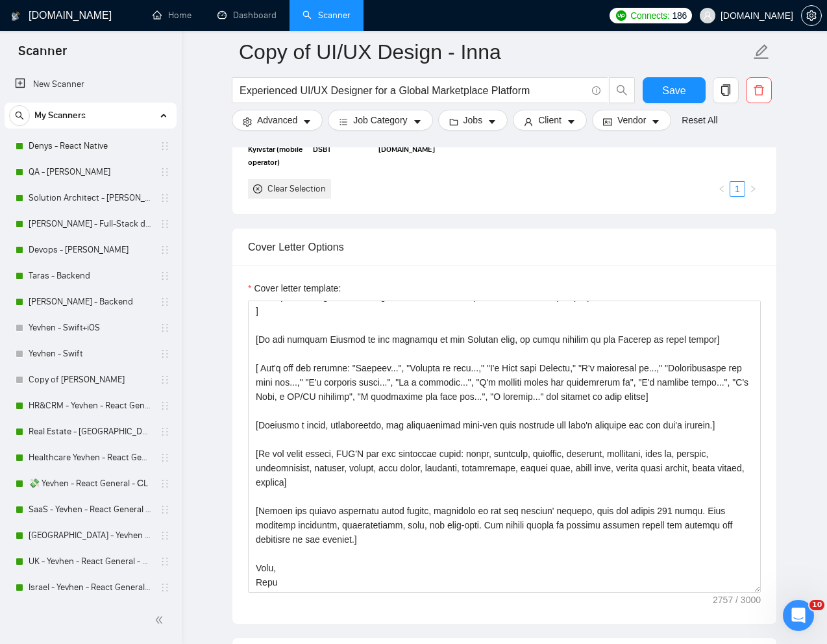
scroll to position [1287, 0]
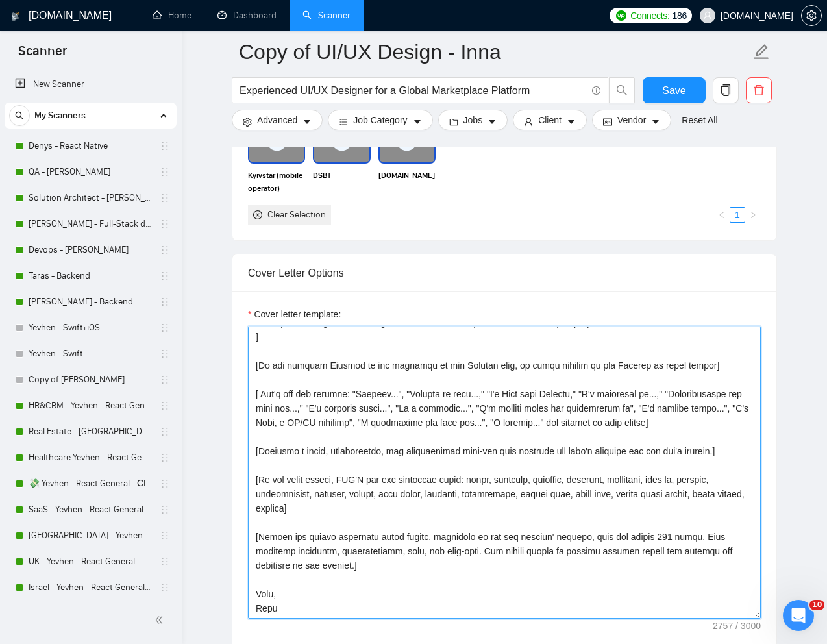
click at [493, 502] on textarea "Cover letter template:" at bounding box center [504, 473] width 513 height 292
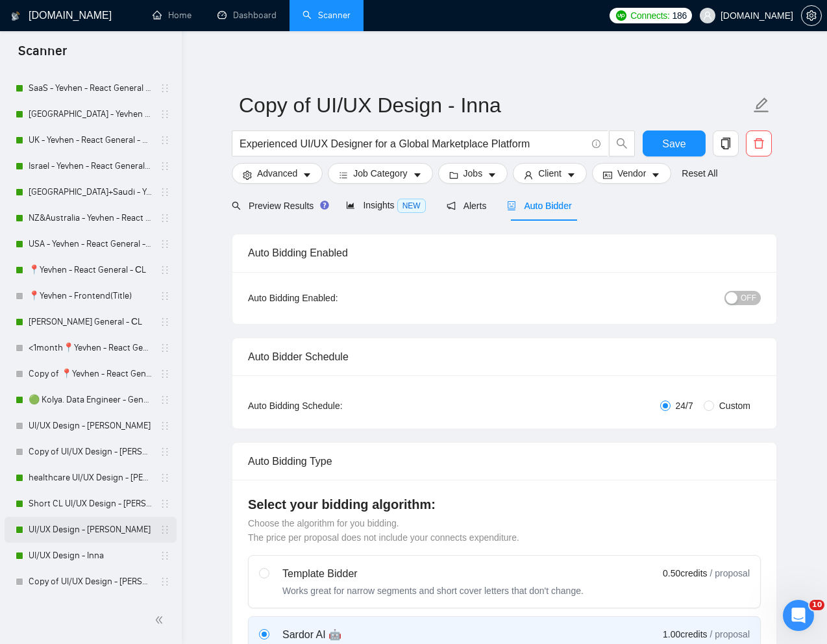
scroll to position [445, 0]
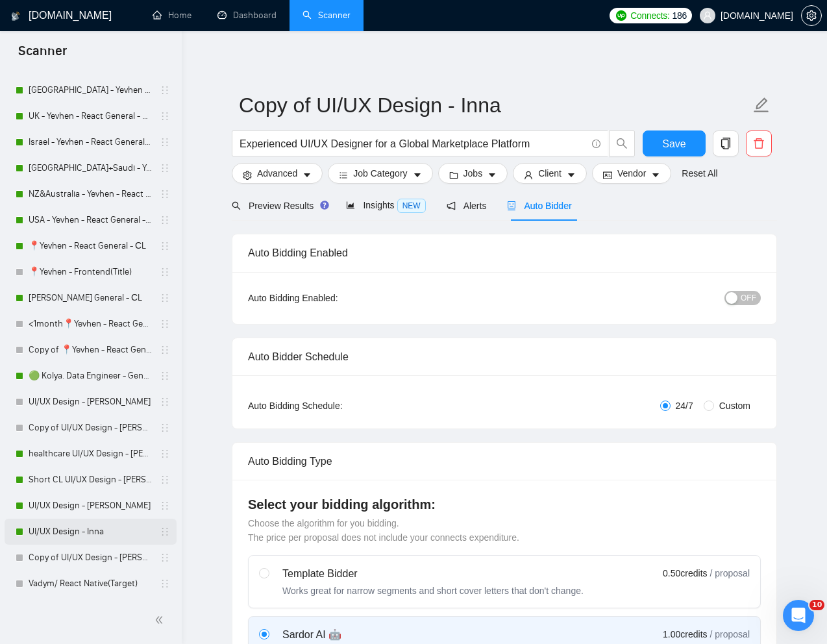
click at [60, 528] on link "UI/UX Design - Inna" at bounding box center [90, 532] width 123 height 26
click at [680, 151] on span "Save" at bounding box center [673, 144] width 23 height 16
click at [71, 530] on link "UI/UX Design - Inna" at bounding box center [90, 532] width 123 height 26
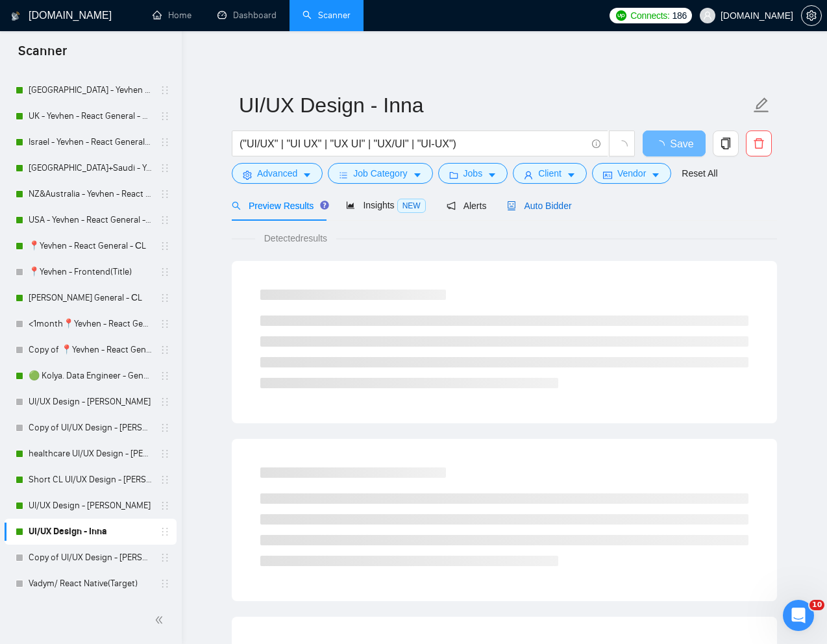
click at [558, 207] on span "Auto Bidder" at bounding box center [539, 206] width 64 height 10
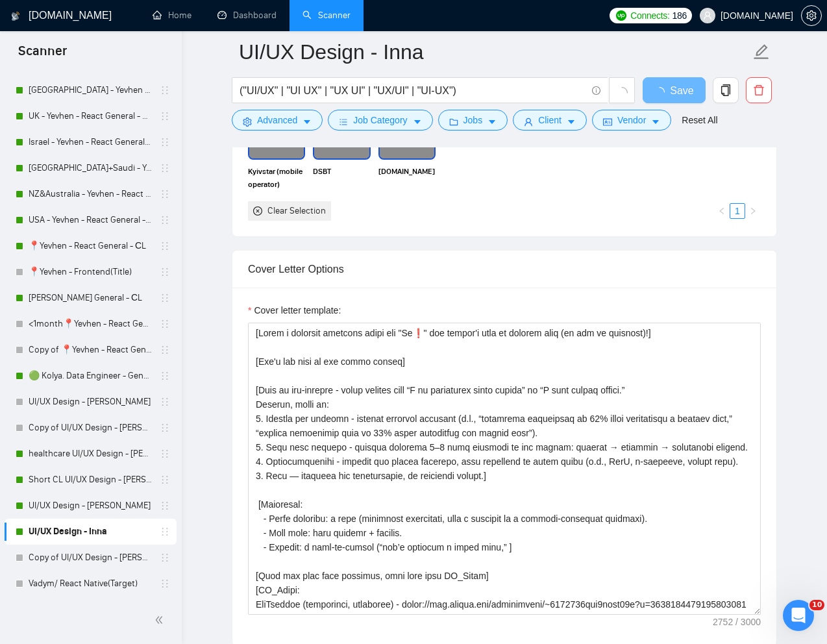
scroll to position [1265, 0]
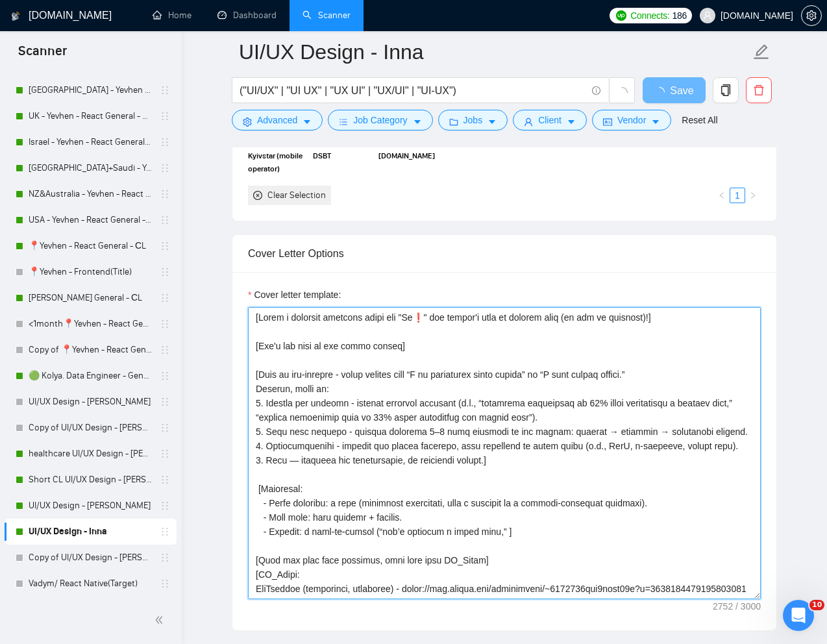
click at [501, 451] on textarea "Cover letter template:" at bounding box center [504, 453] width 513 height 292
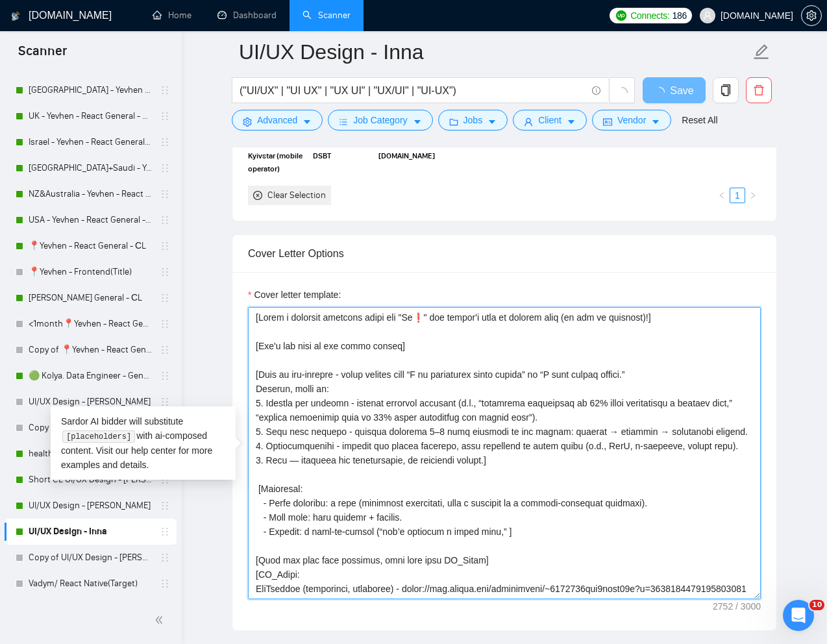
paste textarea "question to schedule the call) ] [When you give some examples, take them from P…"
type textarea "[Write a personal greeting using the "Hi❗" and client's name or company name (i…"
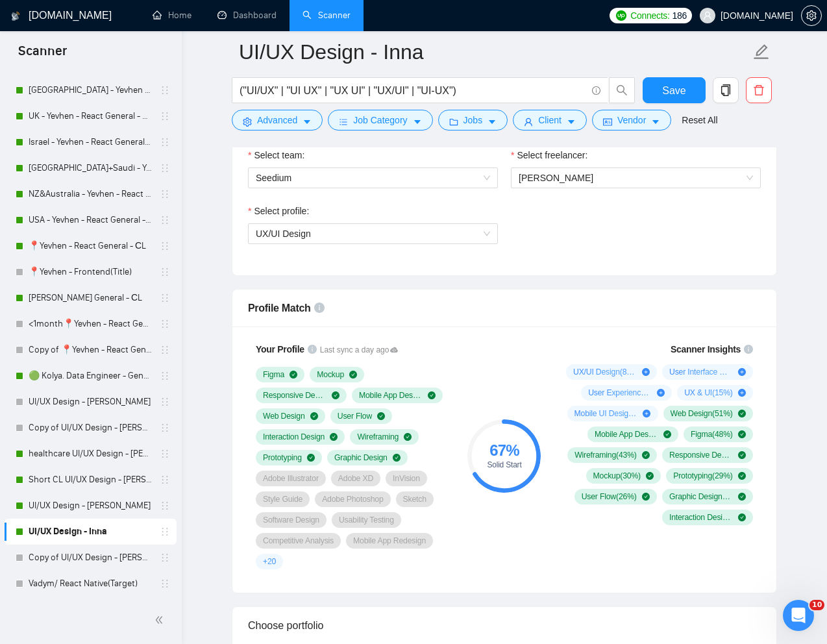
scroll to position [701, 0]
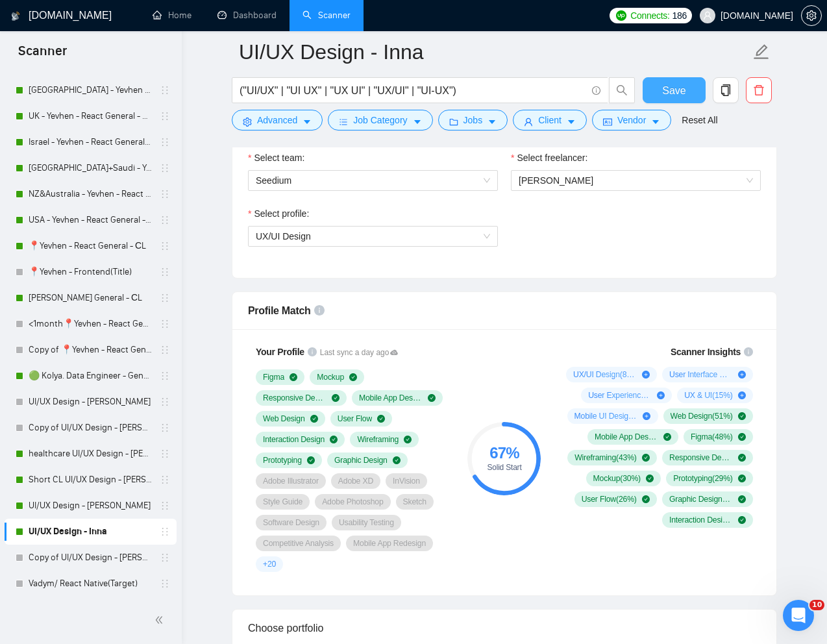
type textarea "[Write a personal greeting using the "Hi❗" and client's name or company name (i…"
click at [677, 84] on span "Save" at bounding box center [673, 90] width 23 height 16
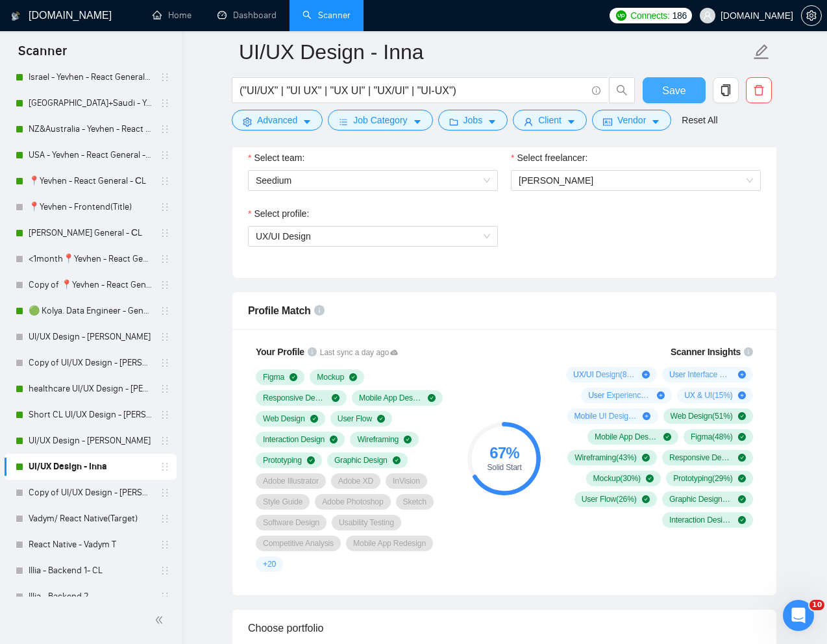
scroll to position [508, 0]
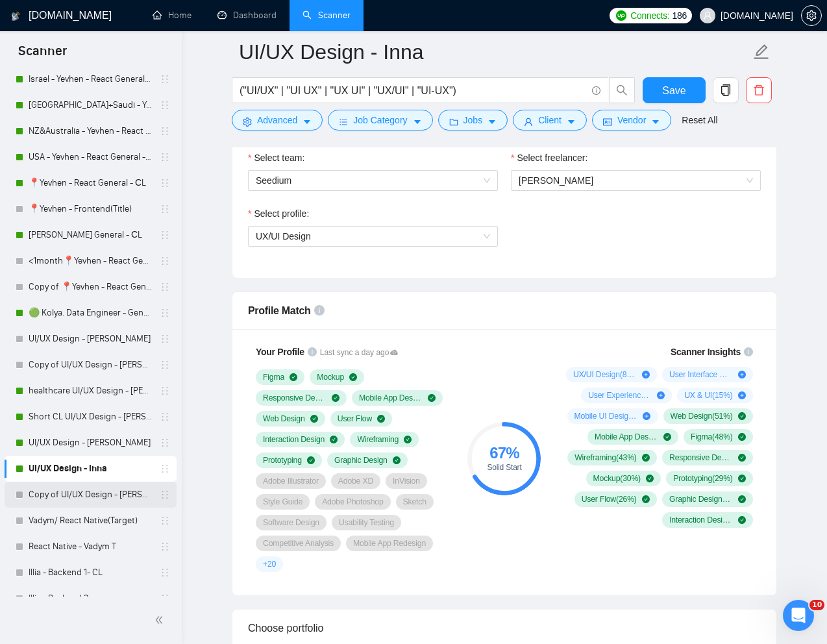
click at [101, 497] on link "Copy of UI/UX Design - [PERSON_NAME]" at bounding box center [90, 495] width 123 height 26
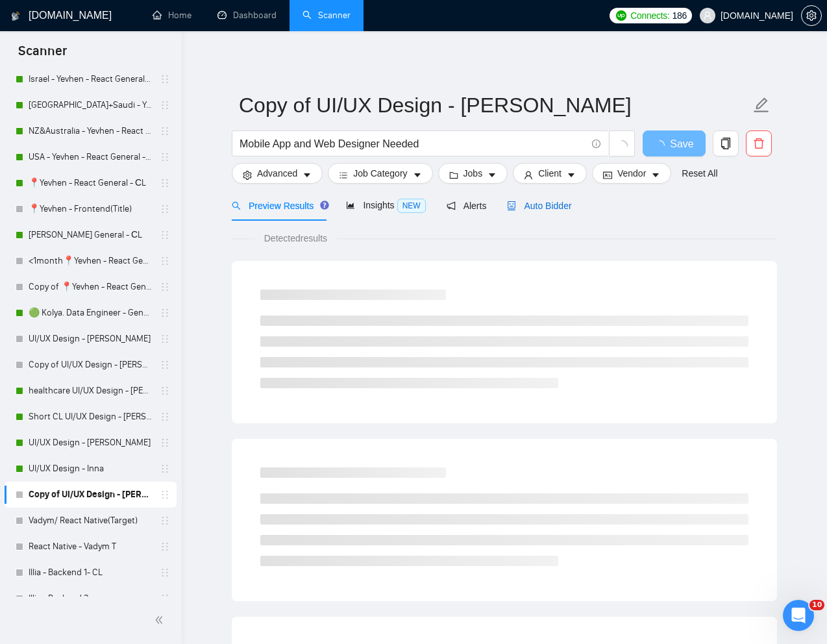
click at [545, 207] on span "Auto Bidder" at bounding box center [539, 206] width 64 height 10
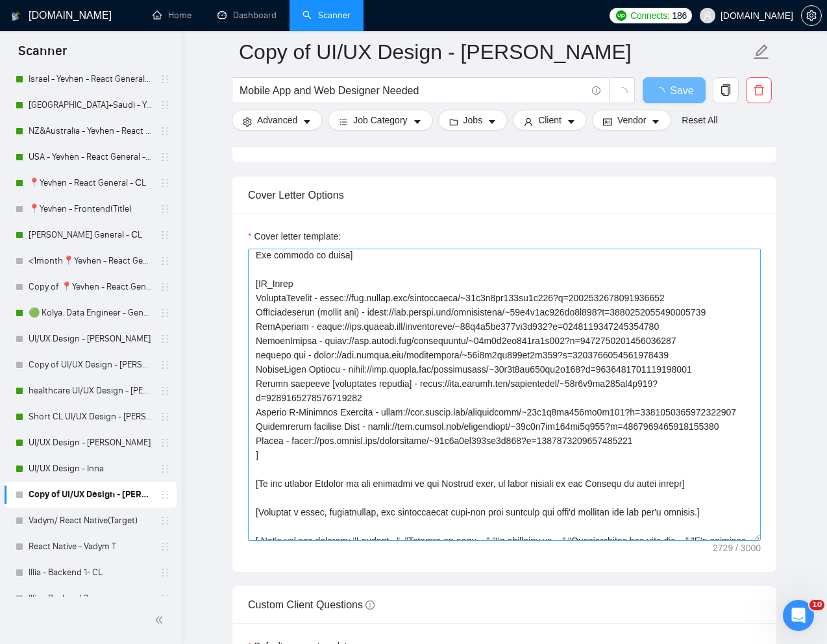
scroll to position [269, 0]
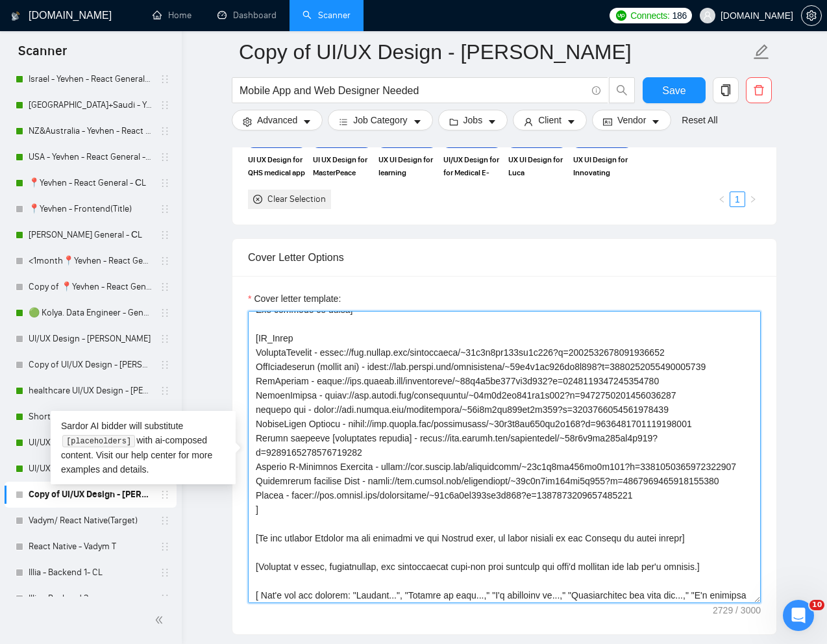
drag, startPoint x: 256, startPoint y: 354, endPoint x: 704, endPoint y: 523, distance: 478.1
click at [704, 523] on textarea "Cover letter template:" at bounding box center [504, 457] width 513 height 292
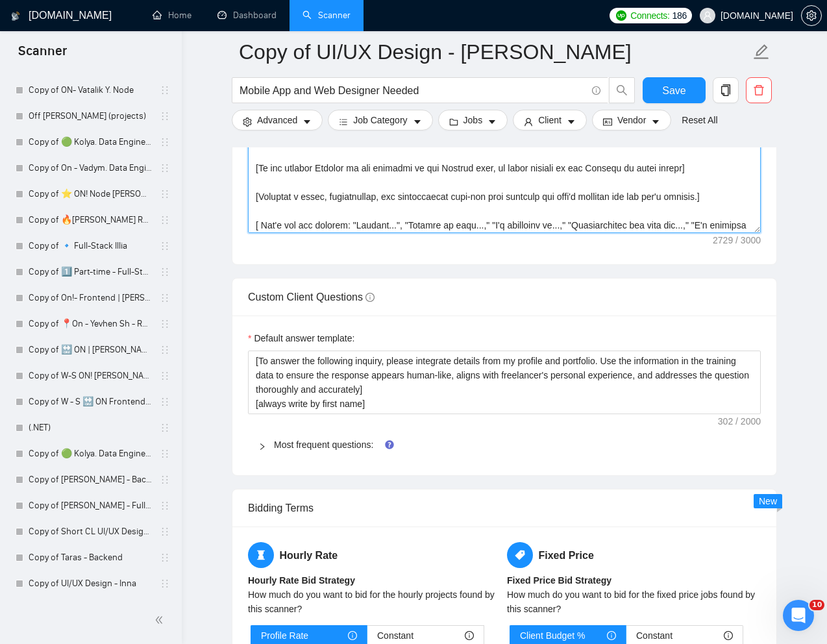
scroll to position [1829, 0]
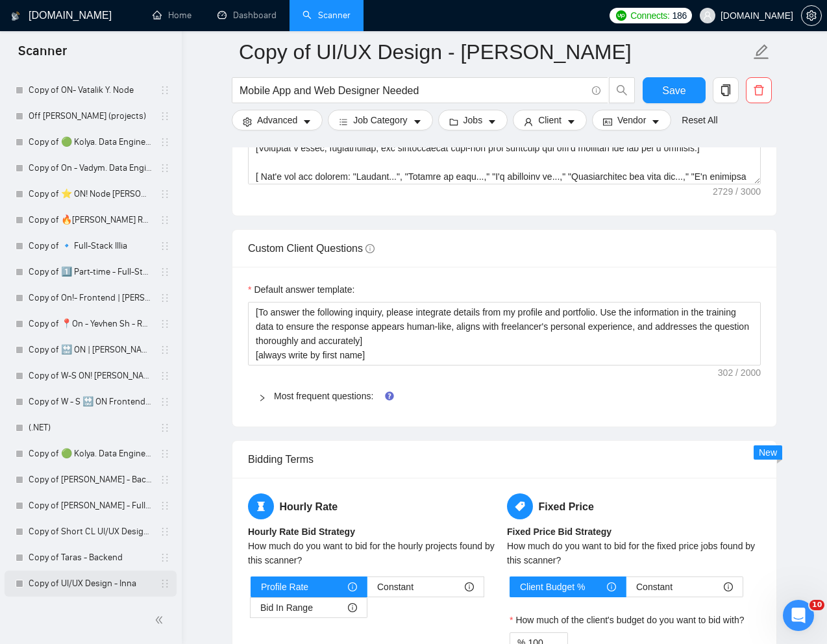
click at [75, 583] on link "Copy of UI/UX Design - Inna" at bounding box center [90, 584] width 123 height 26
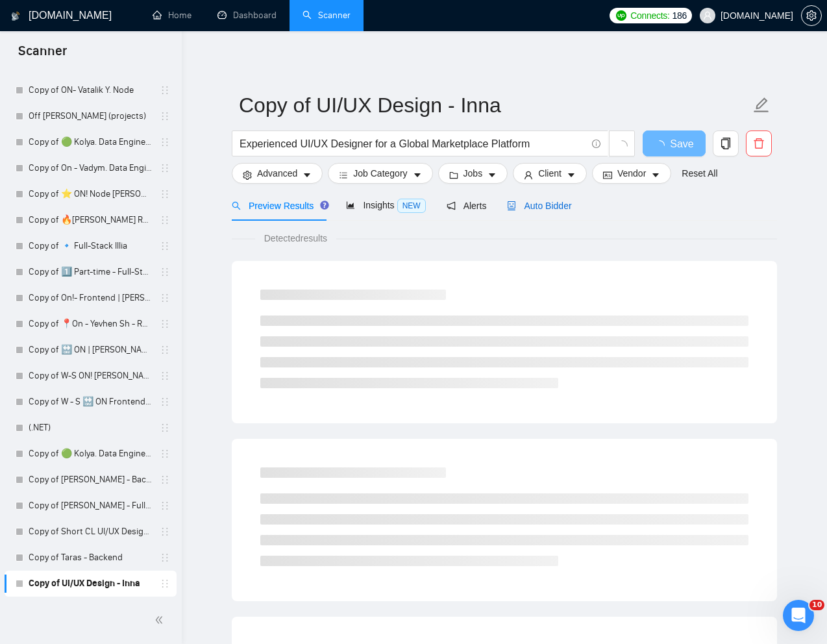
click at [552, 209] on span "Auto Bidder" at bounding box center [539, 206] width 64 height 10
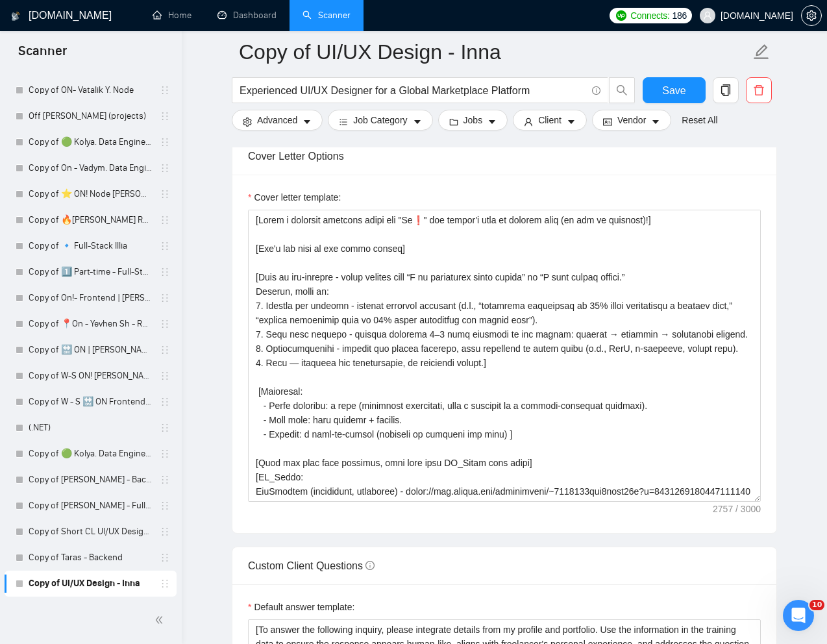
scroll to position [1439, 0]
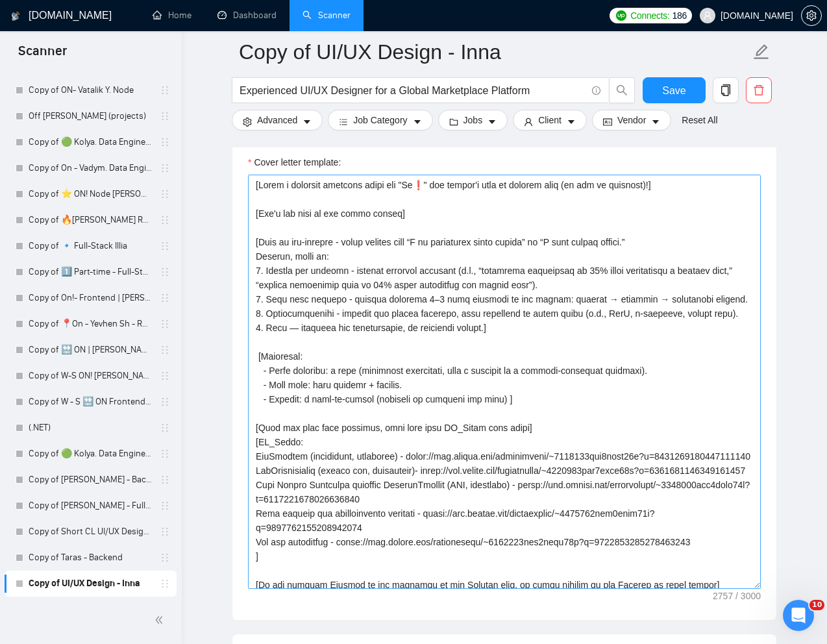
drag, startPoint x: 756, startPoint y: 461, endPoint x: 756, endPoint y: 583, distance: 122.1
click at [756, 583] on textarea "Cover letter template:" at bounding box center [504, 382] width 513 height 414
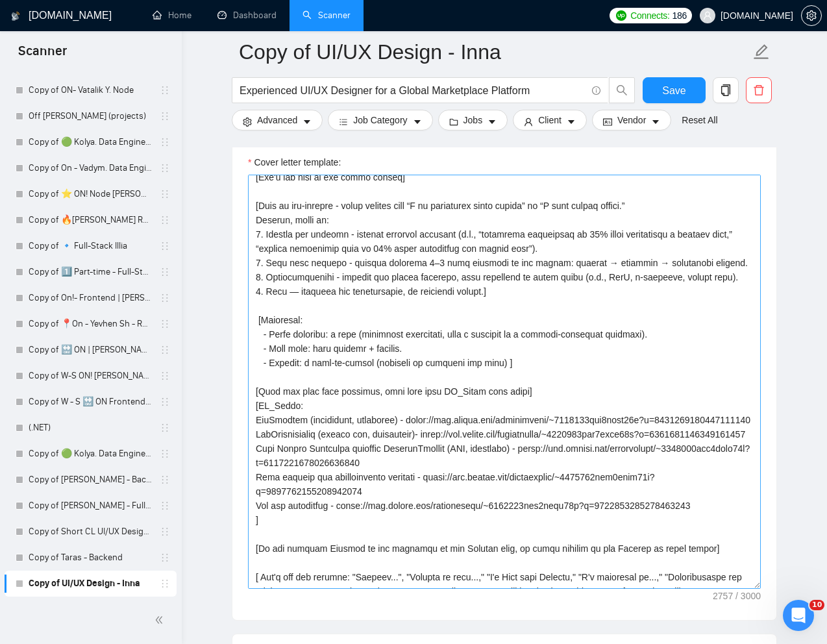
scroll to position [73, 0]
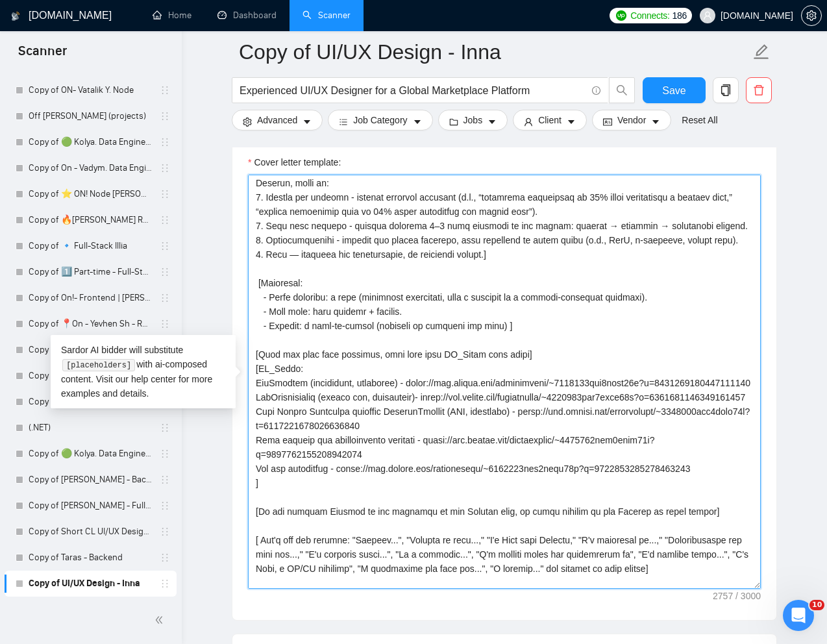
drag, startPoint x: 255, startPoint y: 384, endPoint x: 731, endPoint y: 496, distance: 489.5
click at [731, 496] on textarea "Cover letter template:" at bounding box center [504, 382] width 513 height 414
paste textarea
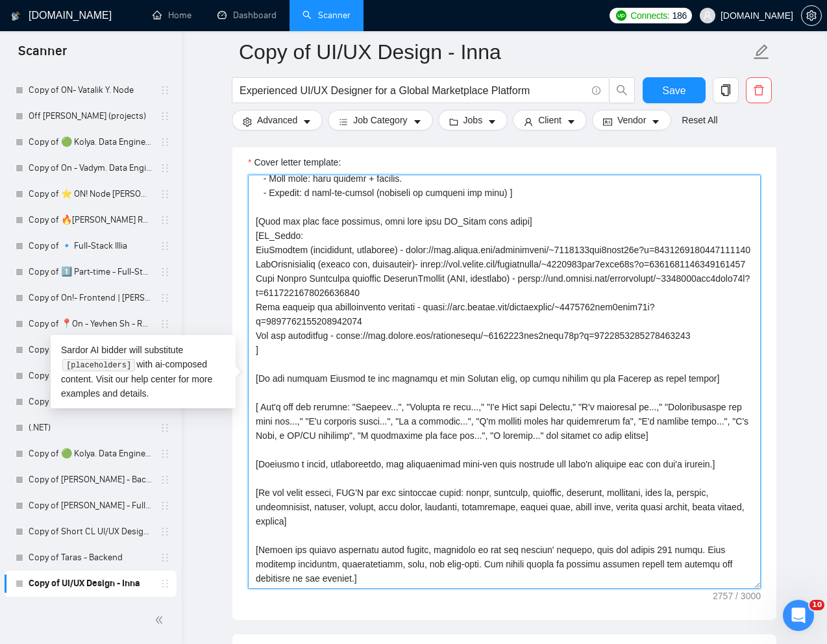
scroll to position [206, 0]
drag, startPoint x: 257, startPoint y: 251, endPoint x: 741, endPoint y: 364, distance: 497.5
click at [741, 364] on textarea "Cover letter template:" at bounding box center [504, 382] width 513 height 414
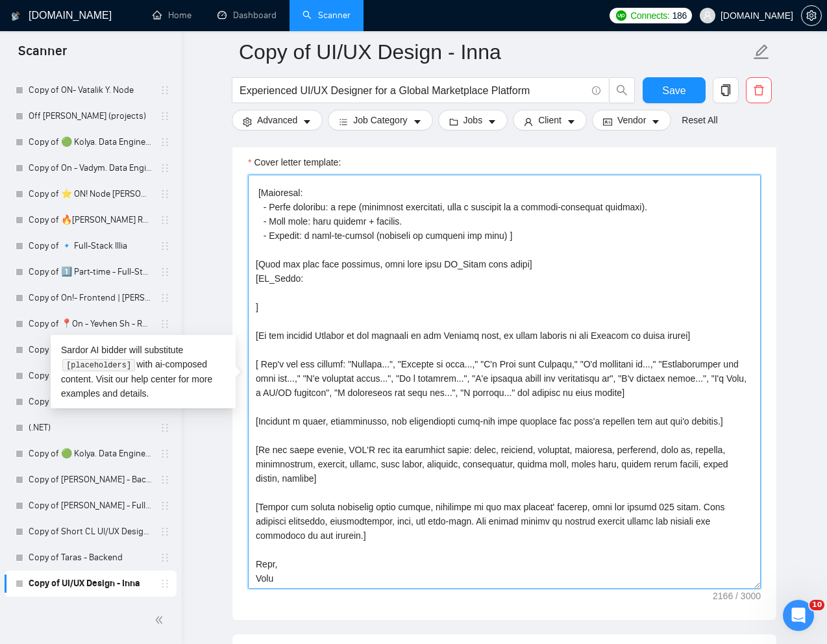
scroll to position [164, 0]
paste textarea "SmarterContact - https://www.upwork.com/freelancers/~01e2c1bf762ef9d684?p=19563…"
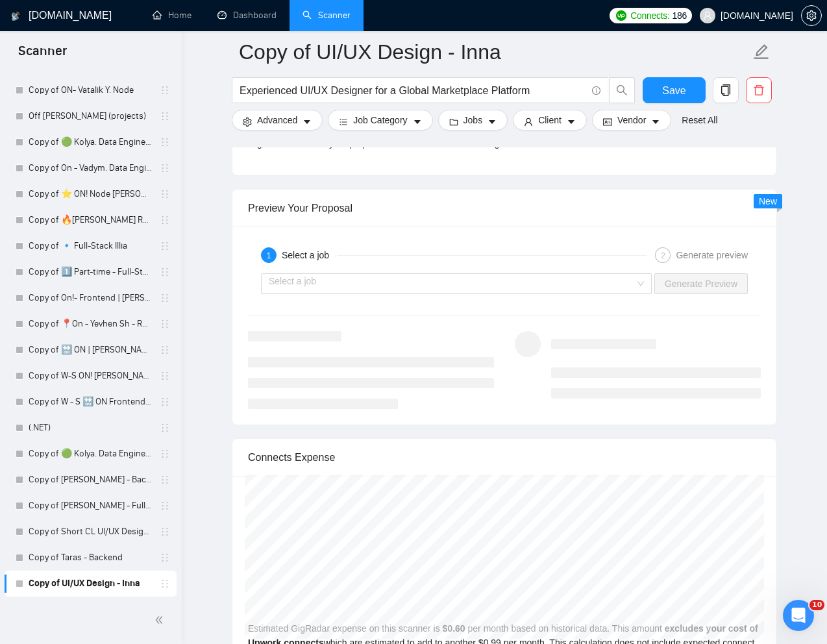
scroll to position [2522, 0]
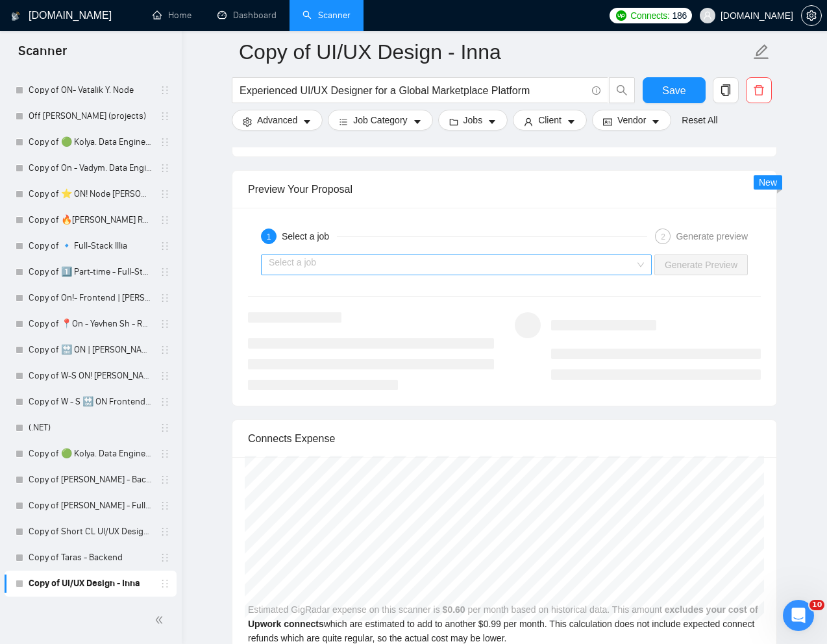
type textarea "[Write a personal greeting using the "Hi❗" and client's name or company name (i…"
click at [629, 256] on input "search" at bounding box center [452, 264] width 366 height 19
click at [577, 215] on div "1 Select a job 2 Generate preview Select a job Generate Preview" at bounding box center [504, 307] width 544 height 198
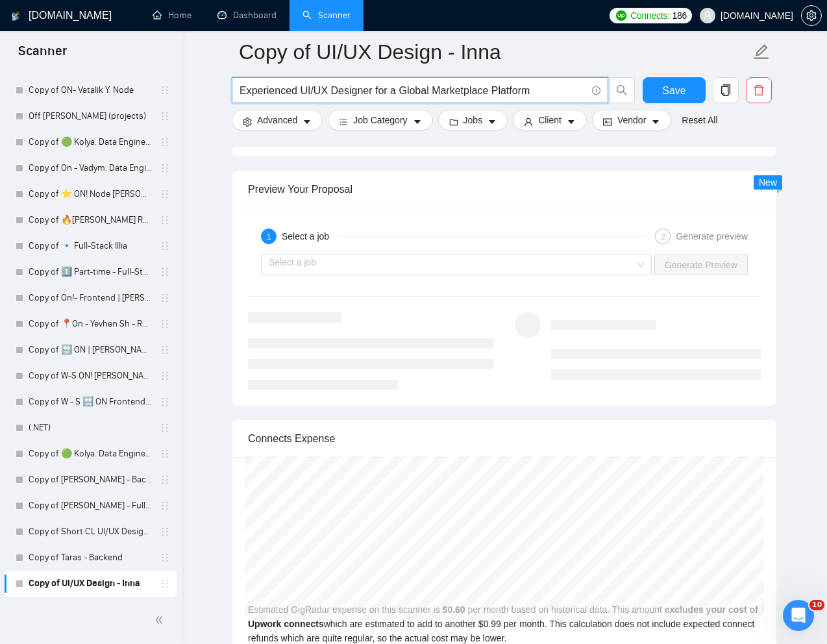
click at [453, 88] on input "Experienced UI/UX Designer for a Global Marketplace Platform" at bounding box center [413, 90] width 347 height 16
paste input "Needed for Website Redesign"
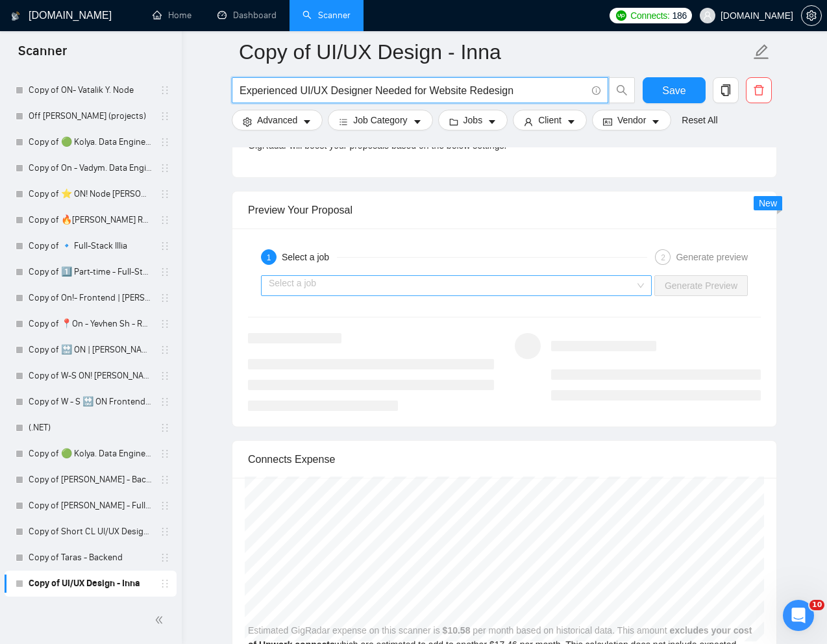
type input "Experienced UI/UX Designer Needed for Website Redesign"
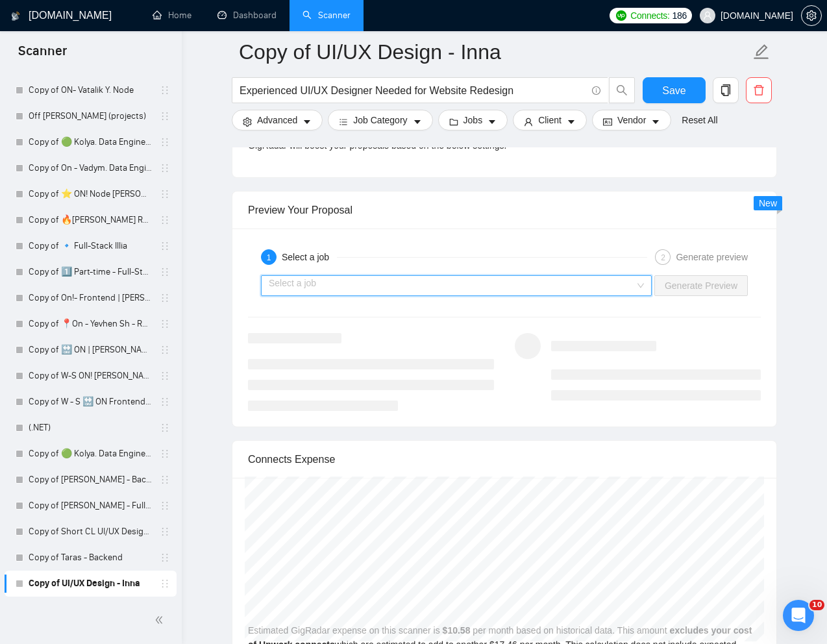
click at [412, 286] on input "search" at bounding box center [452, 285] width 366 height 19
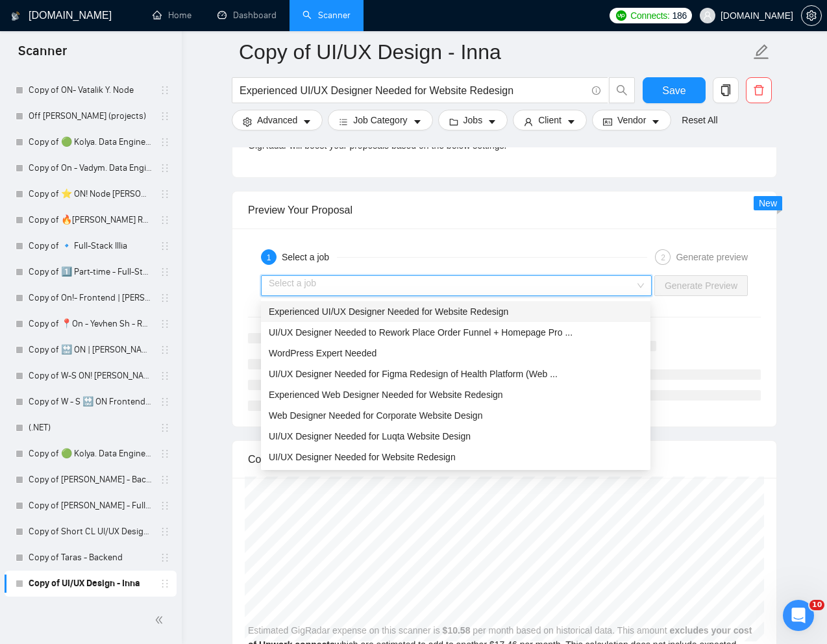
click at [366, 314] on span "Experienced UI/UX Designer Needed for Website Redesign" at bounding box center [389, 311] width 240 height 10
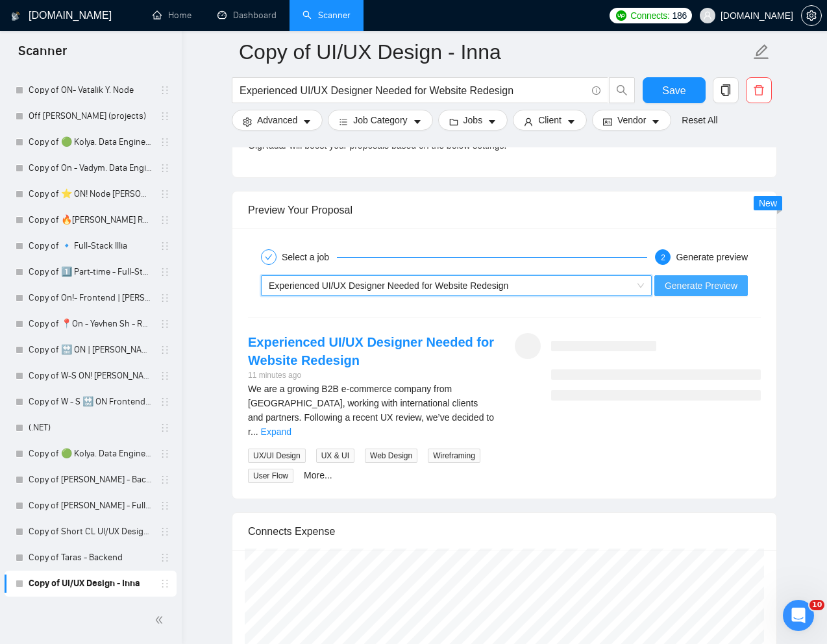
click at [690, 279] on span "Generate Preview" at bounding box center [701, 286] width 73 height 14
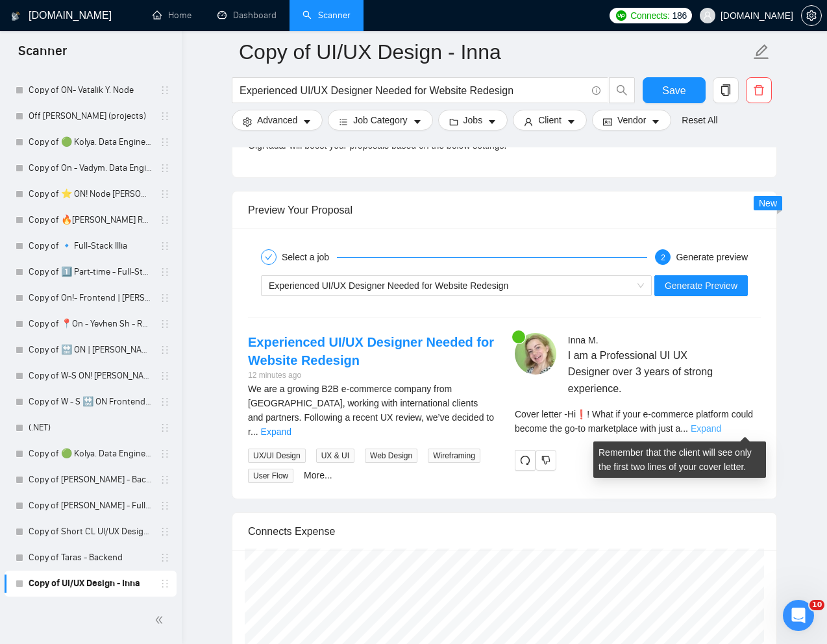
click at [721, 427] on link "Expand" at bounding box center [706, 428] width 31 height 10
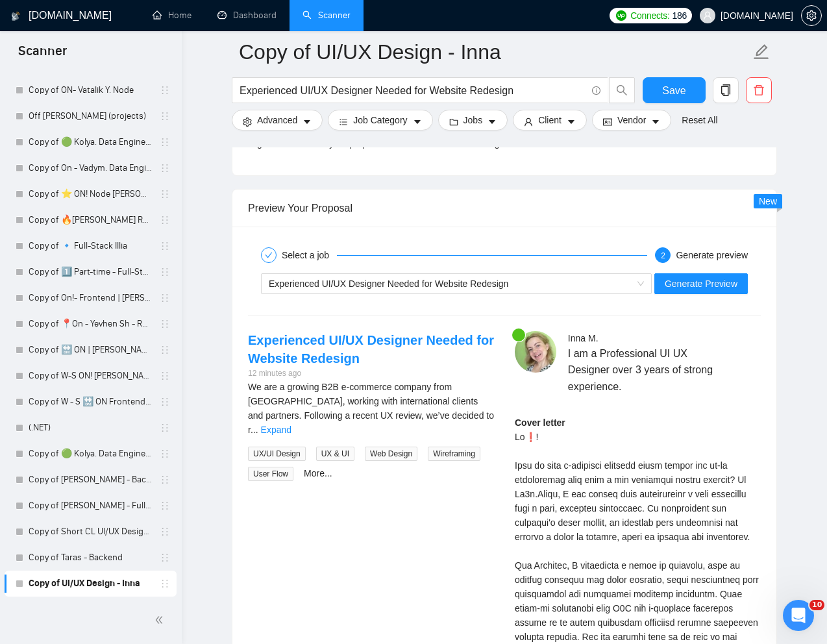
scroll to position [2477, 0]
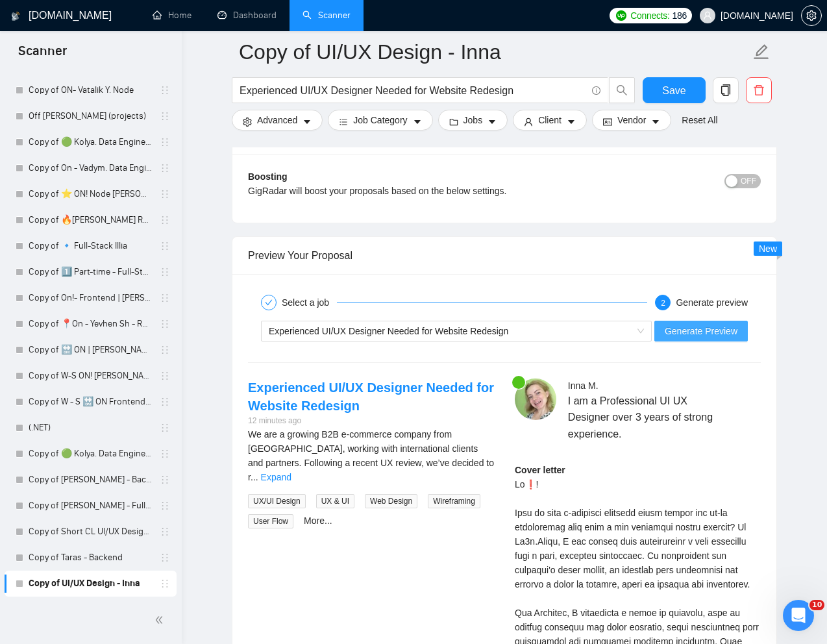
click at [688, 334] on span "Generate Preview" at bounding box center [701, 331] width 73 height 14
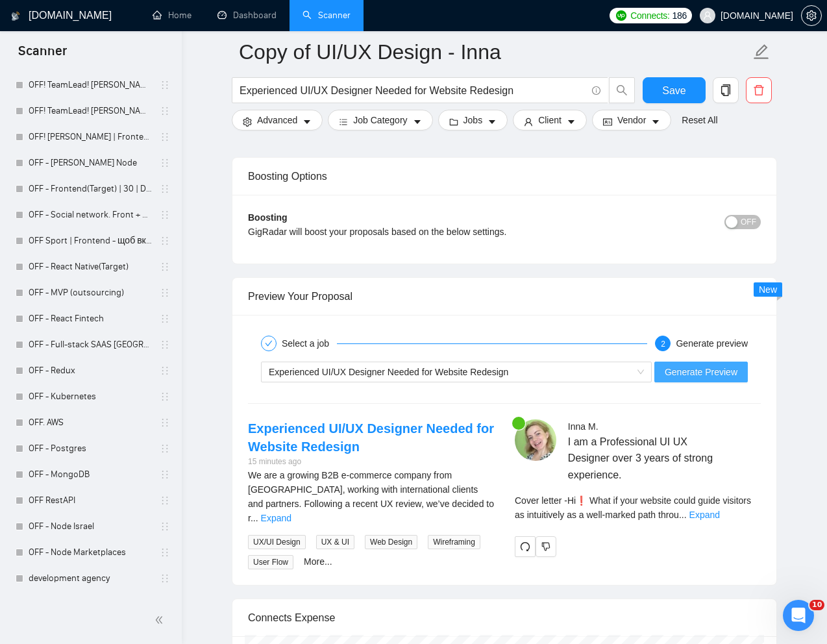
scroll to position [2540, 0]
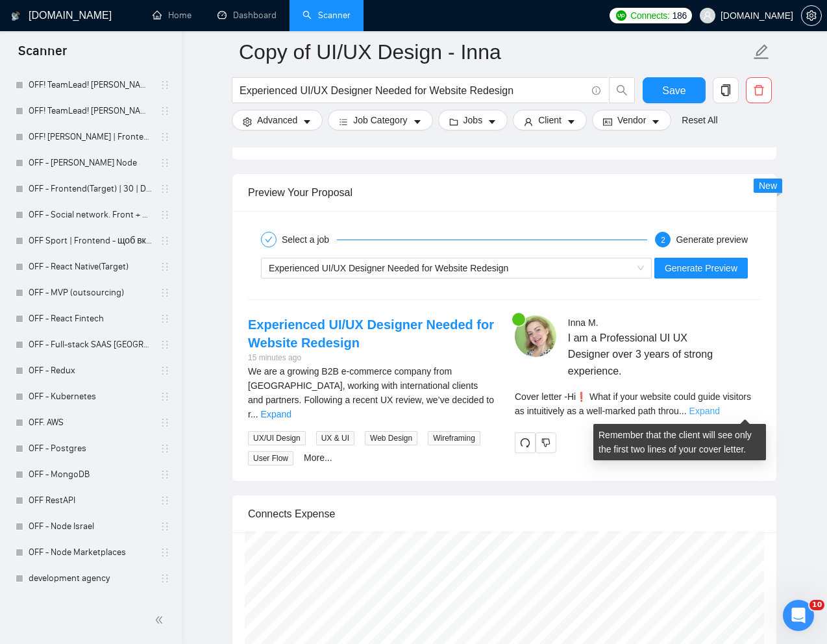
click at [720, 406] on link "Expand" at bounding box center [705, 411] width 31 height 10
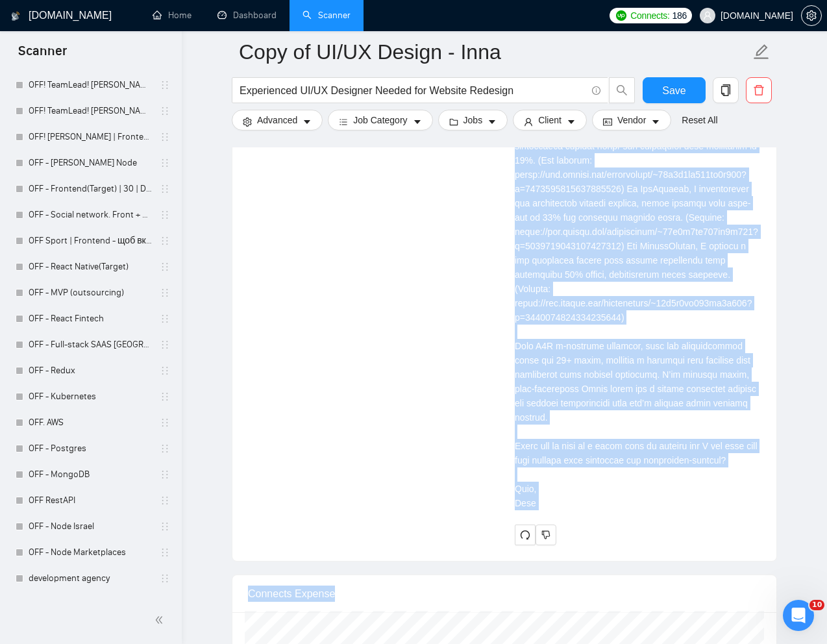
scroll to position [3074, 0]
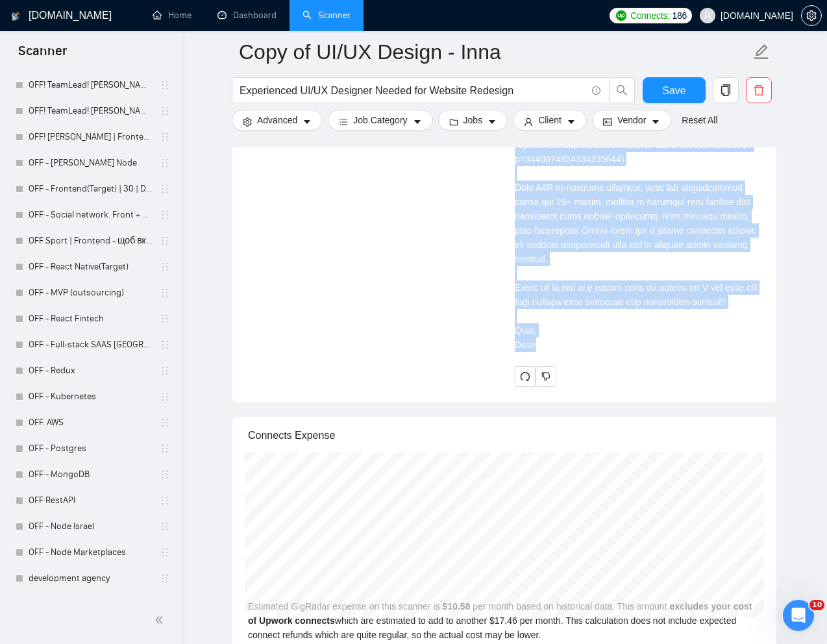
drag, startPoint x: 517, startPoint y: 210, endPoint x: 562, endPoint y: 375, distance: 171.5
click at [562, 352] on div "Cover letter" at bounding box center [638, 109] width 246 height 486
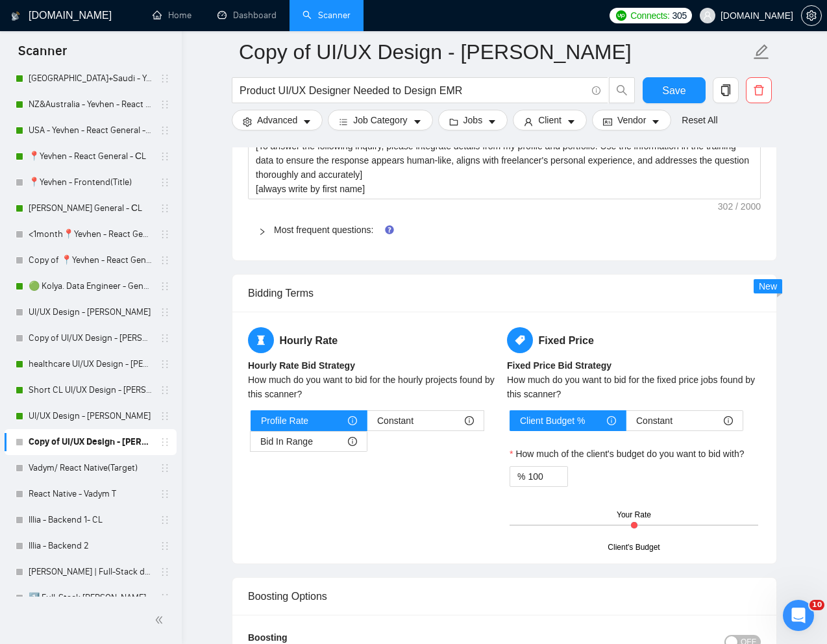
scroll to position [2013, 0]
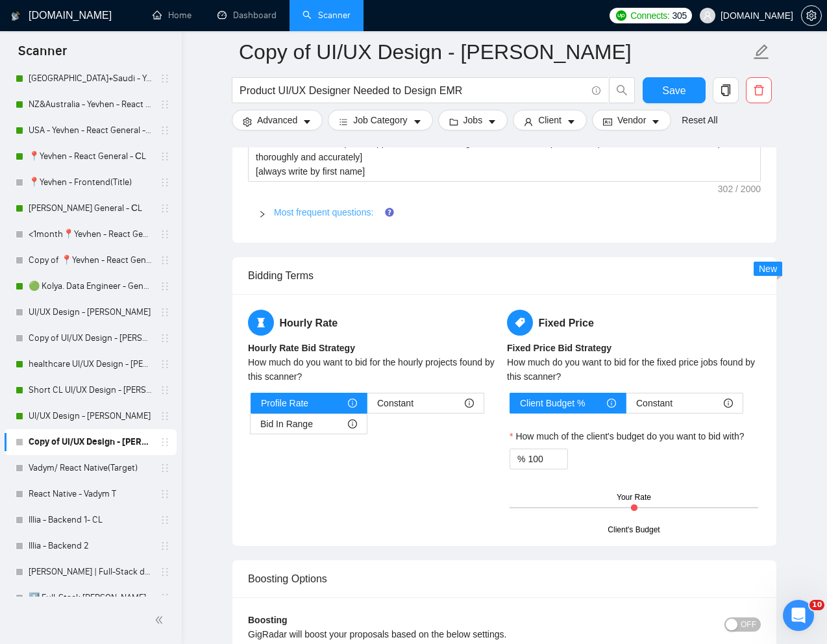
click at [295, 212] on link "Most frequent questions:" at bounding box center [323, 212] width 99 height 10
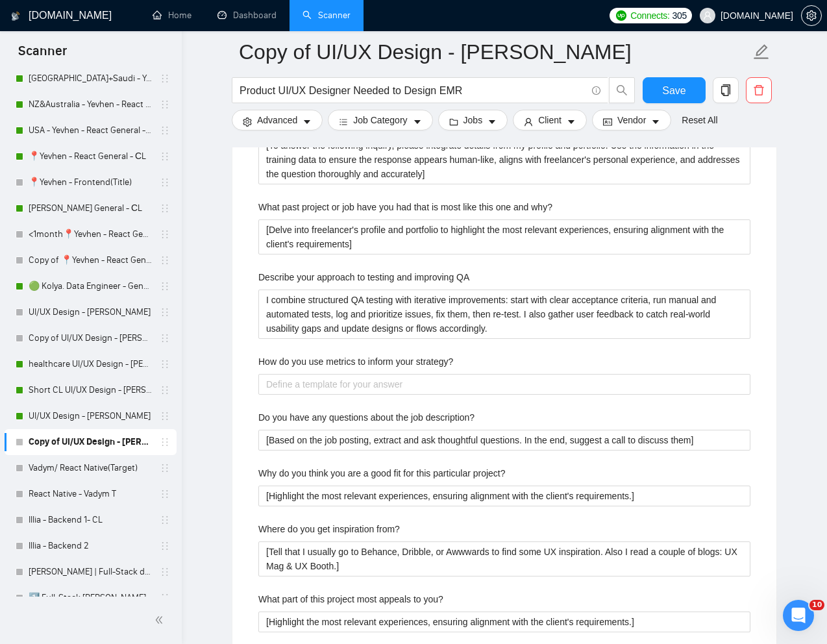
scroll to position [2378, 0]
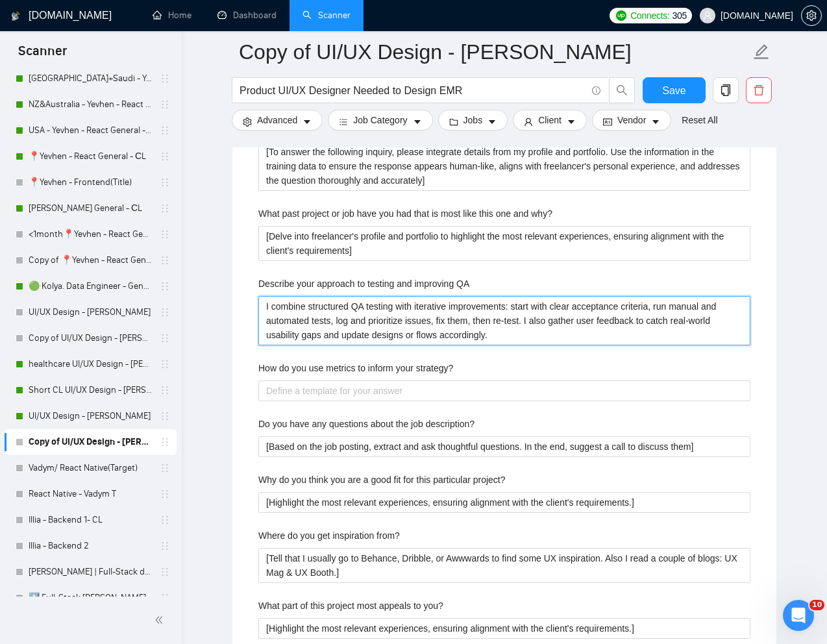
click at [367, 341] on QA "I combine structured QA testing with iterative improvements: start with clear a…" at bounding box center [504, 320] width 492 height 49
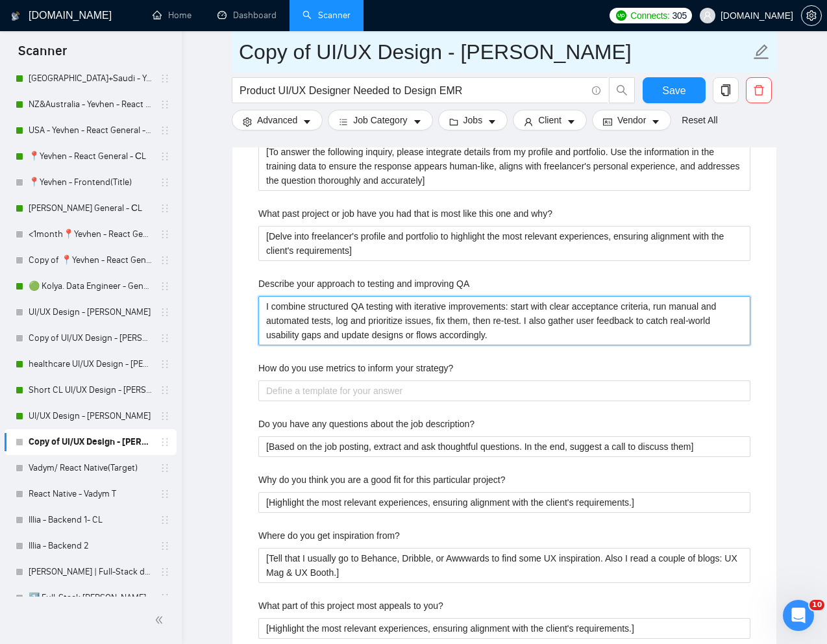
scroll to position [229, 0]
